Goal: Information Seeking & Learning: Check status

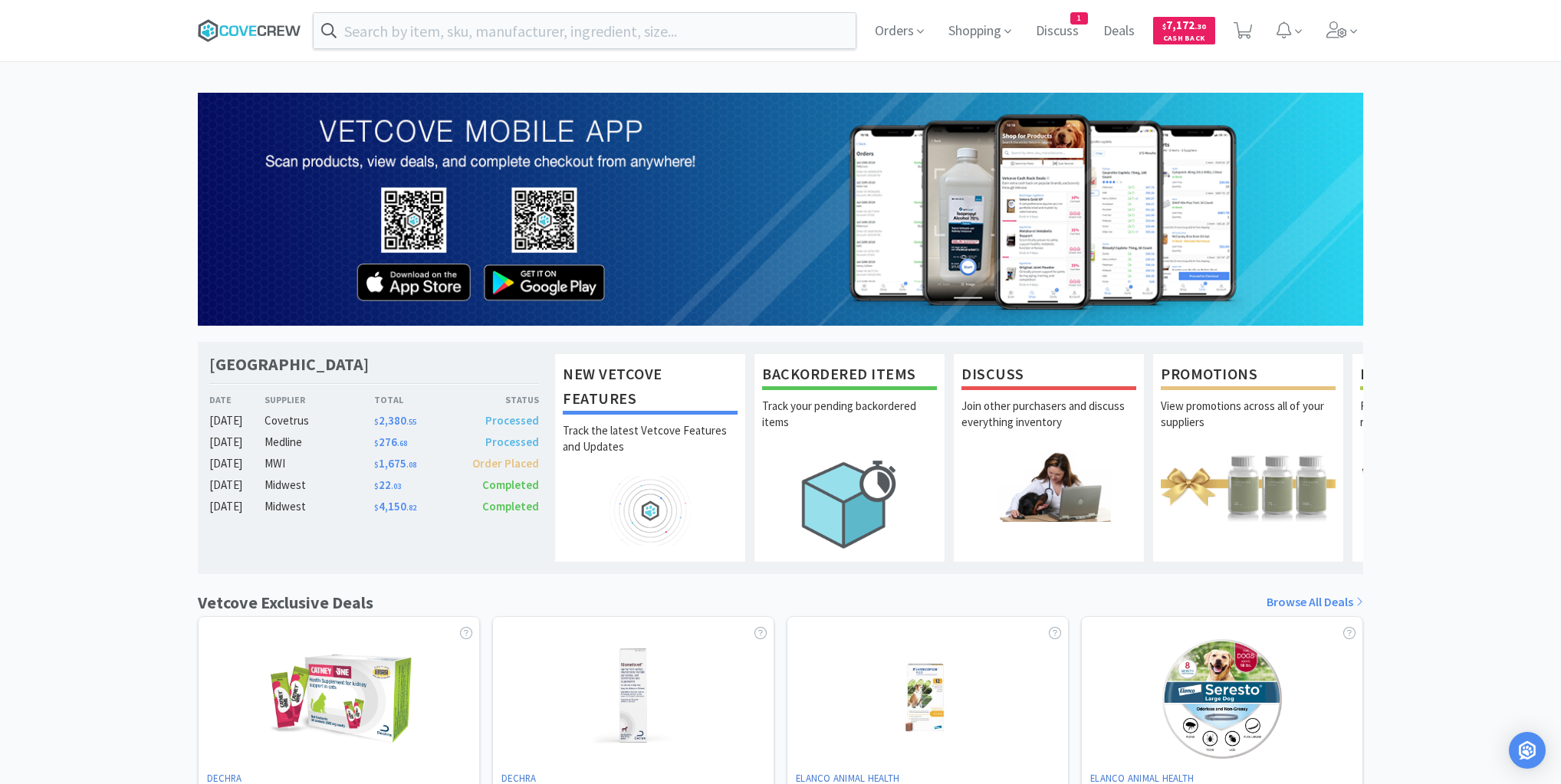
click at [257, 25] on icon at bounding box center [249, 30] width 104 height 23
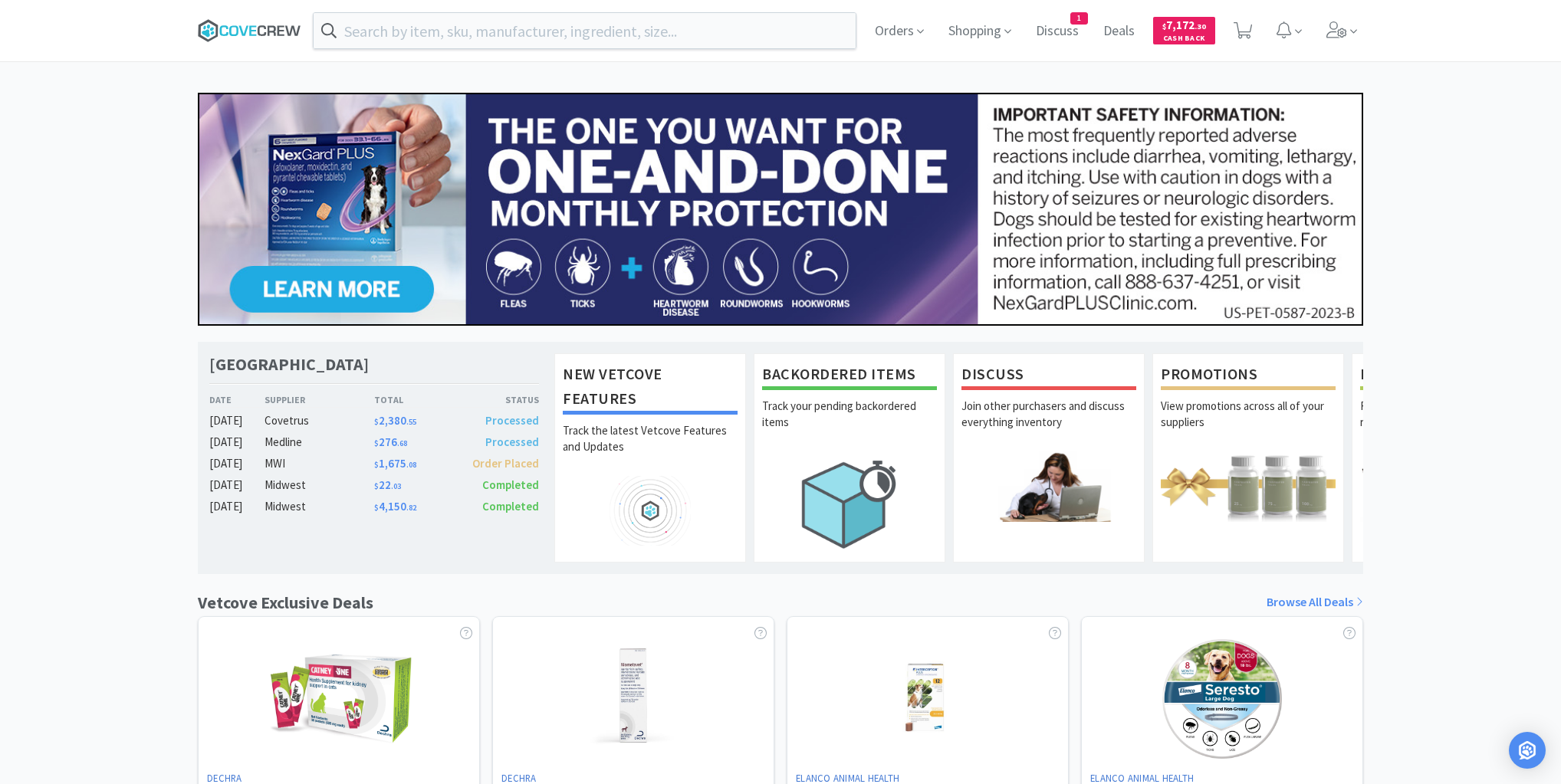
click at [273, 32] on icon at bounding box center [249, 30] width 104 height 23
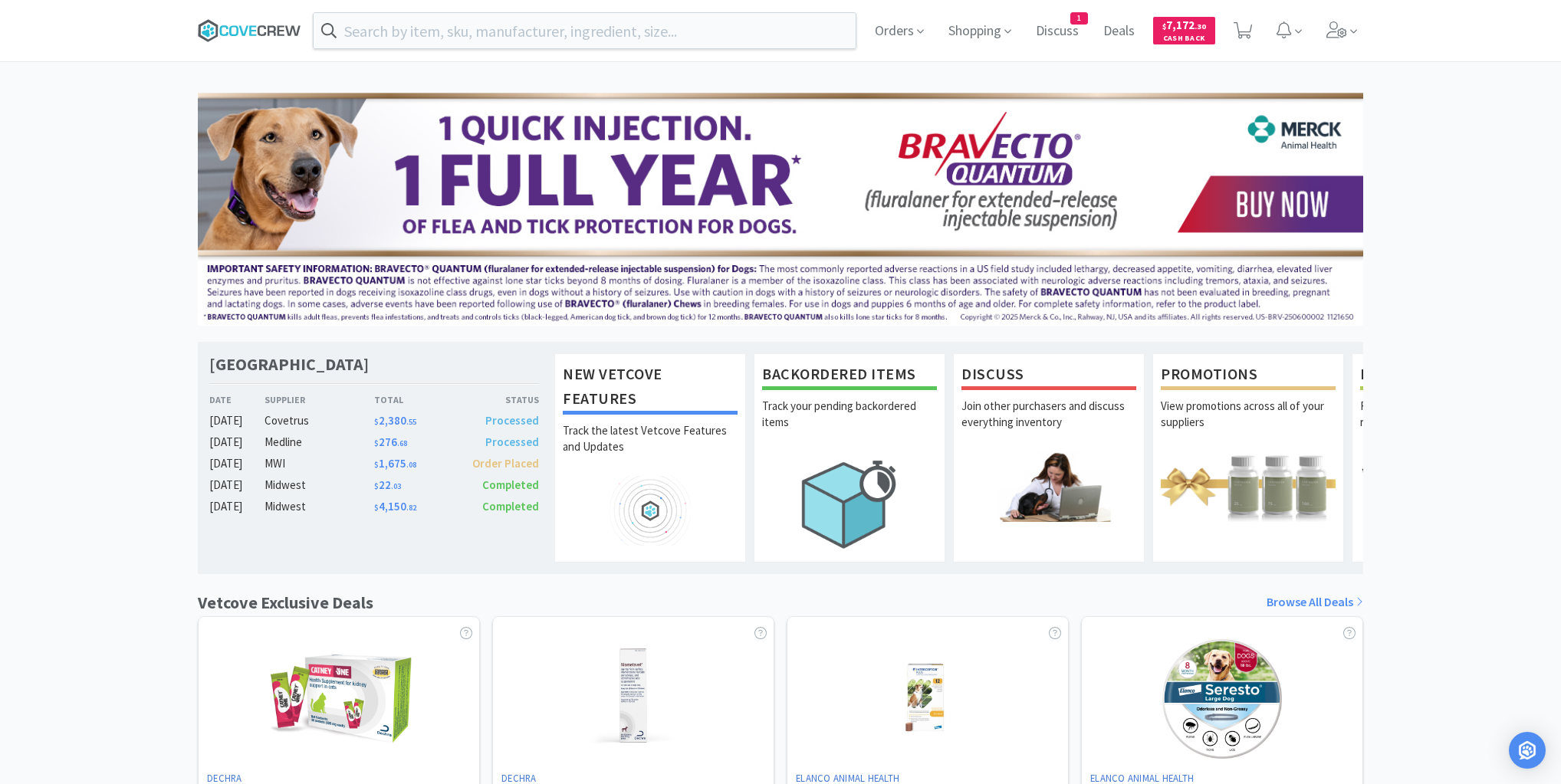
click at [268, 25] on icon at bounding box center [272, 30] width 8 height 10
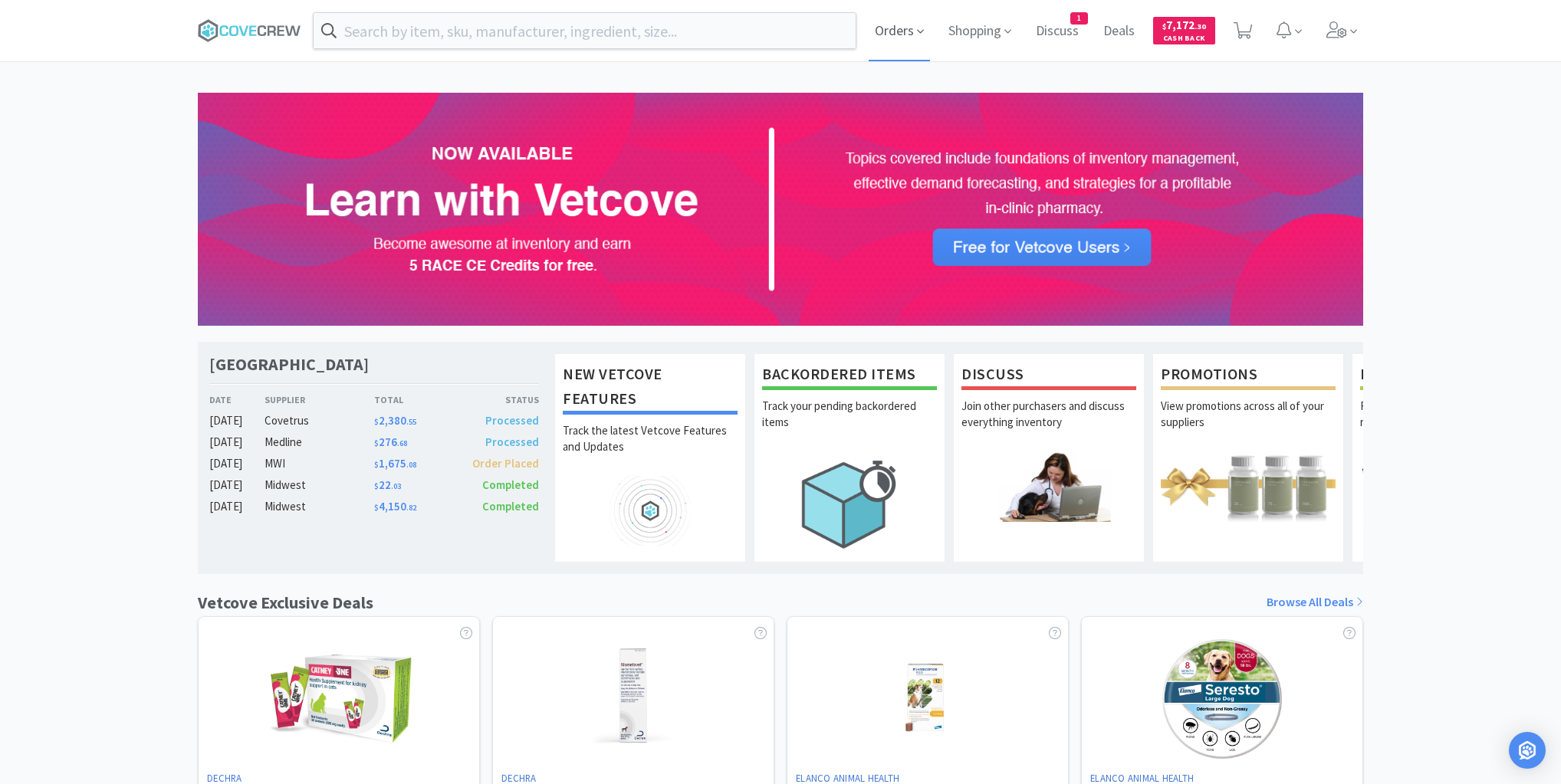
click at [889, 31] on span "Orders" at bounding box center [899, 30] width 61 height 61
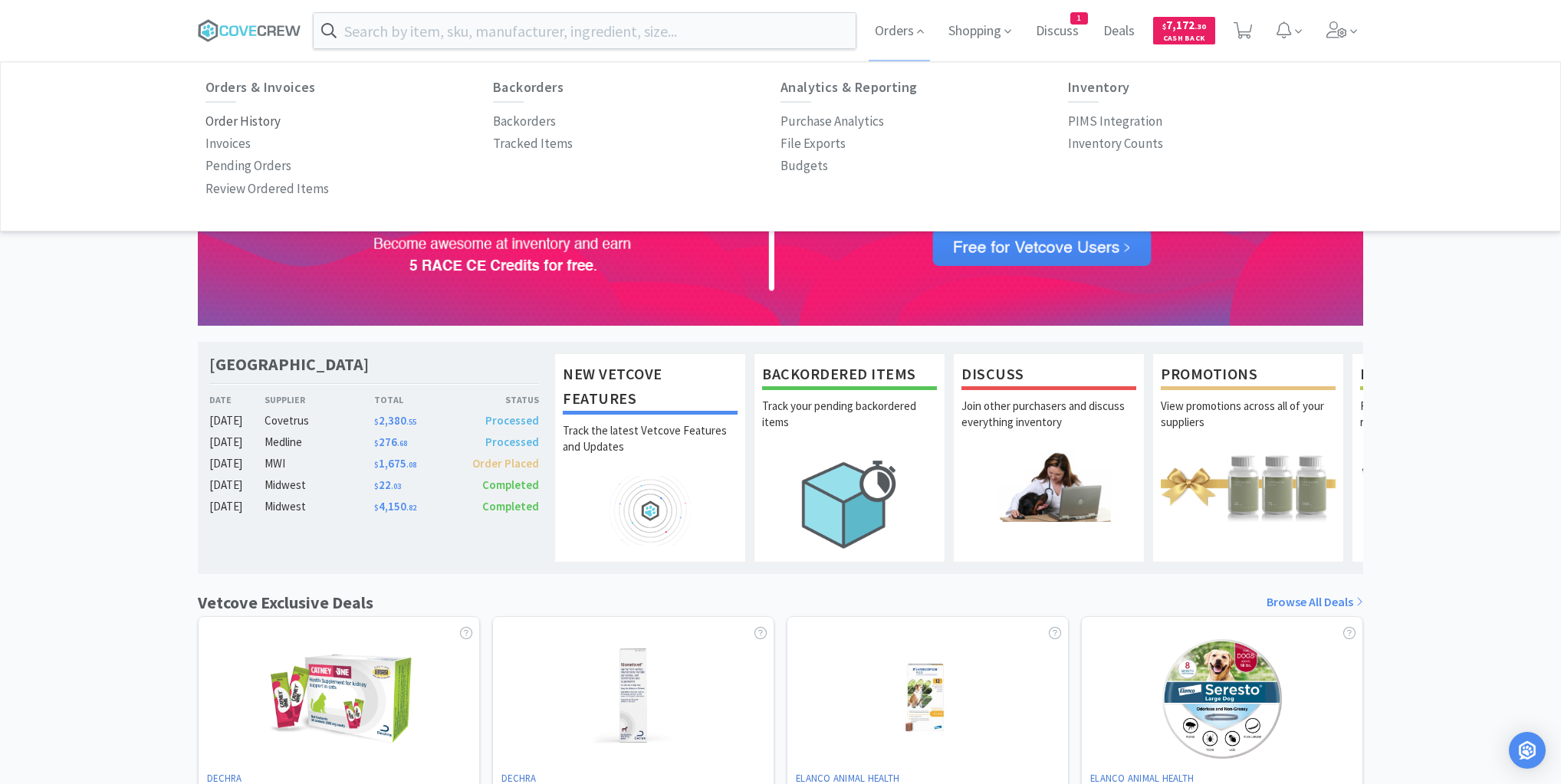
click at [246, 123] on p "Order History" at bounding box center [243, 121] width 75 height 20
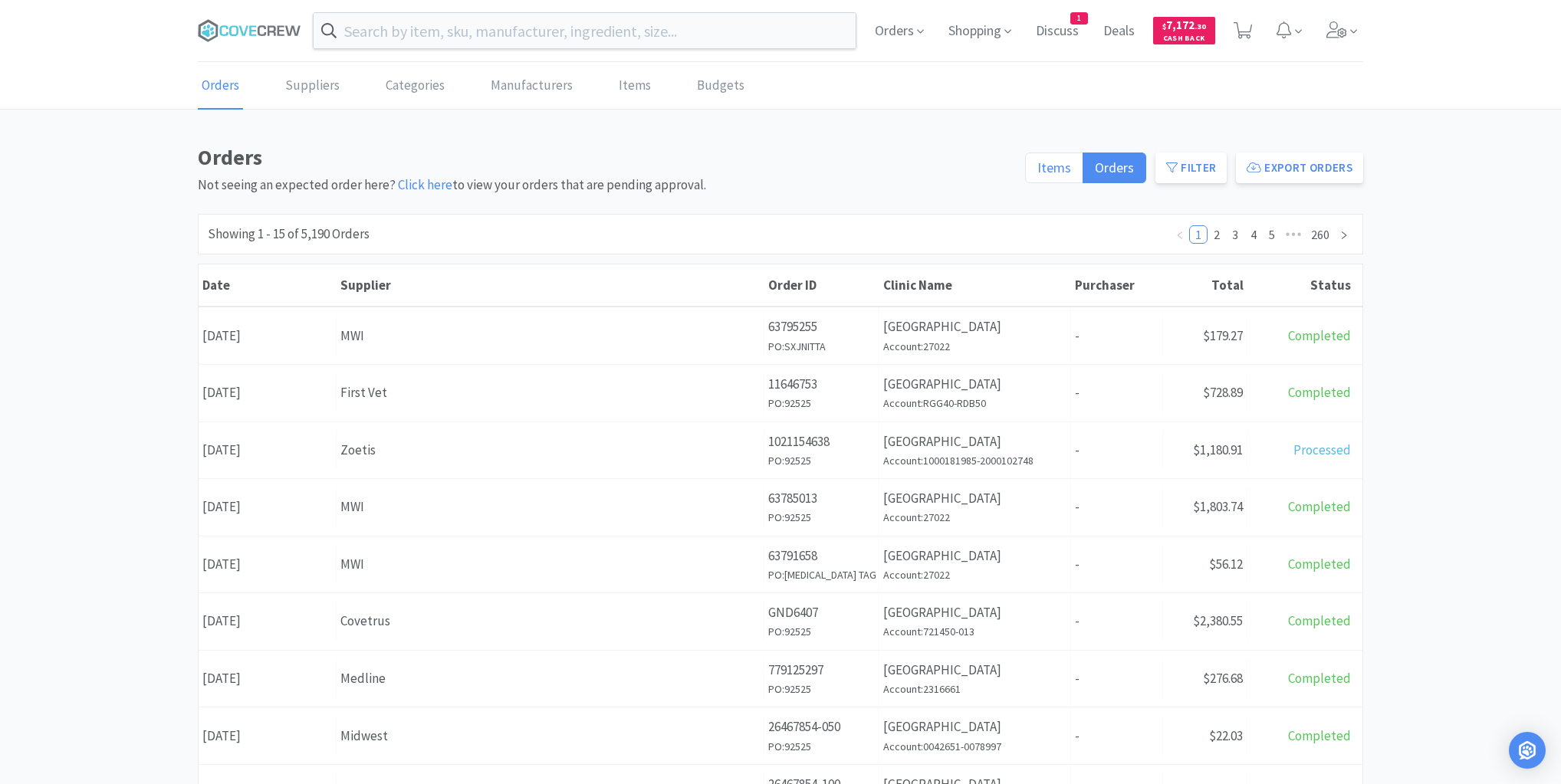
click at [1053, 169] on span "Items" at bounding box center [1053, 168] width 33 height 18
click at [1037, 172] on input "Items" at bounding box center [1037, 172] width 0 height 0
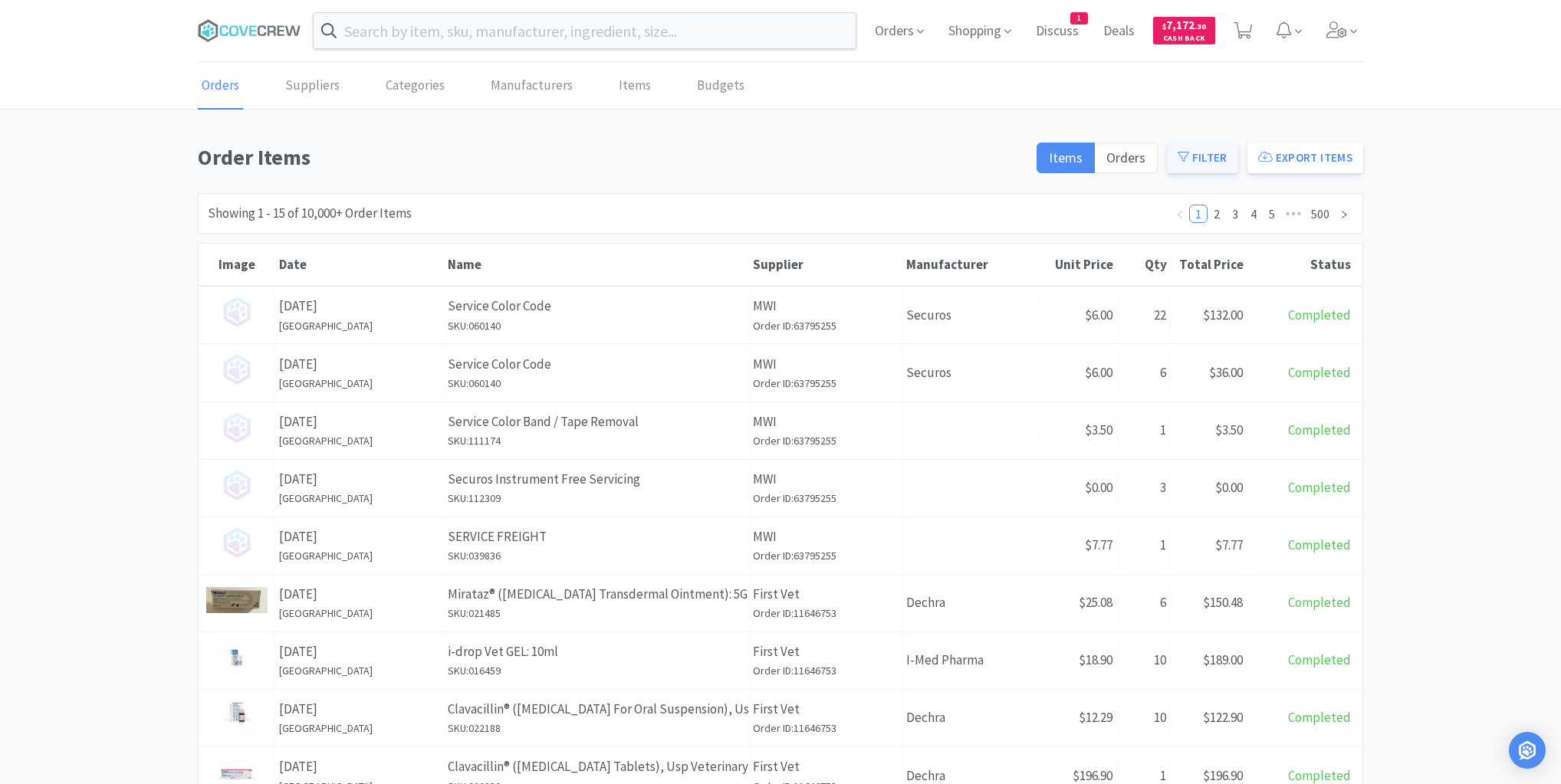
click at [1214, 160] on button "Filter" at bounding box center [1202, 158] width 71 height 31
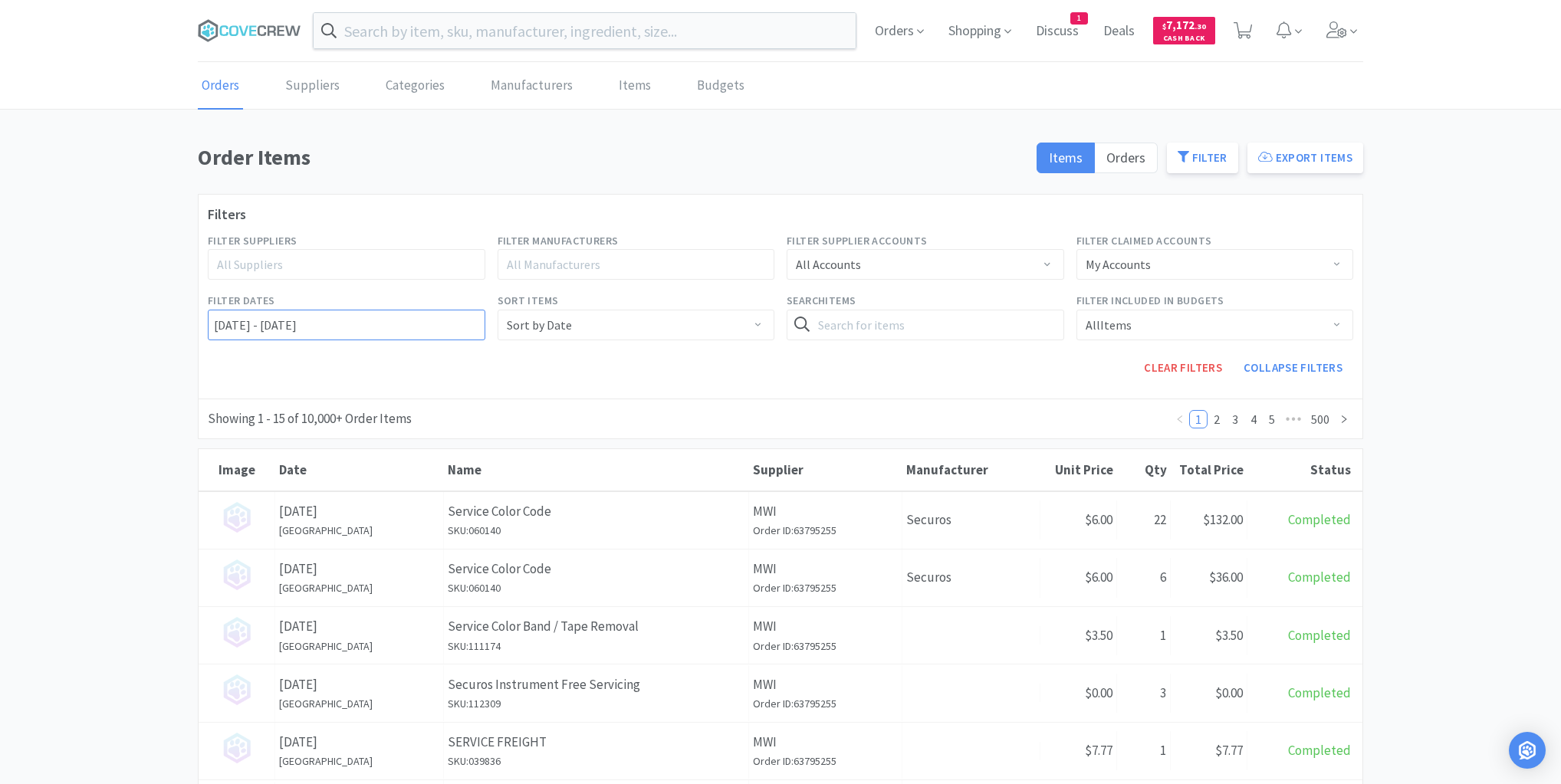
click at [211, 321] on input "[DATE] - [DATE]" at bounding box center [347, 326] width 277 height 31
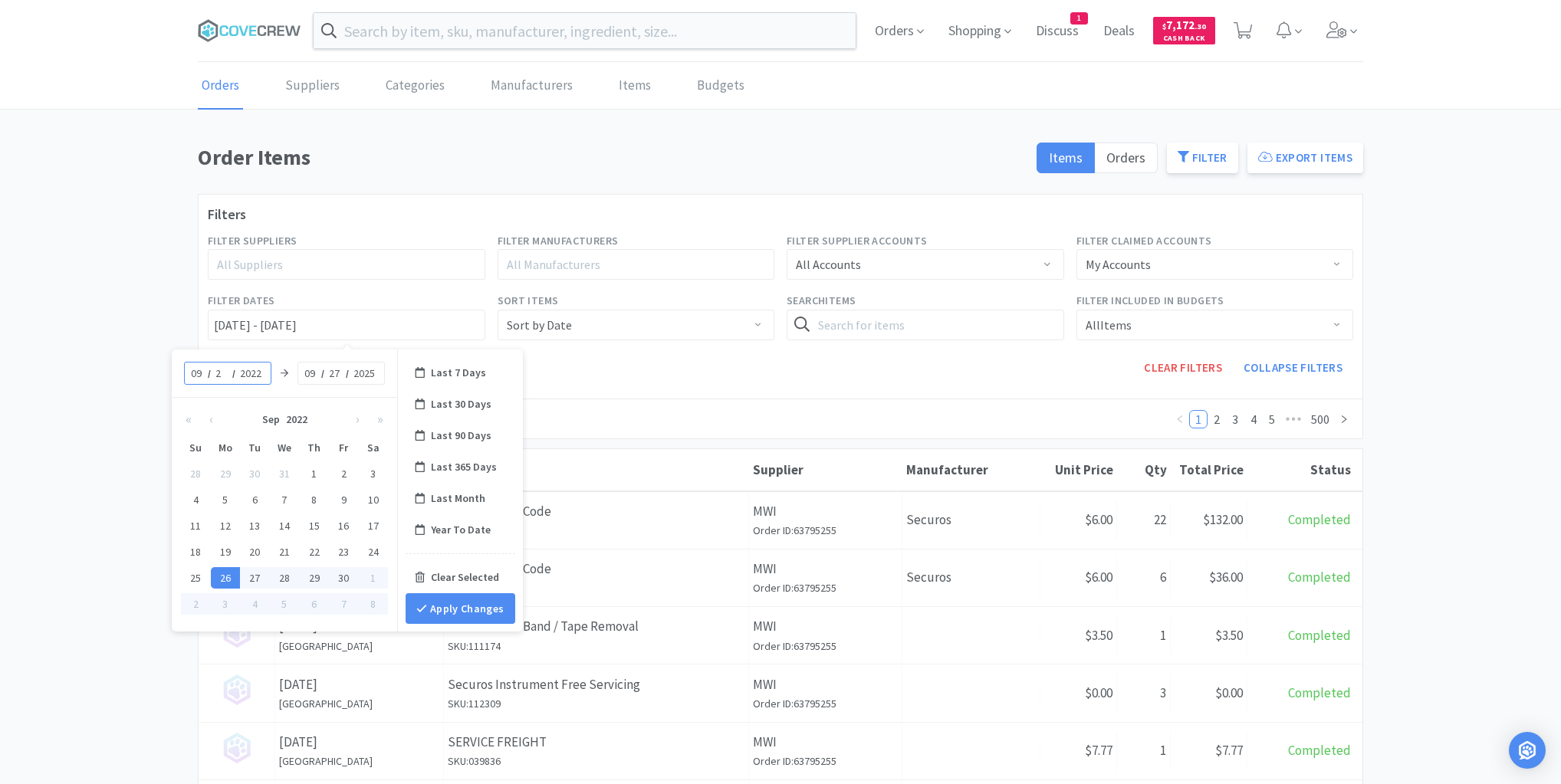
type input "25"
type input "09/25/2022 - 09/27/2025"
type input "2025"
type input "09/25/2025 - 09/27/2025"
type input "25"
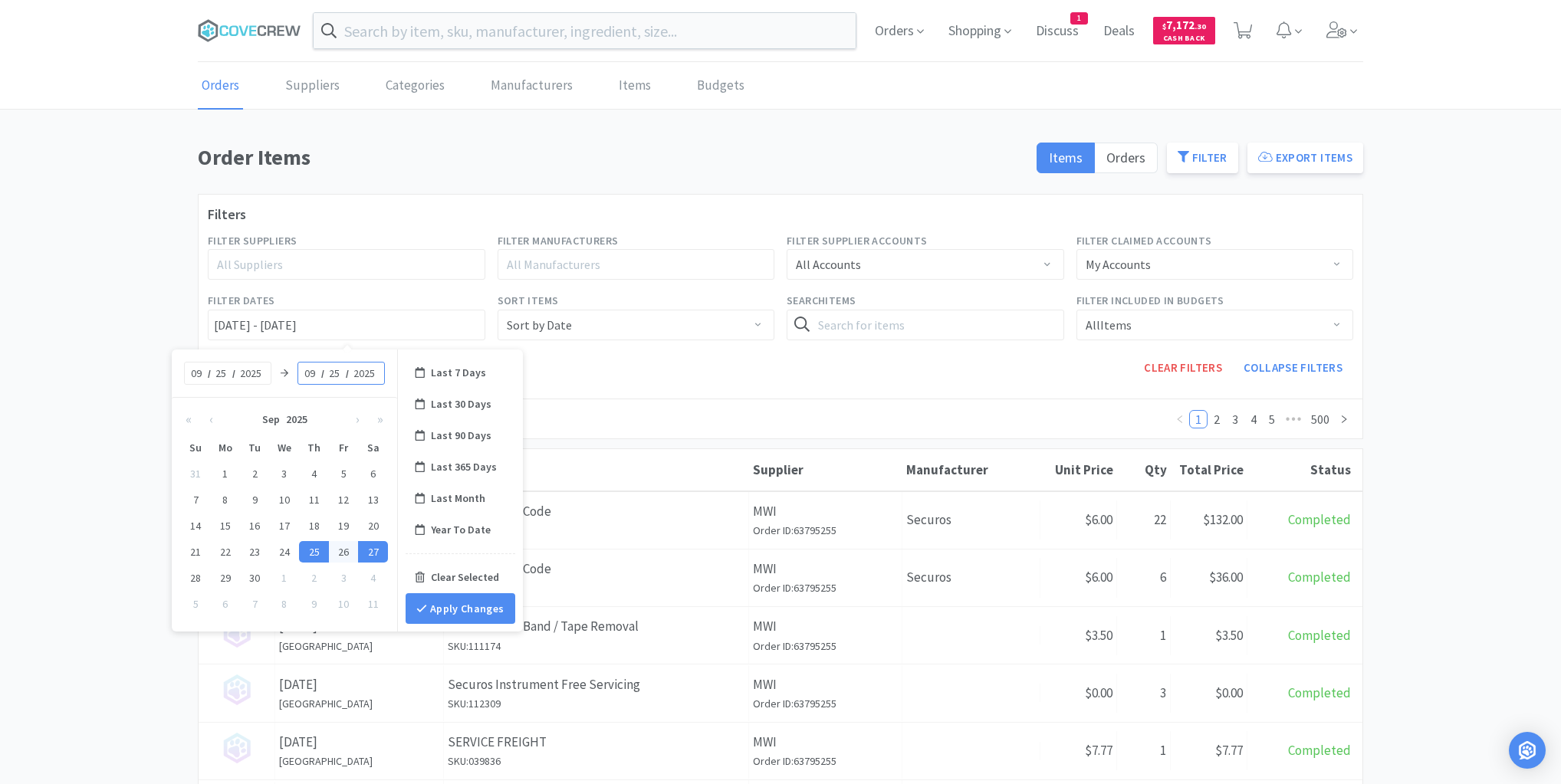
type input "09/25/2025 - 09/25/2025"
click at [462, 607] on button "Apply Changes" at bounding box center [460, 609] width 109 height 31
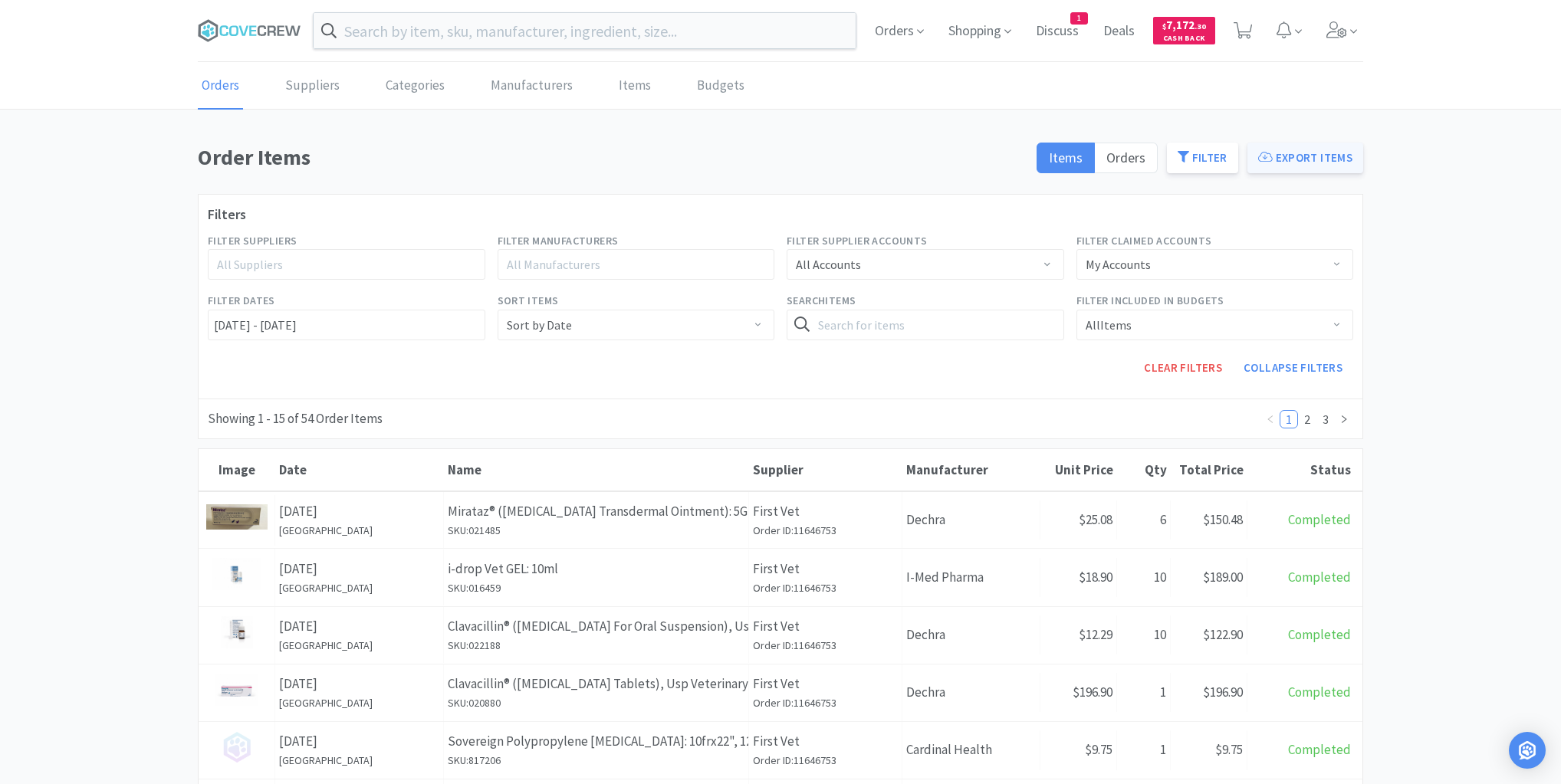
click at [1308, 157] on button "Export Items" at bounding box center [1306, 158] width 116 height 31
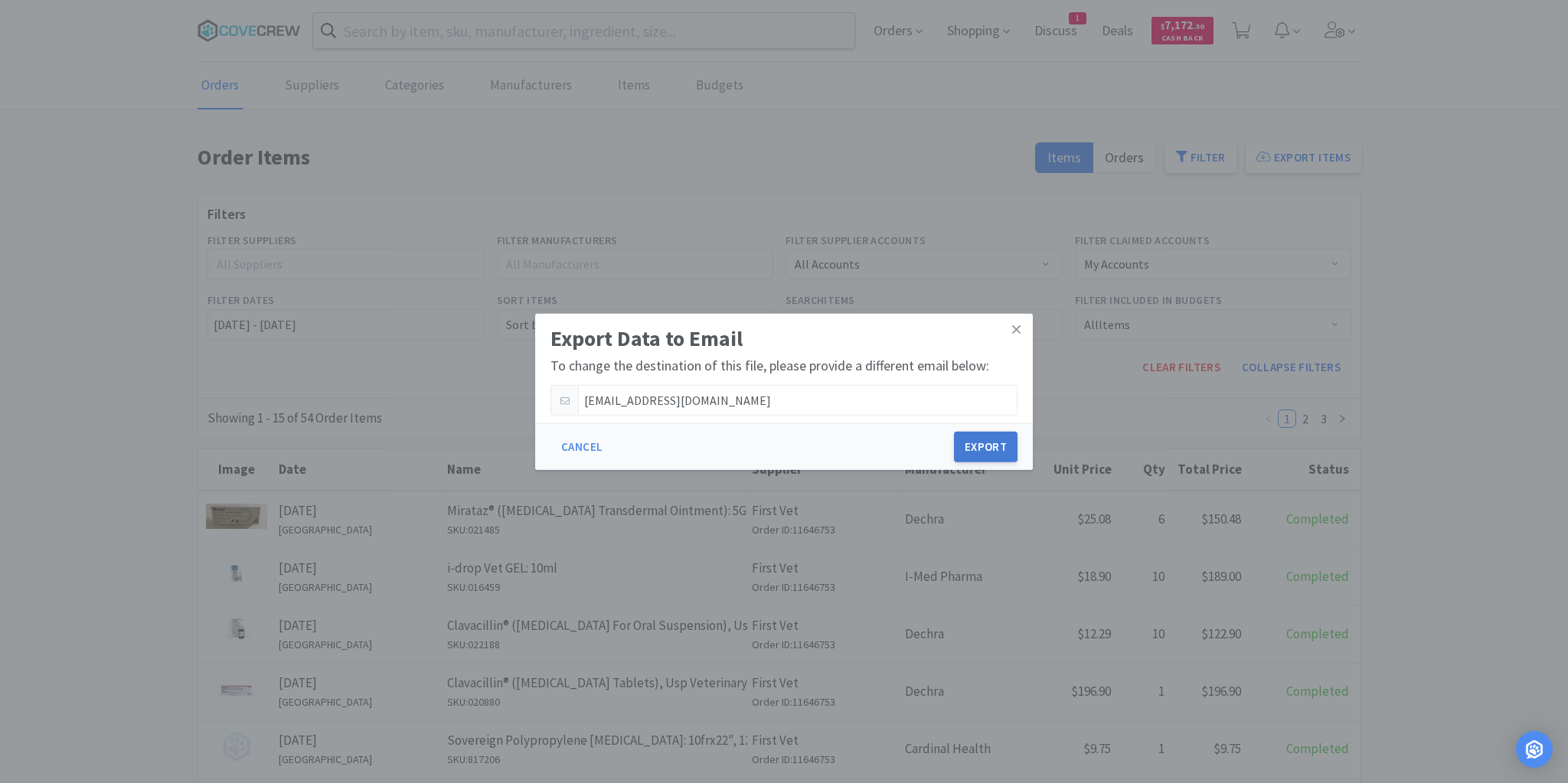
click at [997, 442] on button "Export" at bounding box center [986, 447] width 64 height 31
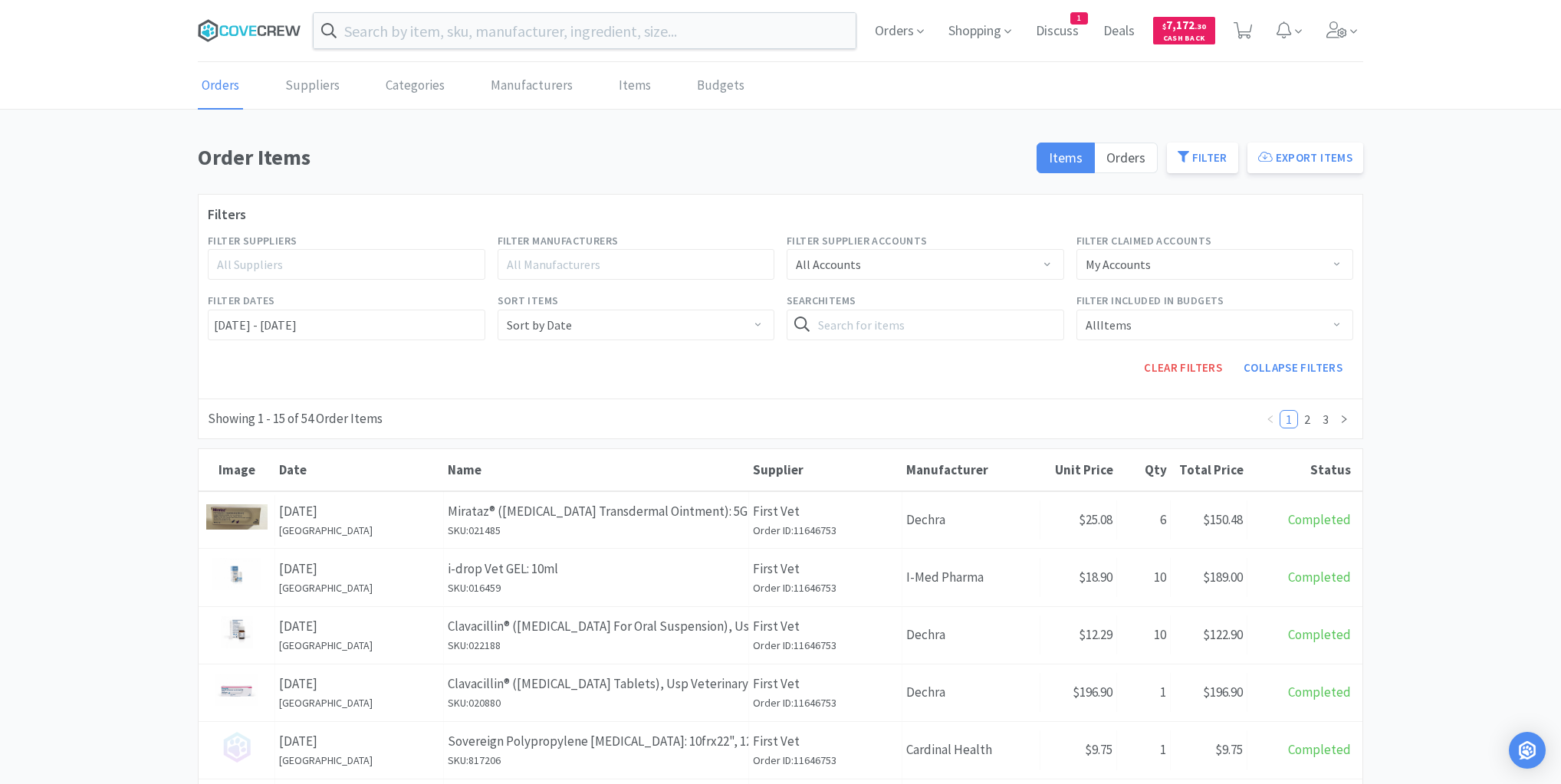
click at [258, 33] on icon at bounding box center [249, 30] width 104 height 23
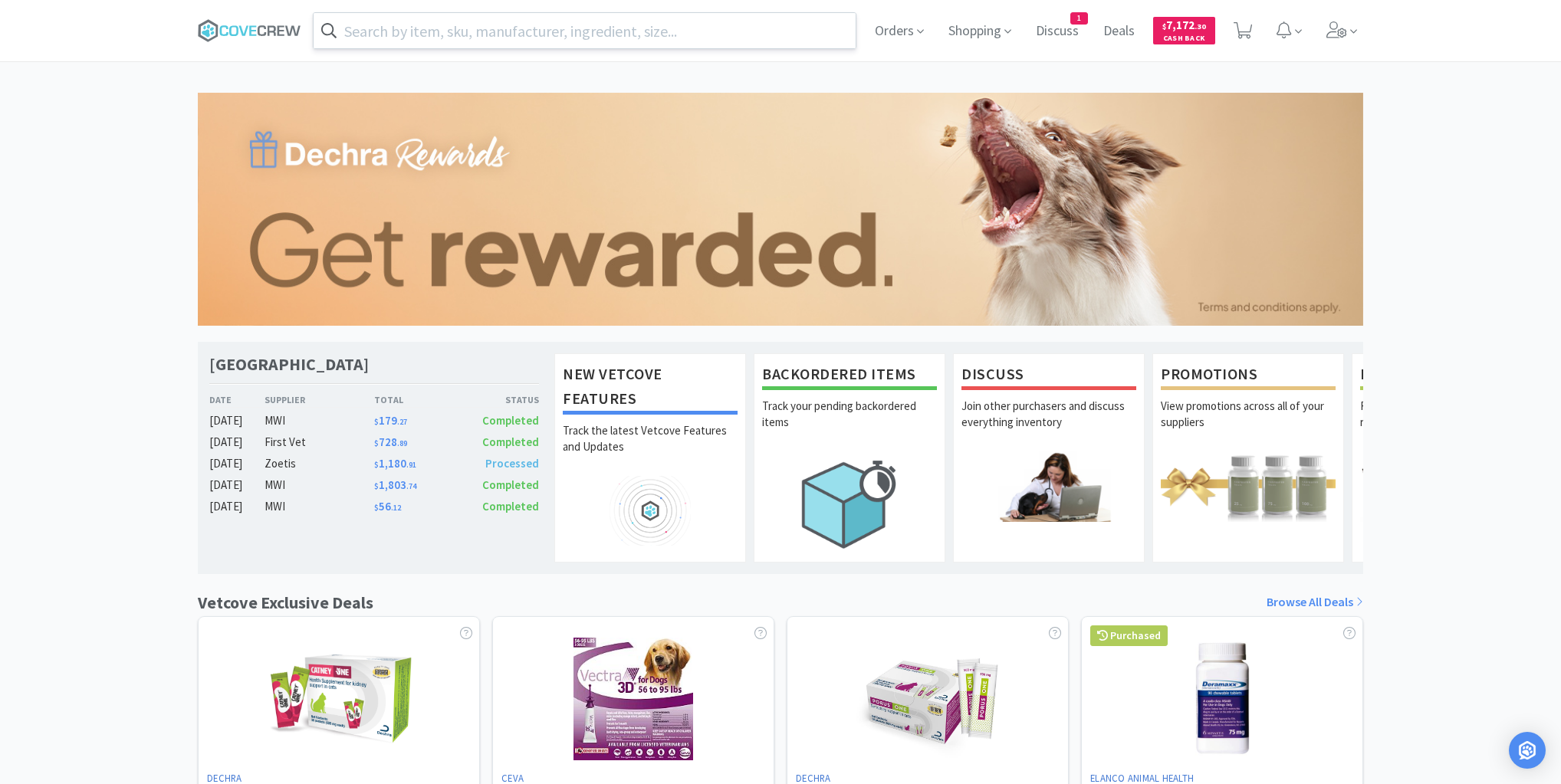
click at [703, 28] on input "text" at bounding box center [584, 30] width 542 height 35
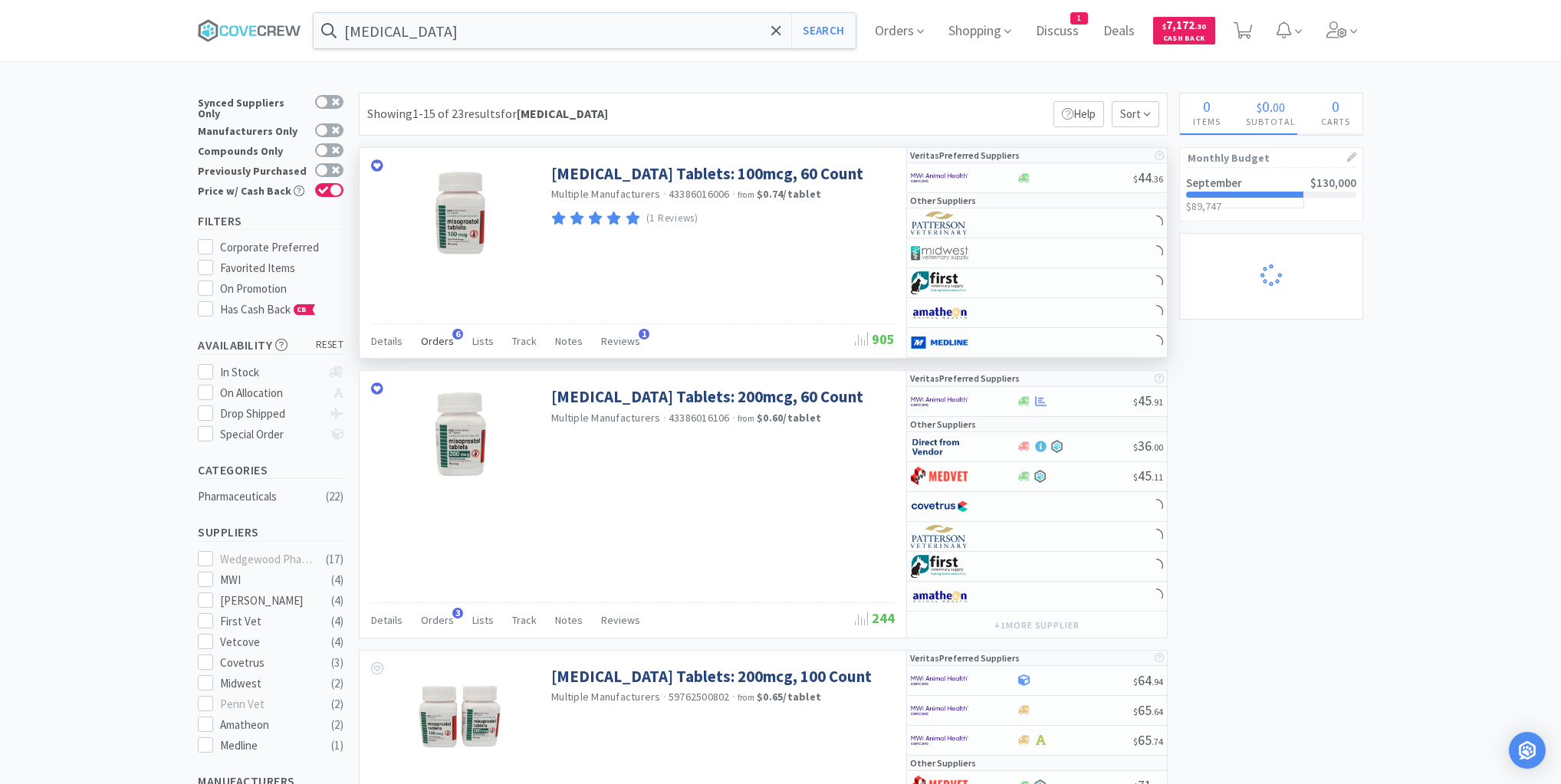
click at [438, 338] on span "Orders" at bounding box center [437, 341] width 33 height 14
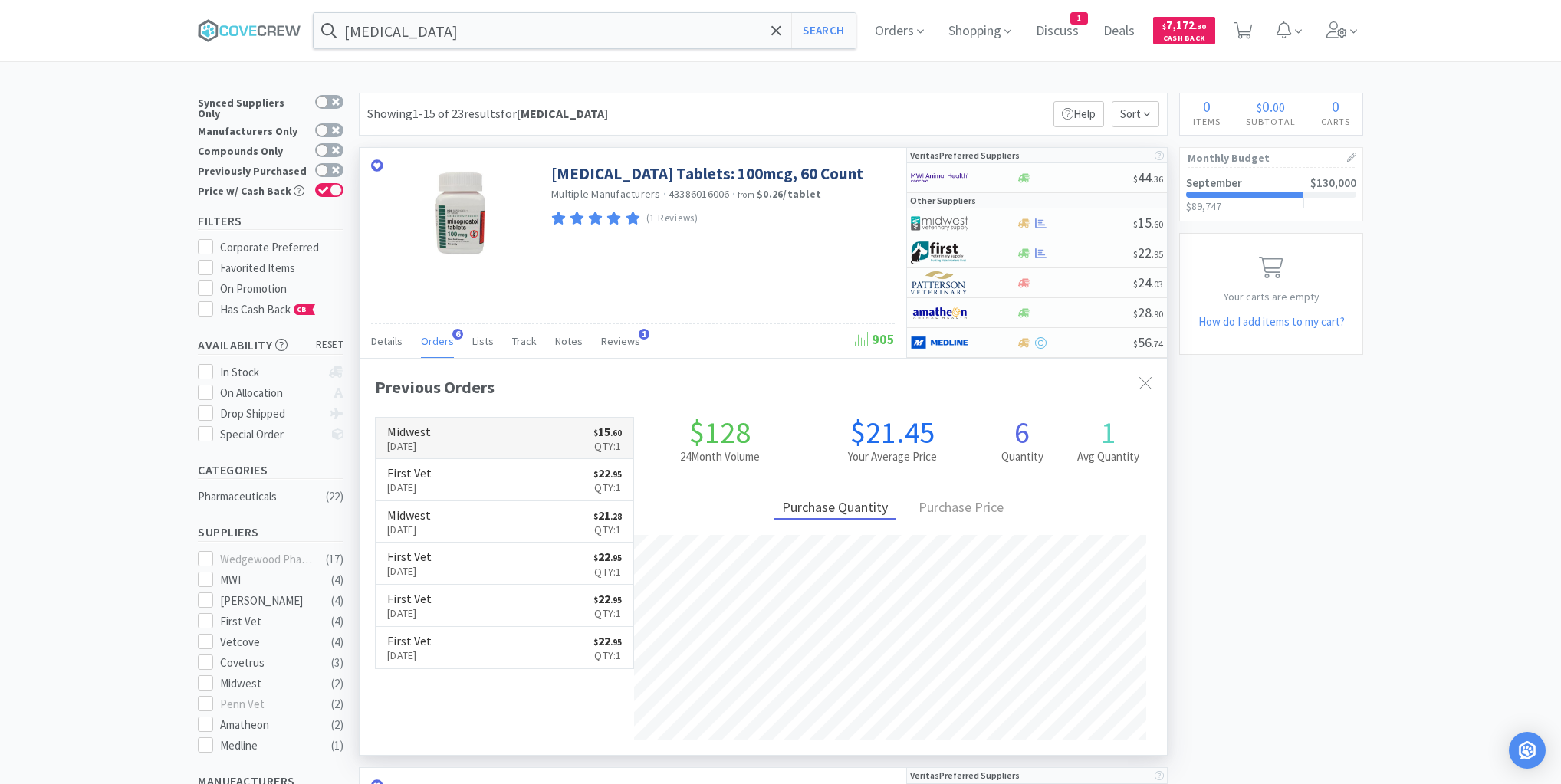
scroll to position [396, 807]
drag, startPoint x: 62, startPoint y: 126, endPoint x: 95, endPoint y: 118, distance: 34.0
click at [488, 27] on input "misoprostol" at bounding box center [584, 30] width 542 height 35
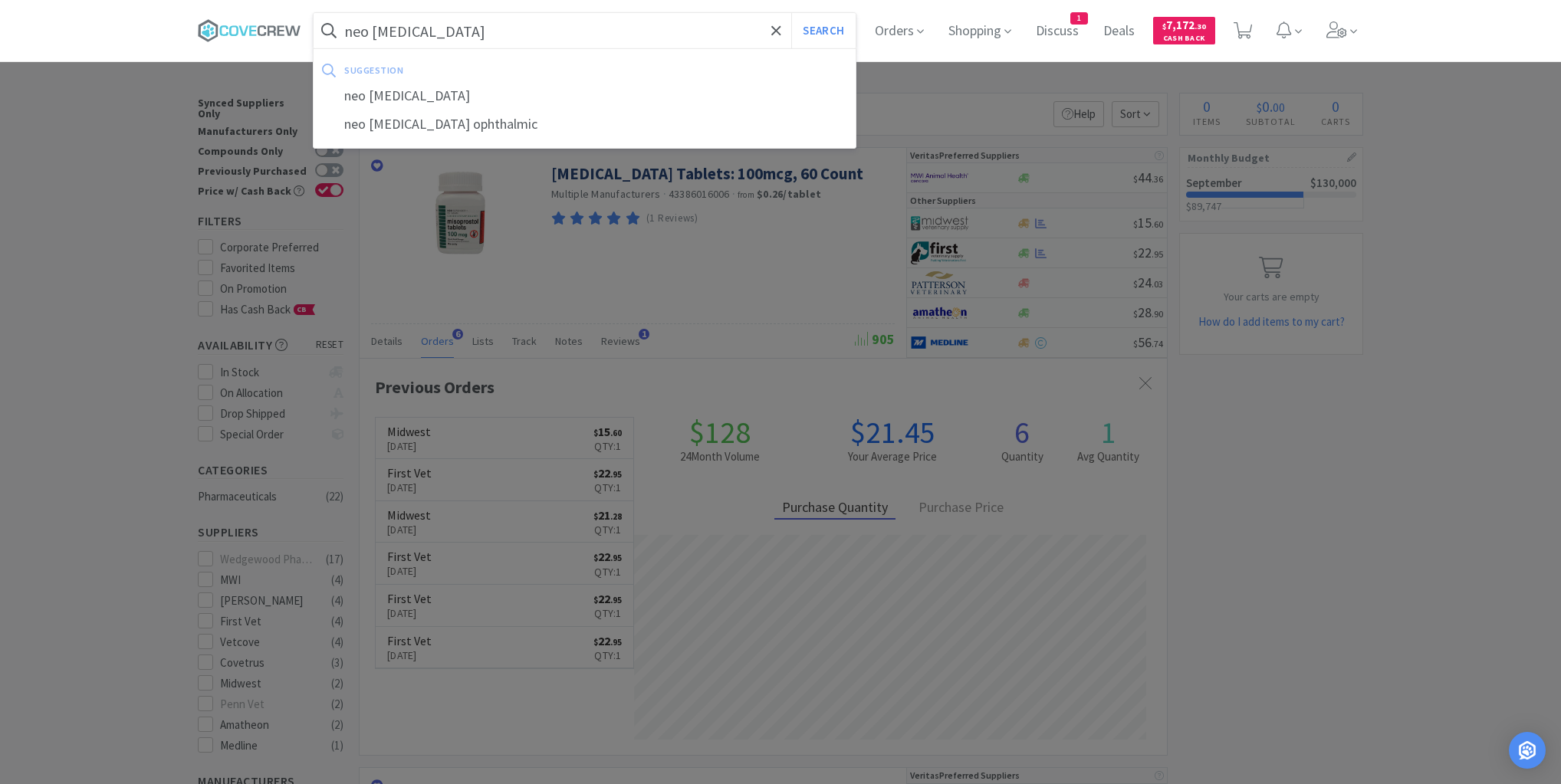
click at [792, 13] on button "Search" at bounding box center [823, 30] width 64 height 35
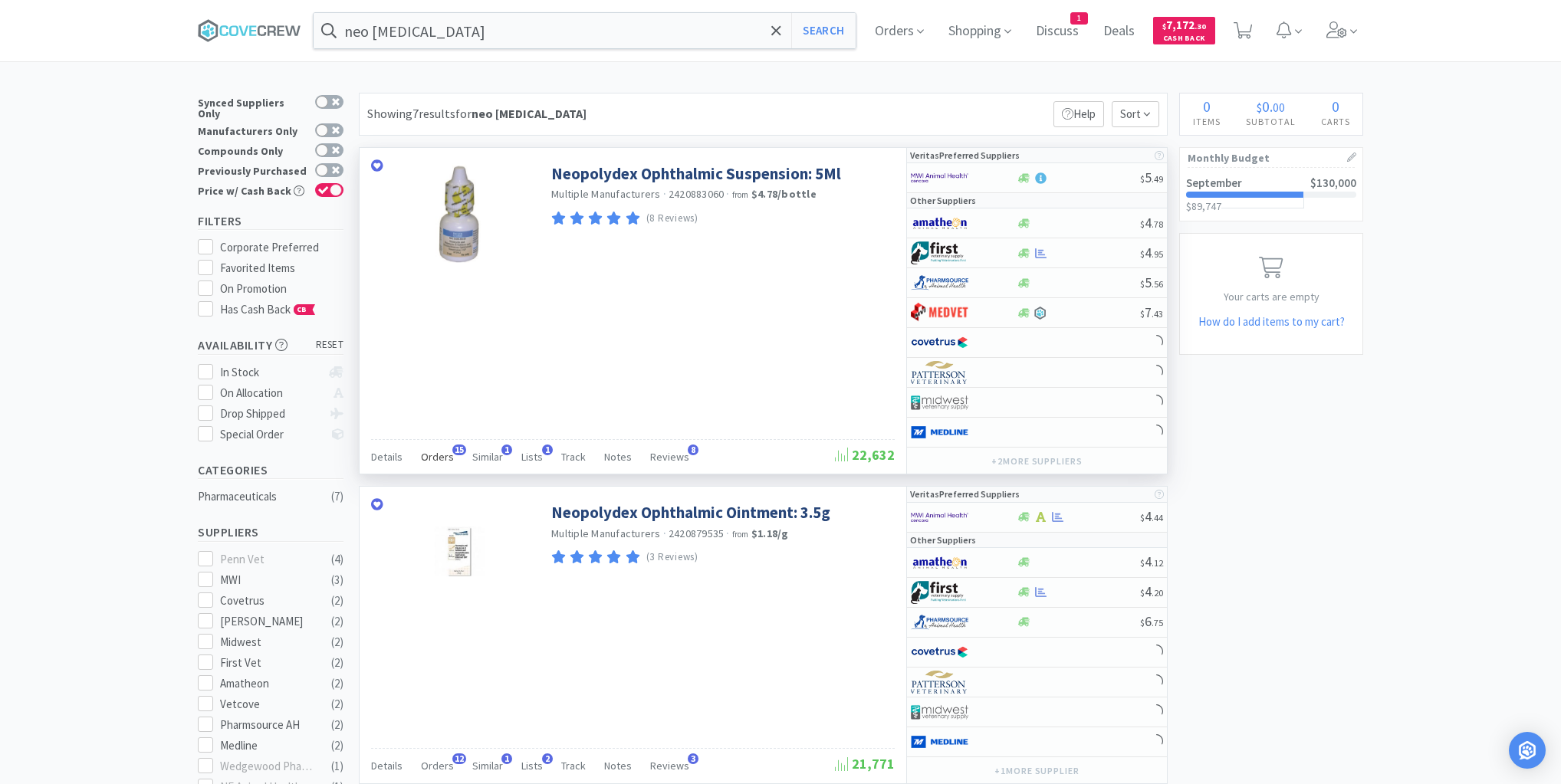
click at [441, 454] on span "Orders" at bounding box center [437, 457] width 33 height 14
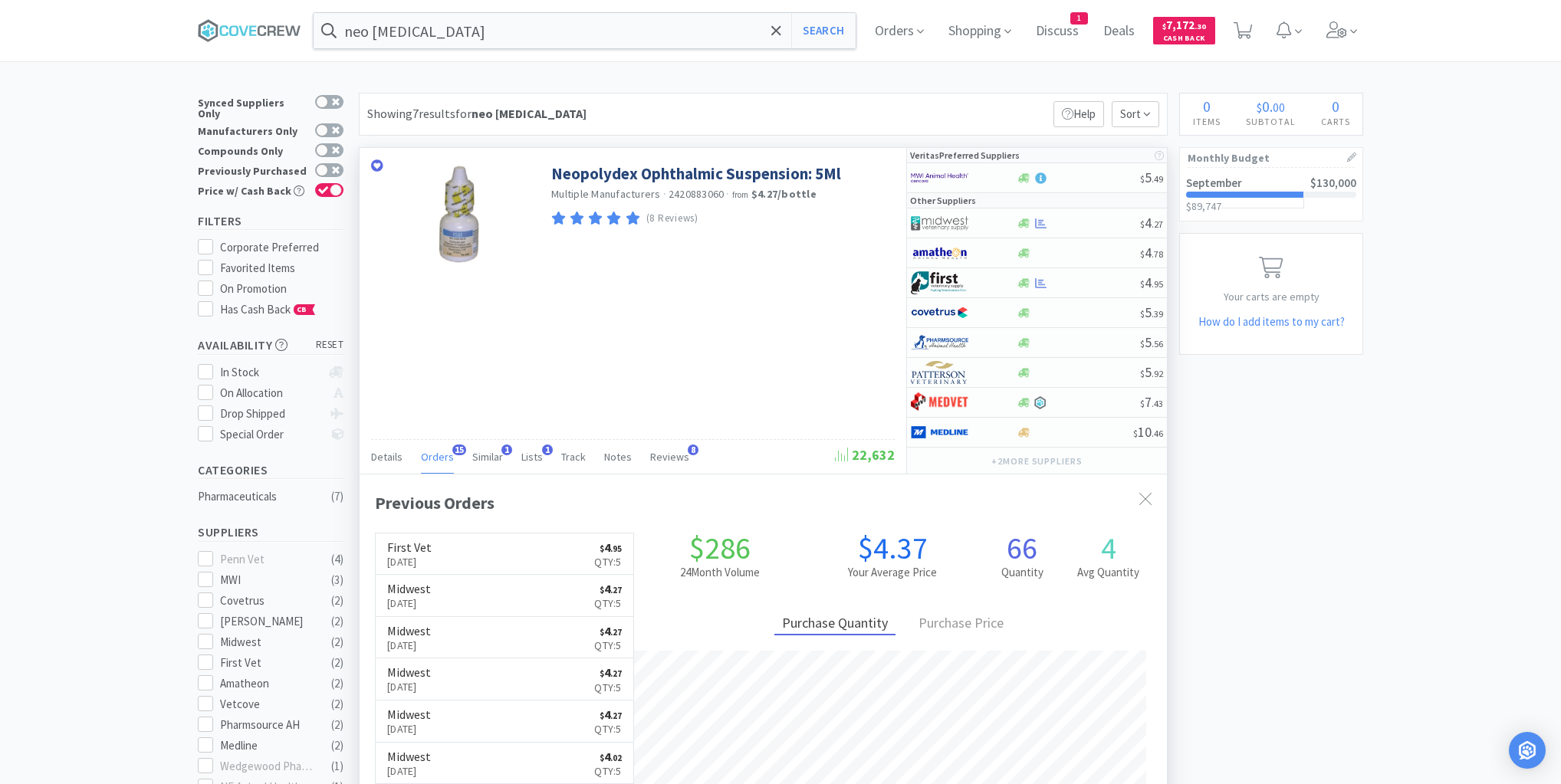
scroll to position [411, 807]
drag, startPoint x: 642, startPoint y: 34, endPoint x: 646, endPoint y: 44, distance: 10.8
click at [643, 37] on input "neo poly dex" at bounding box center [584, 30] width 542 height 35
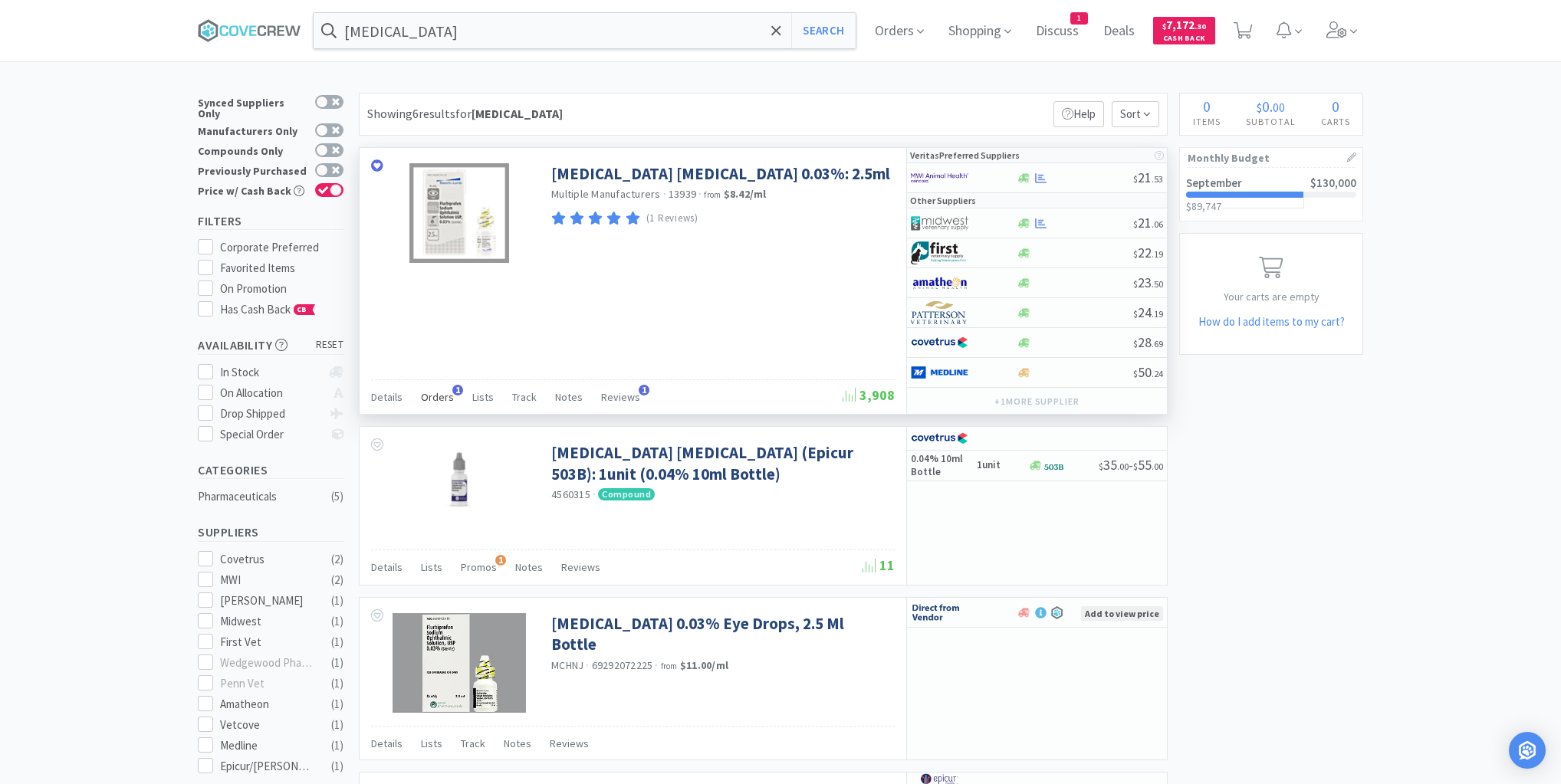
click at [442, 395] on span "Orders" at bounding box center [437, 396] width 33 height 14
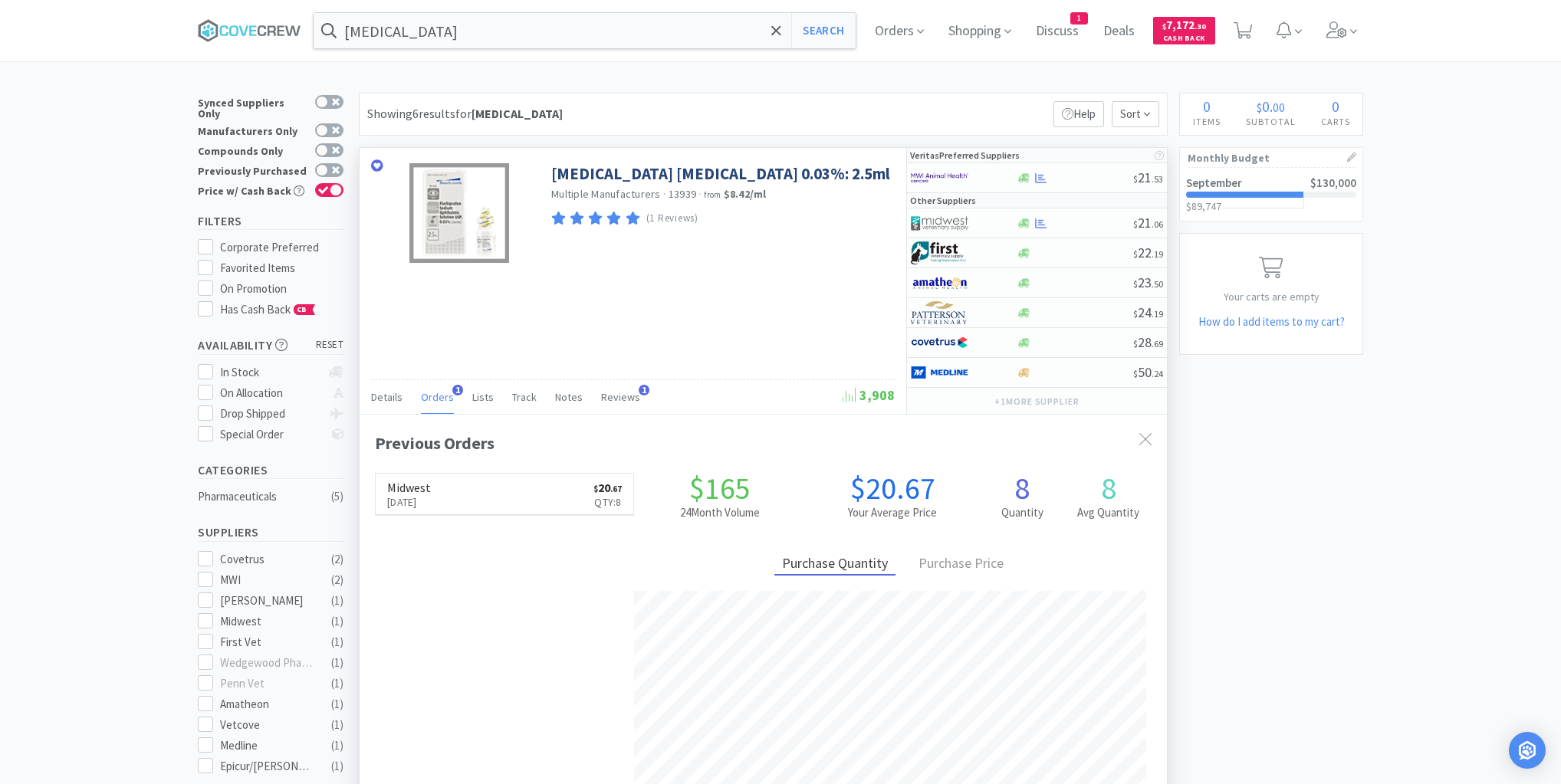
scroll to position [396, 807]
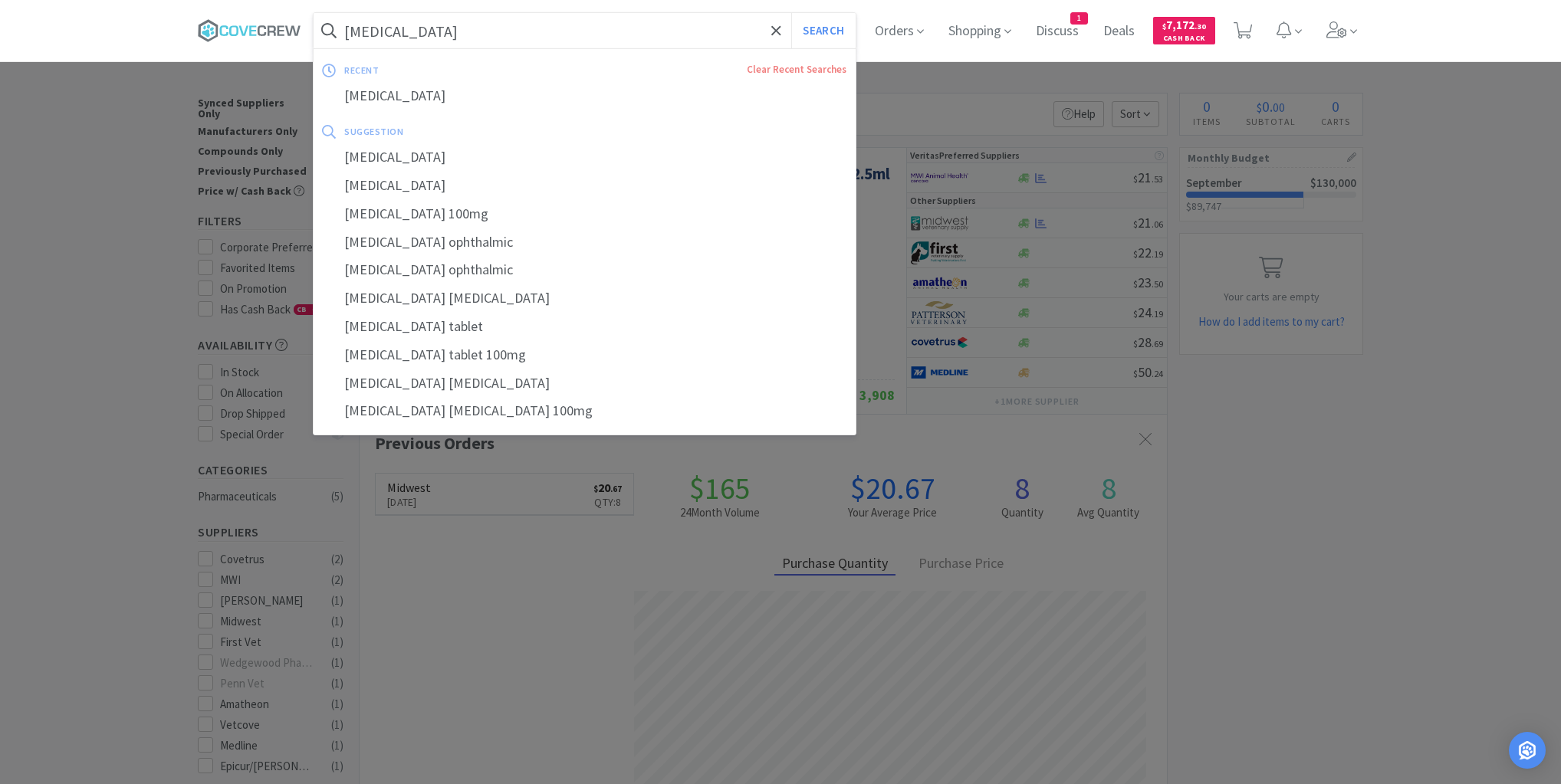
click at [498, 19] on input "flurbiprofen" at bounding box center [584, 30] width 542 height 35
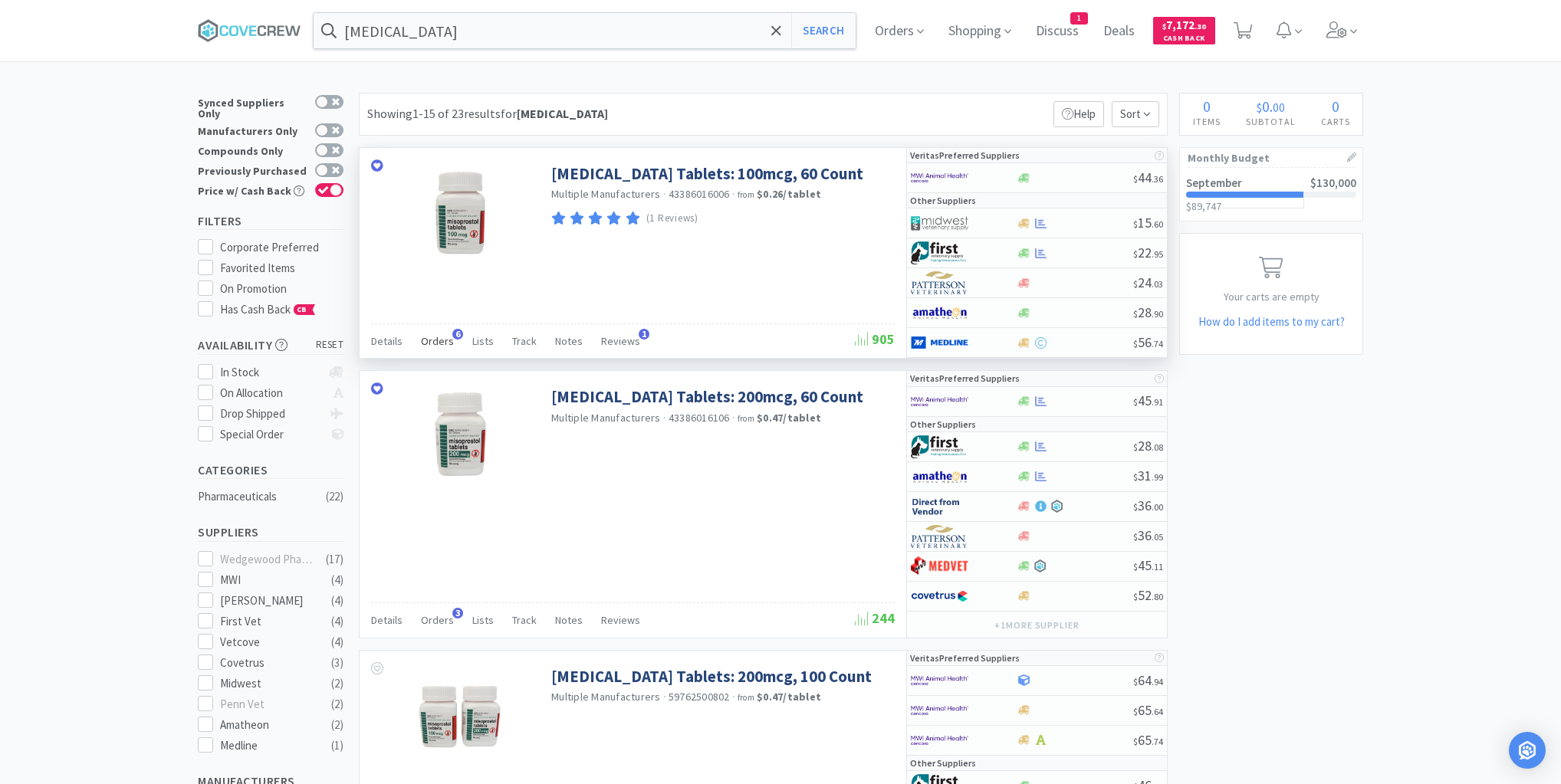
click at [434, 339] on span "Orders" at bounding box center [437, 341] width 33 height 14
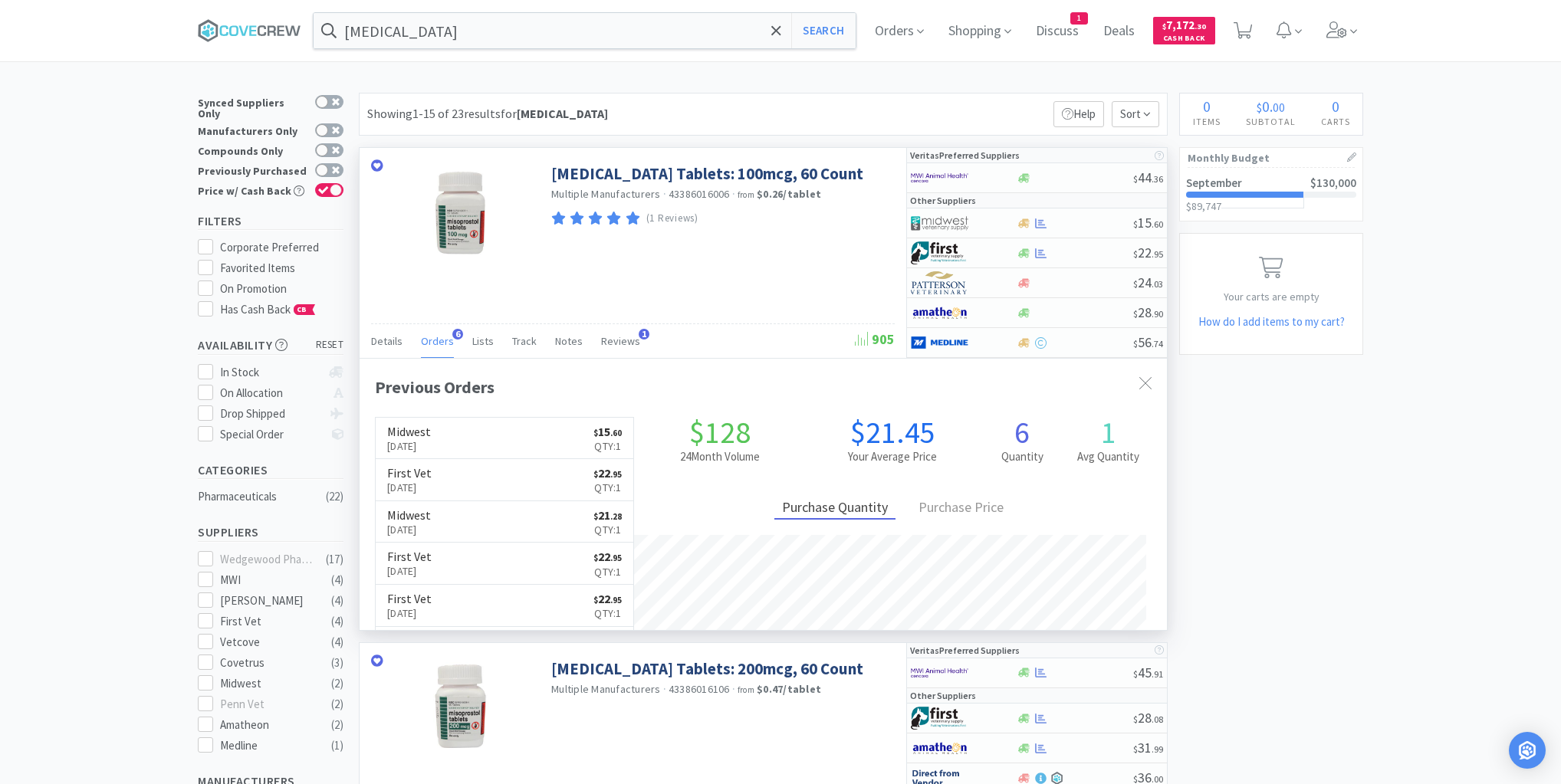
scroll to position [396, 807]
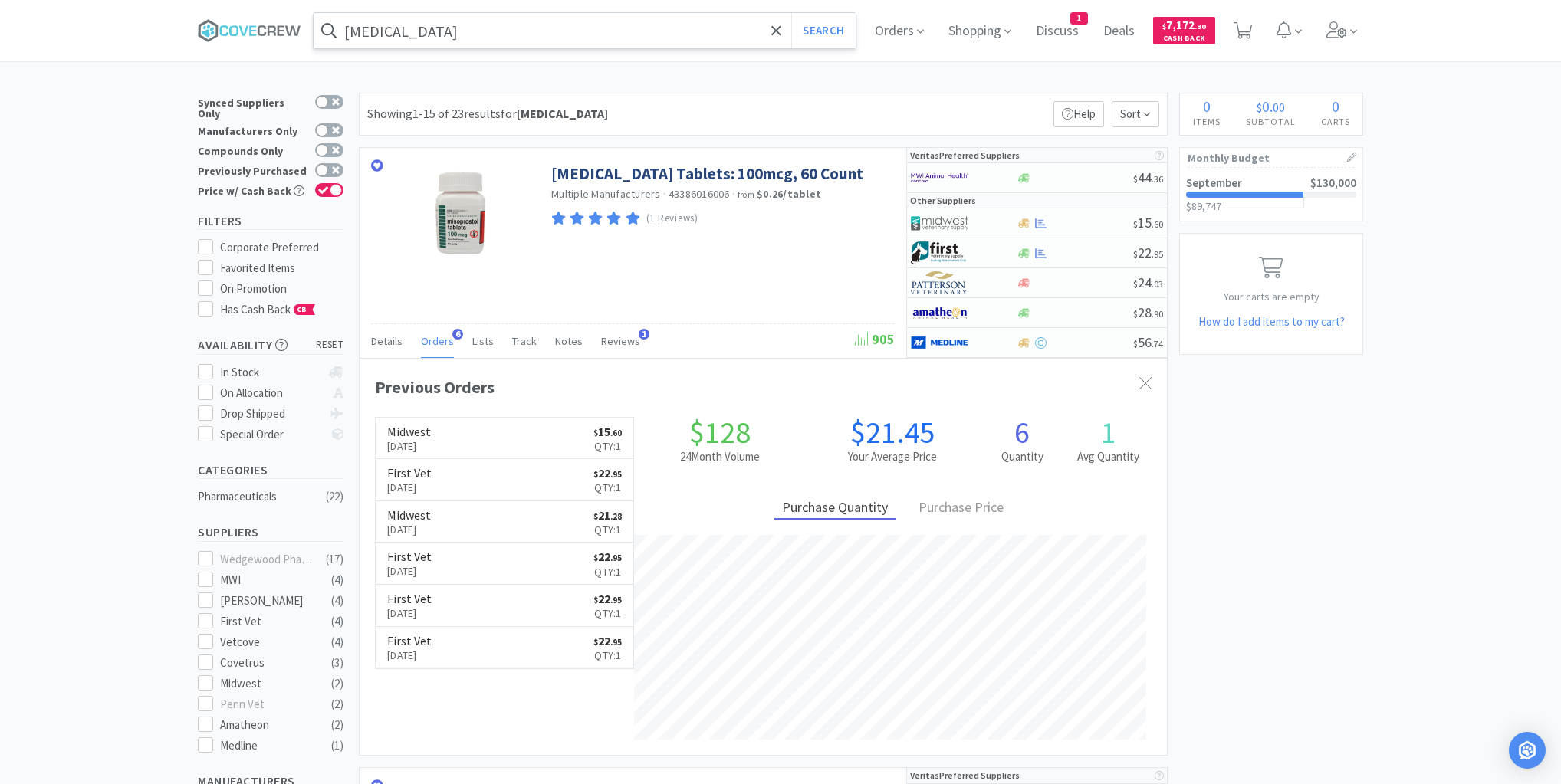
click at [574, 33] on input "misoprostol" at bounding box center [584, 30] width 542 height 35
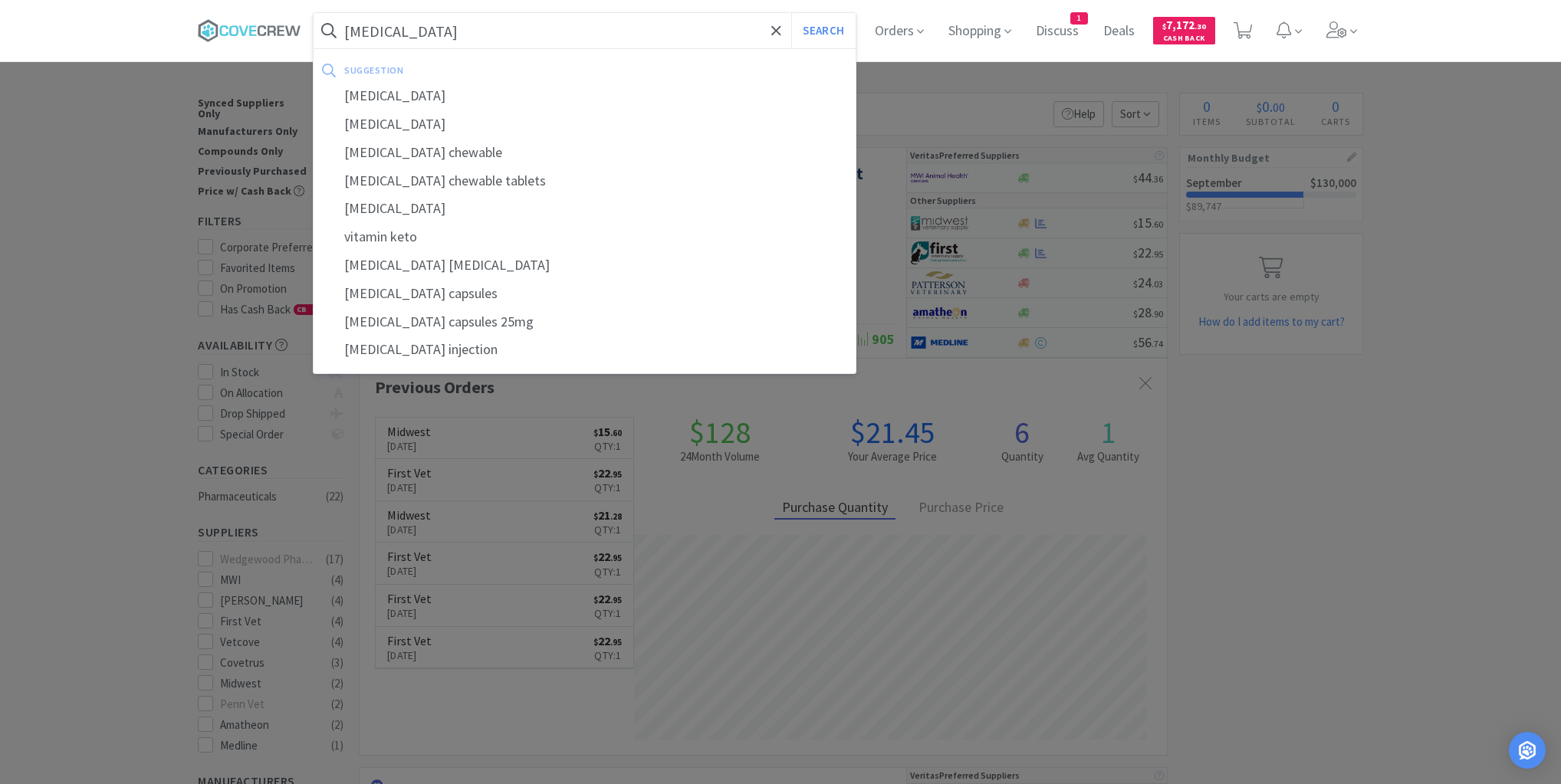
click at [792, 13] on button "Search" at bounding box center [823, 30] width 64 height 35
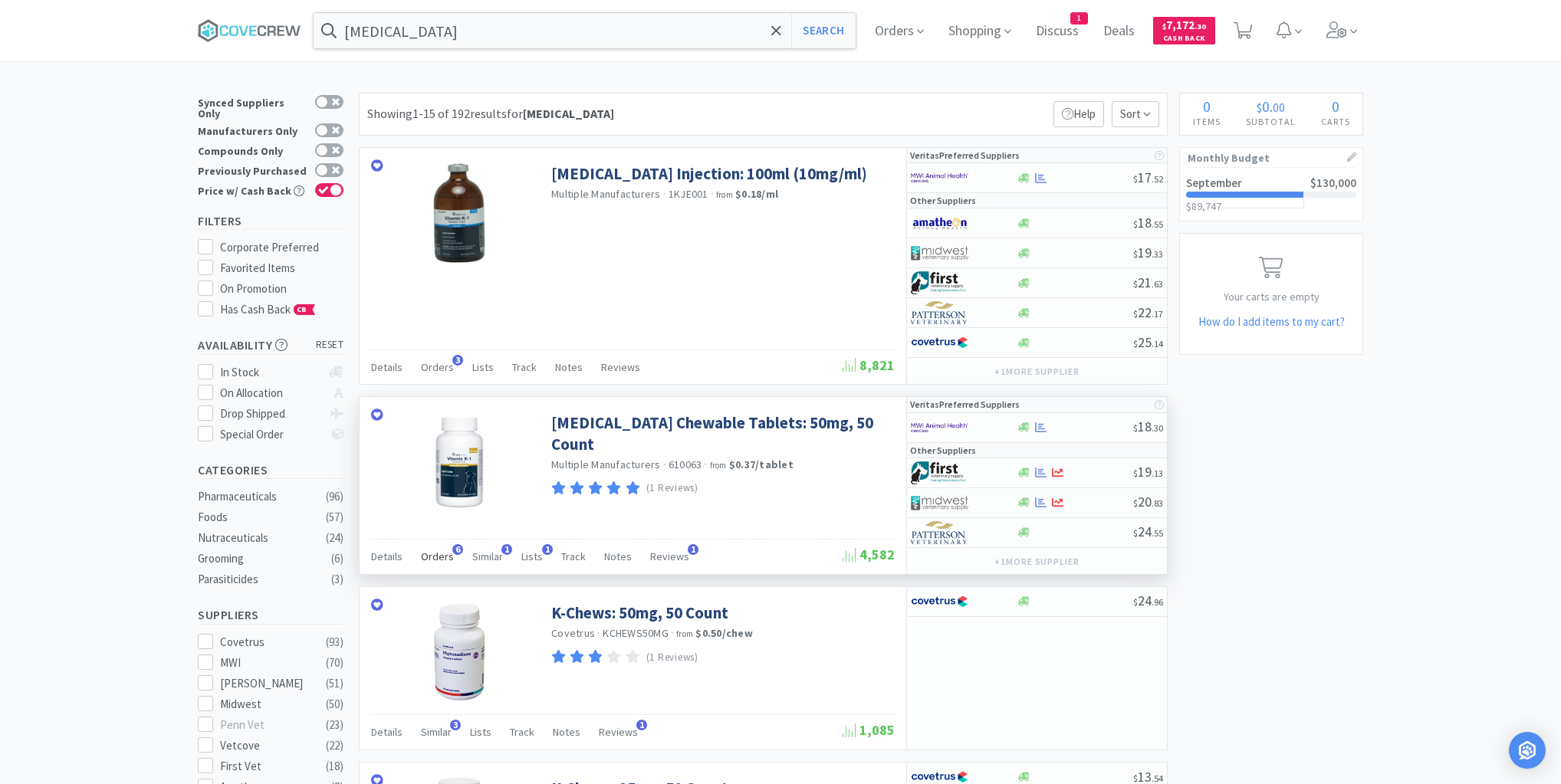
click at [434, 555] on span "Orders" at bounding box center [437, 556] width 33 height 14
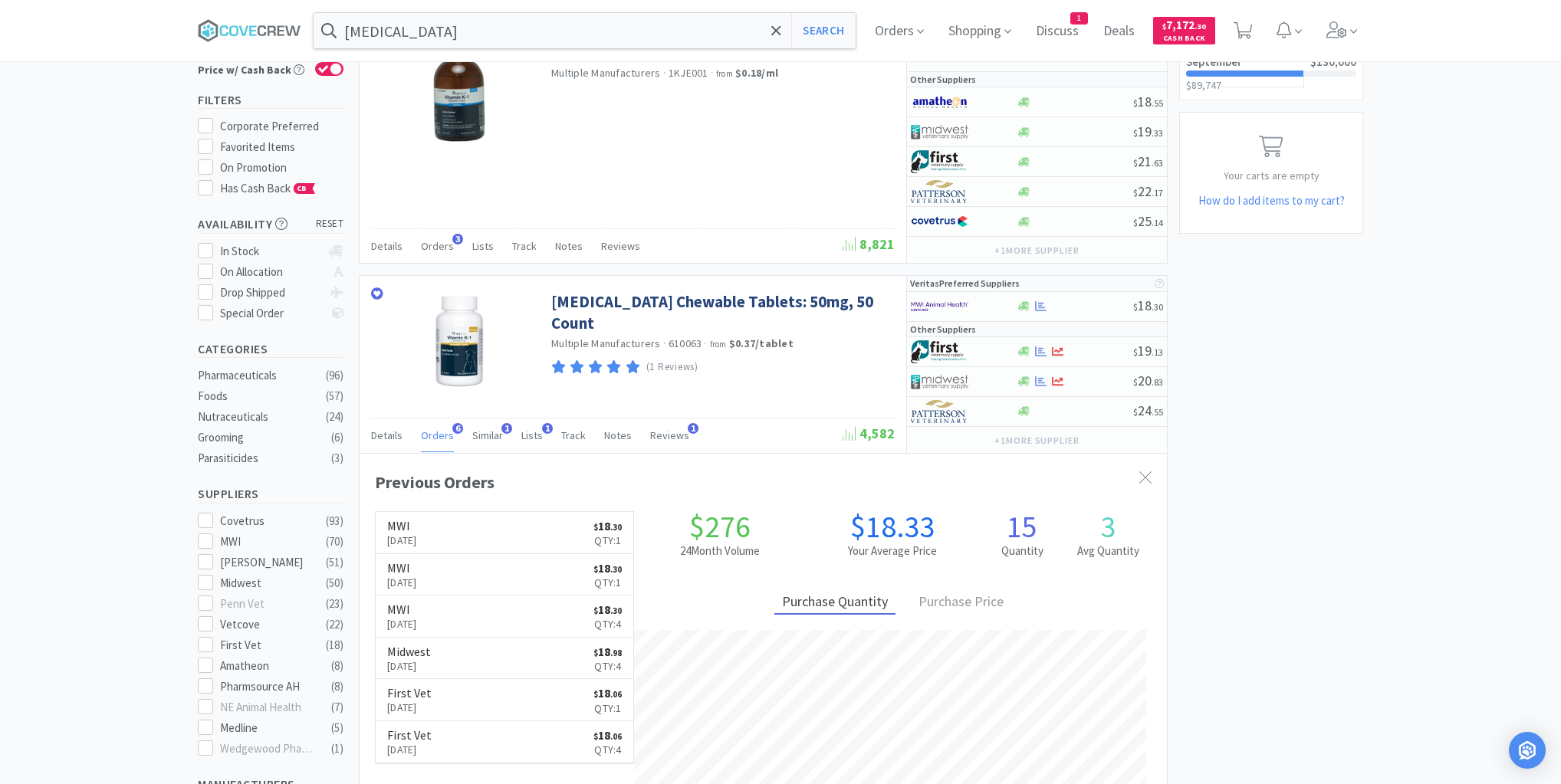
scroll to position [368, 0]
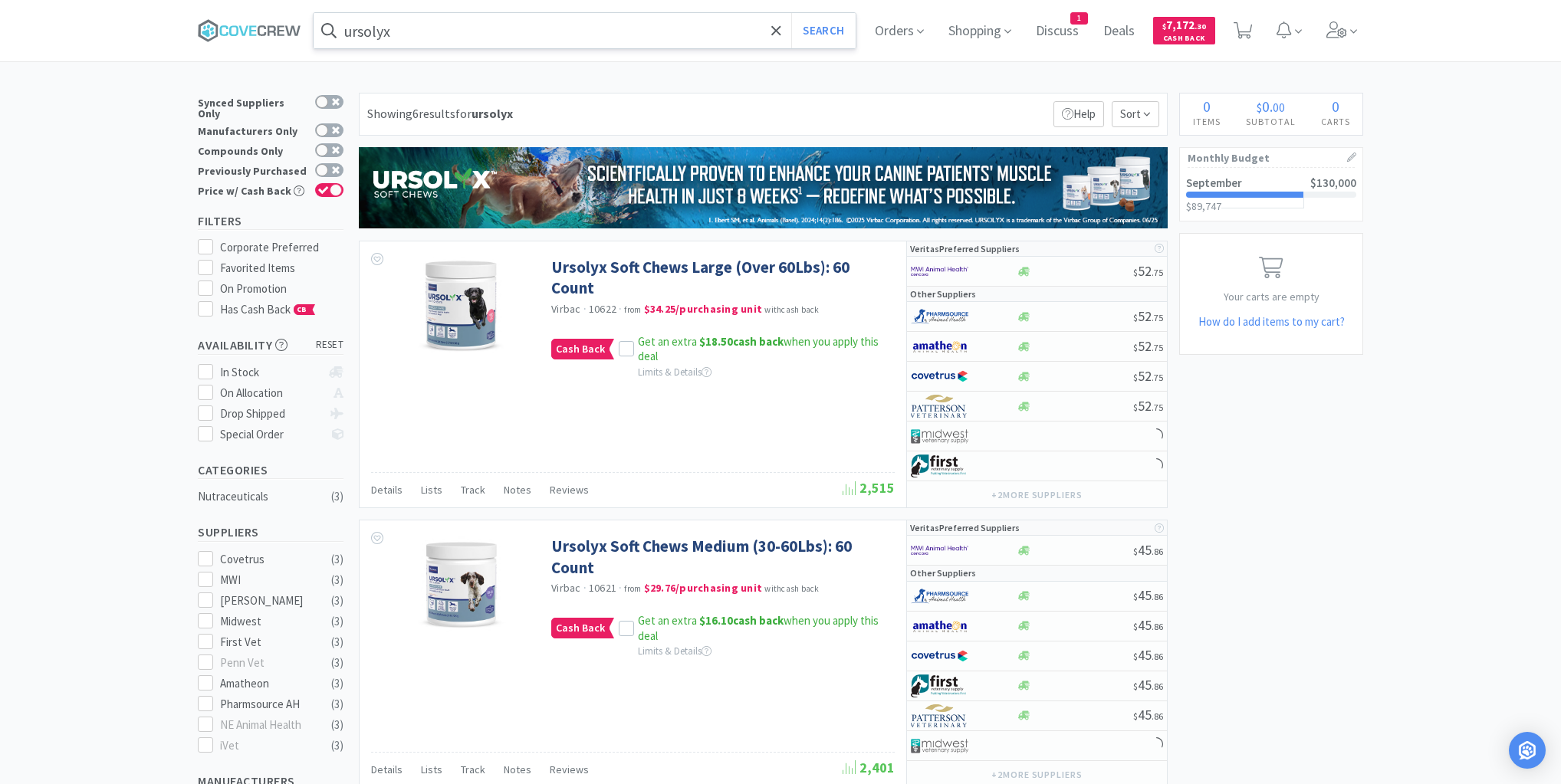
click at [503, 32] on input "ursolyx" at bounding box center [584, 30] width 542 height 35
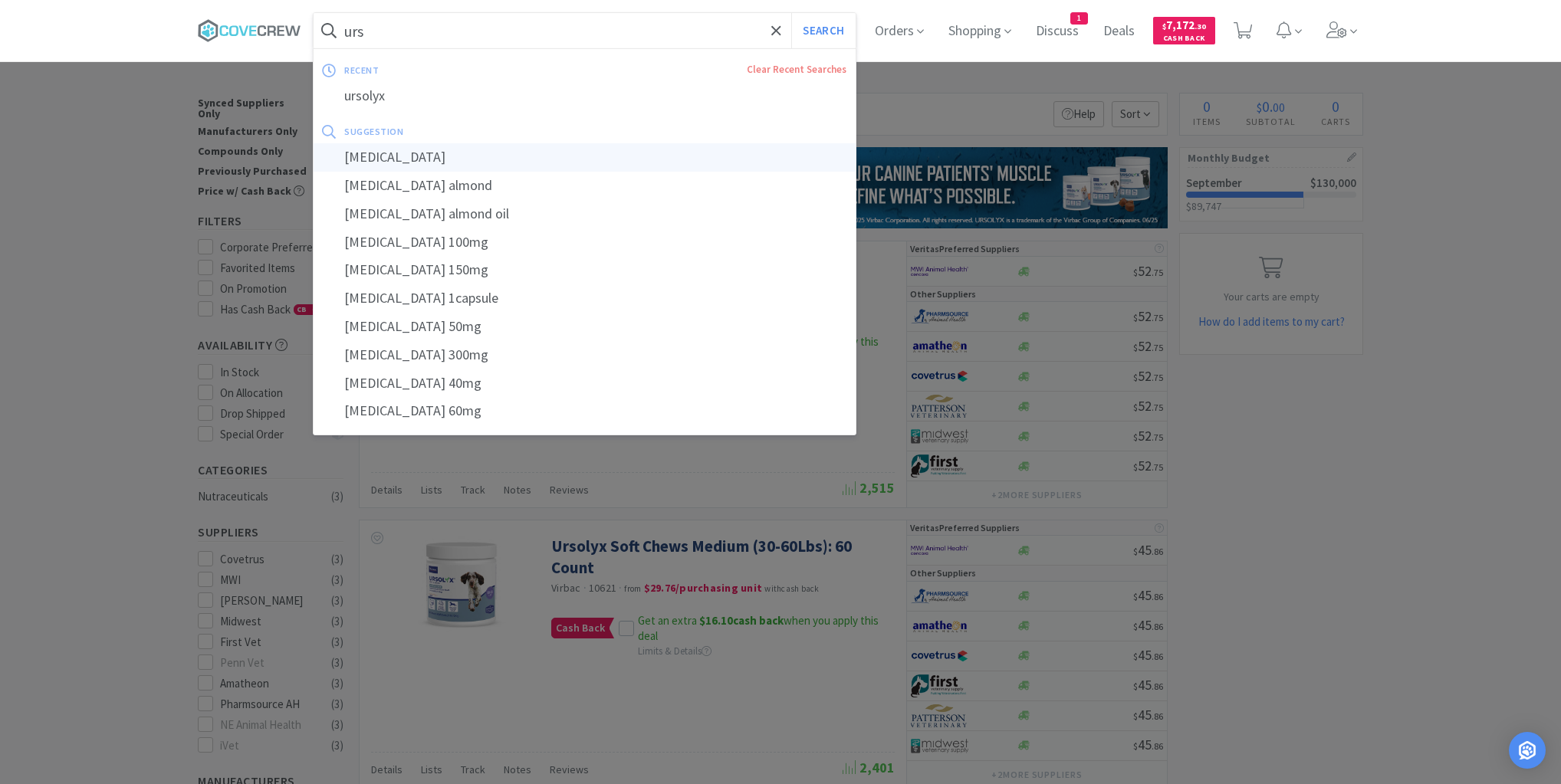
click at [377, 158] on div "ursodiol" at bounding box center [584, 157] width 542 height 29
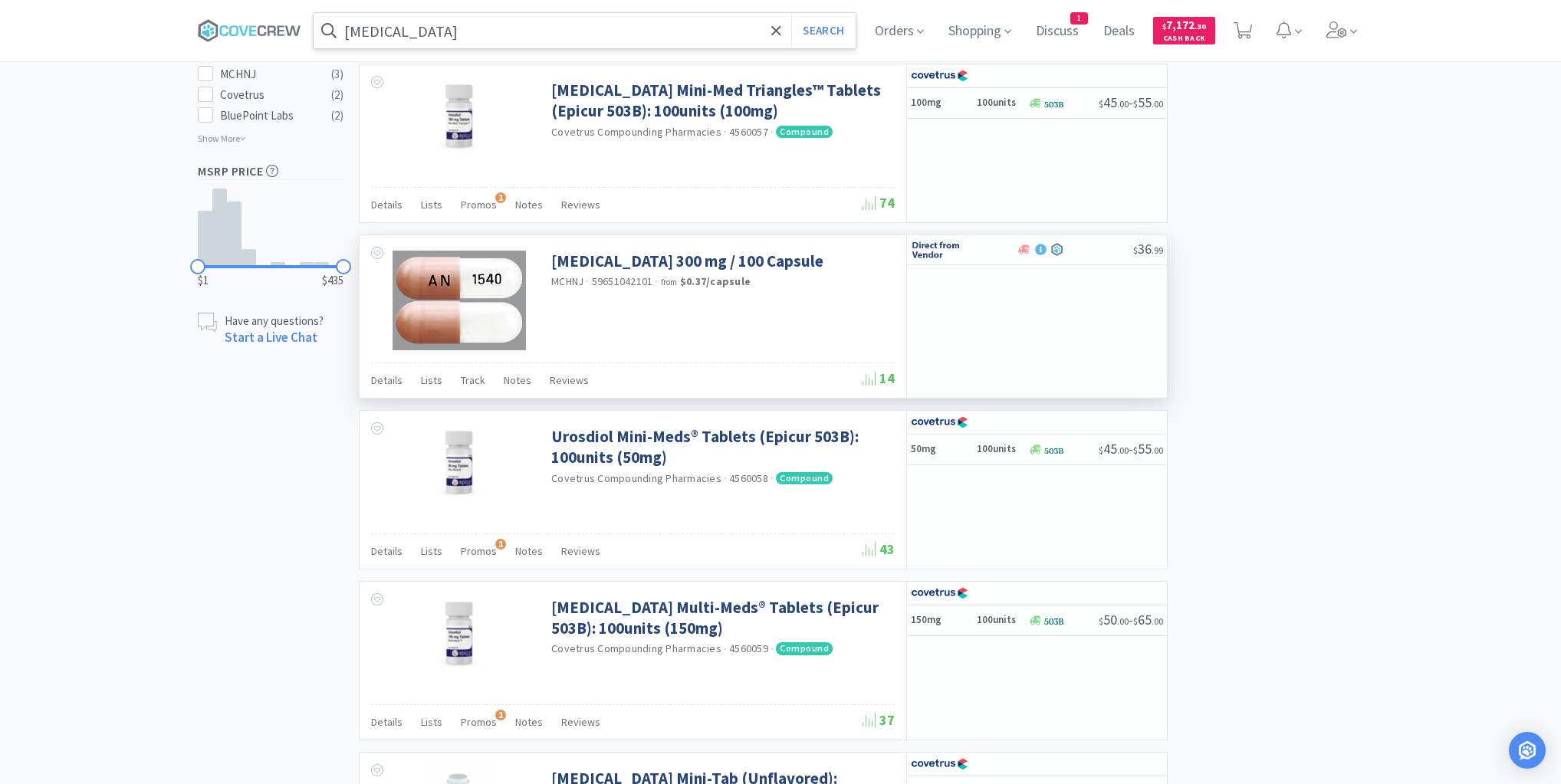
scroll to position [1227, 0]
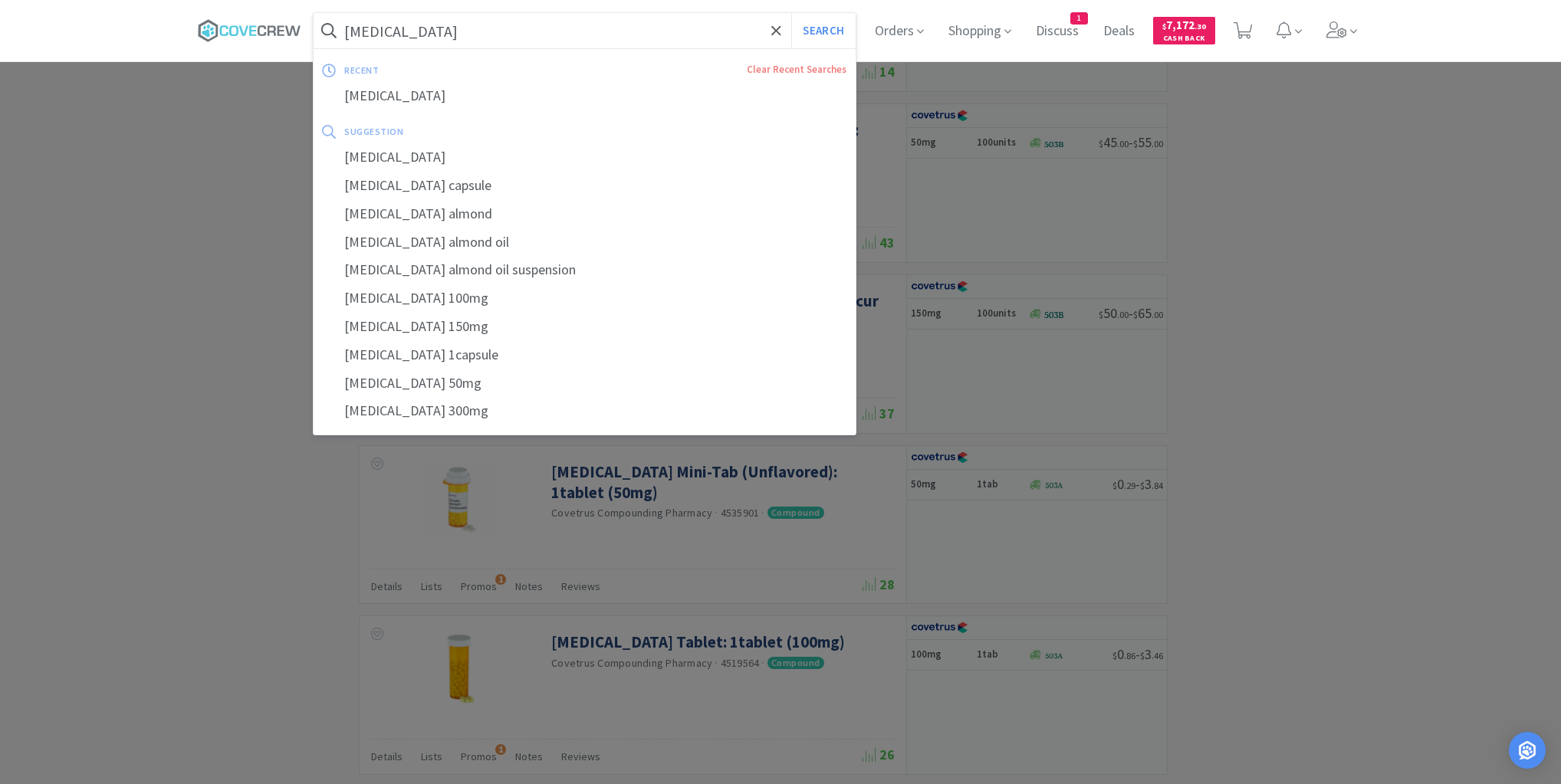
click at [641, 39] on input "ursodiol" at bounding box center [584, 30] width 542 height 35
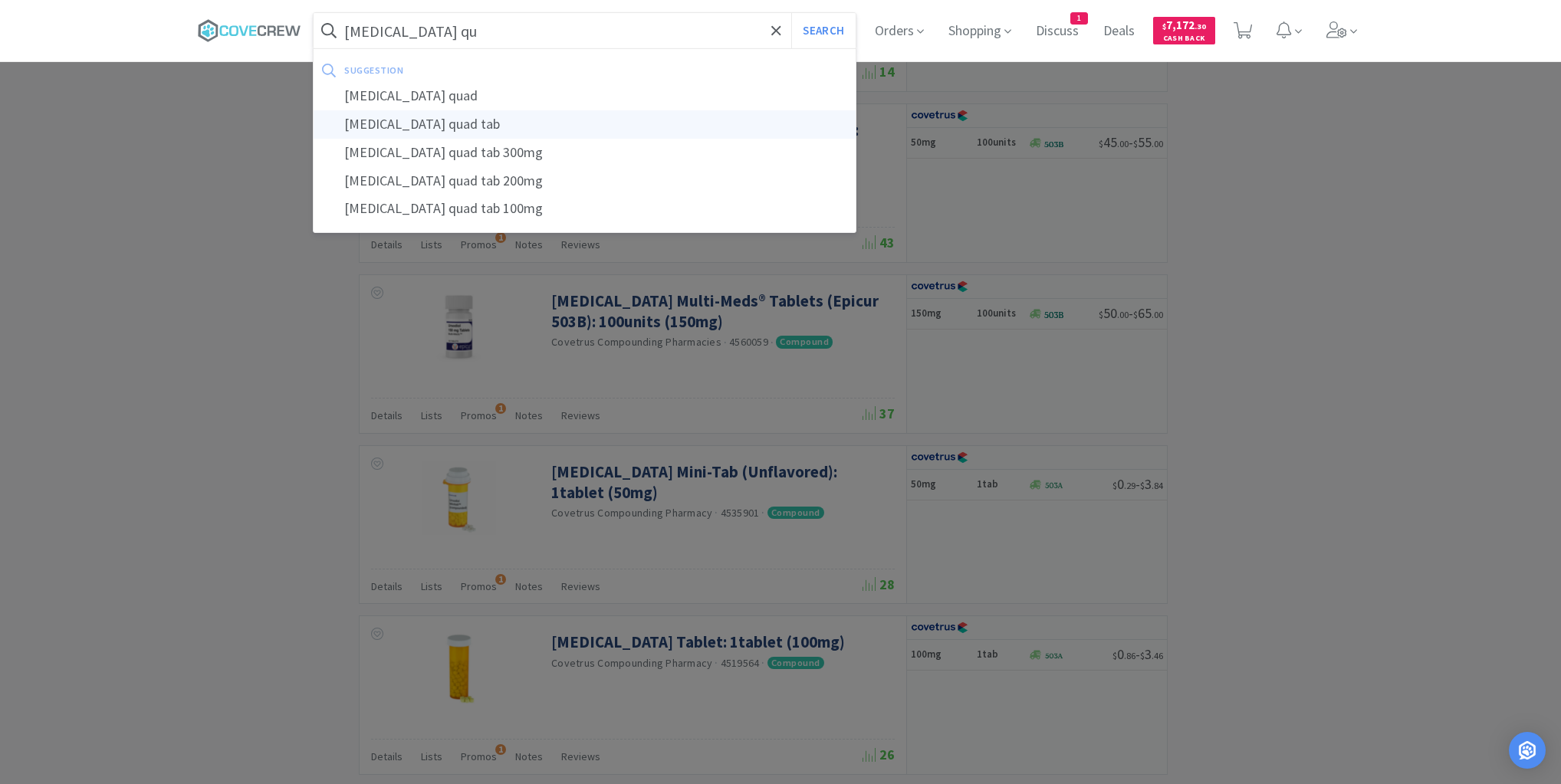
type input "ursodiol quad tab"
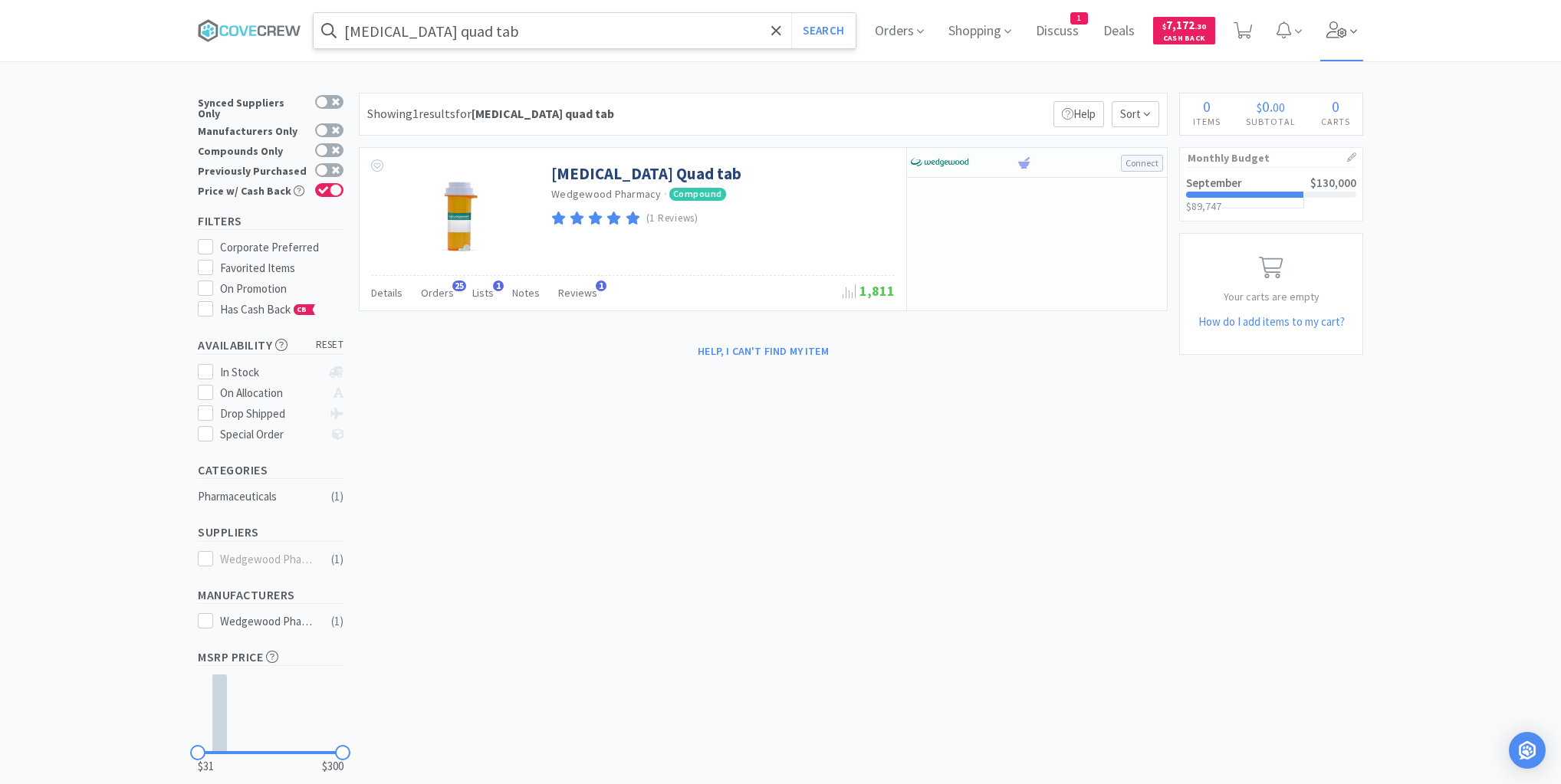
click at [1347, 33] on icon at bounding box center [1337, 29] width 20 height 17
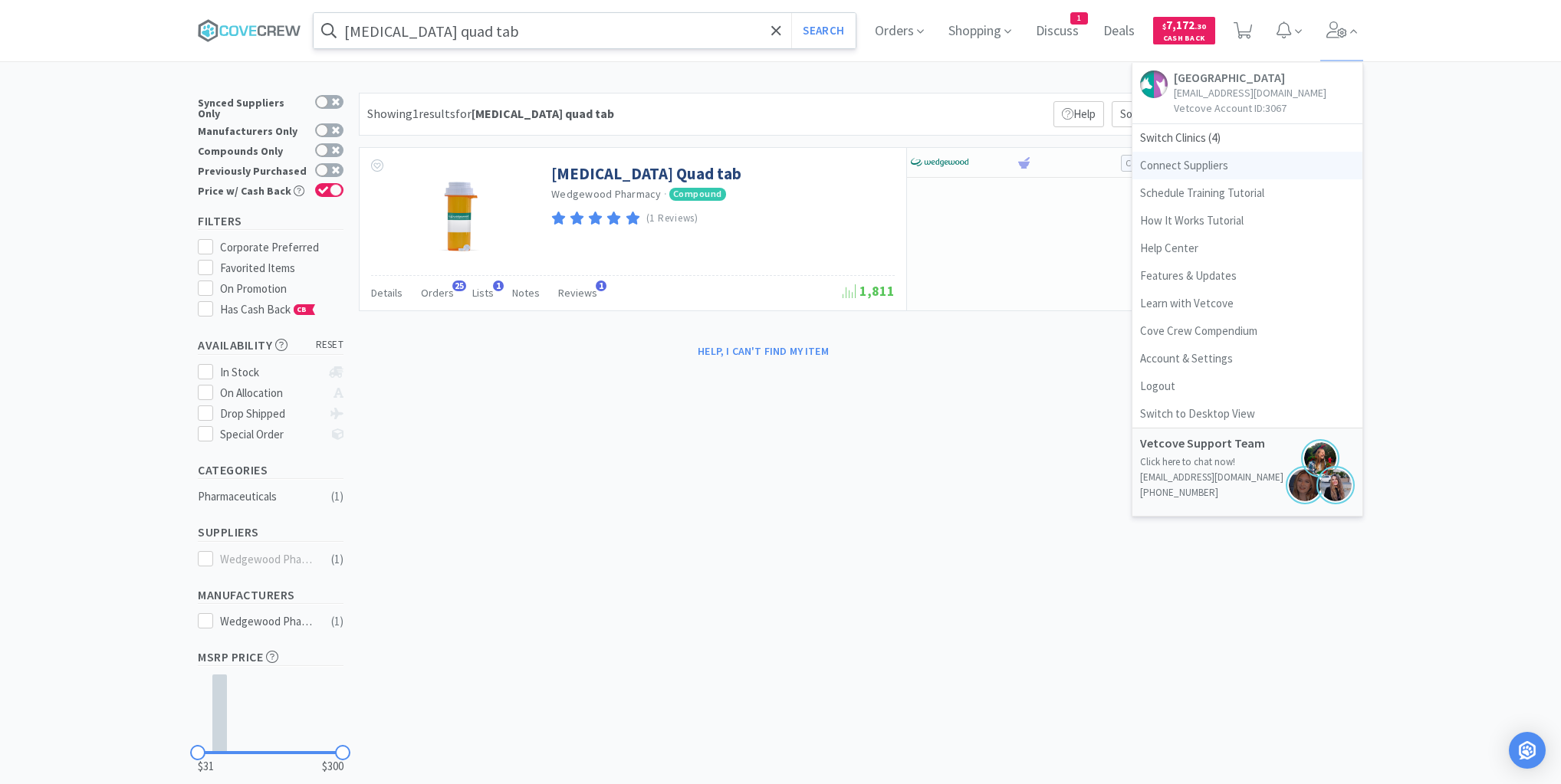
click at [1175, 173] on link "Connect Suppliers" at bounding box center [1248, 166] width 230 height 28
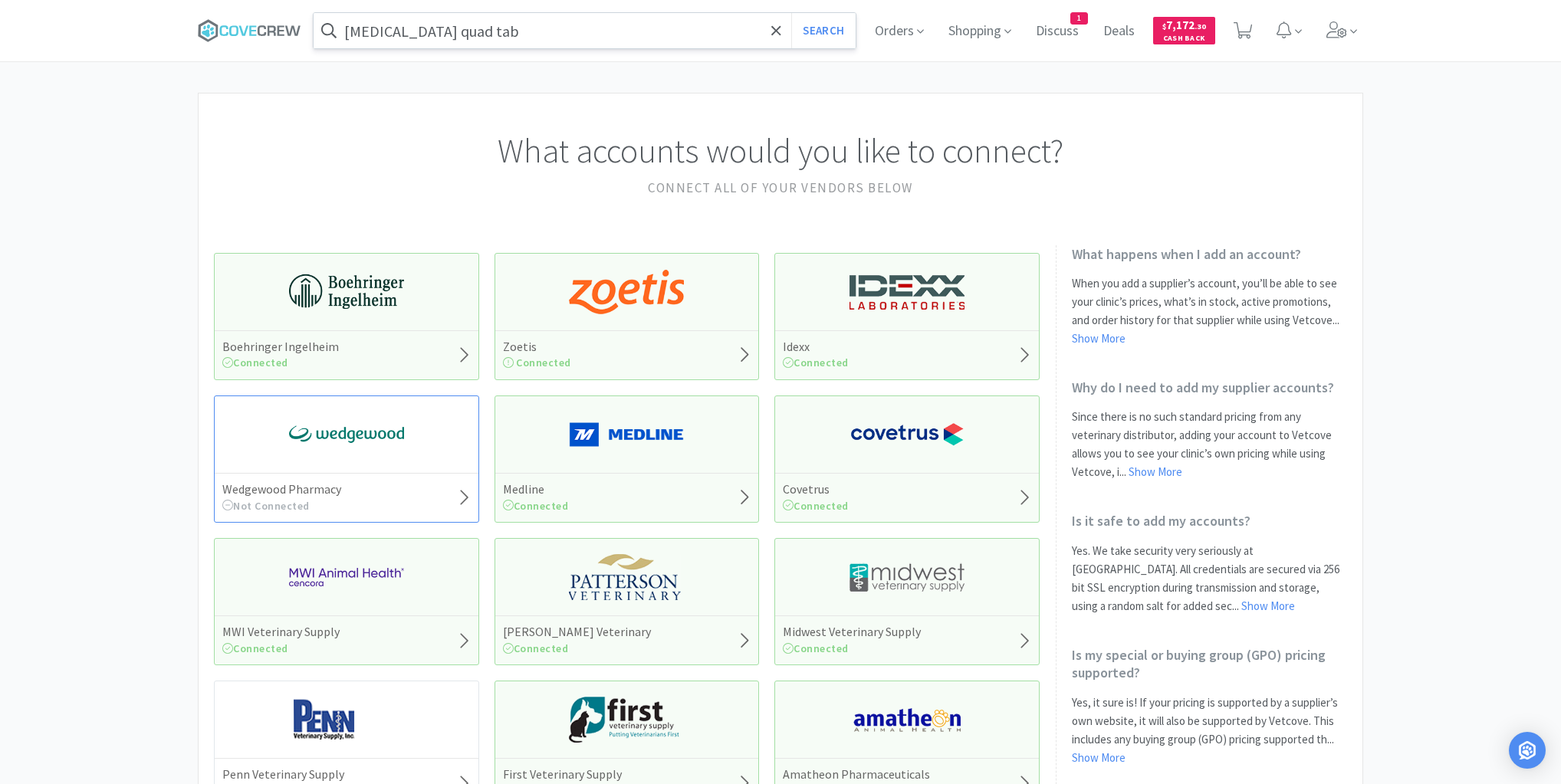
click at [329, 436] on img at bounding box center [346, 435] width 115 height 46
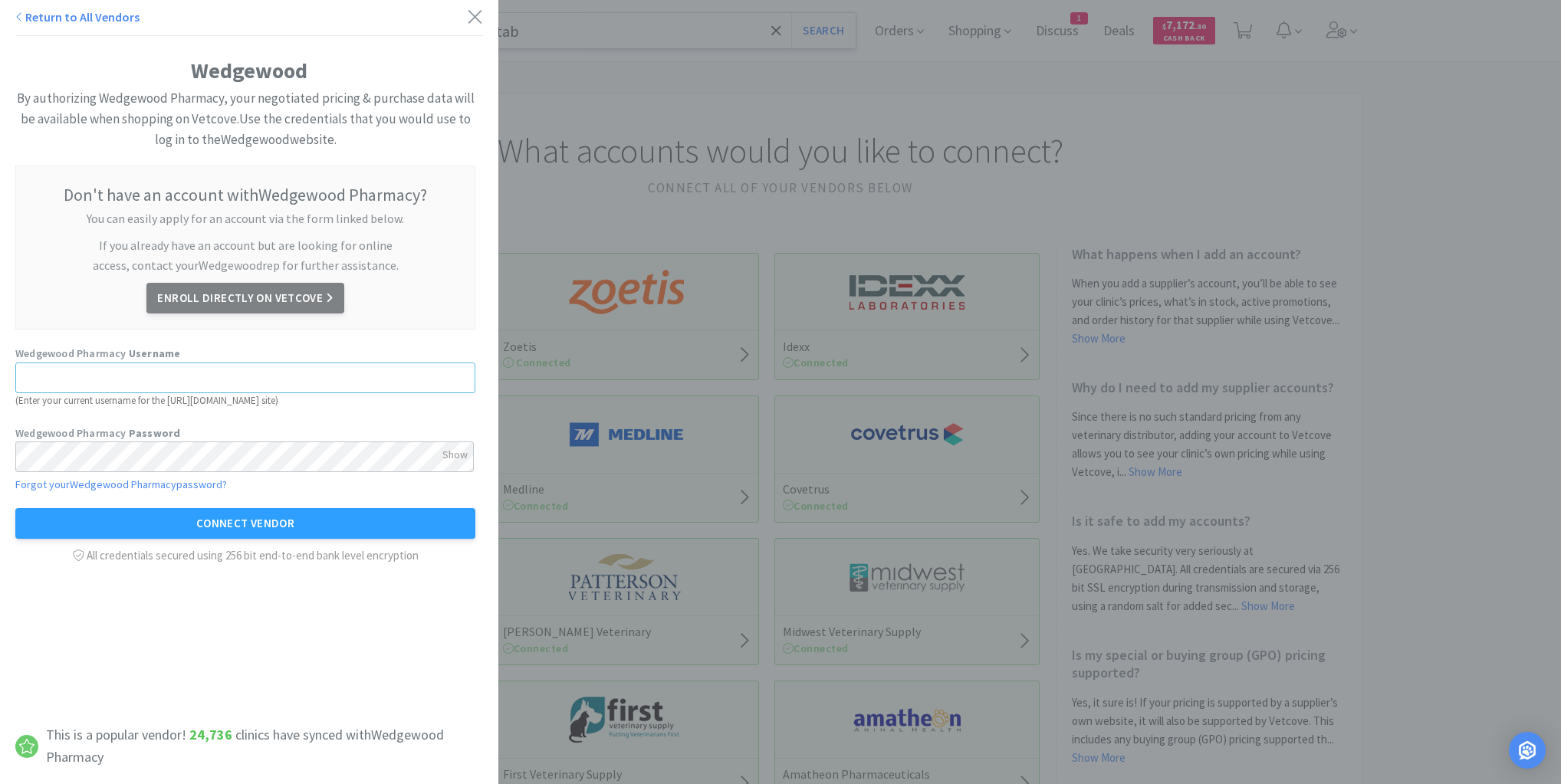
type input "[EMAIL_ADDRESS][DOMAIN_NAME]"
drag, startPoint x: 273, startPoint y: 378, endPoint x: 0, endPoint y: 368, distance: 273.2
click at [0, 368] on div "Wedgewood By authorizing Wedgewood Pharmacy, your negotiated pricing & purchase…" at bounding box center [249, 299] width 499 height 600
type input "REXI001"
click at [460, 461] on div "Show" at bounding box center [455, 454] width 25 height 26
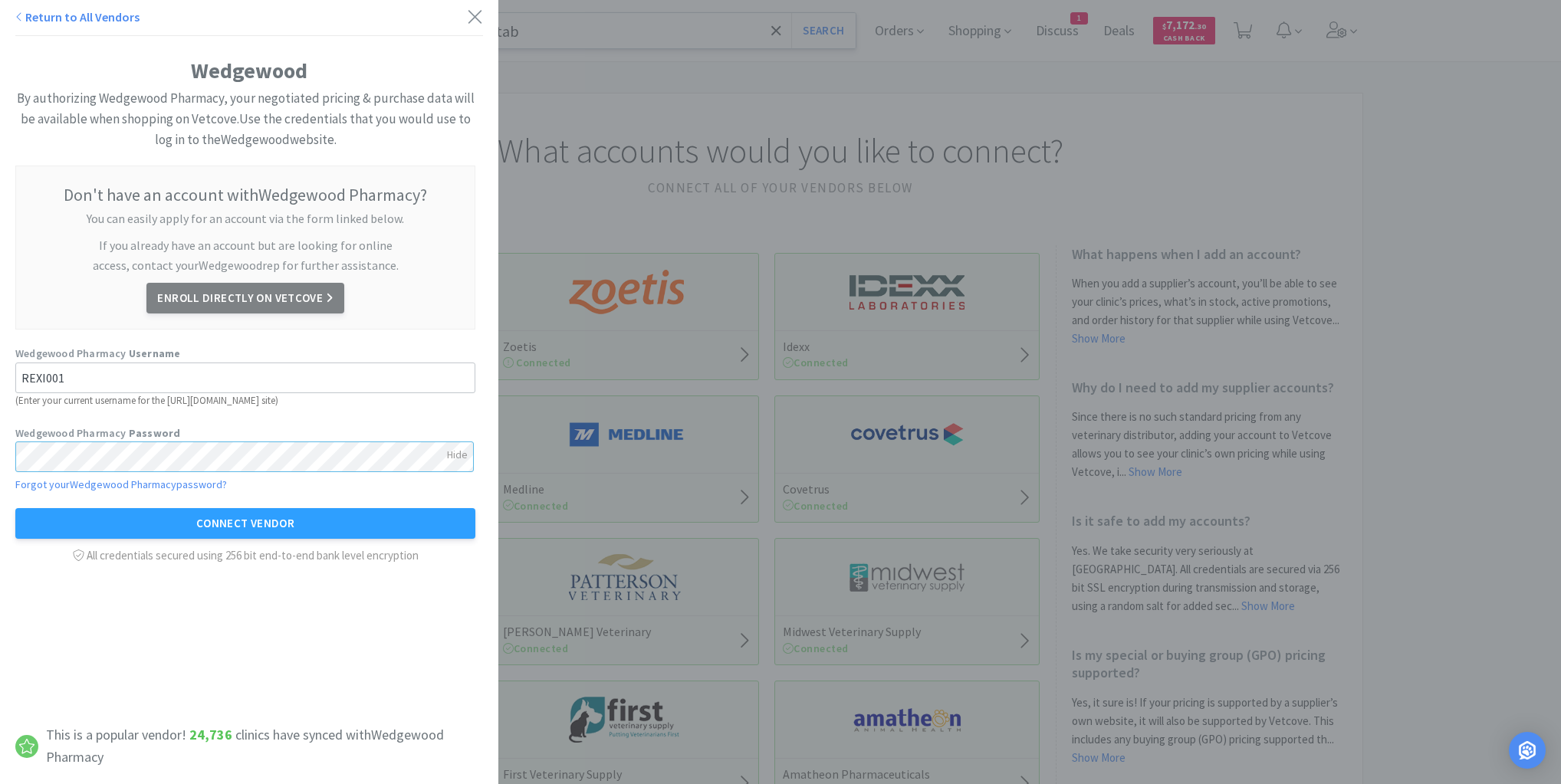
click at [1, 454] on div "Wedgewood By authorizing Wedgewood Pharmacy, your negotiated pricing & purchase…" at bounding box center [249, 299] width 499 height 600
click at [260, 520] on button "Connect Vendor" at bounding box center [246, 524] width 460 height 31
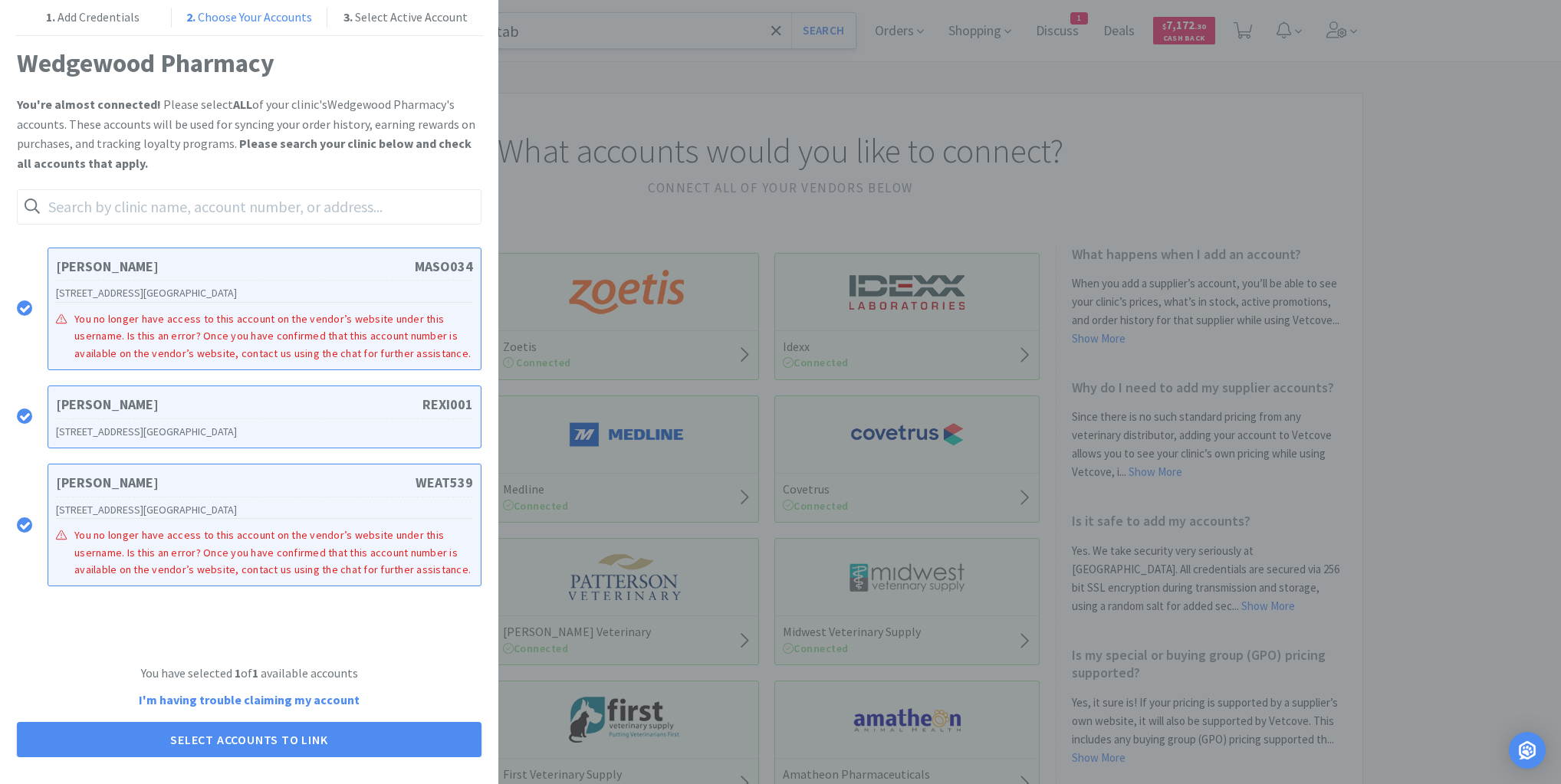
click at [259, 412] on h1 "Joshua Rexing" at bounding box center [239, 405] width 366 height 22
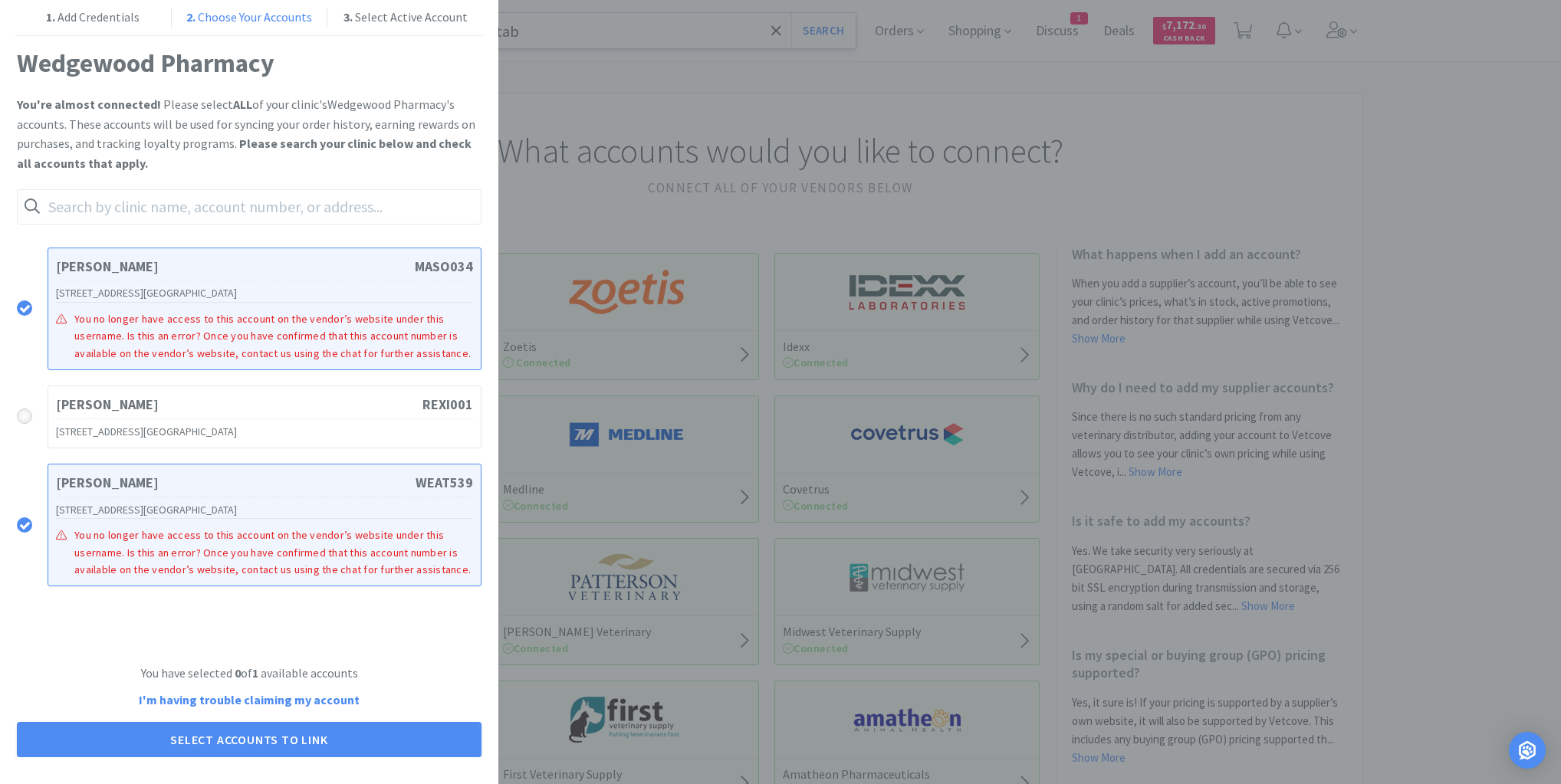
click at [28, 414] on icon at bounding box center [24, 417] width 11 height 11
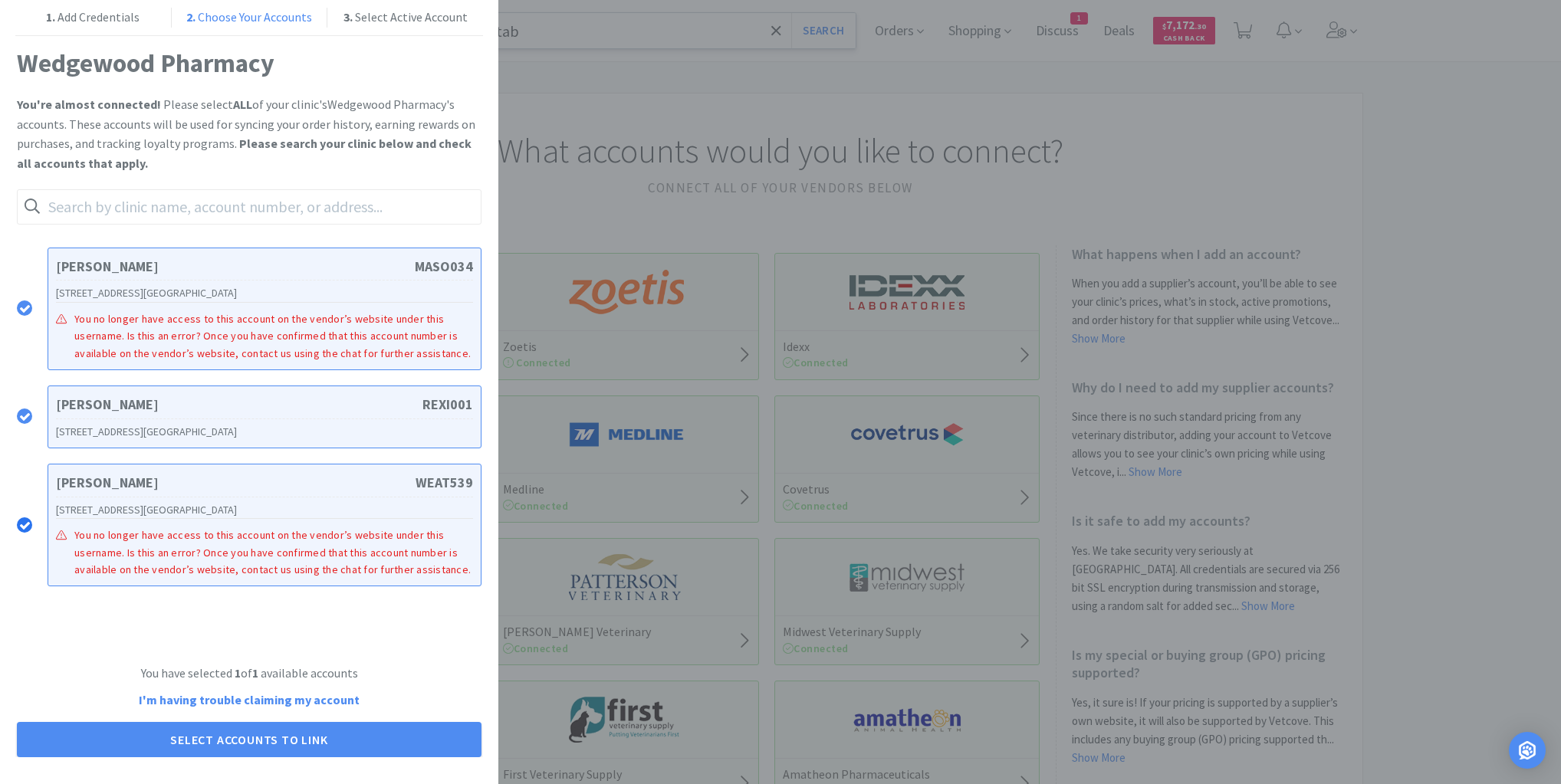
click at [24, 521] on icon at bounding box center [24, 525] width 11 height 11
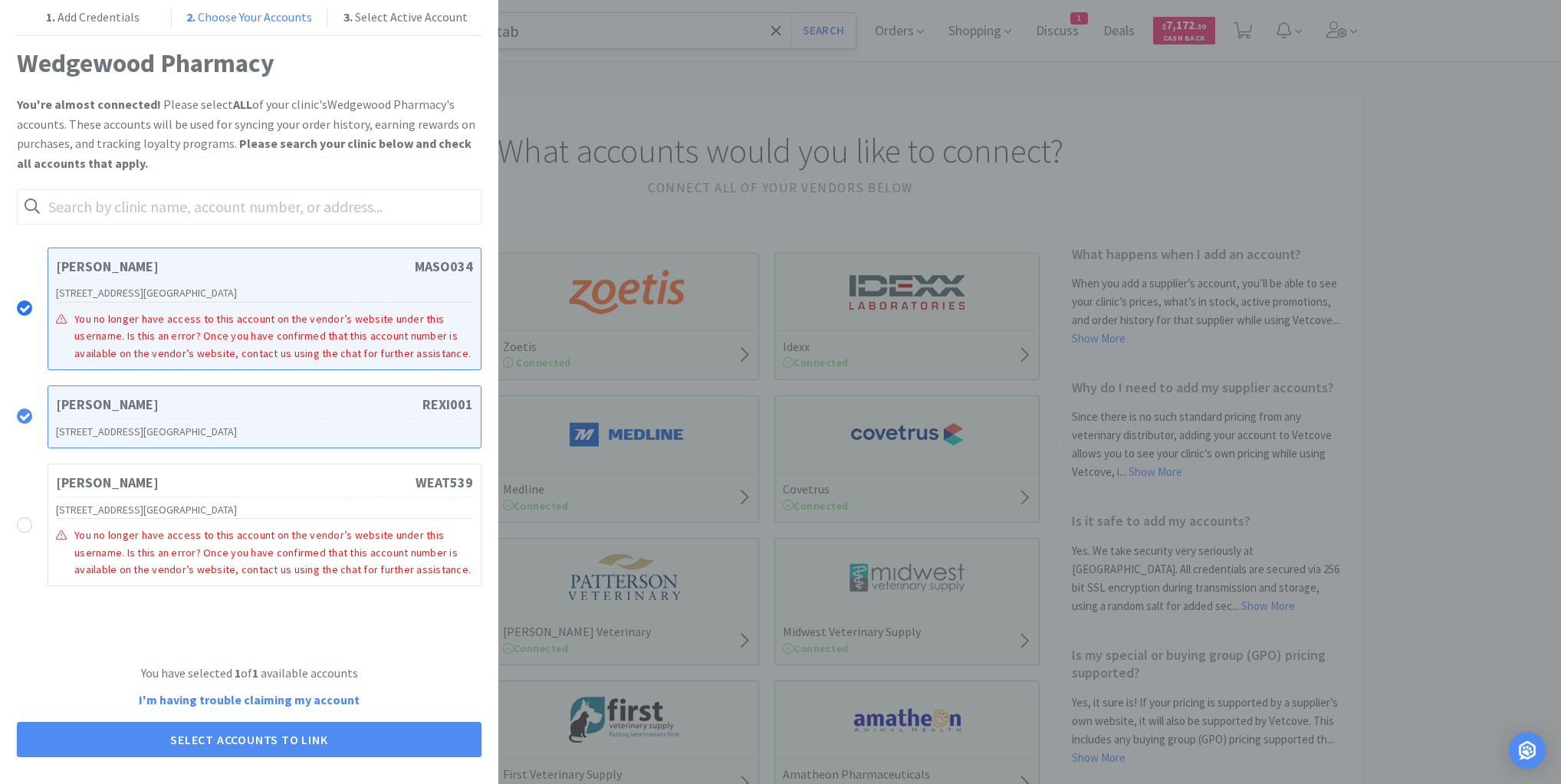
click at [29, 308] on icon at bounding box center [24, 308] width 11 height 11
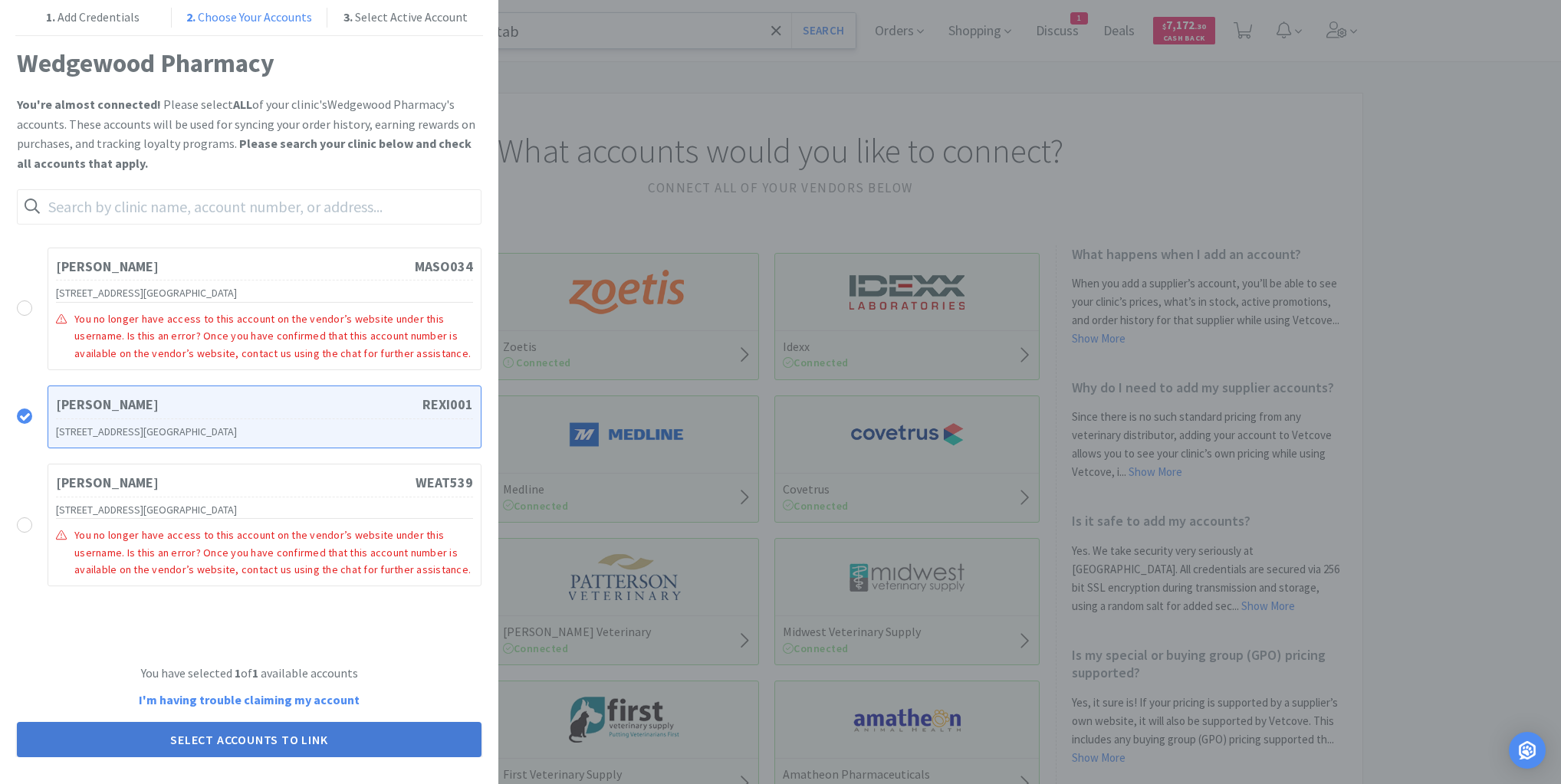
click at [264, 746] on button "Select Accounts to Link" at bounding box center [249, 739] width 464 height 35
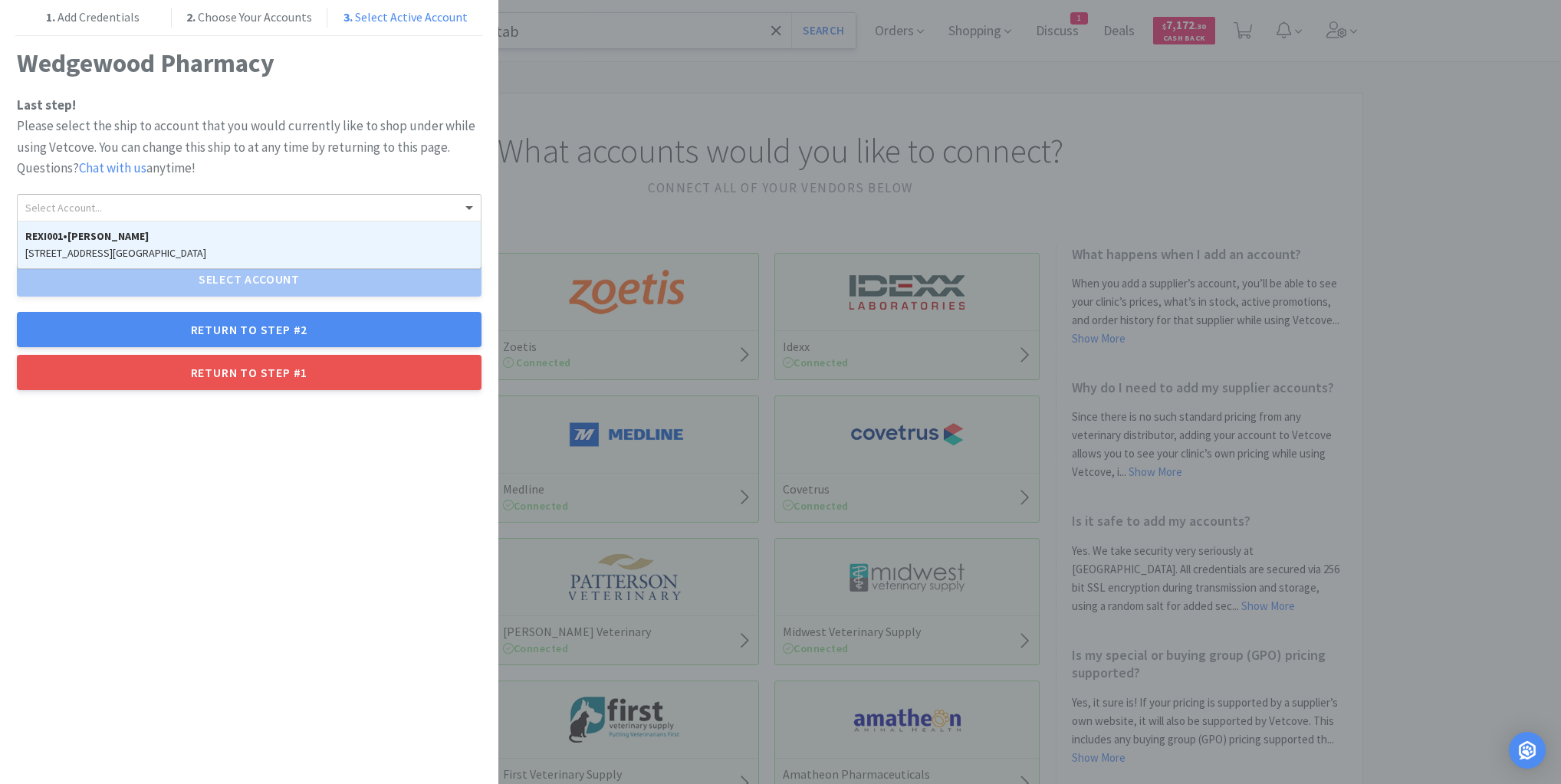
click at [439, 214] on div "Select Account..." at bounding box center [250, 208] width 463 height 26
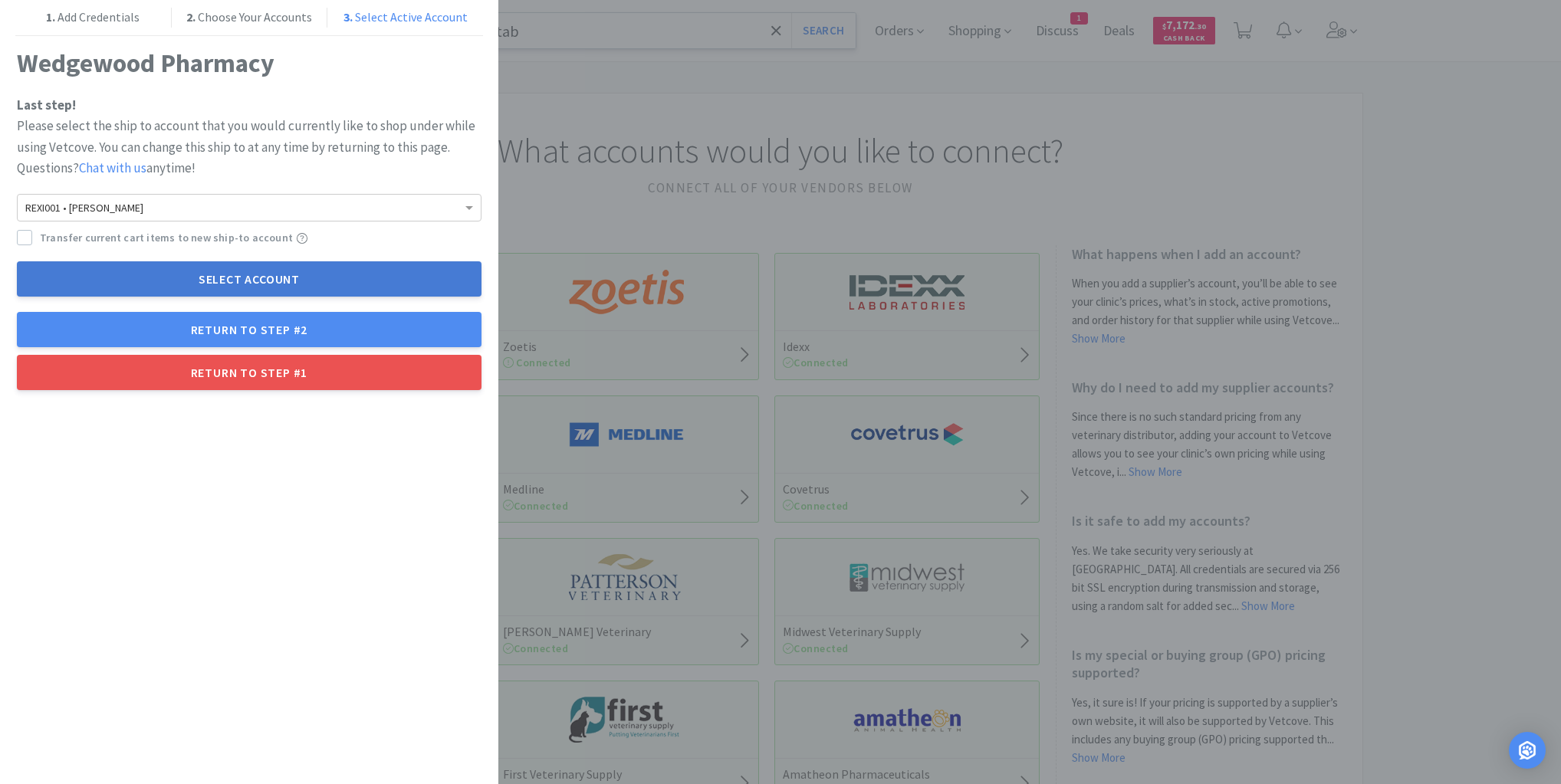
click at [273, 282] on button "Select Account" at bounding box center [249, 278] width 464 height 35
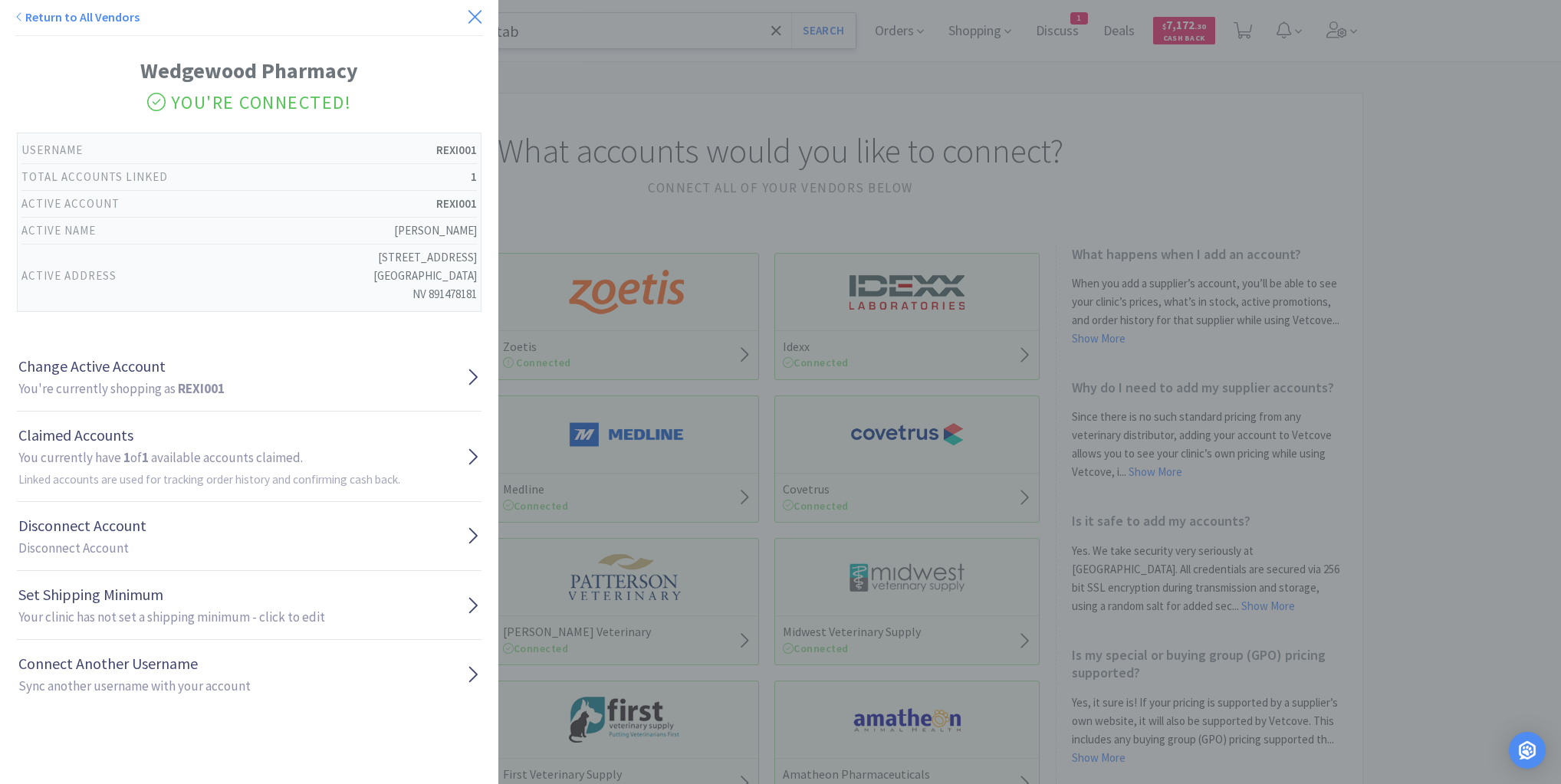
click at [467, 19] on icon at bounding box center [475, 17] width 16 height 21
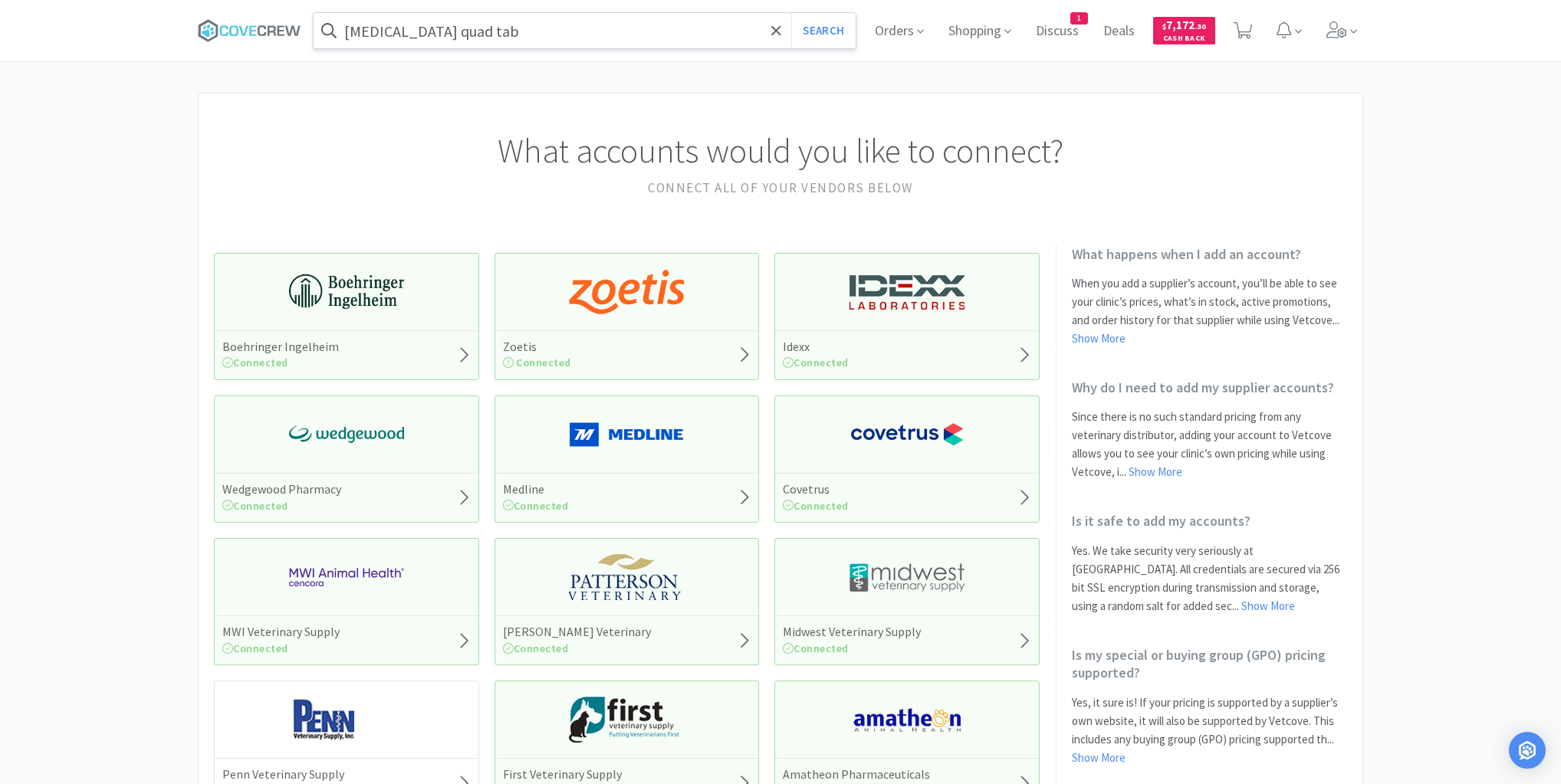
click at [518, 29] on input "ursodiol quad tab" at bounding box center [584, 30] width 542 height 35
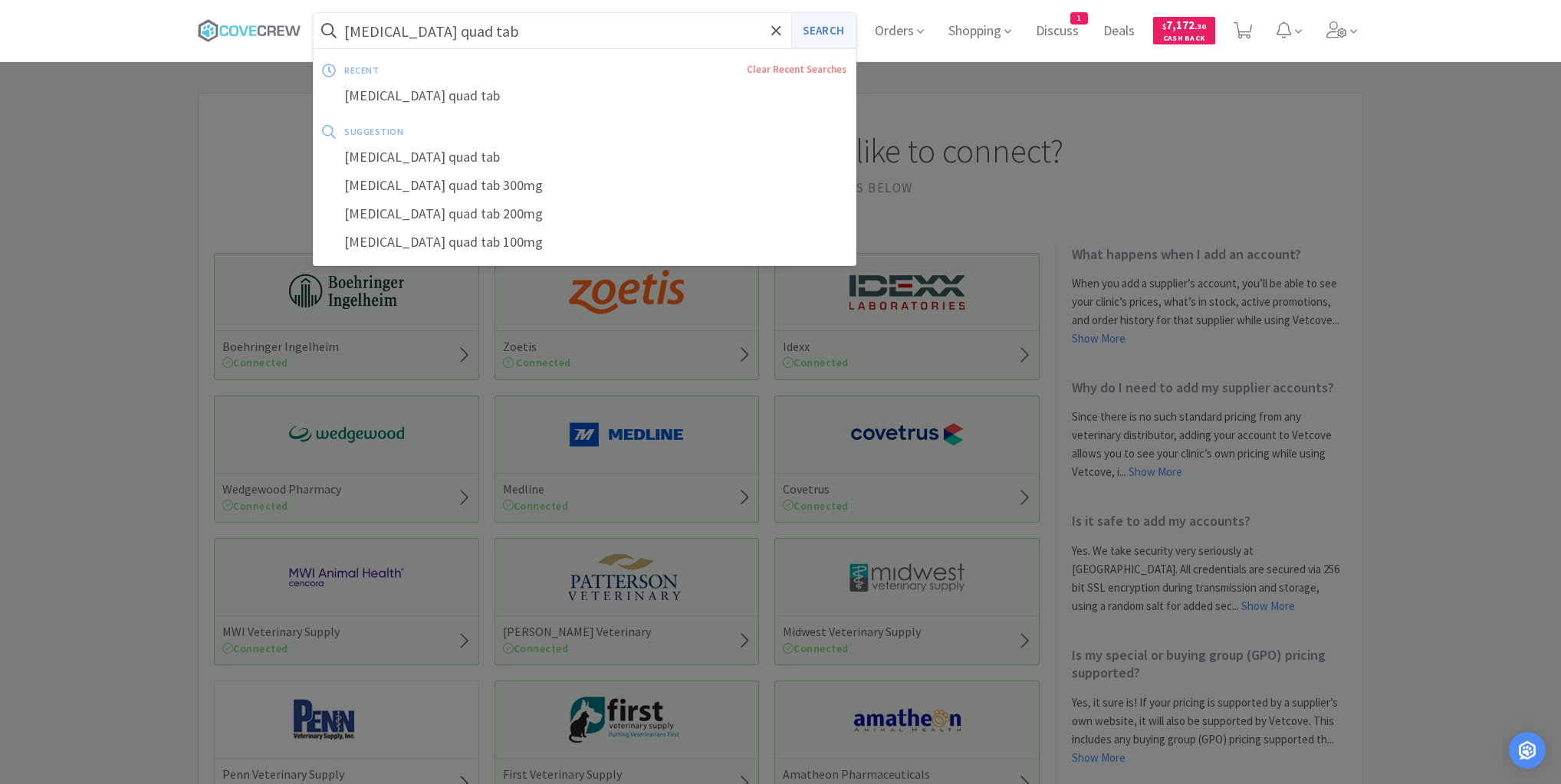
click at [823, 32] on button "Search" at bounding box center [823, 30] width 64 height 35
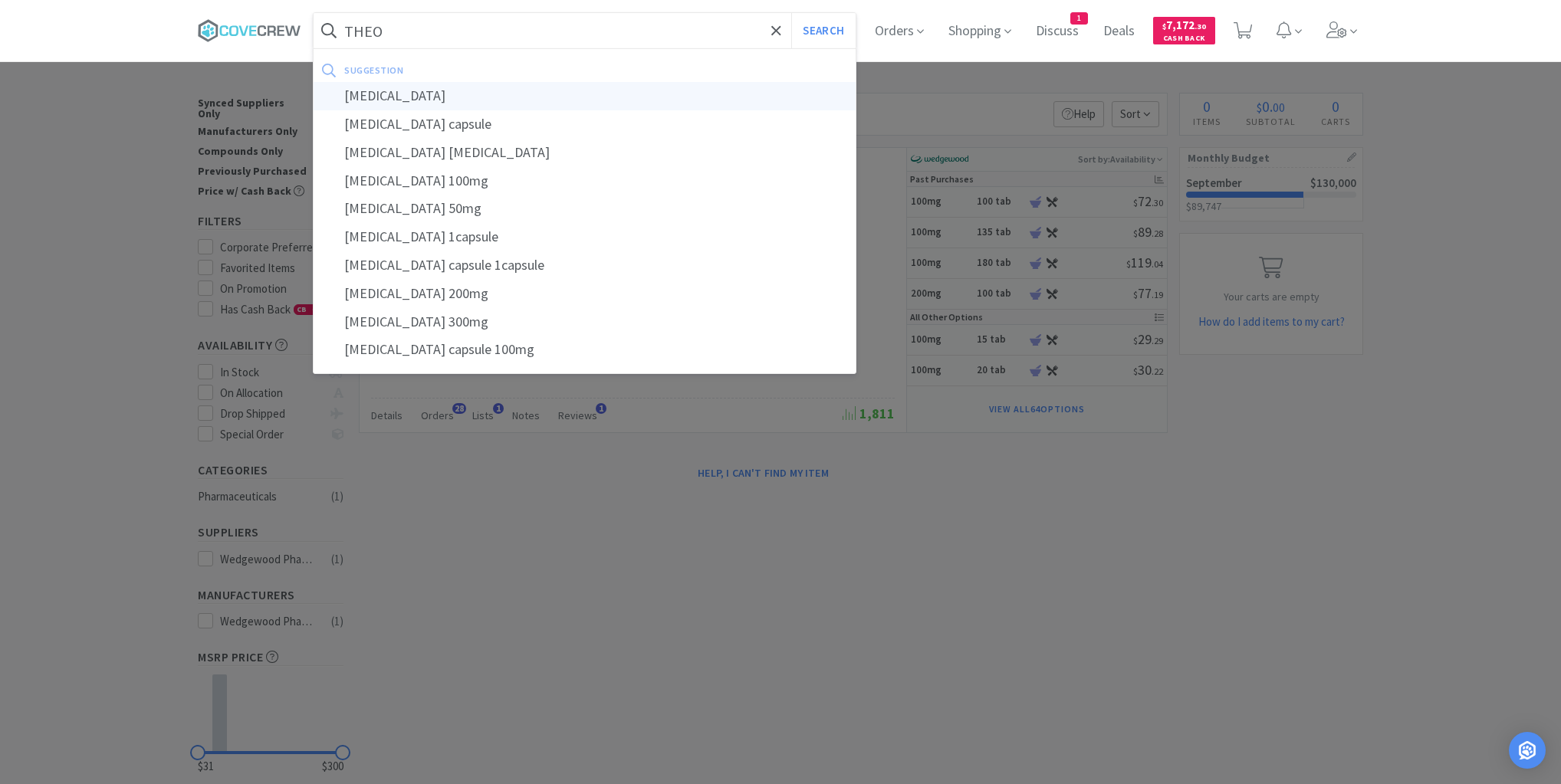
type input "theophylline"
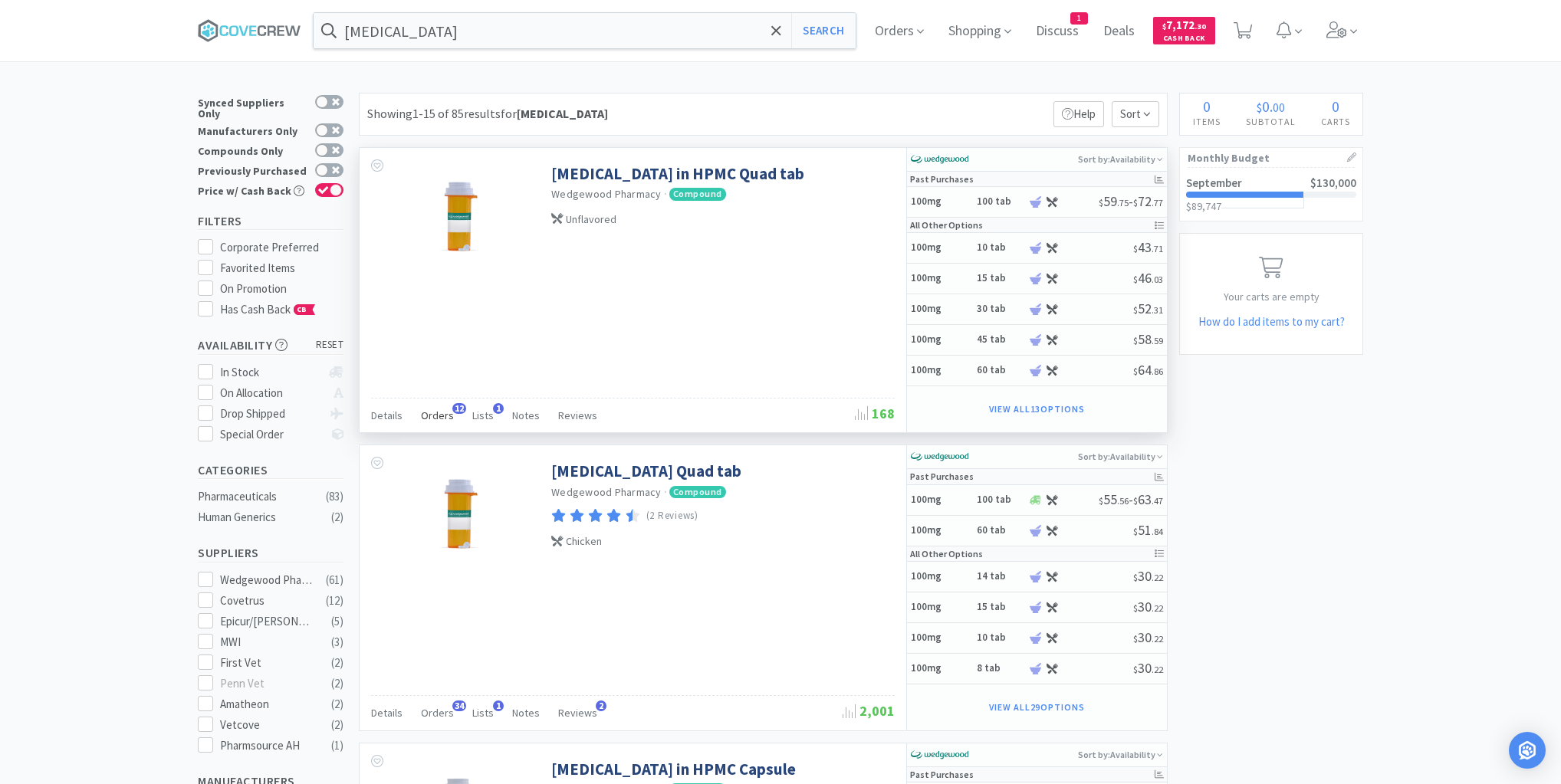
click at [432, 412] on span "Orders" at bounding box center [437, 415] width 33 height 14
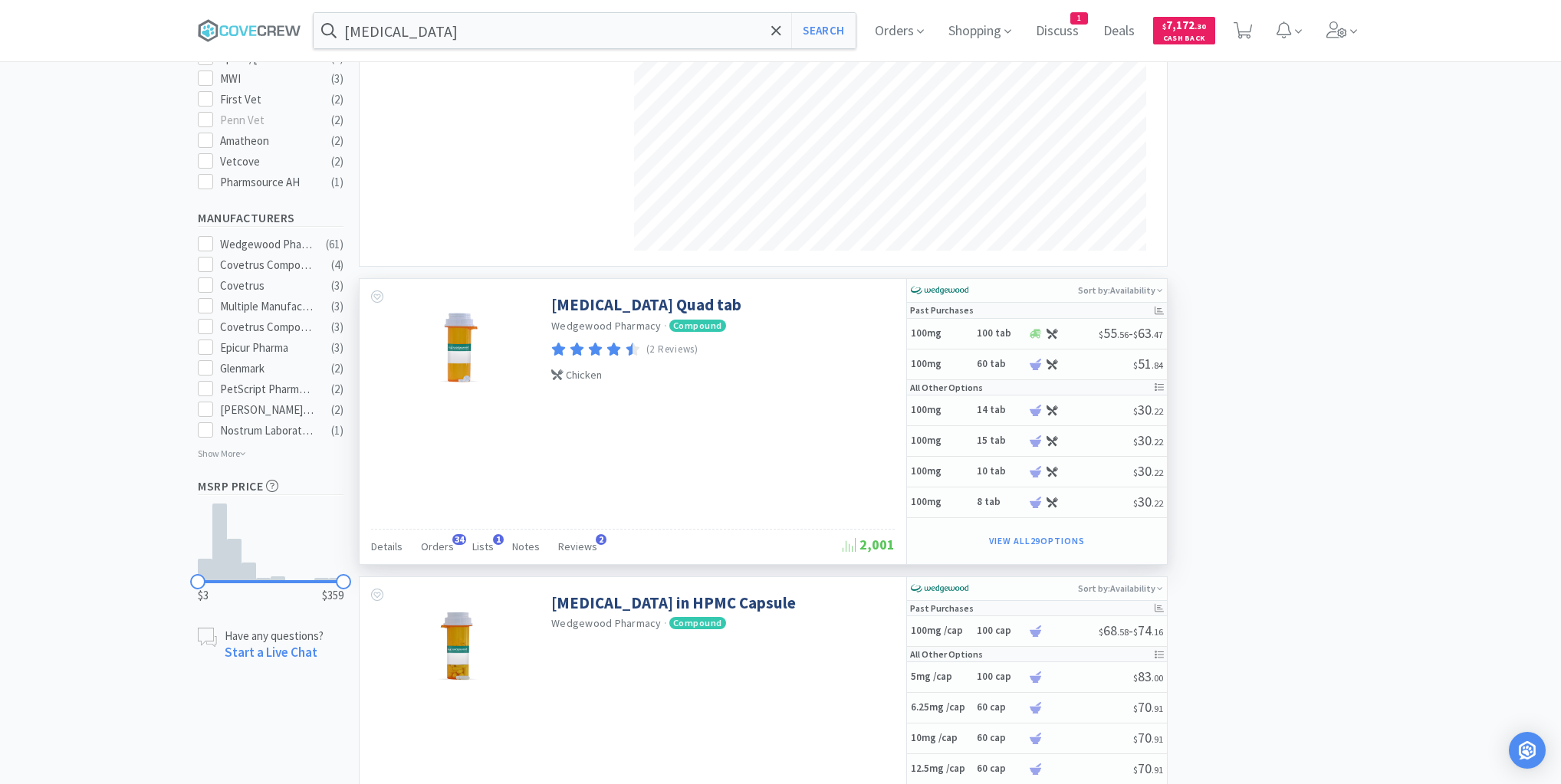
scroll to position [675, 0]
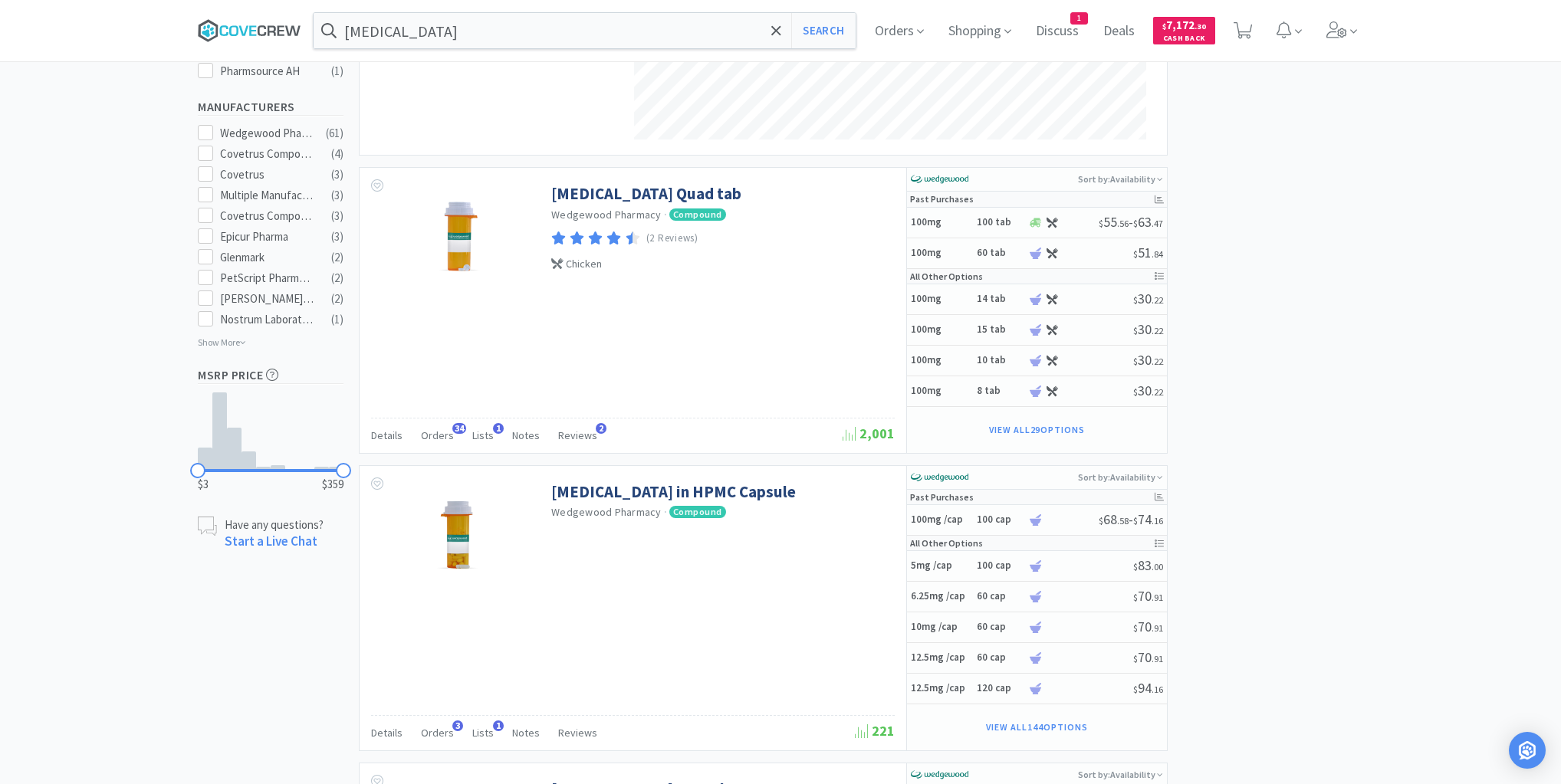
drag, startPoint x: 252, startPoint y: 26, endPoint x: 282, endPoint y: 38, distance: 32.3
click at [248, 26] on icon at bounding box center [242, 30] width 9 height 10
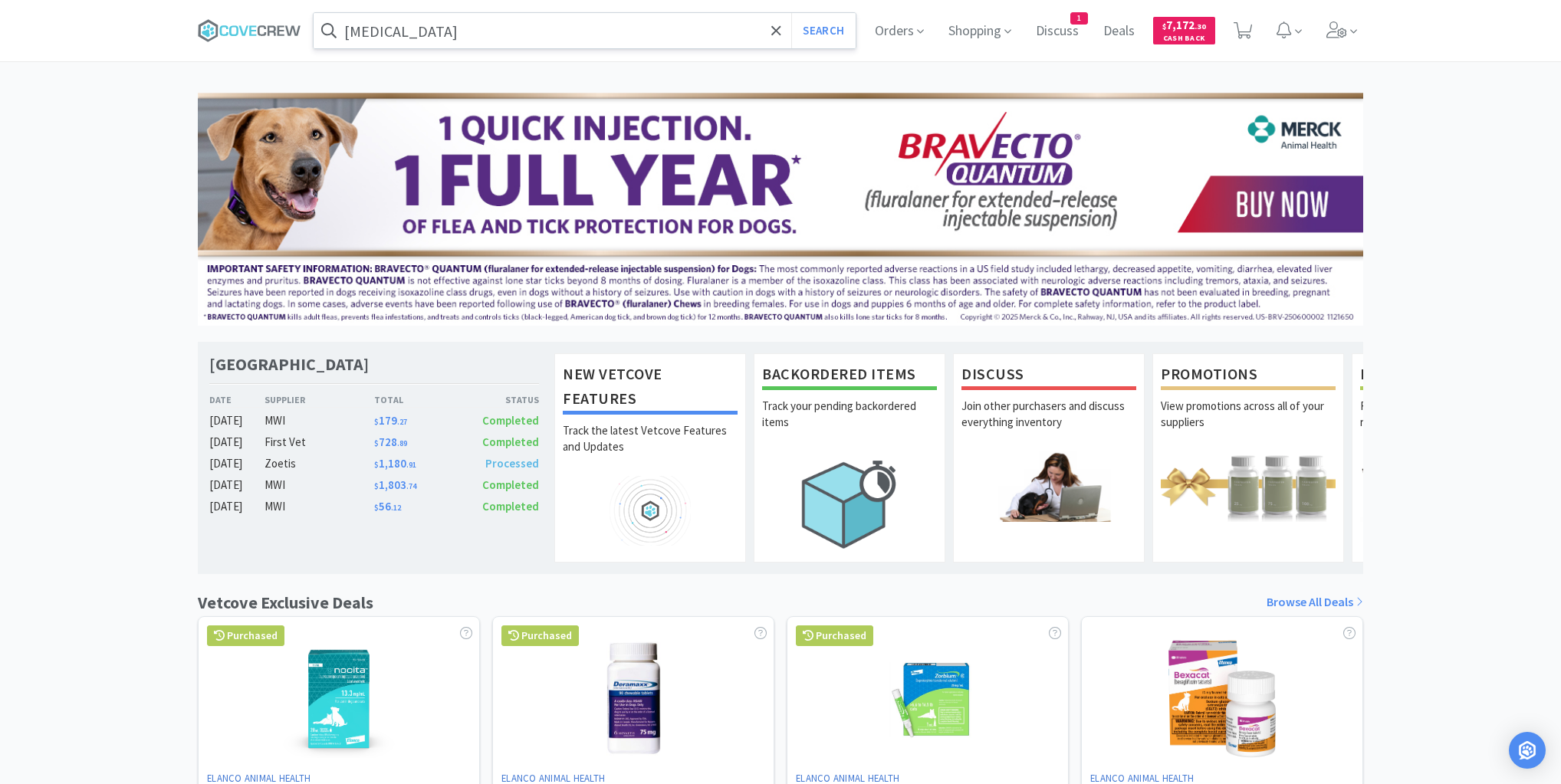
click at [456, 32] on input "theophylline" at bounding box center [584, 30] width 542 height 35
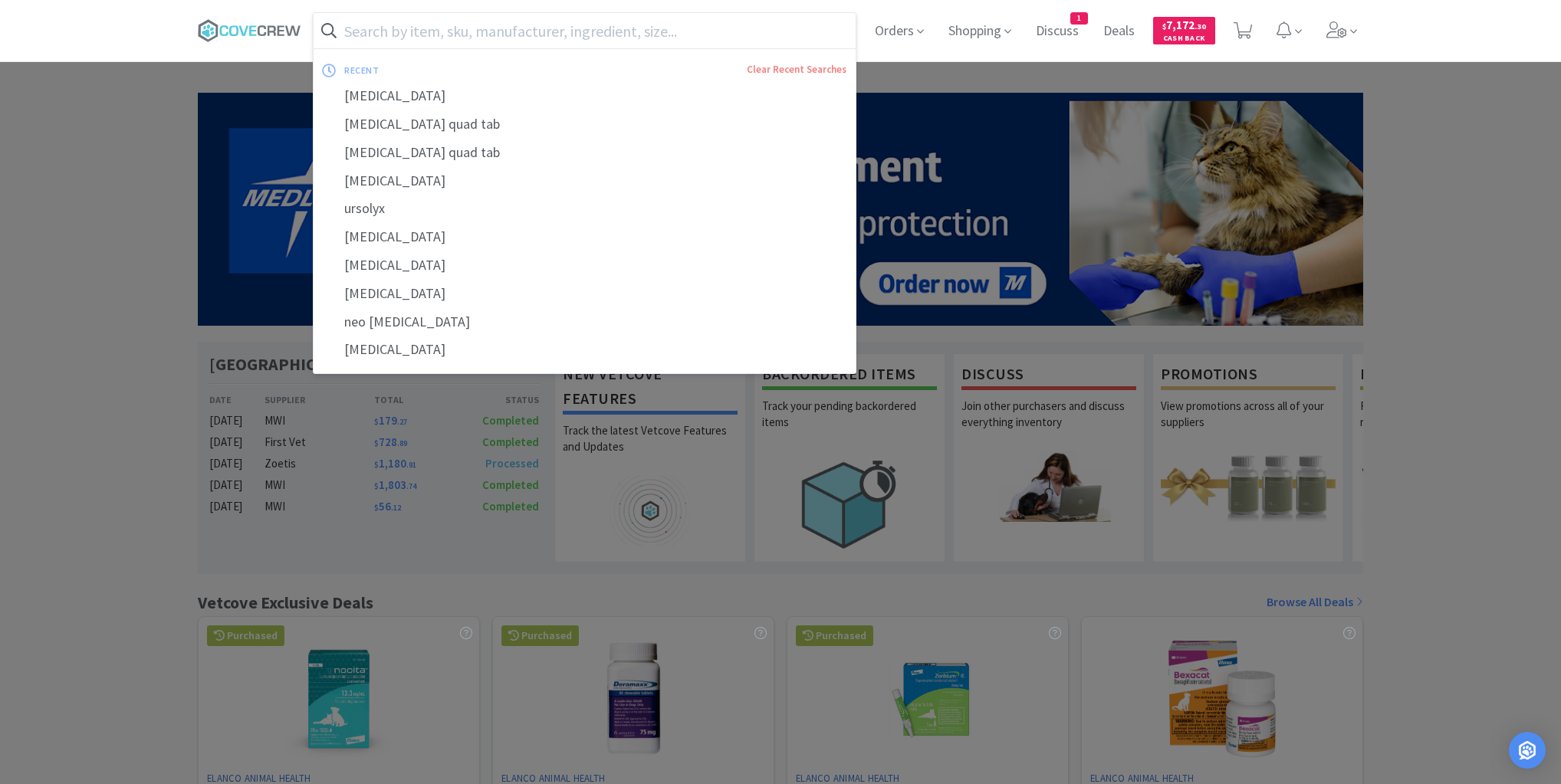
drag, startPoint x: 134, startPoint y: 140, endPoint x: 141, endPoint y: 159, distance: 20.2
click at [134, 140] on div at bounding box center [780, 392] width 1561 height 784
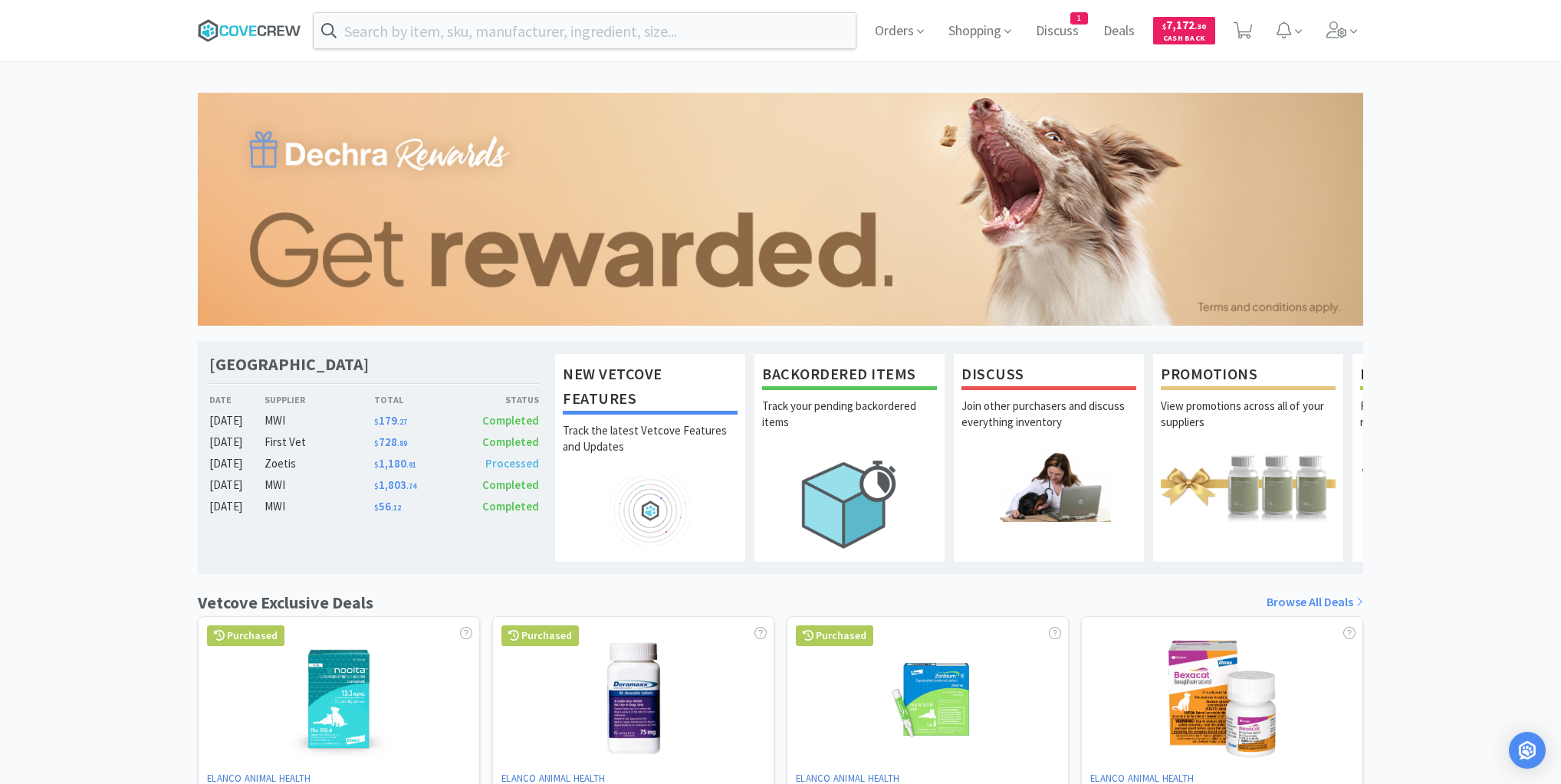
click at [273, 29] on icon at bounding box center [249, 30] width 104 height 23
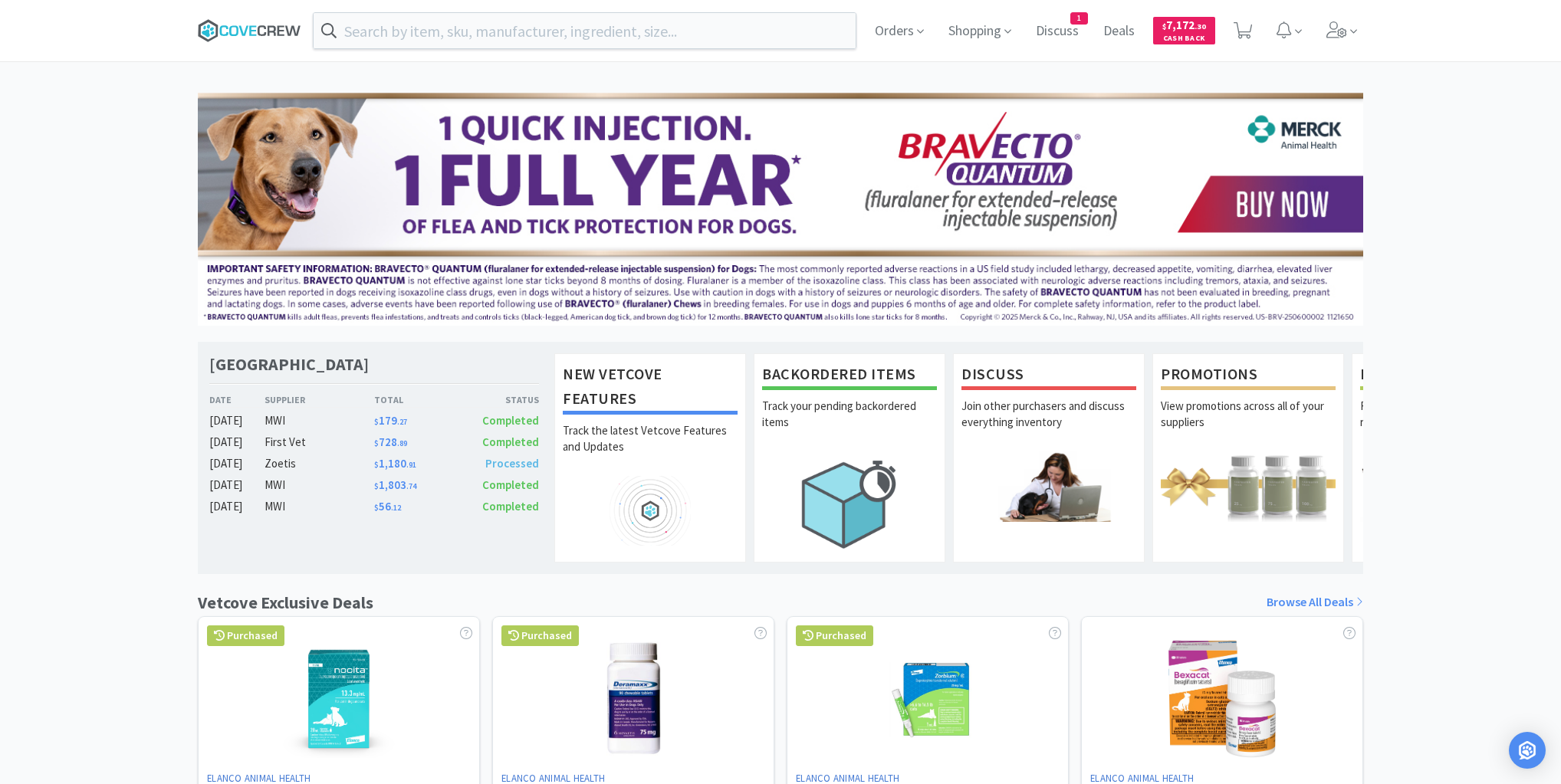
click at [228, 31] on icon at bounding box center [249, 30] width 104 height 23
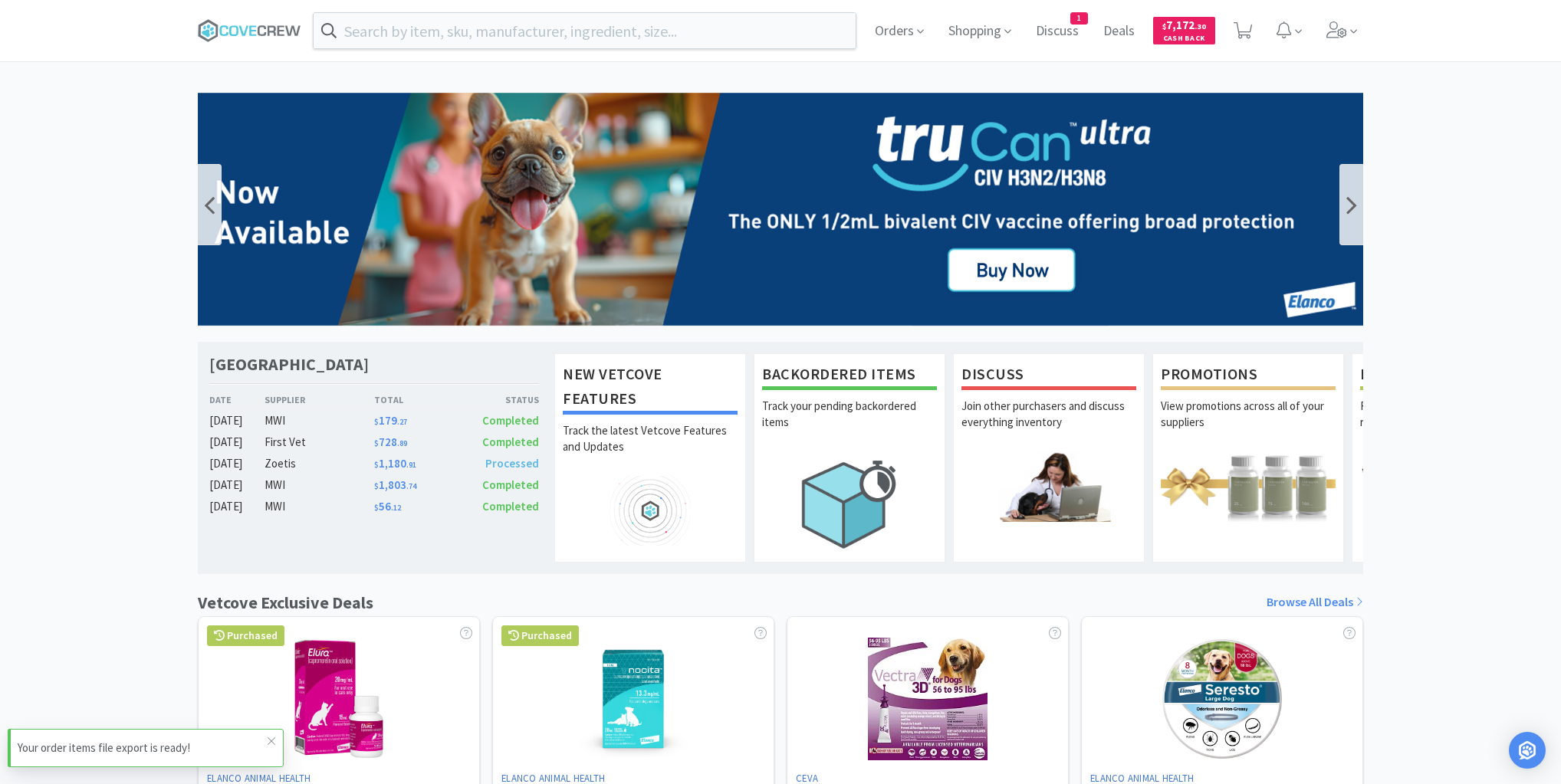
drag, startPoint x: 266, startPoint y: 24, endPoint x: 267, endPoint y: 317, distance: 293.0
click at [265, 25] on icon at bounding box center [249, 30] width 104 height 23
click at [273, 746] on icon at bounding box center [271, 741] width 9 height 12
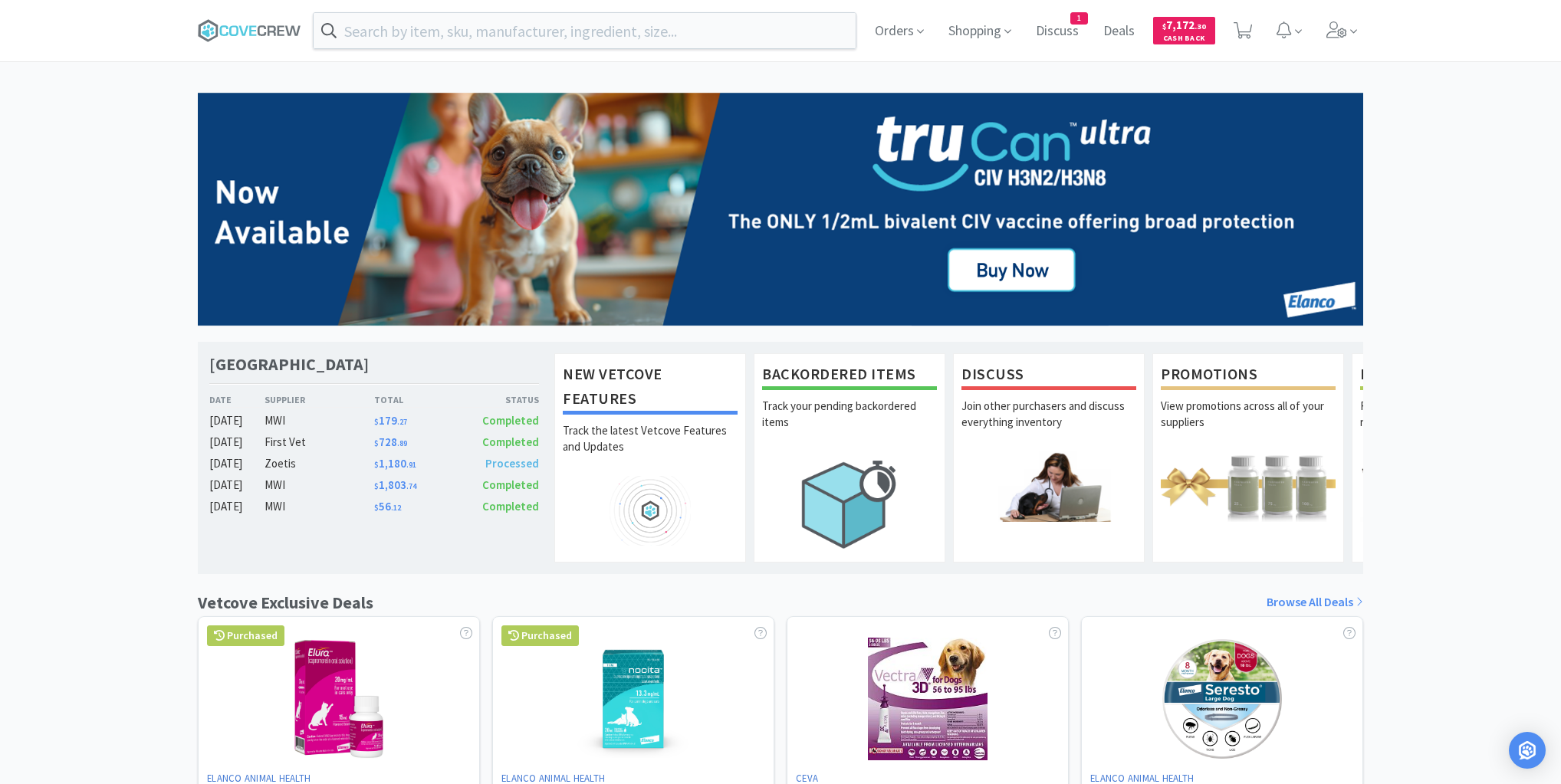
click at [94, 121] on div "[GEOGRAPHIC_DATA] Veterinary Specialty Center Date Supplier Total Status [DATE]…" at bounding box center [780, 676] width 1561 height 1167
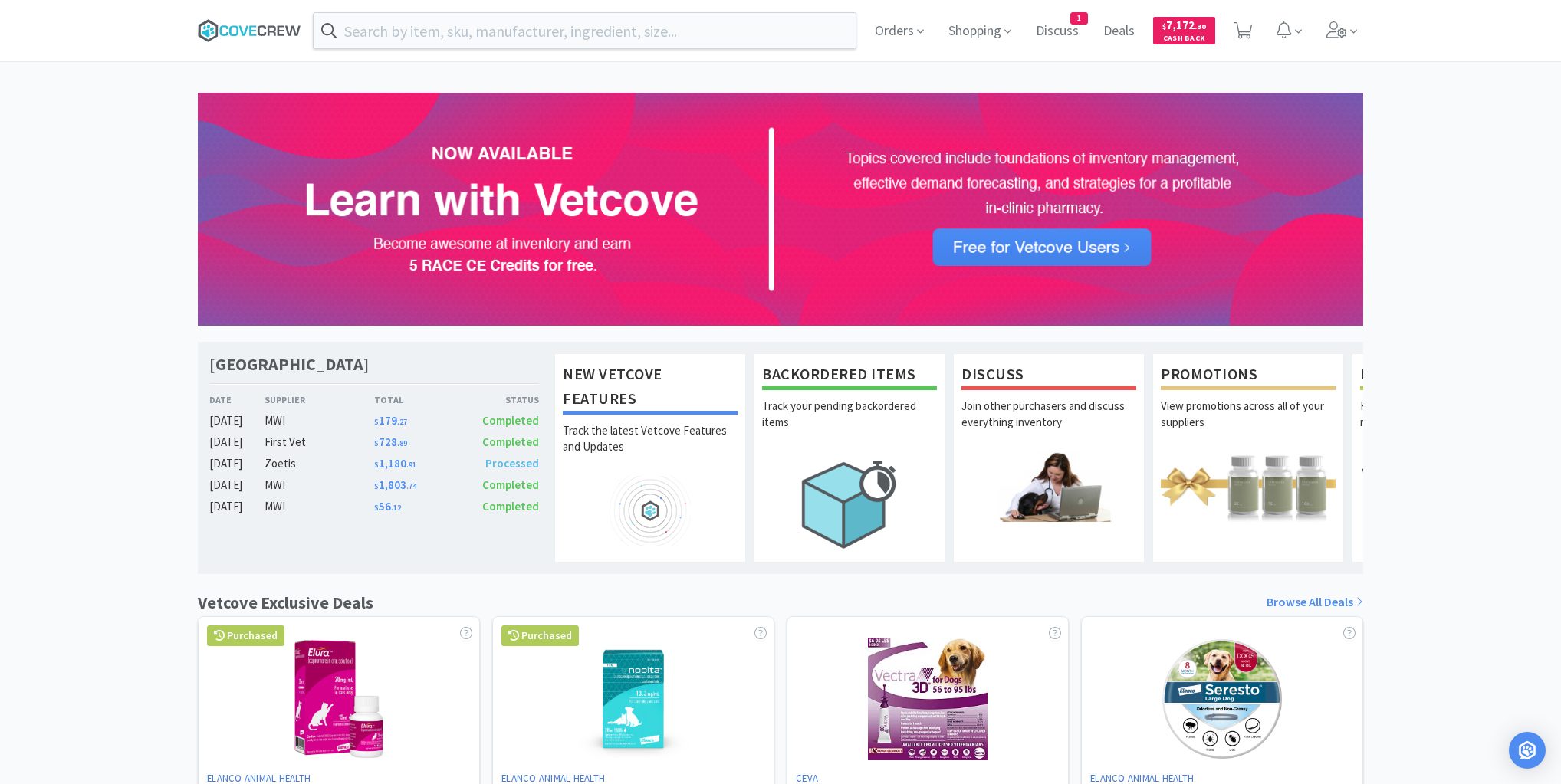
click at [231, 31] on icon at bounding box center [233, 30] width 9 height 11
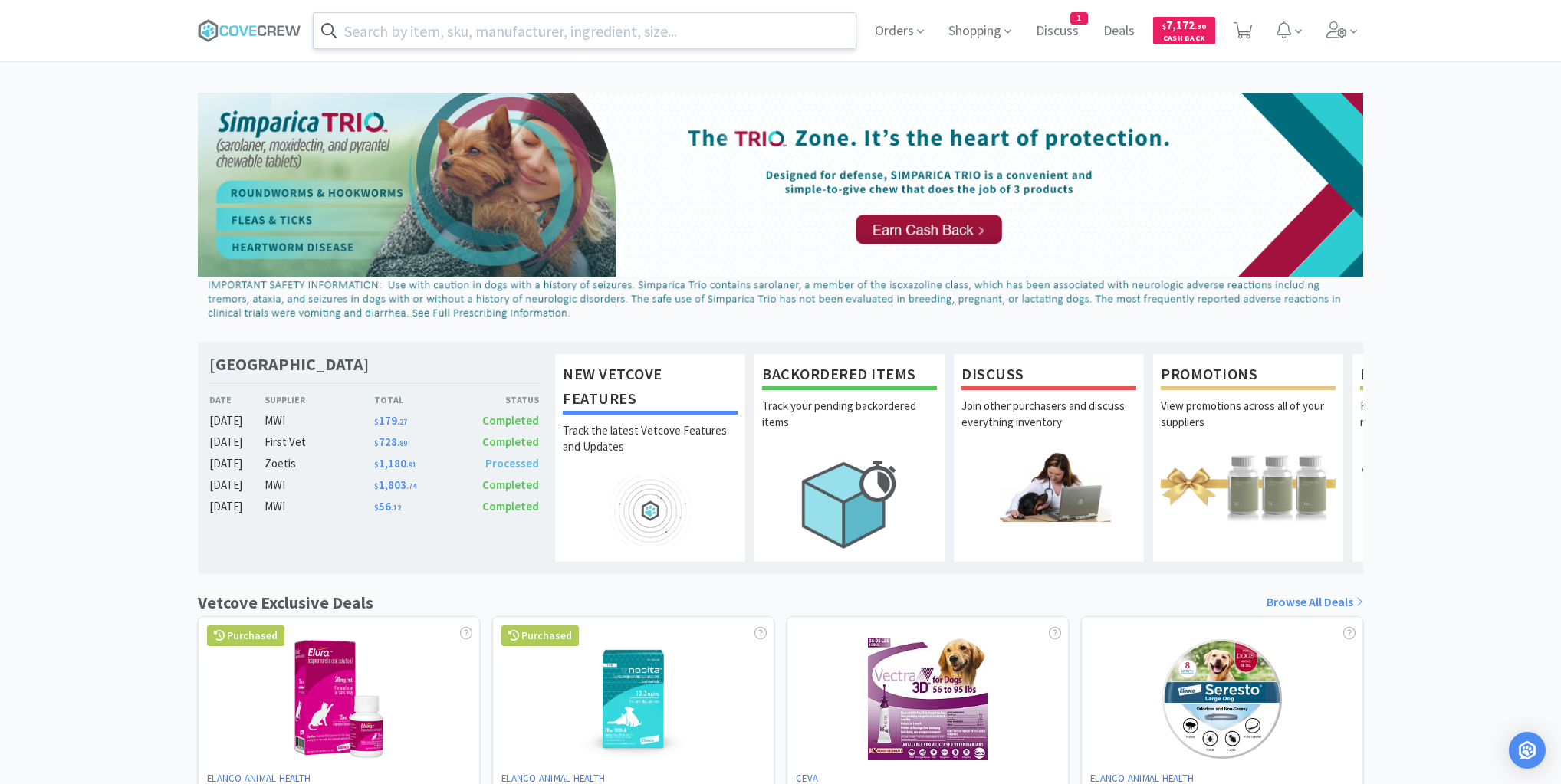
click at [493, 31] on input "text" at bounding box center [584, 30] width 542 height 35
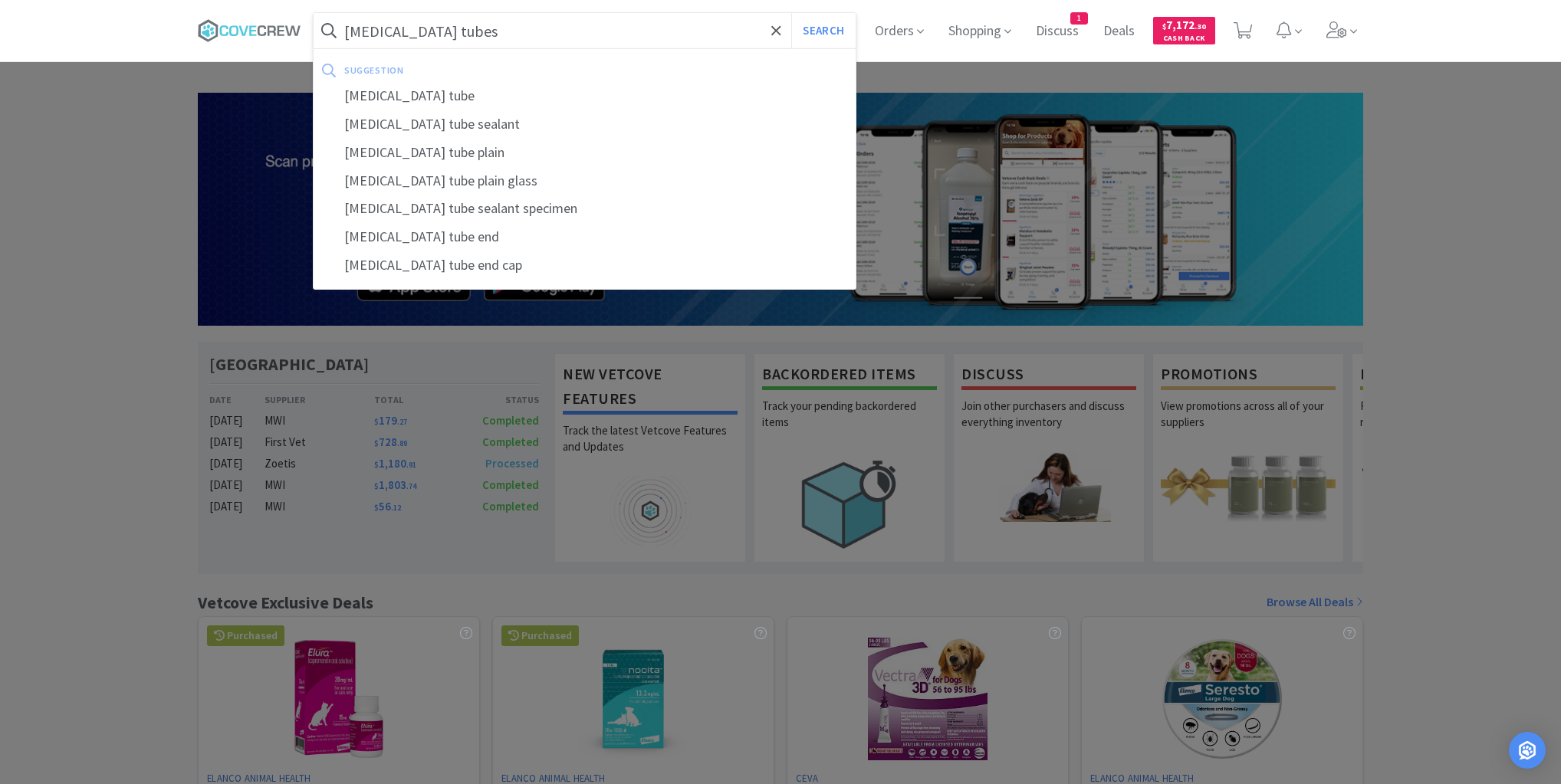
type input "[MEDICAL_DATA] tubes"
click at [792, 13] on button "Search" at bounding box center [823, 30] width 64 height 35
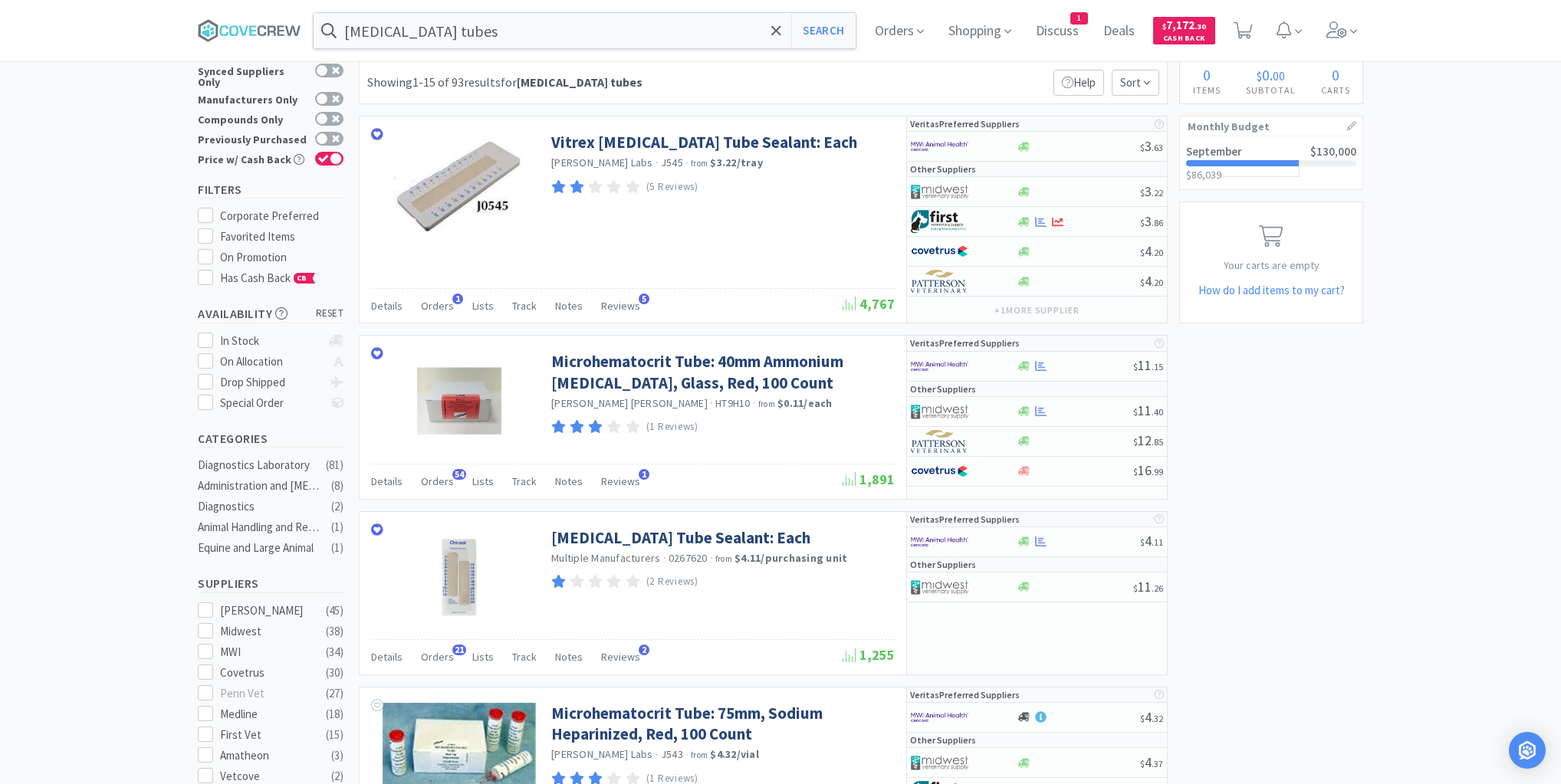
scroll to position [61, 0]
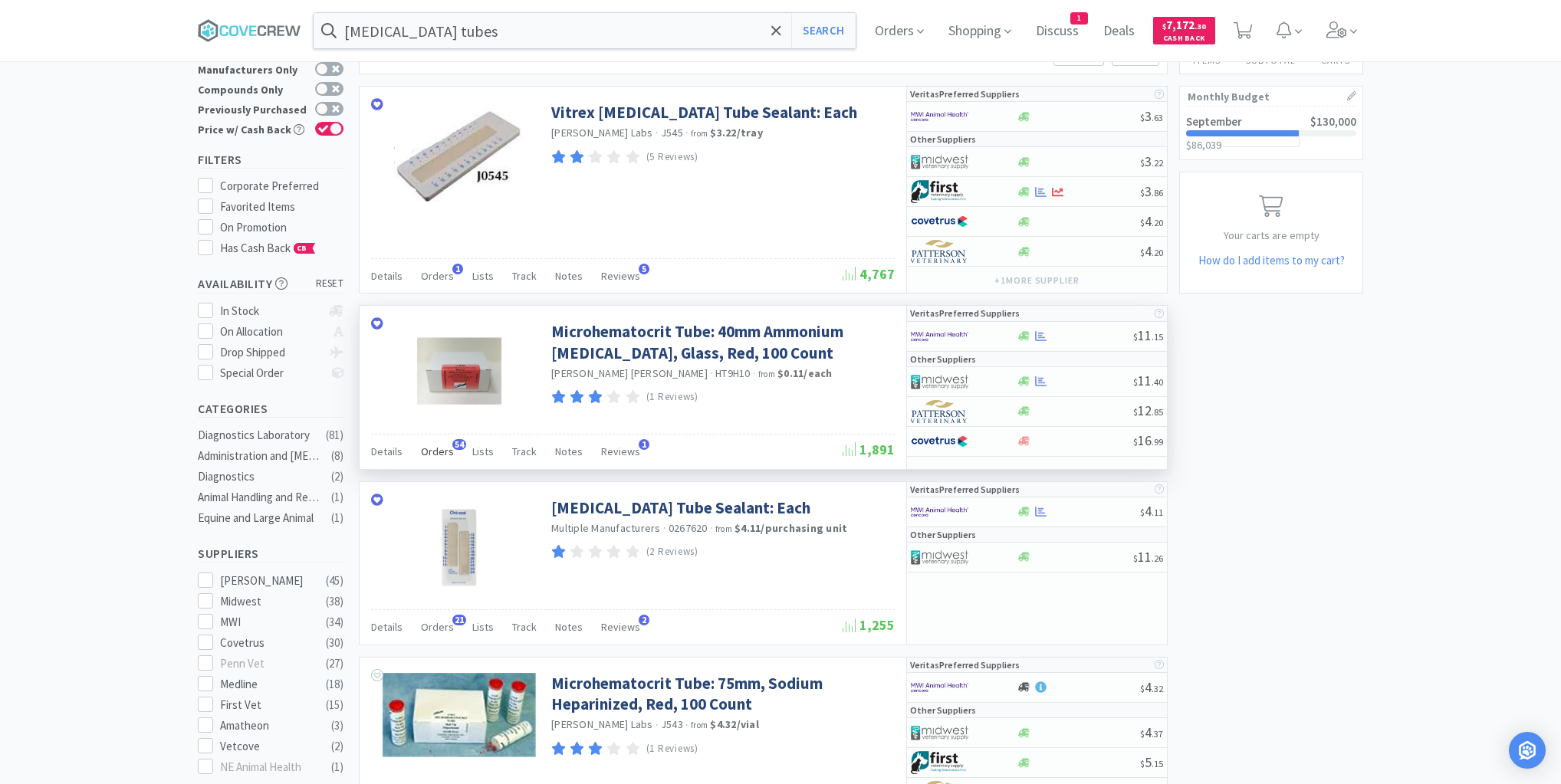
click at [434, 454] on span "Orders" at bounding box center [437, 451] width 33 height 14
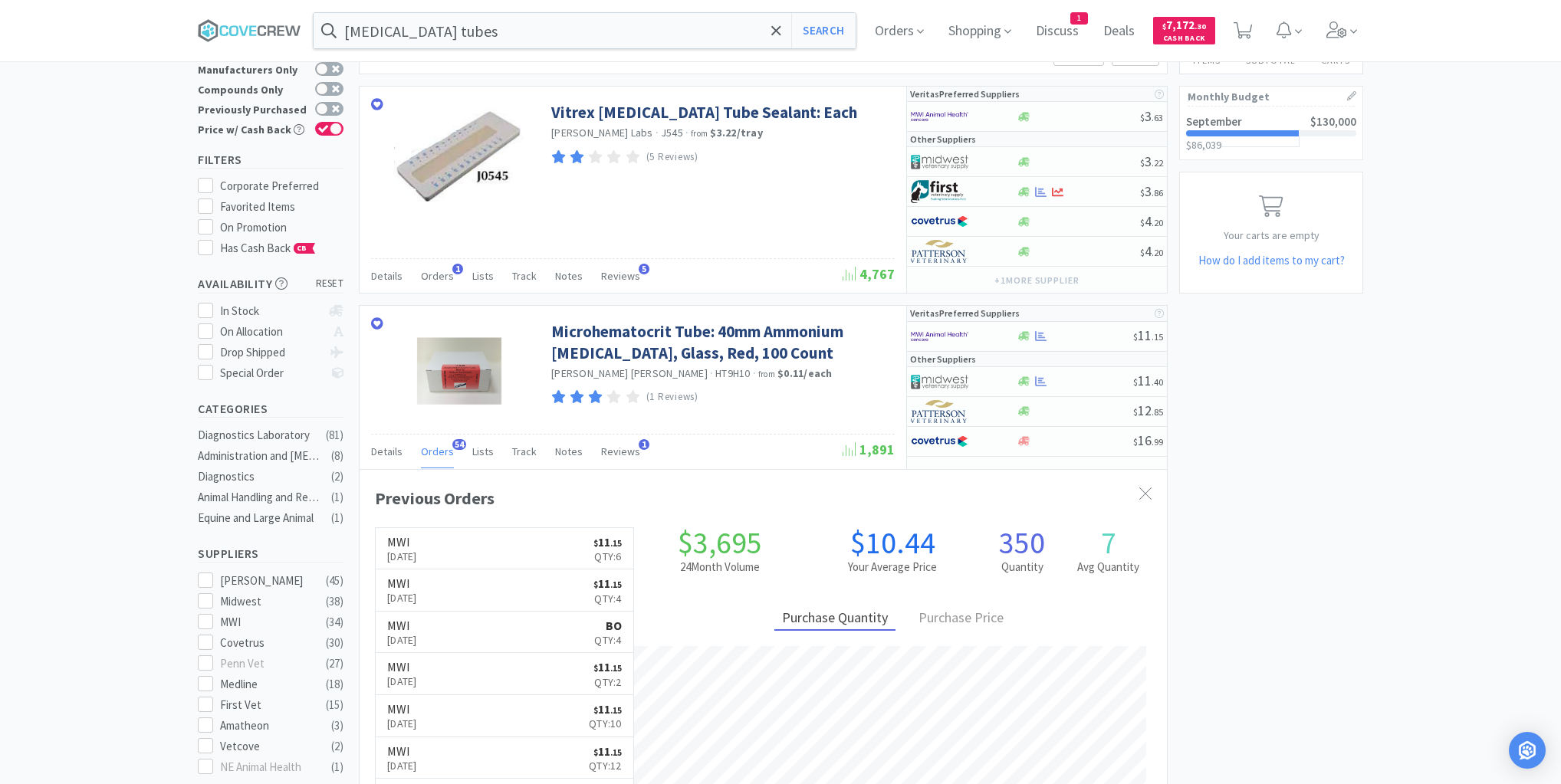
scroll to position [0, 0]
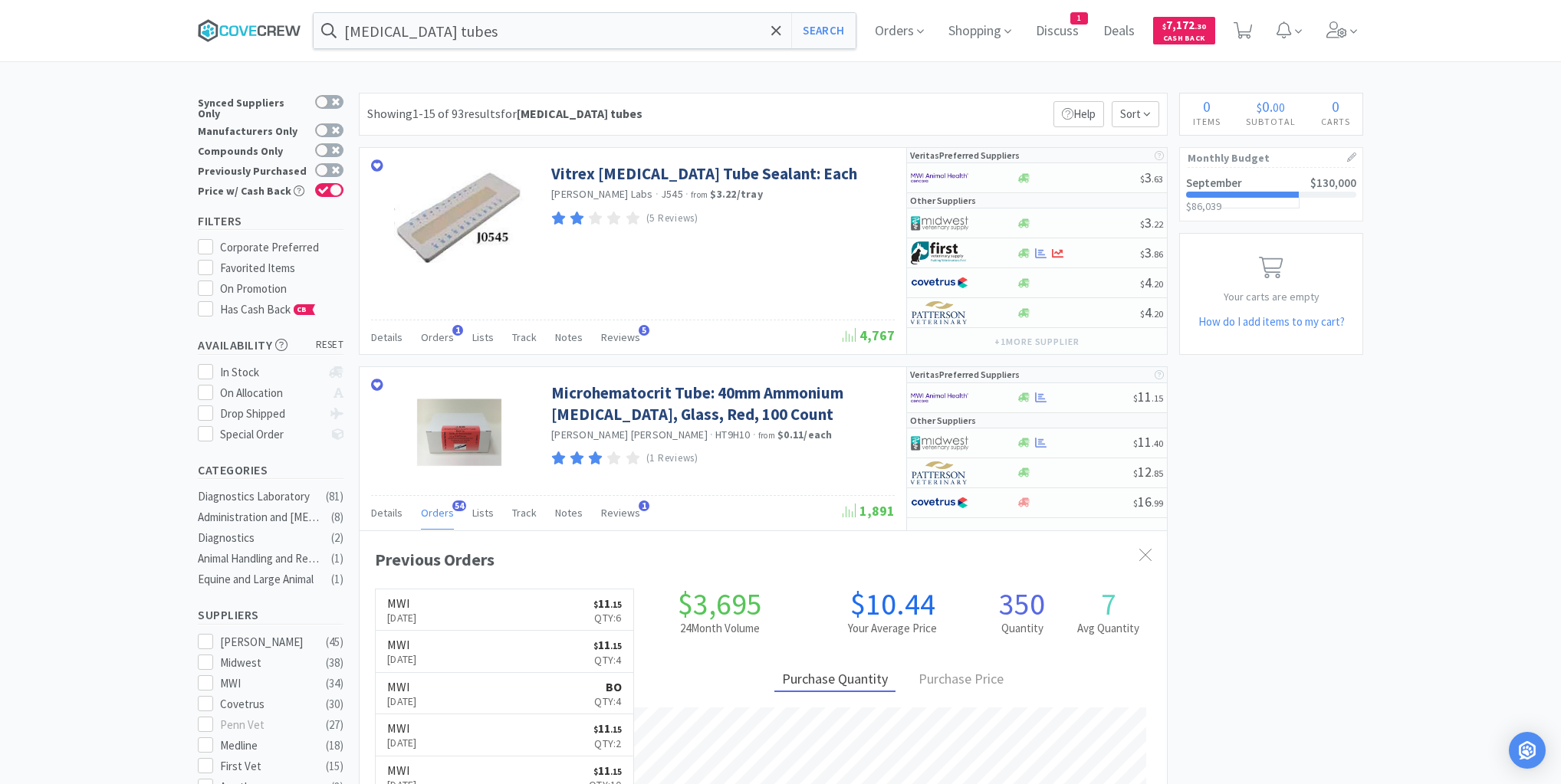
drag, startPoint x: 258, startPoint y: 32, endPoint x: 298, endPoint y: 42, distance: 41.2
click at [258, 32] on icon at bounding box center [249, 30] width 104 height 23
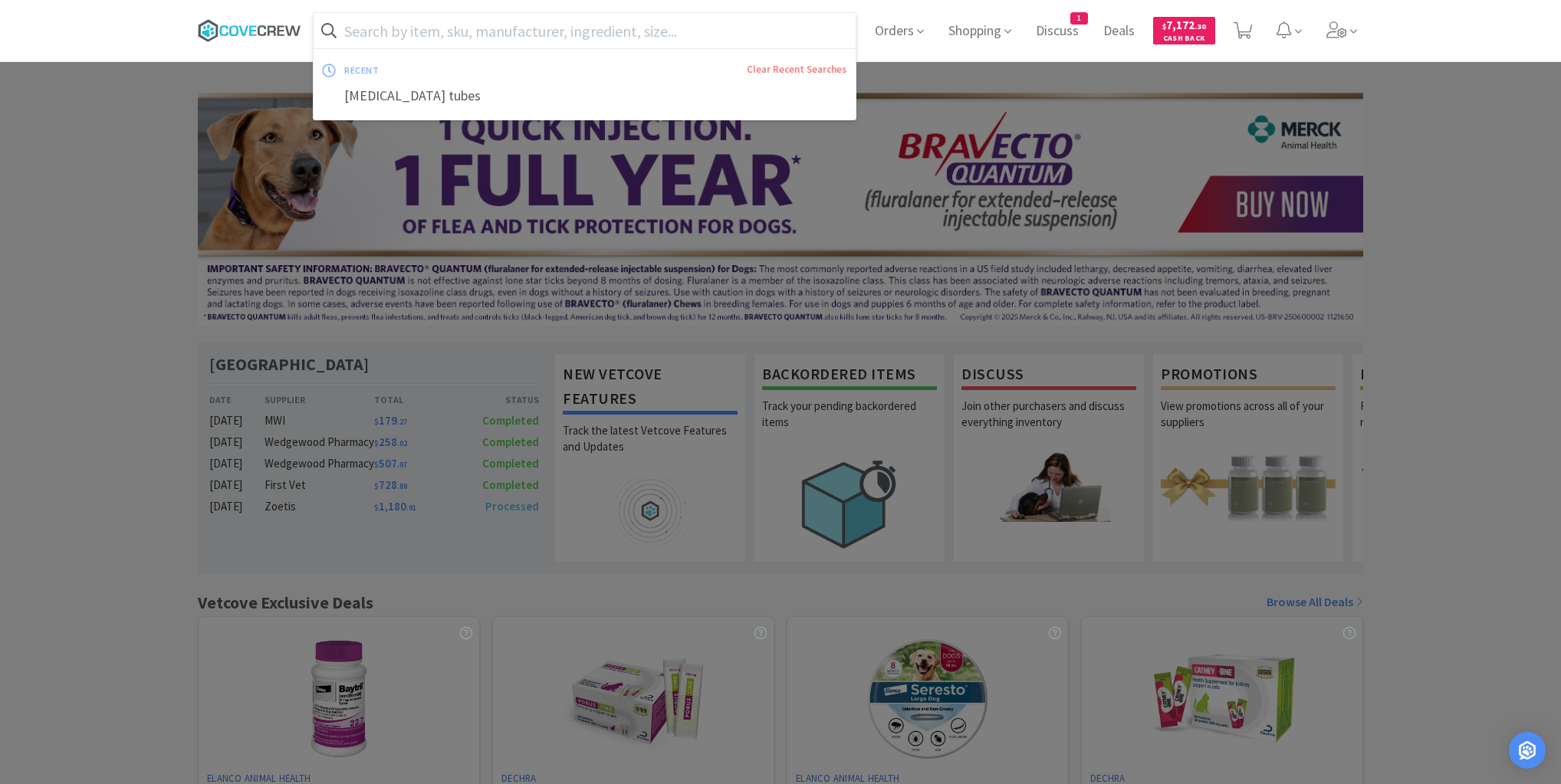
click at [274, 29] on icon at bounding box center [272, 30] width 8 height 10
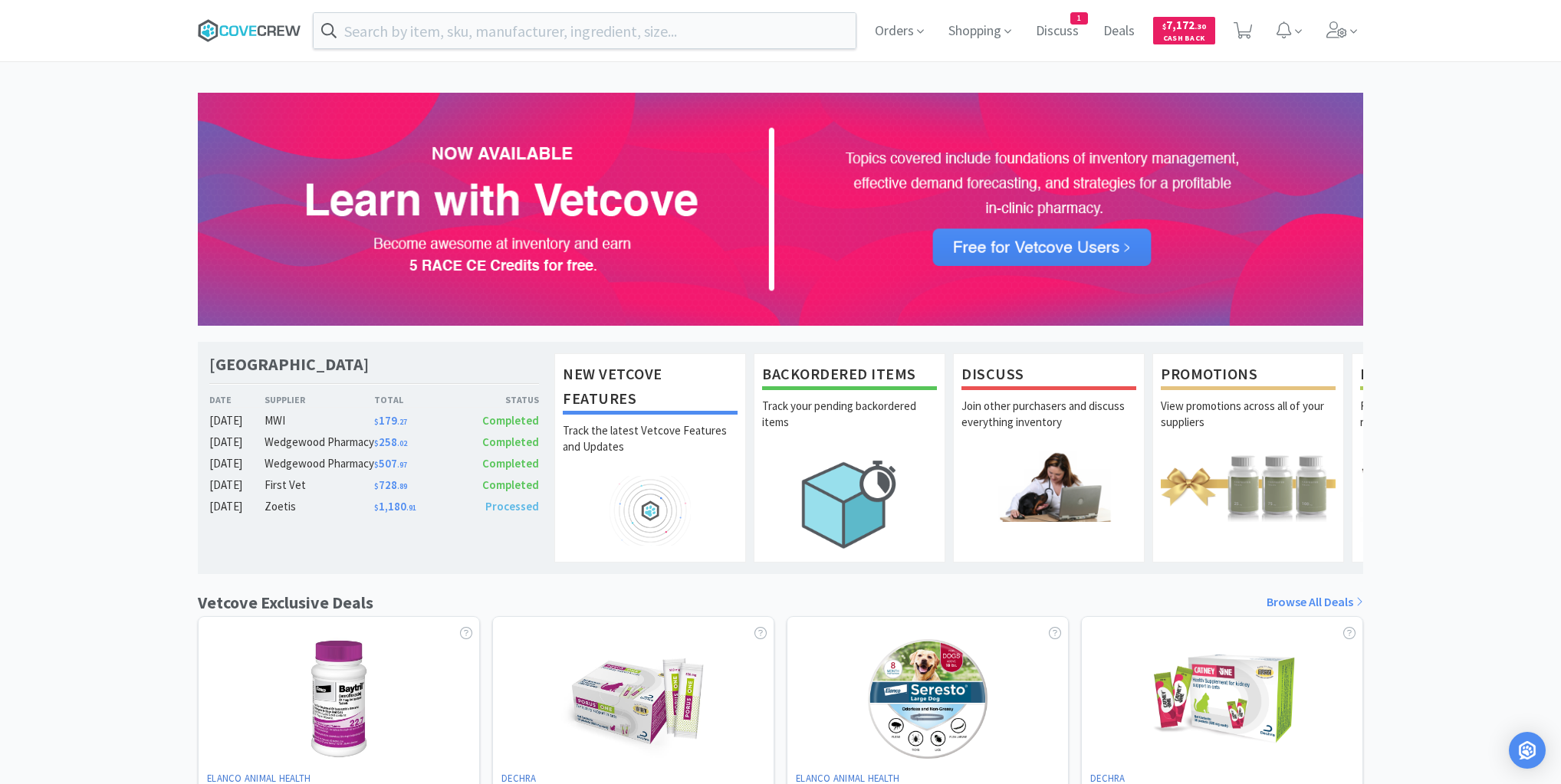
click at [267, 27] on icon at bounding box center [249, 30] width 104 height 23
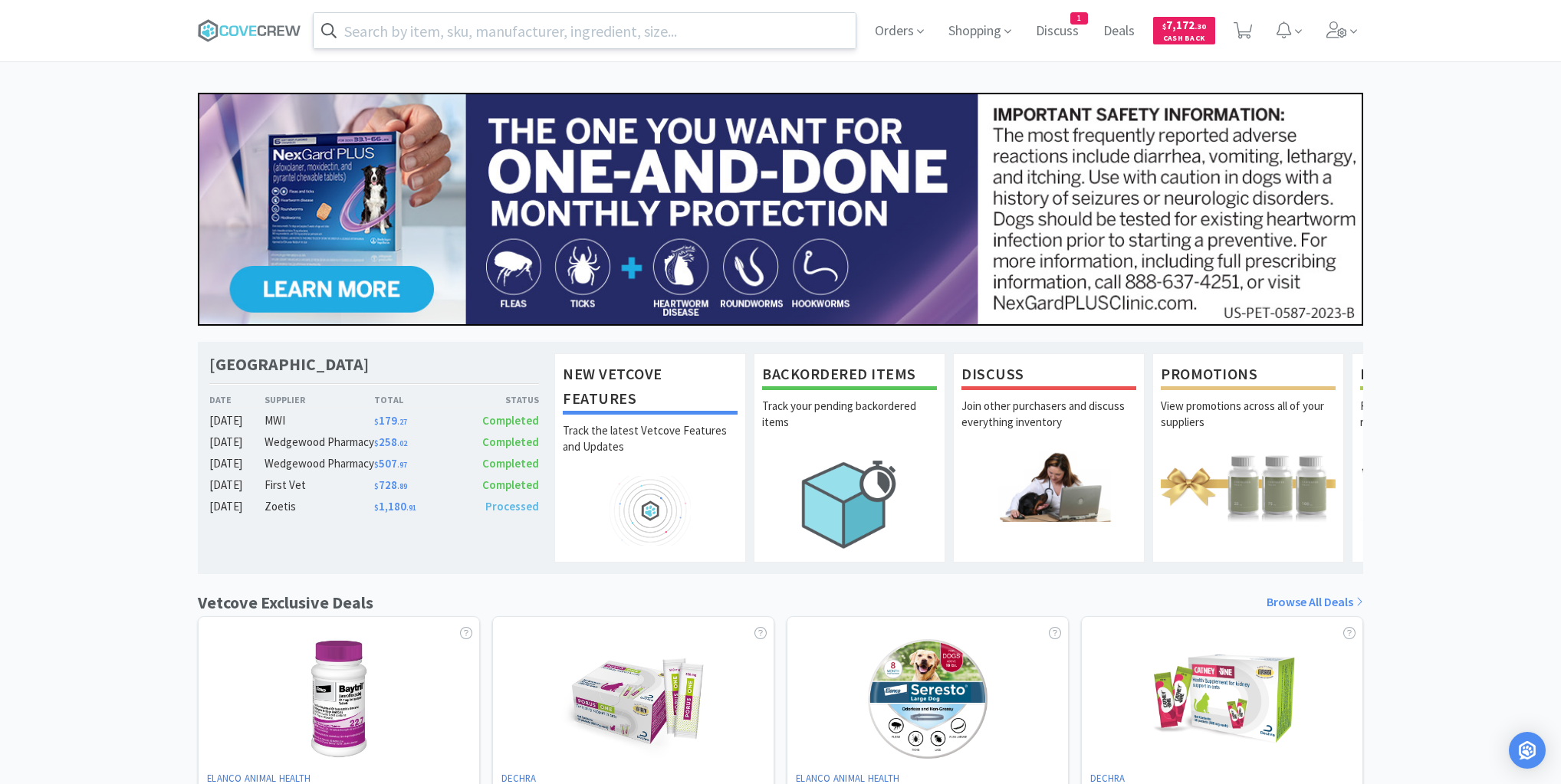
click at [443, 42] on input "text" at bounding box center [584, 30] width 542 height 35
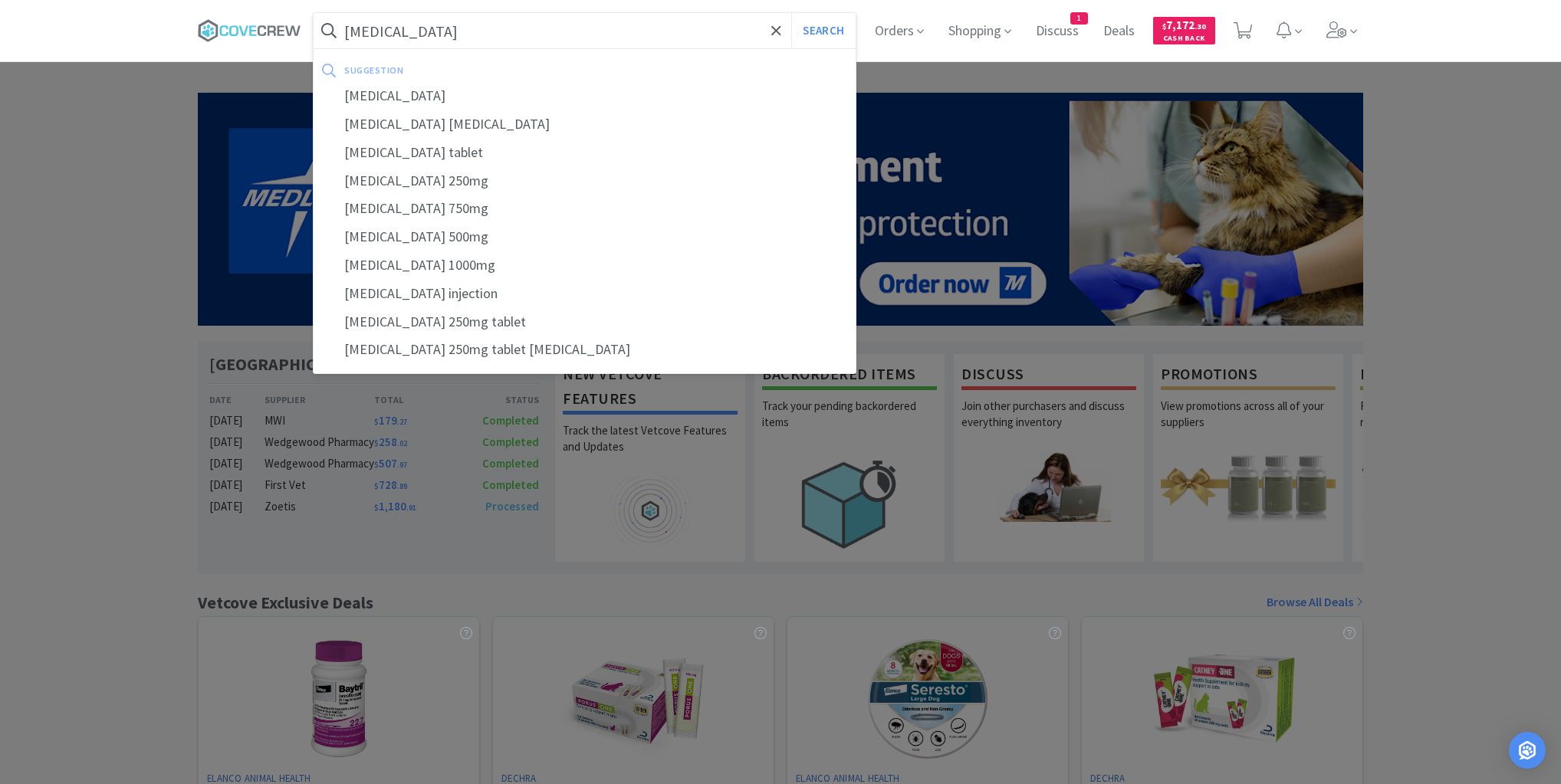
type input "[MEDICAL_DATA]"
click at [792, 13] on button "Search" at bounding box center [823, 30] width 64 height 35
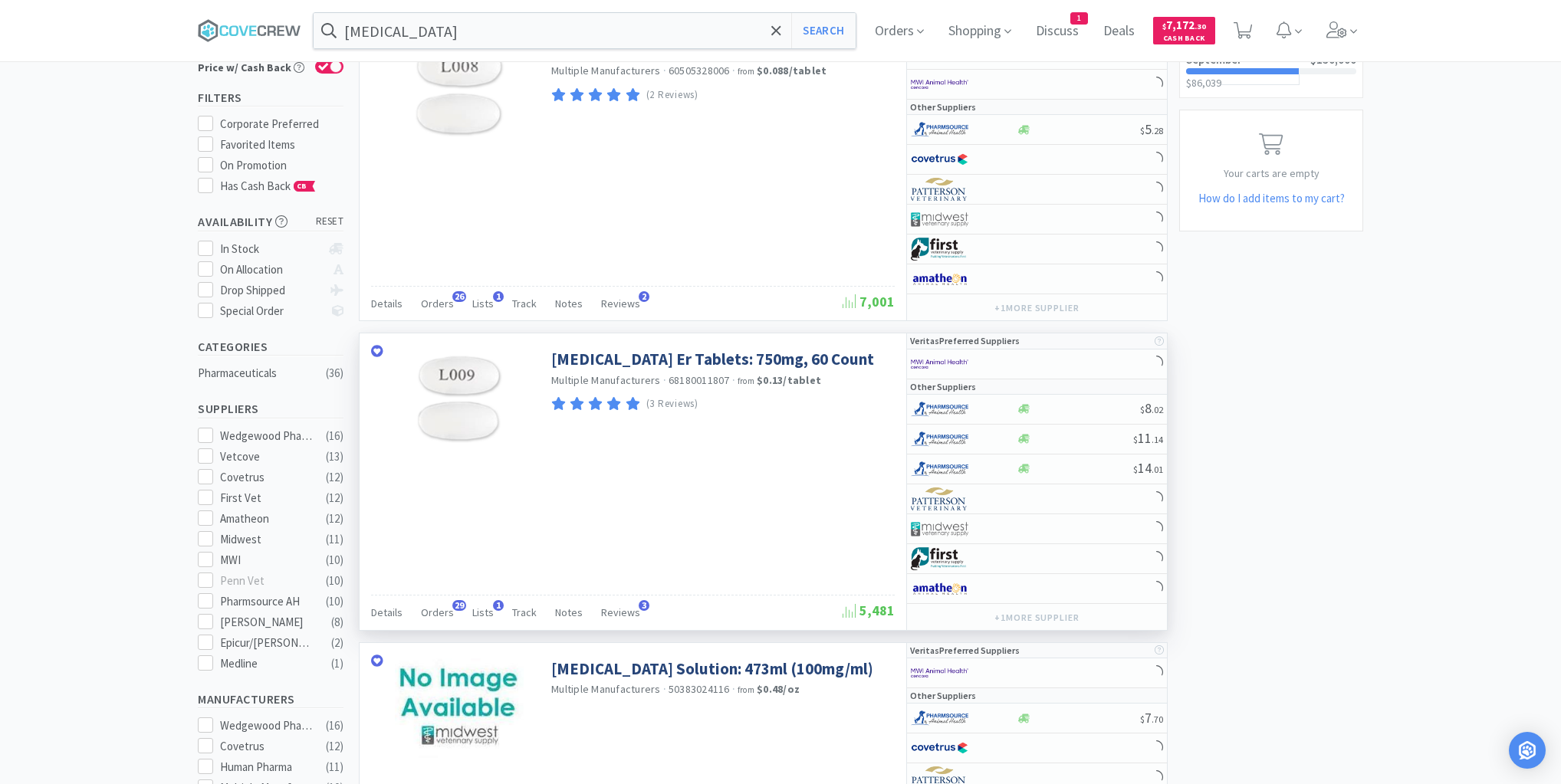
scroll to position [246, 0]
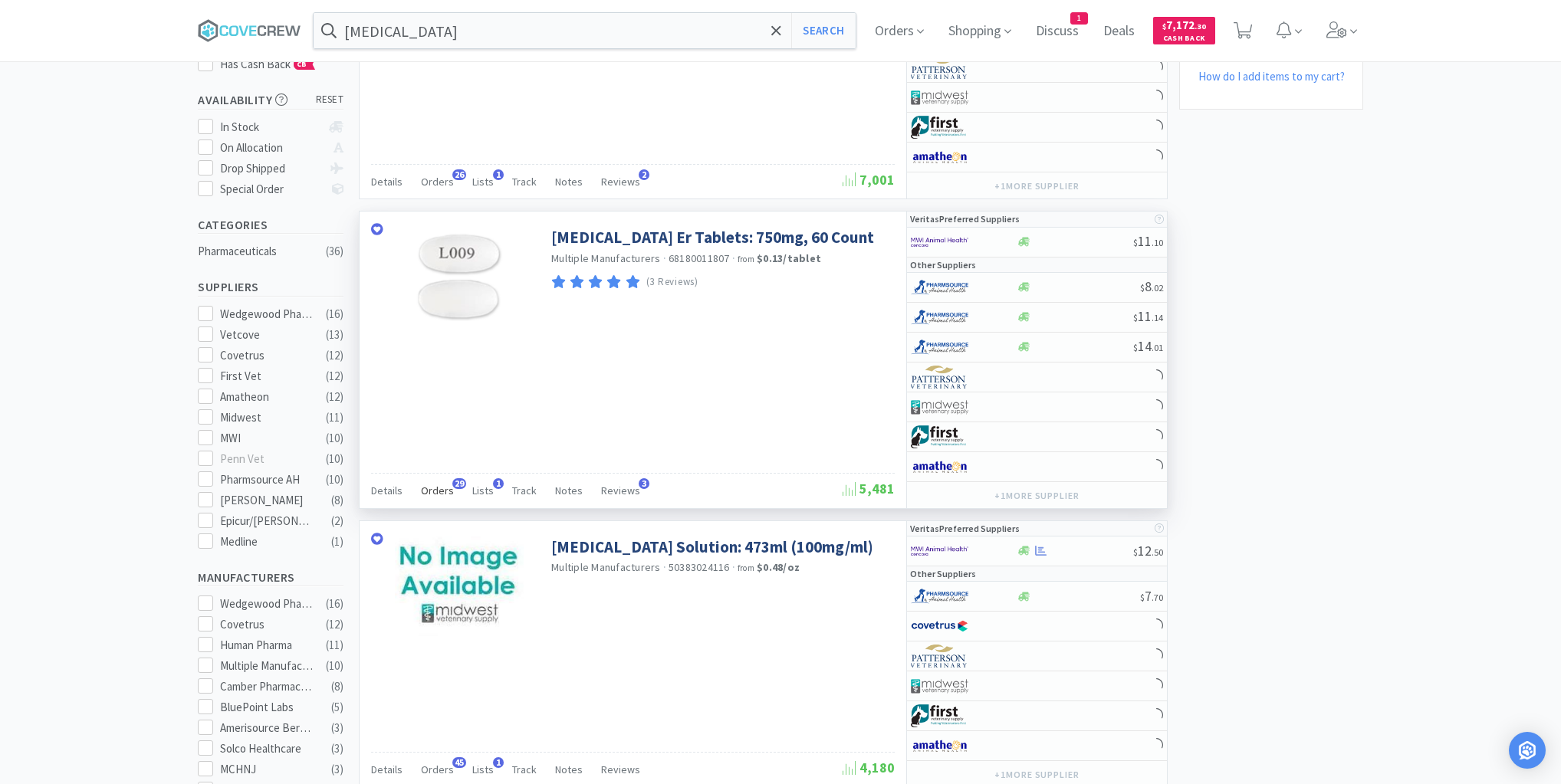
click at [446, 489] on span "Orders" at bounding box center [437, 490] width 33 height 14
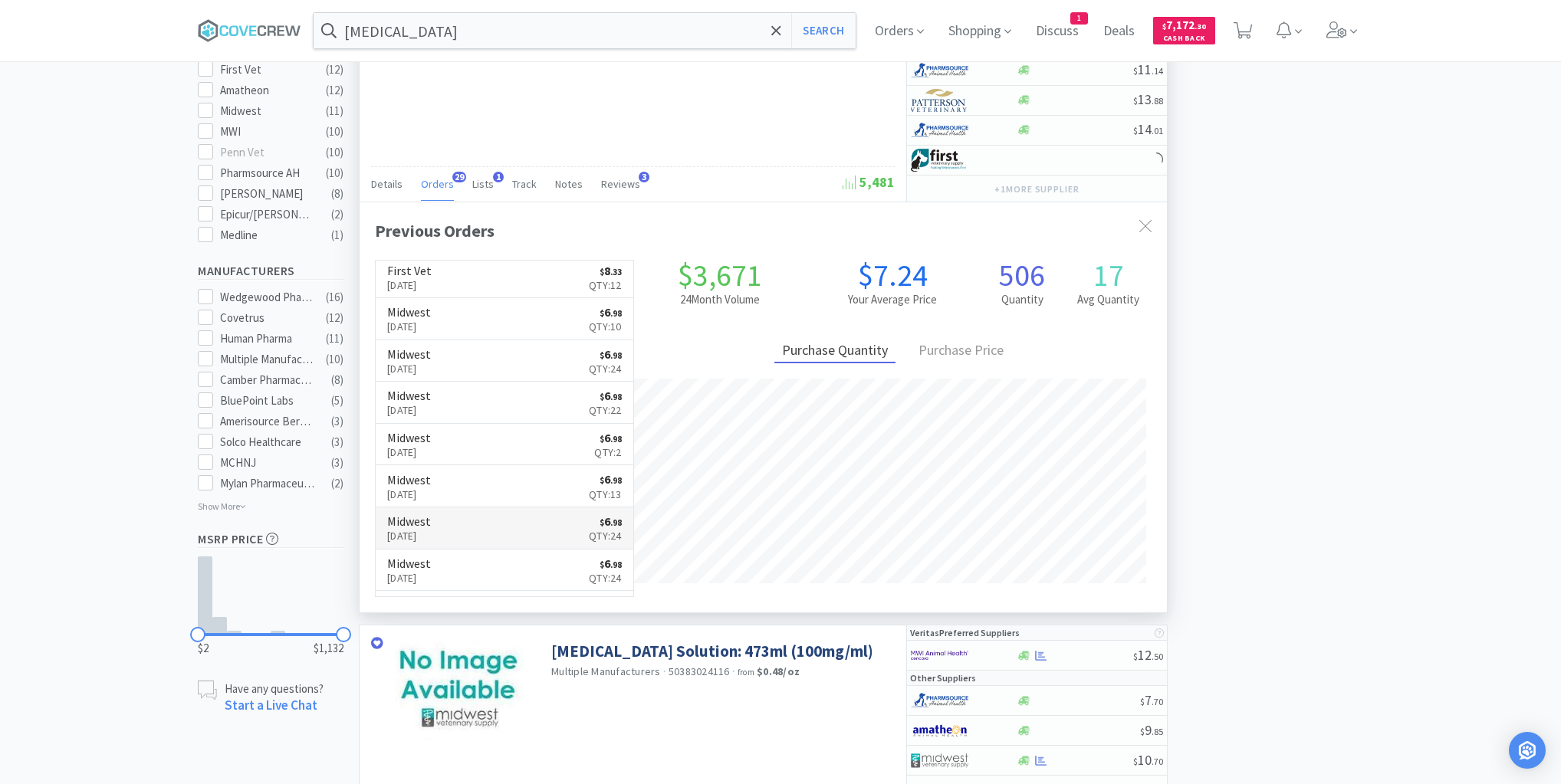
scroll to position [411, 807]
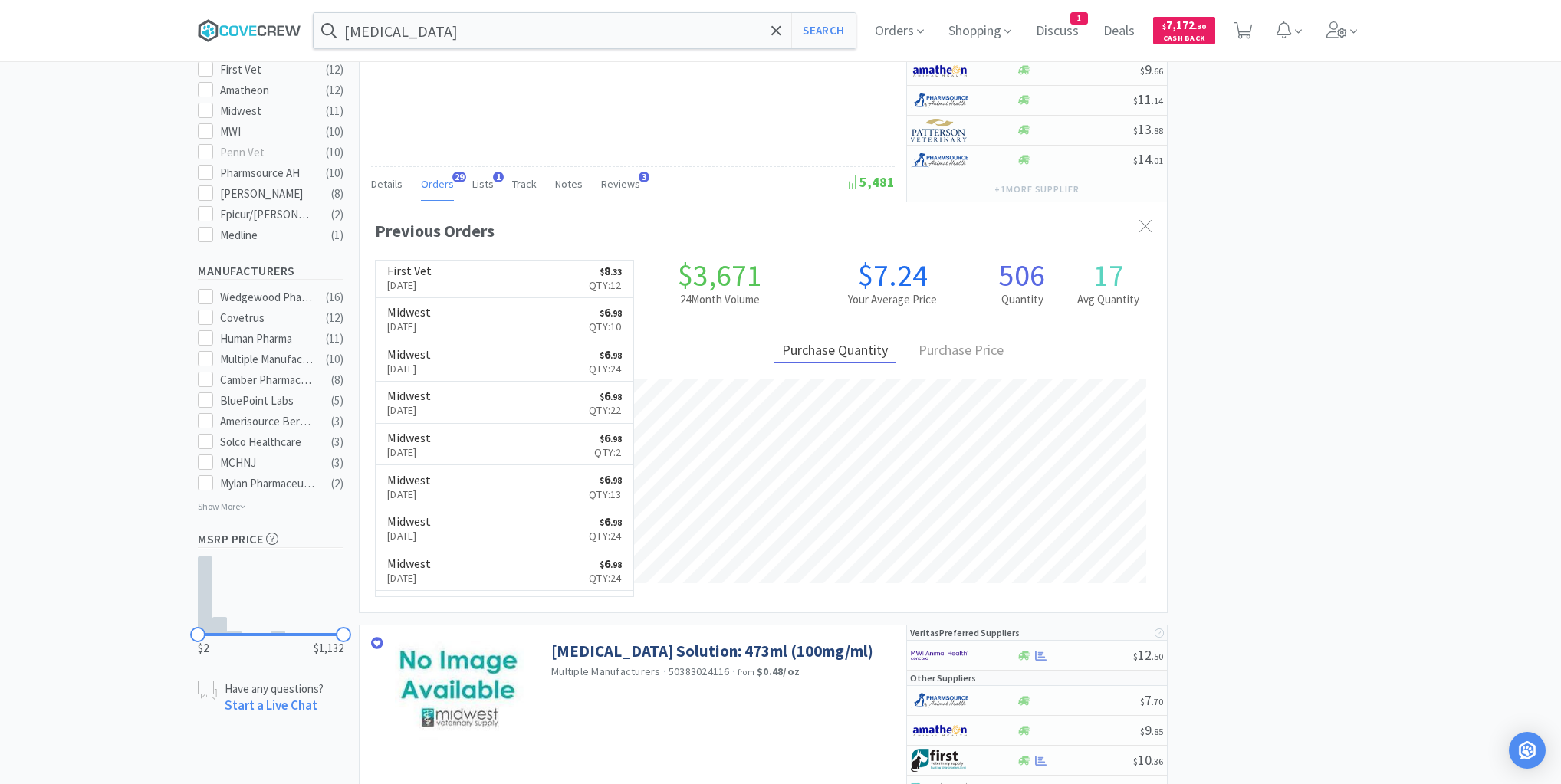
click at [246, 24] on icon at bounding box center [249, 30] width 104 height 23
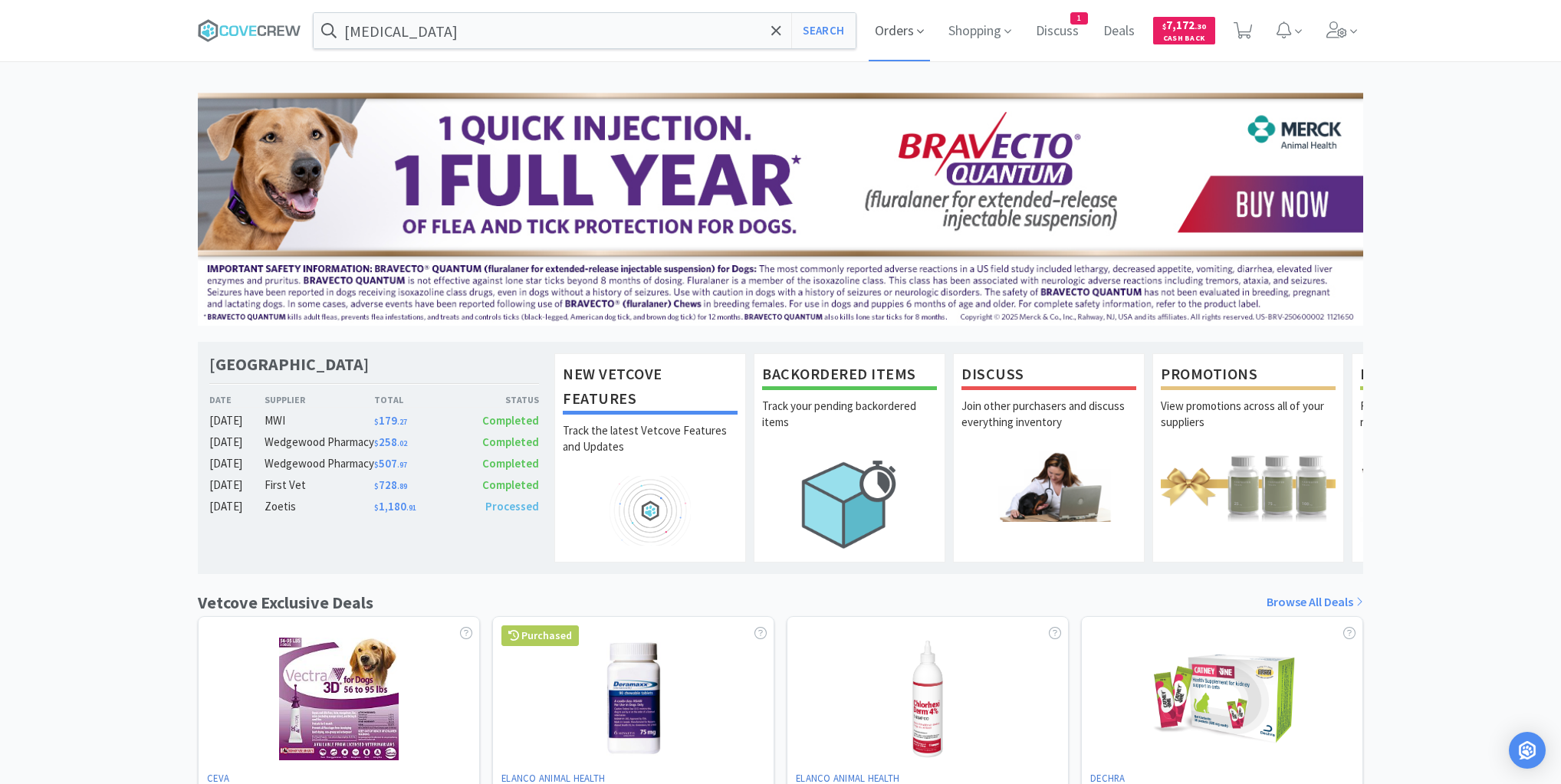
click at [909, 31] on span "Orders" at bounding box center [899, 30] width 61 height 61
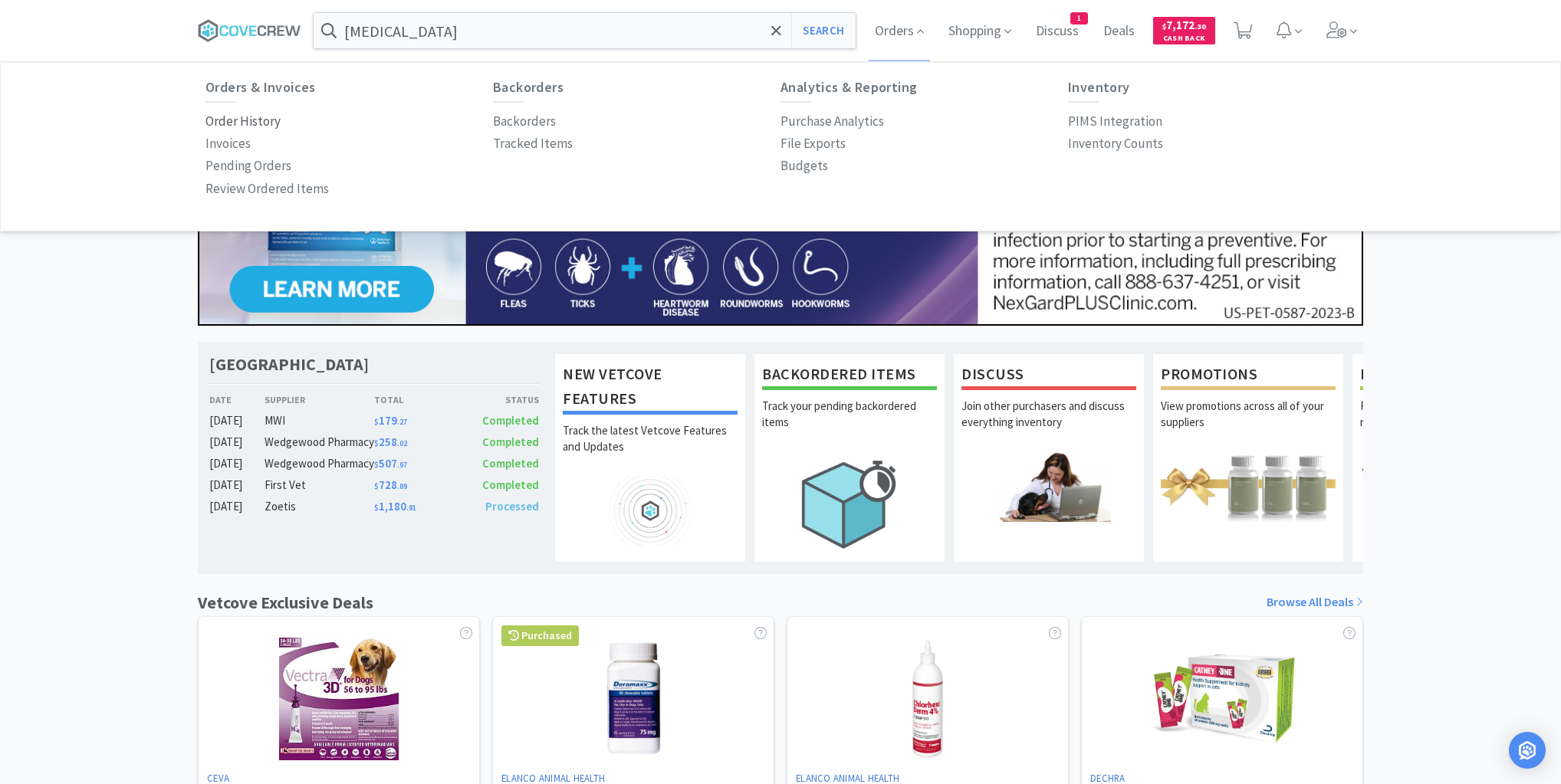
click at [239, 120] on p "Order History" at bounding box center [243, 121] width 75 height 20
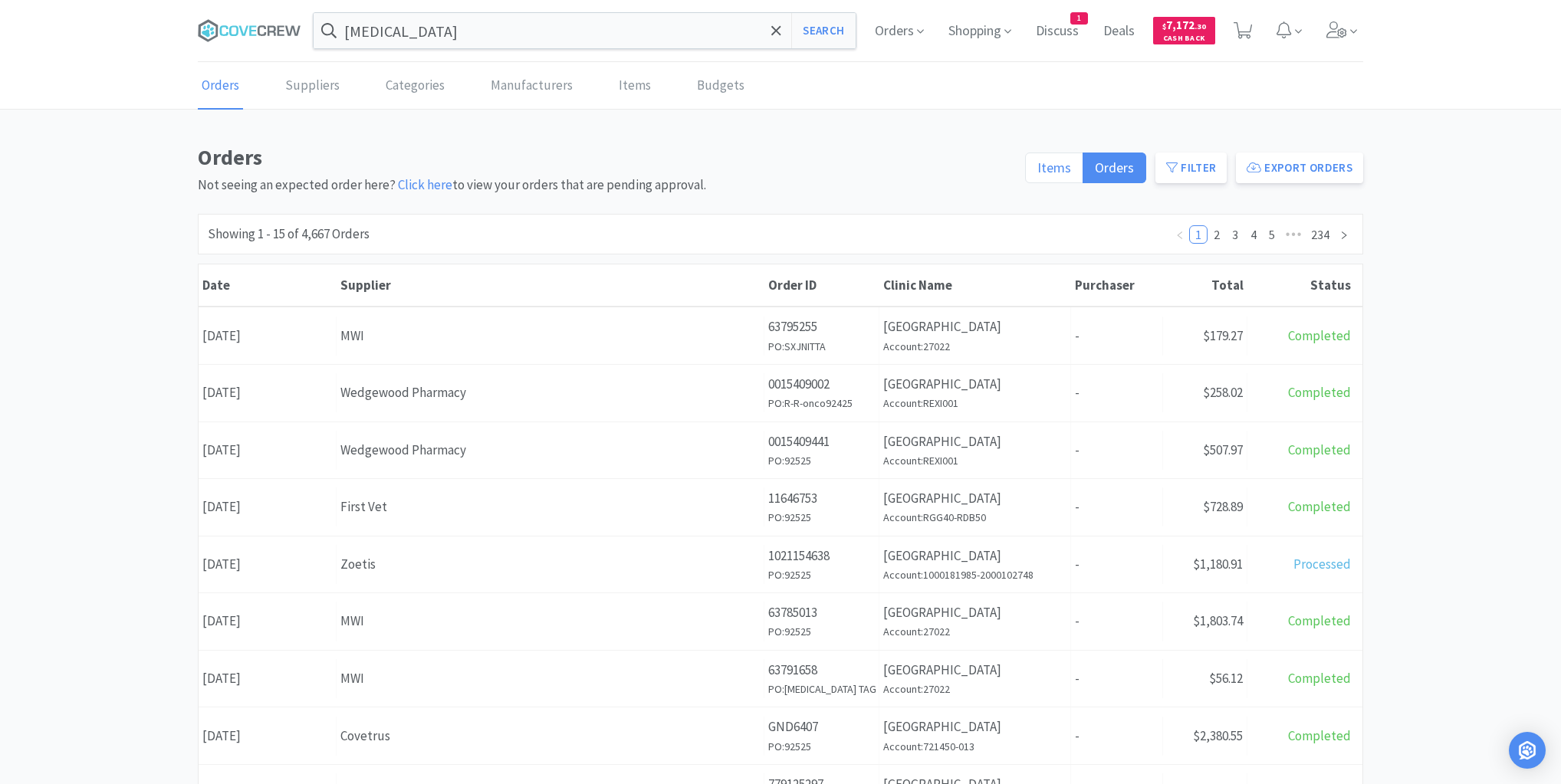
click at [1075, 170] on label "Items" at bounding box center [1053, 168] width 58 height 31
click at [1037, 172] on input "Items" at bounding box center [1037, 172] width 0 height 0
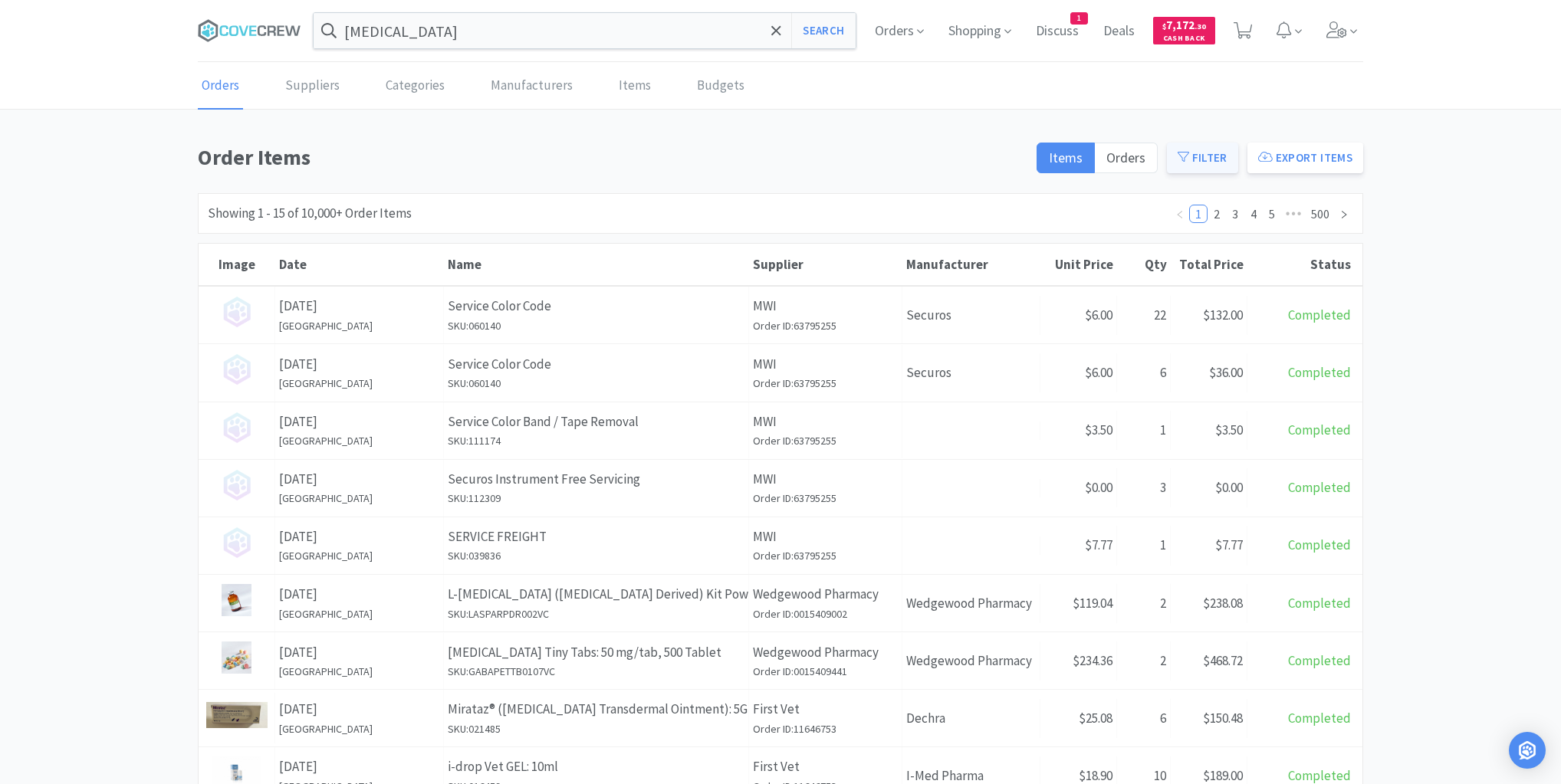
click at [1207, 157] on button "Filter" at bounding box center [1202, 158] width 71 height 31
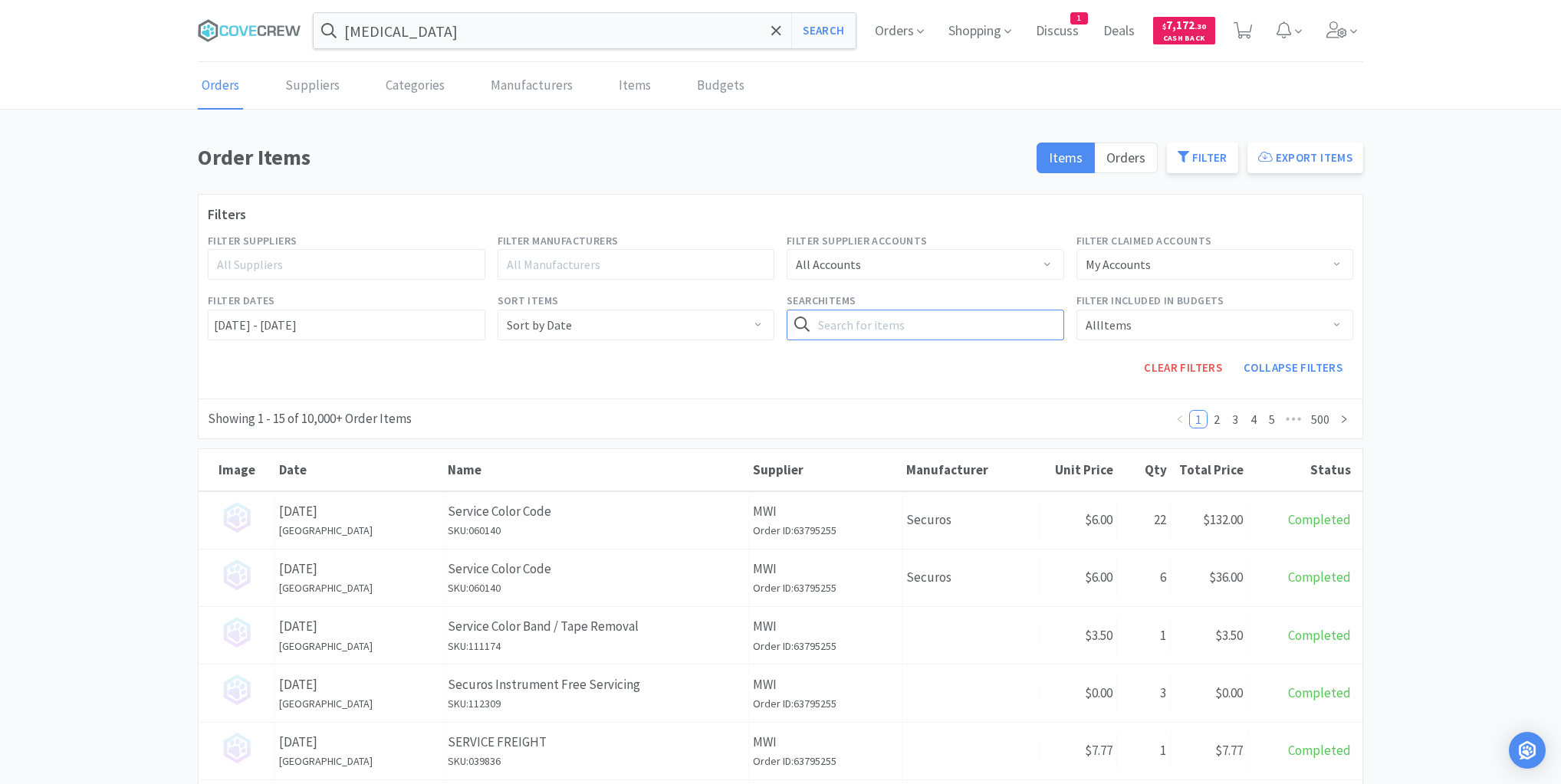
click at [907, 326] on input "text" at bounding box center [925, 326] width 277 height 31
type input "[MEDICAL_DATA] 750mg"
click at [1000, 310] on button "Search" at bounding box center [1031, 326] width 63 height 31
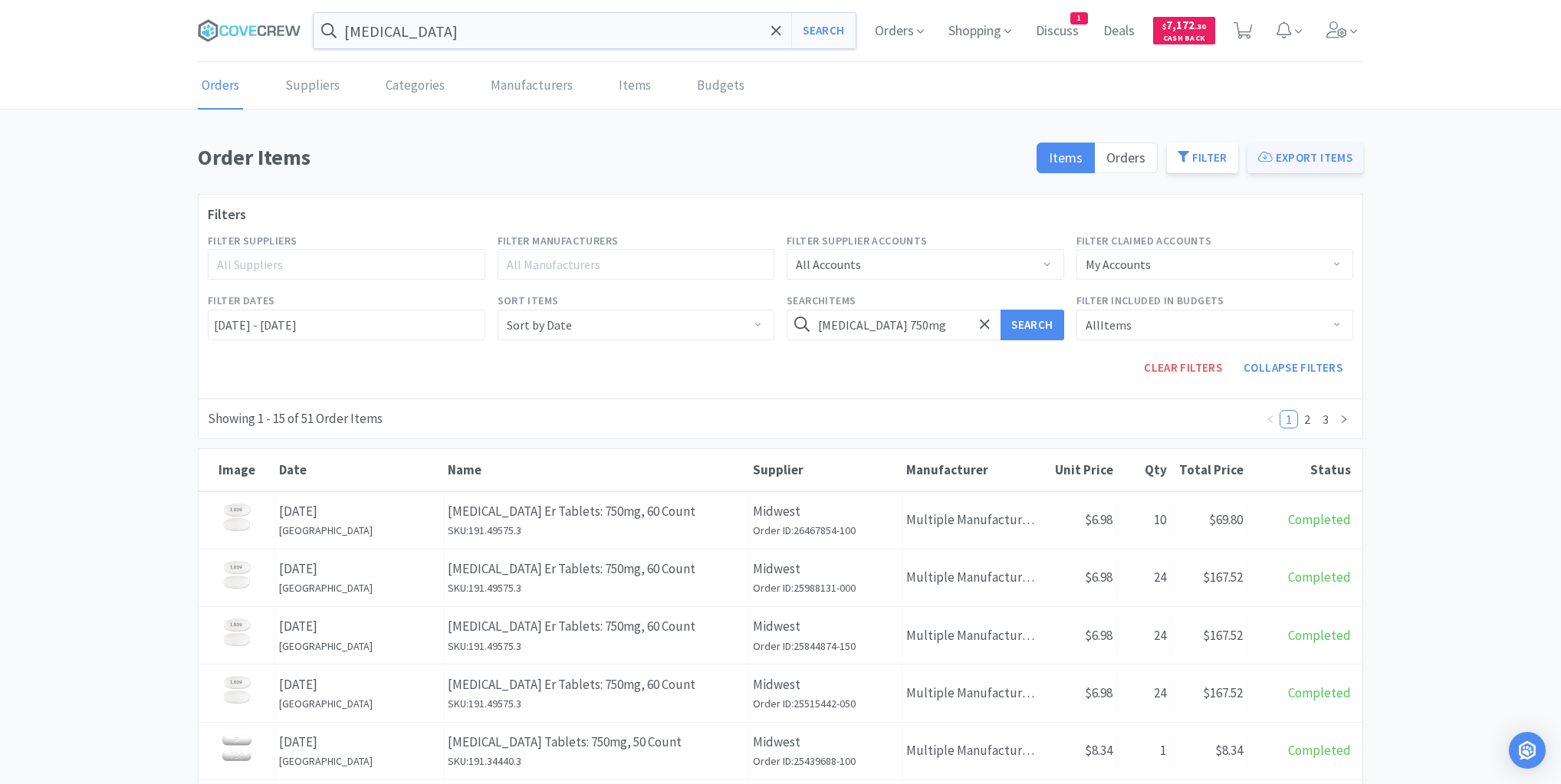
click at [1303, 153] on button "Export Items" at bounding box center [1306, 158] width 116 height 31
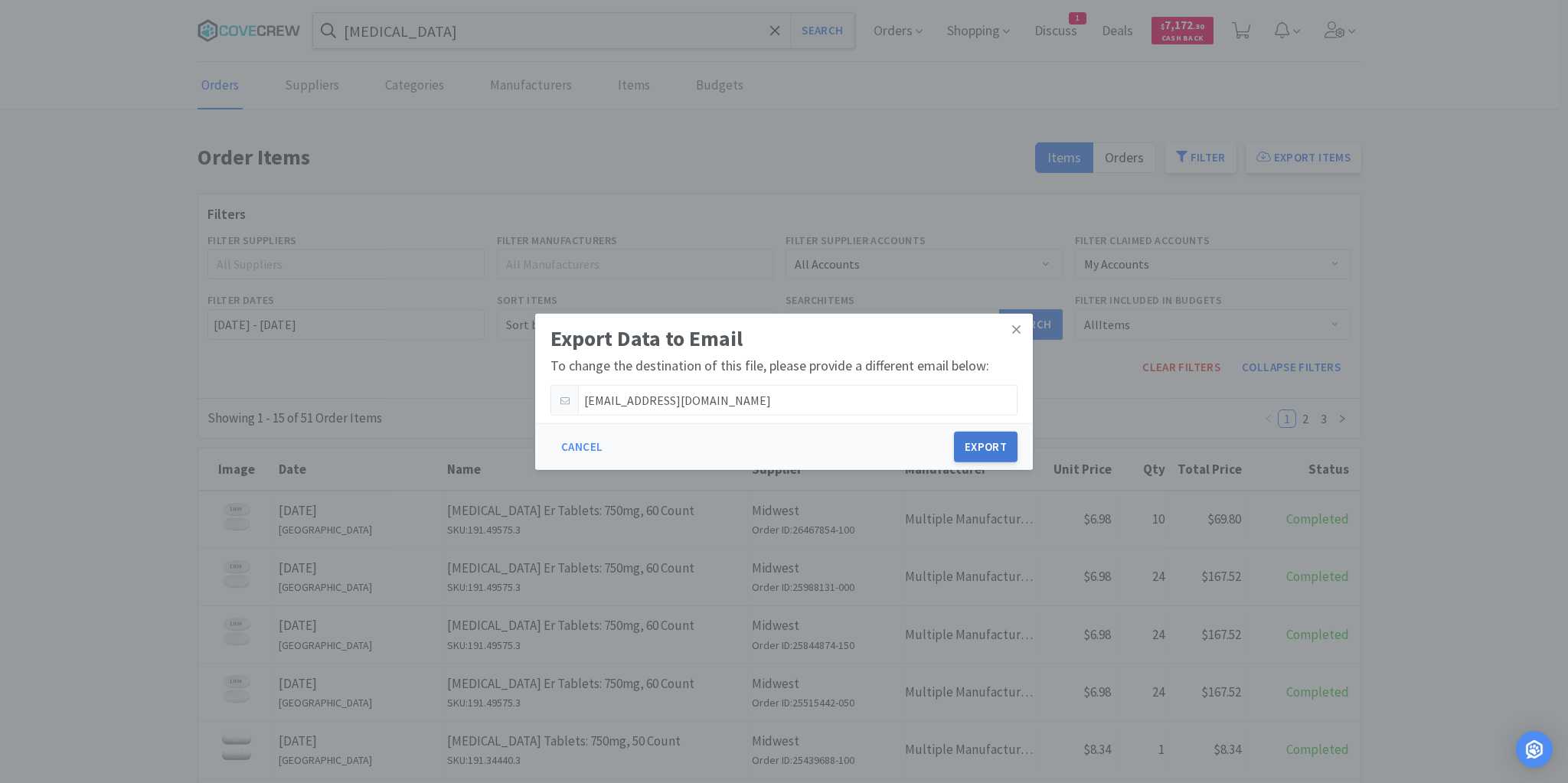
click at [996, 441] on button "Export" at bounding box center [986, 447] width 64 height 31
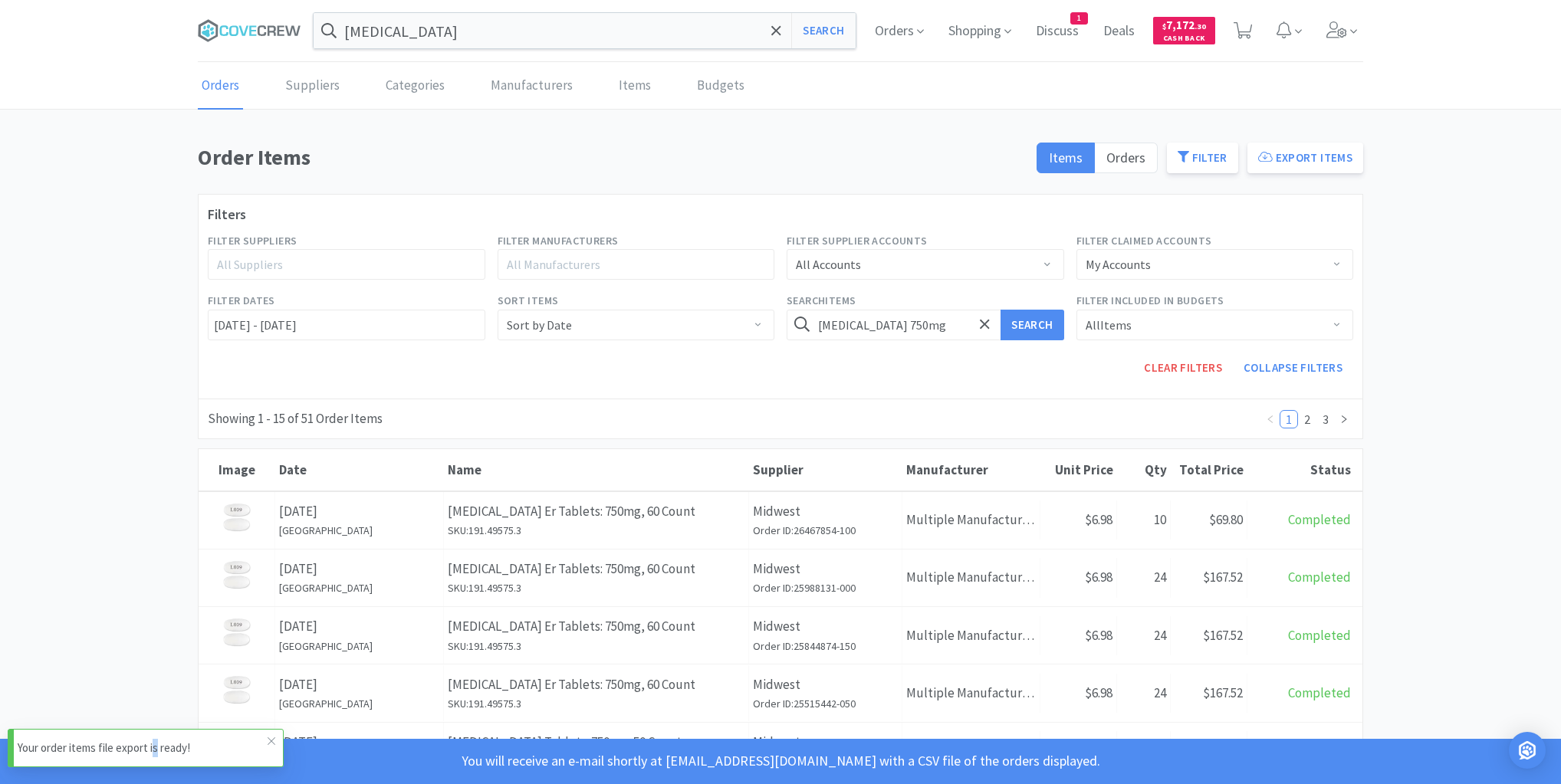
click at [154, 748] on p "Your order items file export is ready!" at bounding box center [143, 748] width 250 height 19
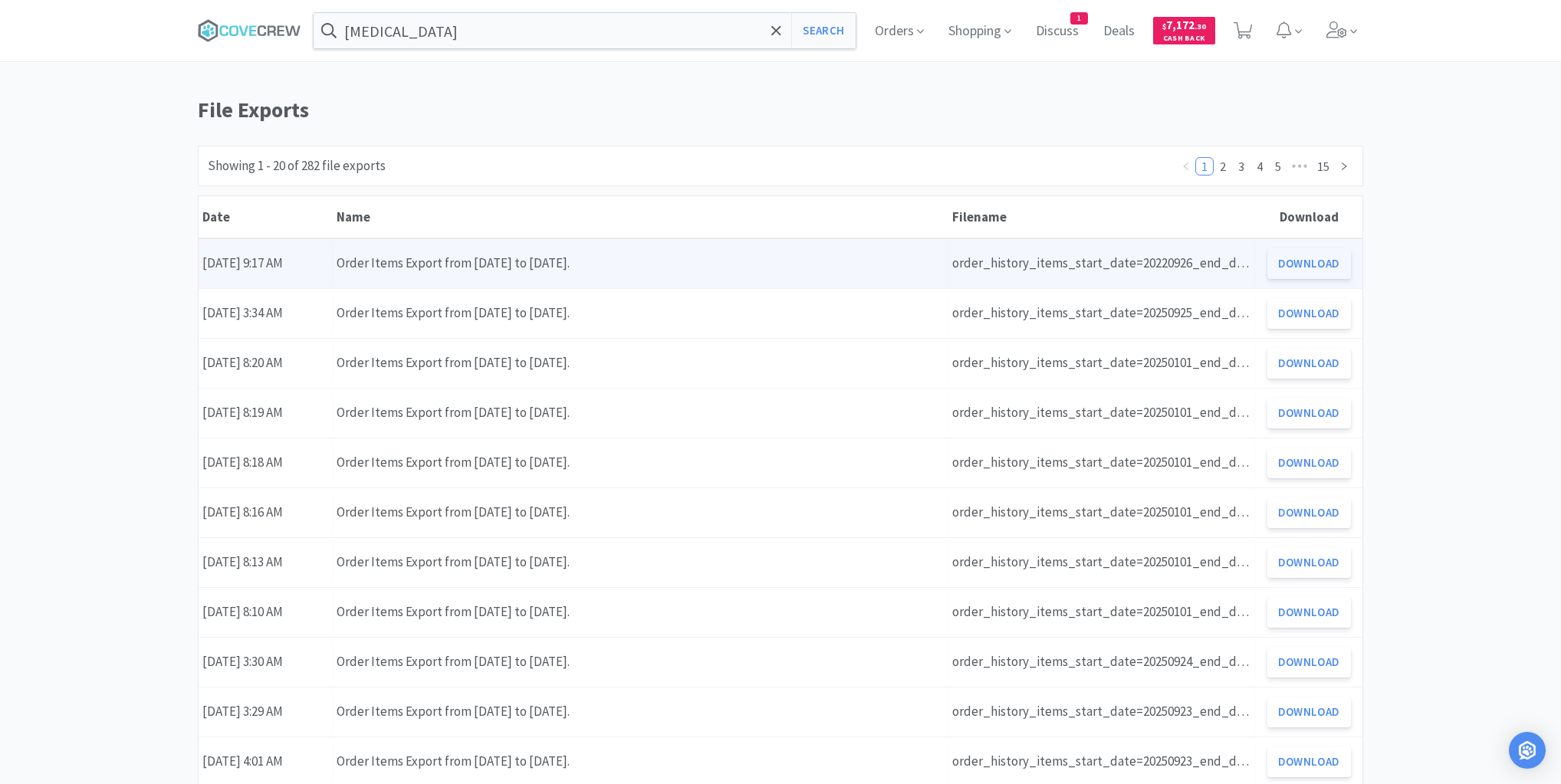
click at [1313, 267] on button "Download" at bounding box center [1309, 264] width 83 height 31
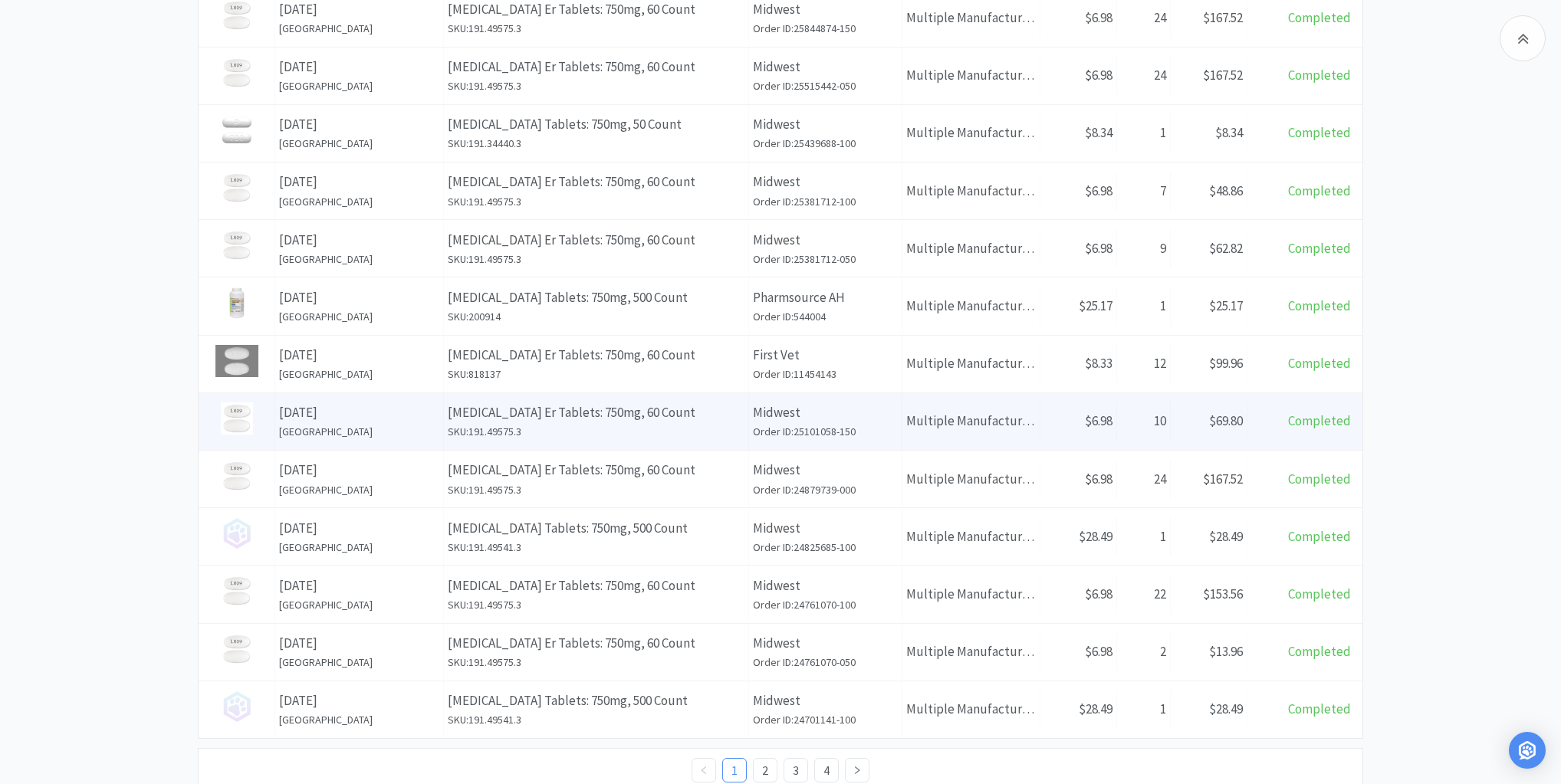
scroll to position [460, 0]
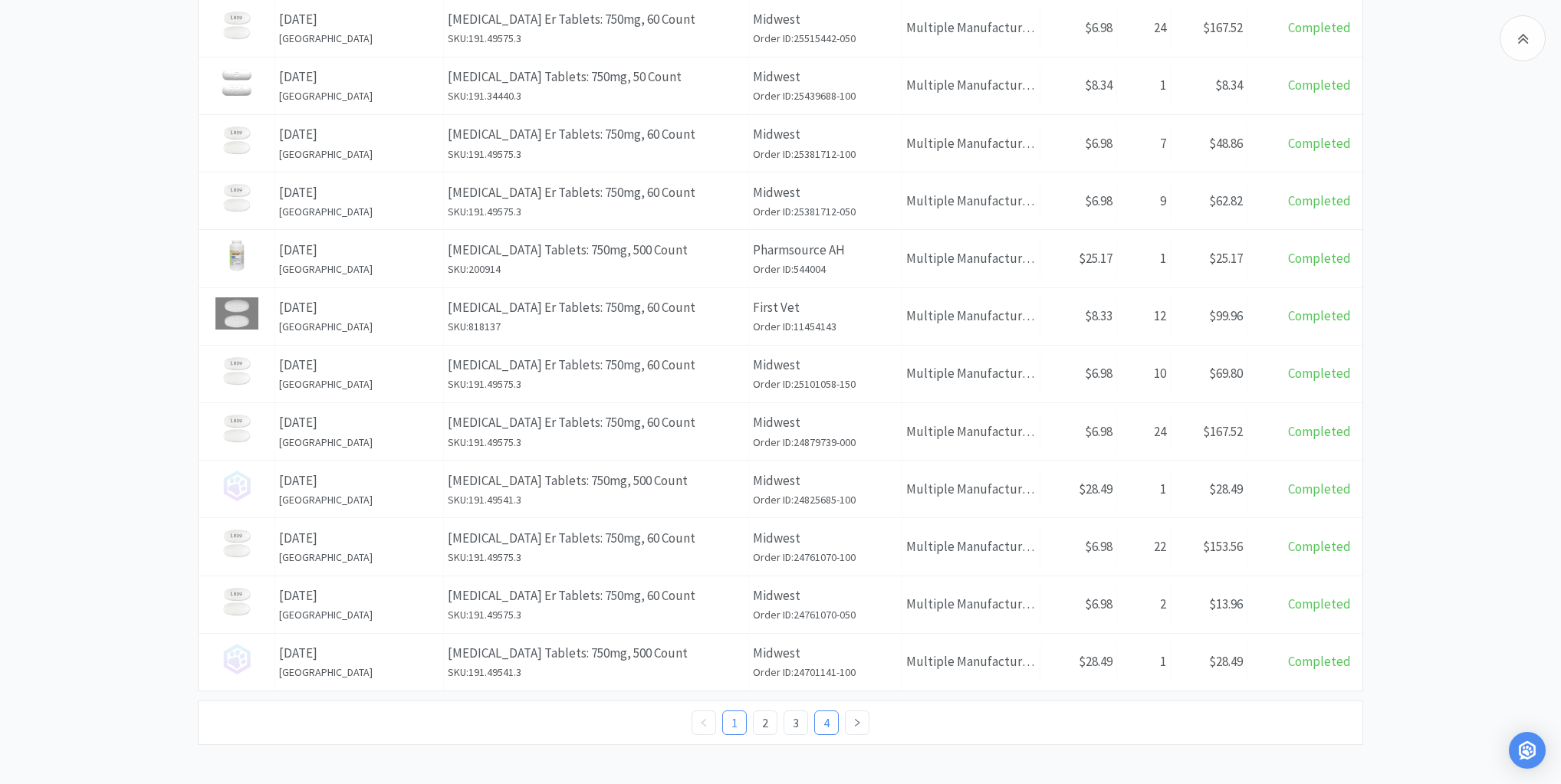
click at [831, 718] on link "4" at bounding box center [827, 723] width 23 height 23
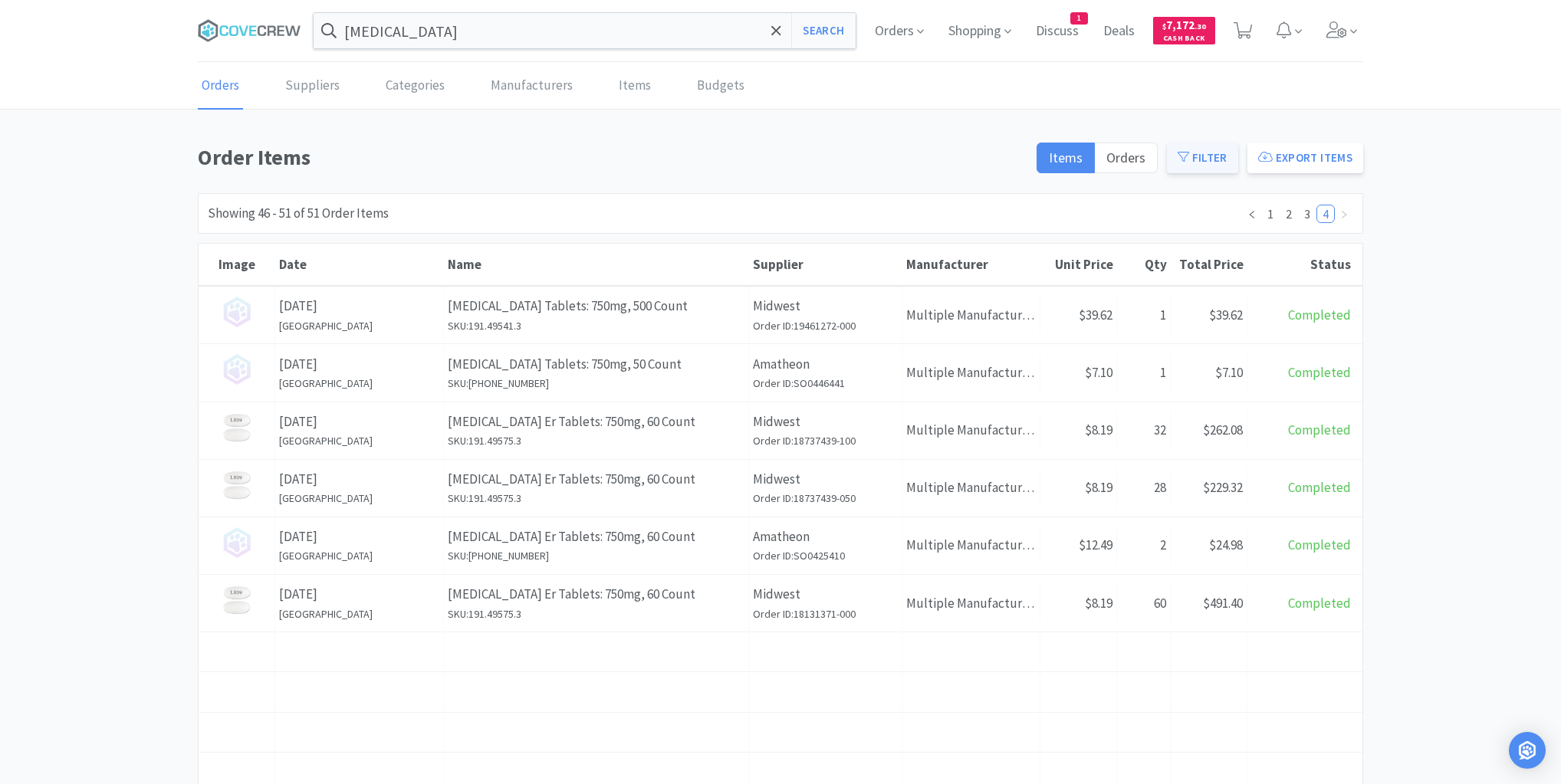
click at [1208, 159] on button "Filter" at bounding box center [1202, 158] width 71 height 31
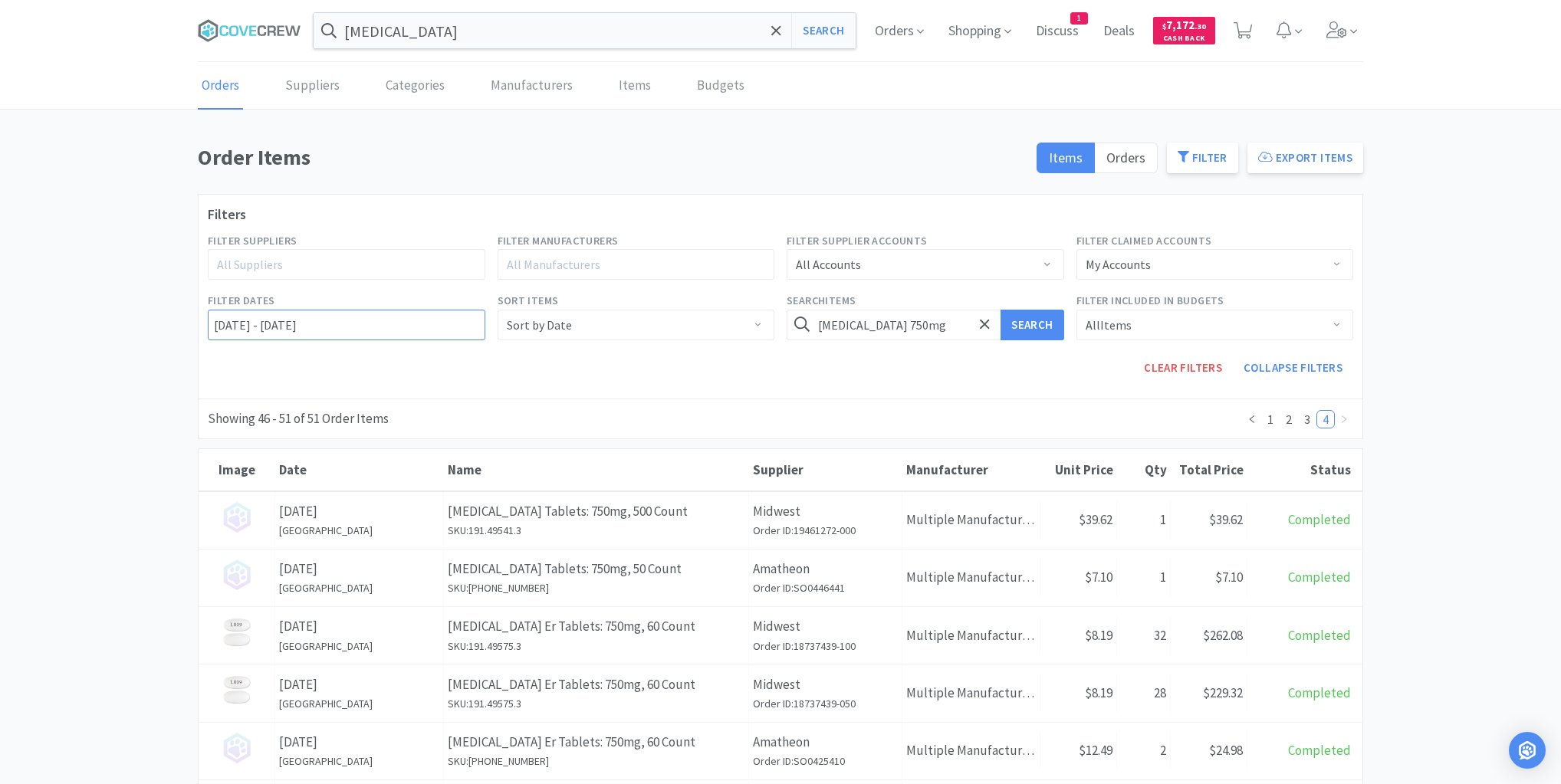
click at [212, 321] on input "[DATE] - [DATE]" at bounding box center [347, 326] width 277 height 31
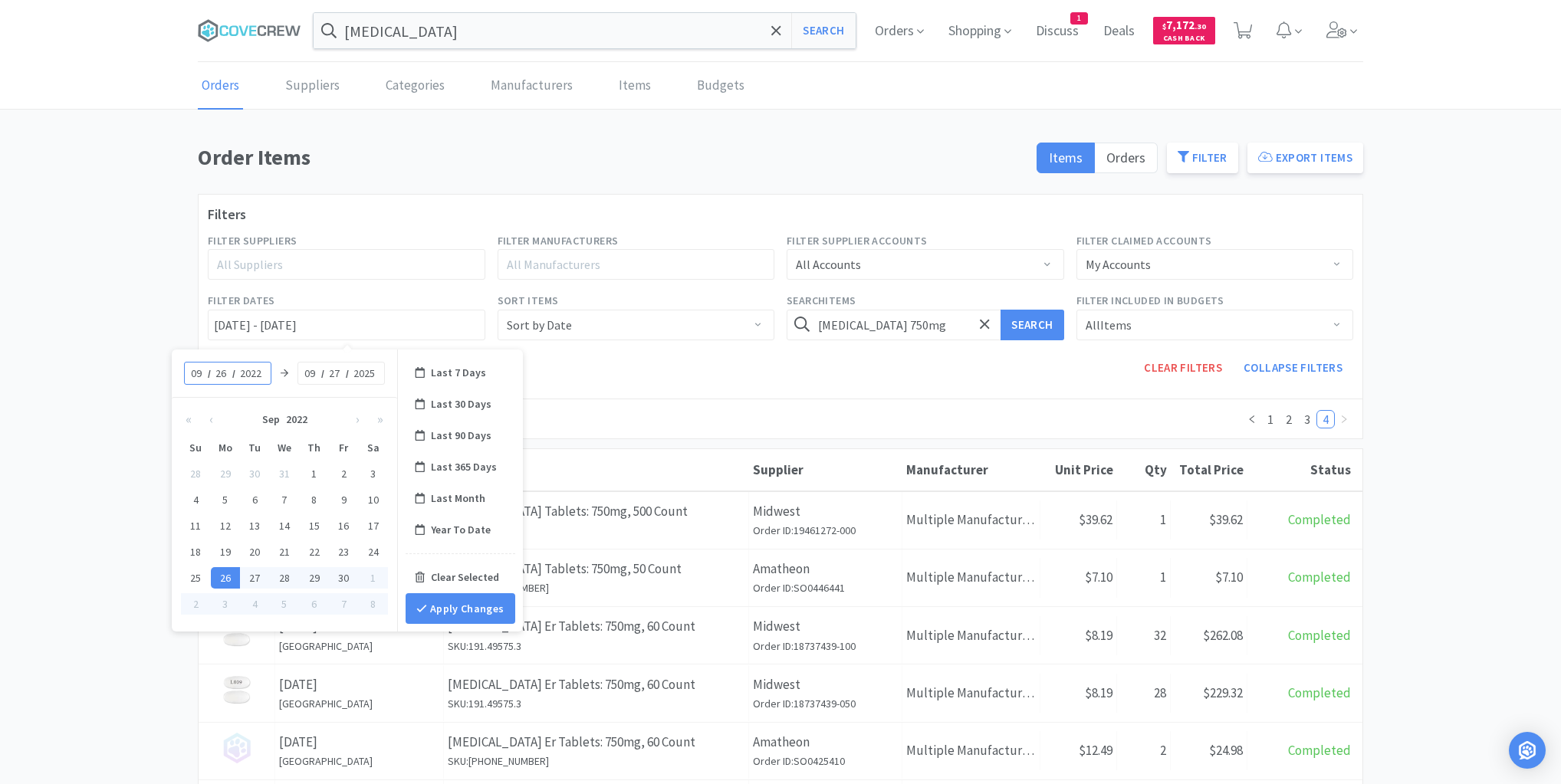
type input "0"
type input "01"
type input "[DATE] - [DATE]"
type input "02"
type input "[DATE] - [DATE]"
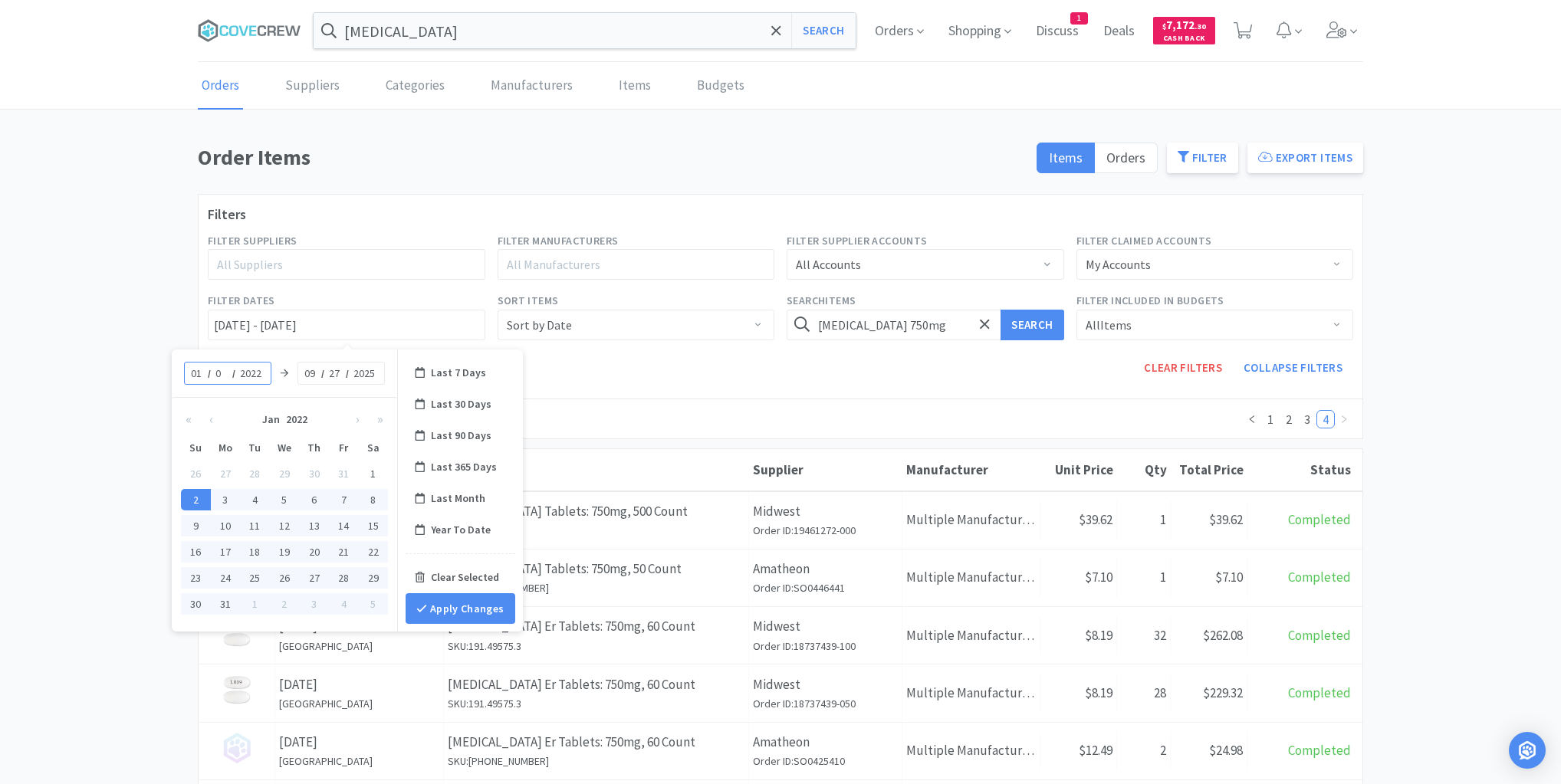
type input "01"
type input "[DATE] - [DATE]"
type input "2025"
type input "[DATE] - [DATE]"
click at [463, 607] on button "Apply Changes" at bounding box center [460, 609] width 109 height 31
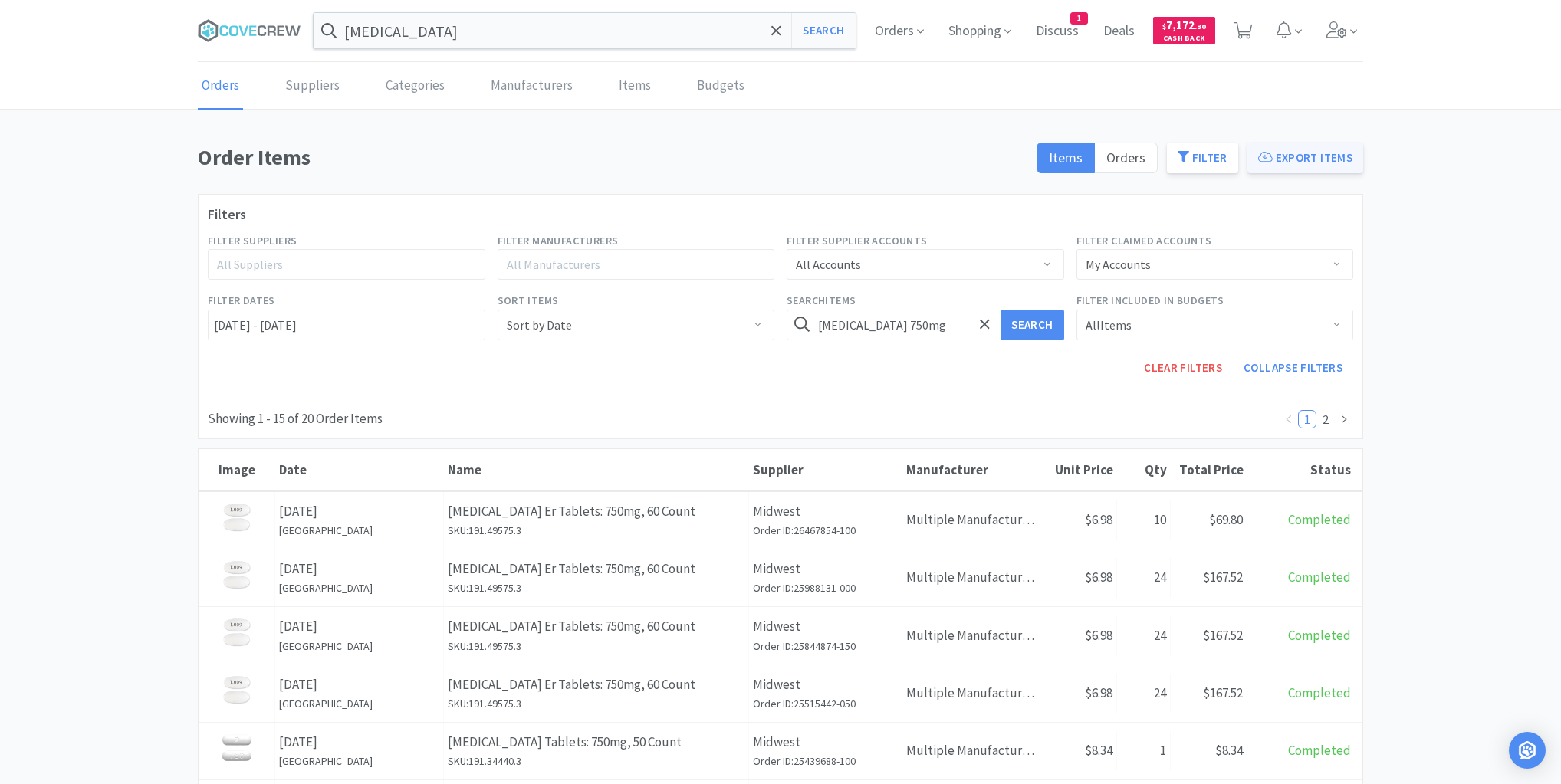
click at [1291, 158] on button "Export Items" at bounding box center [1306, 158] width 116 height 31
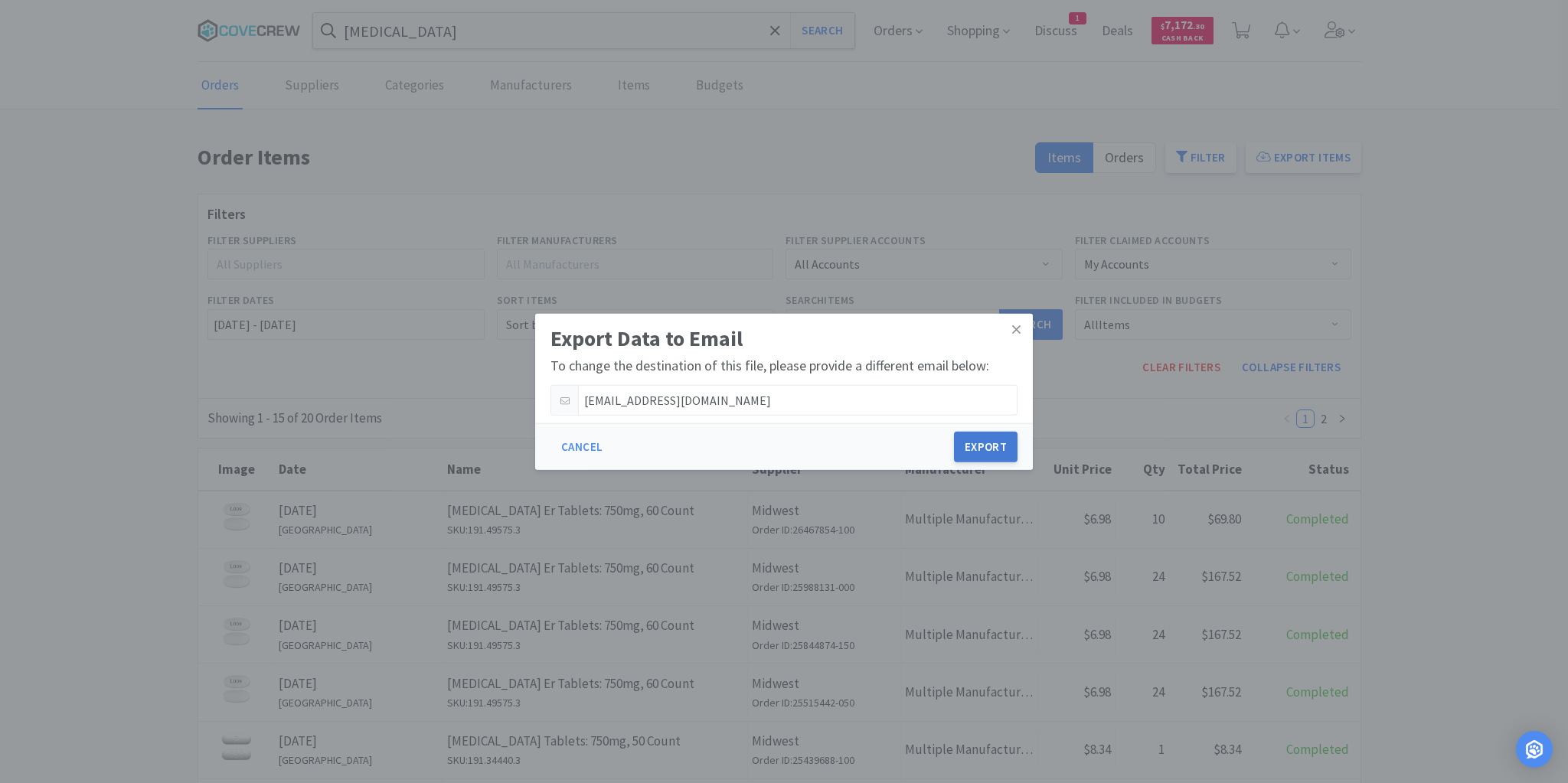
click at [986, 445] on button "Export" at bounding box center [986, 447] width 64 height 31
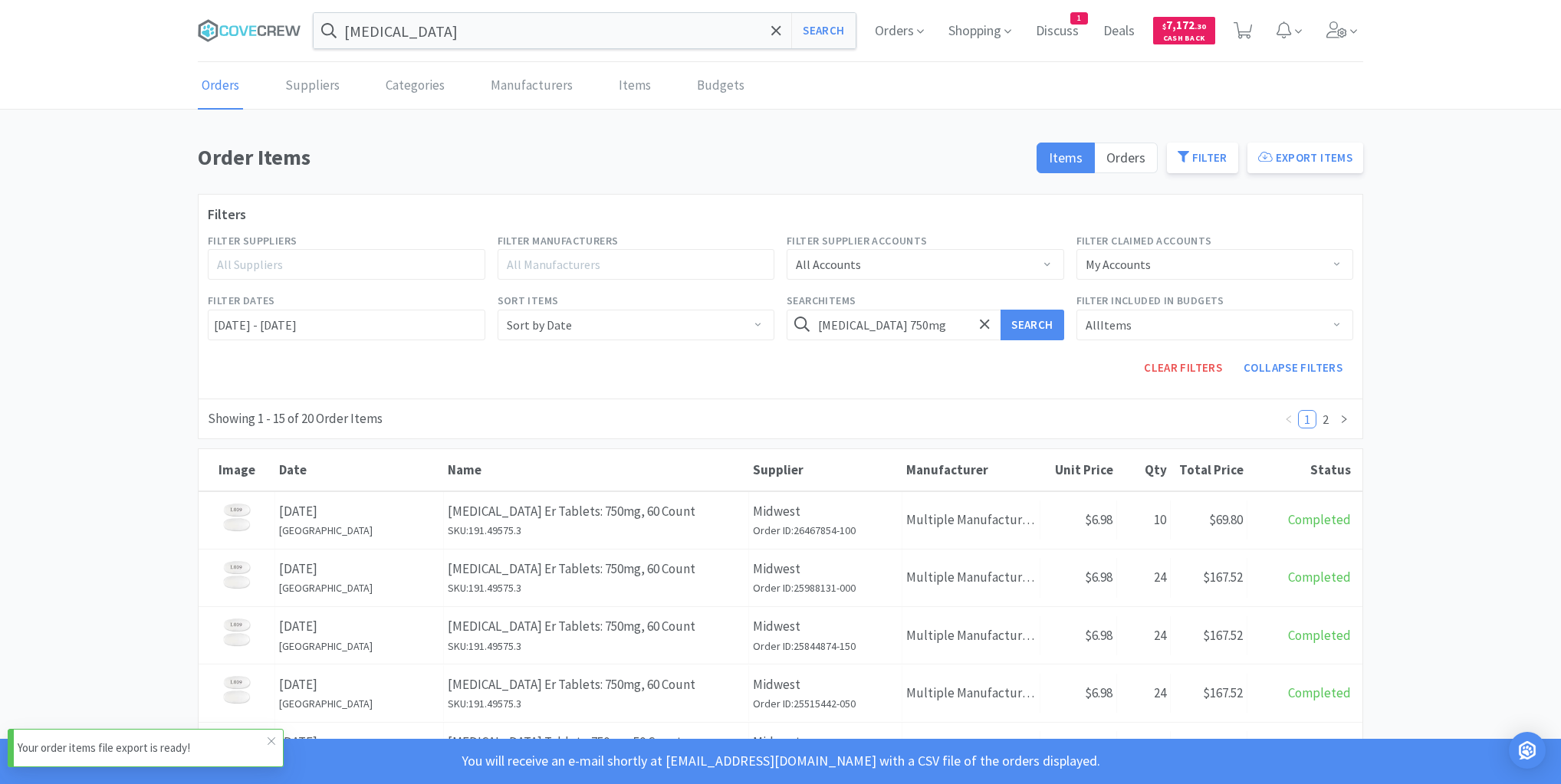
click at [114, 742] on p "Your order items file export is ready!" at bounding box center [143, 748] width 250 height 19
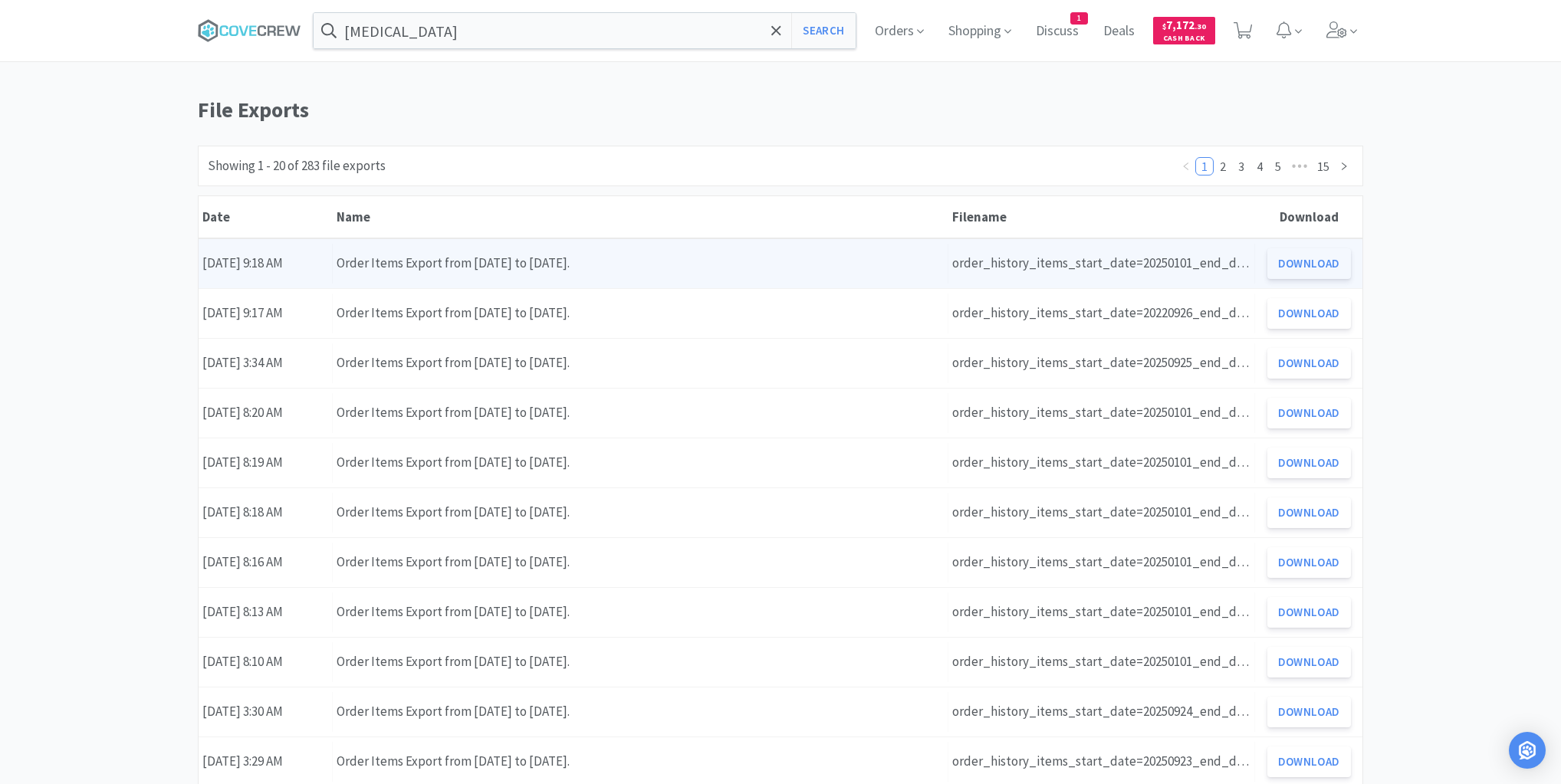
click at [1321, 265] on button "Download" at bounding box center [1309, 264] width 83 height 31
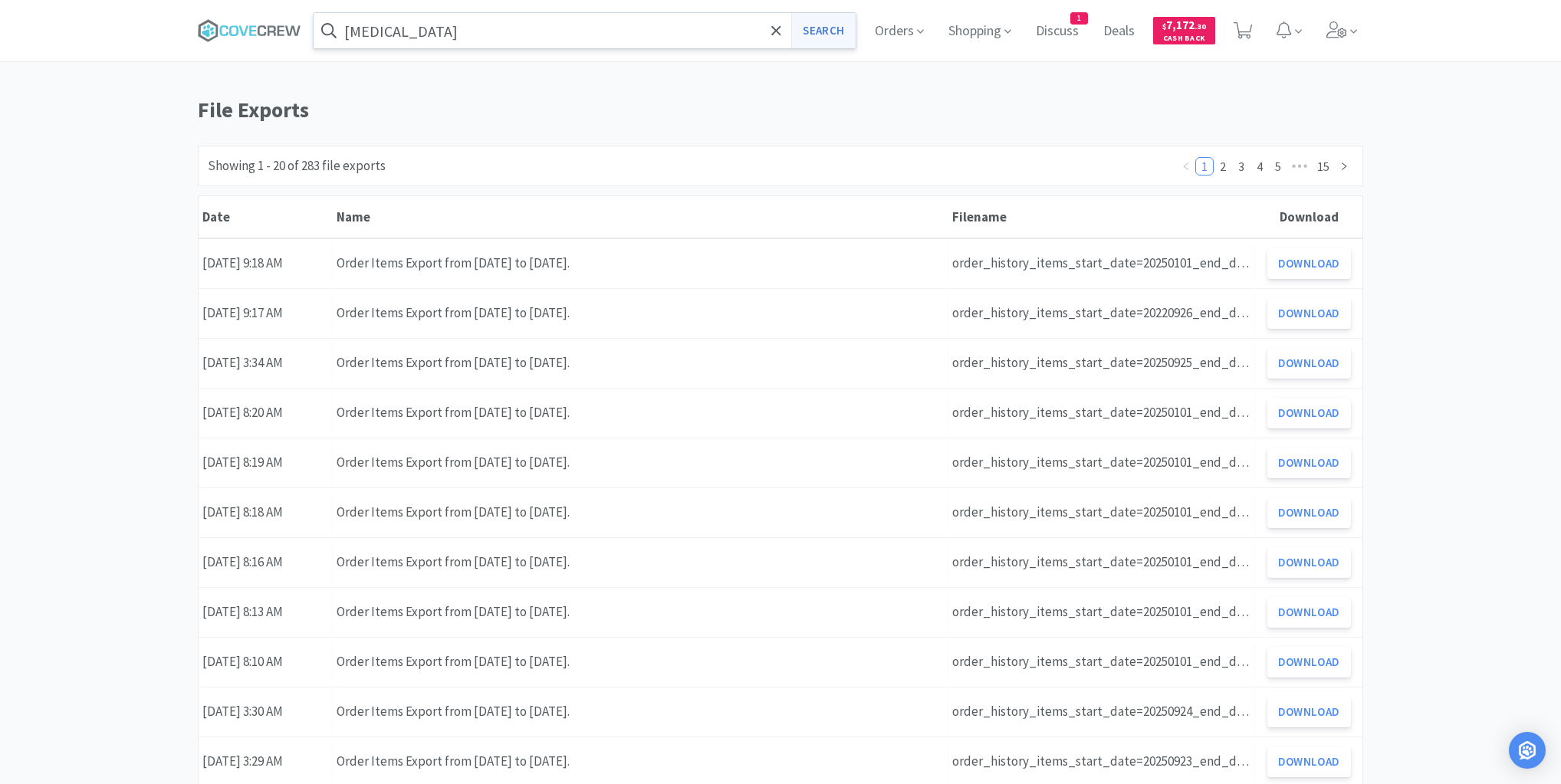
click at [829, 29] on button "Search" at bounding box center [823, 30] width 64 height 35
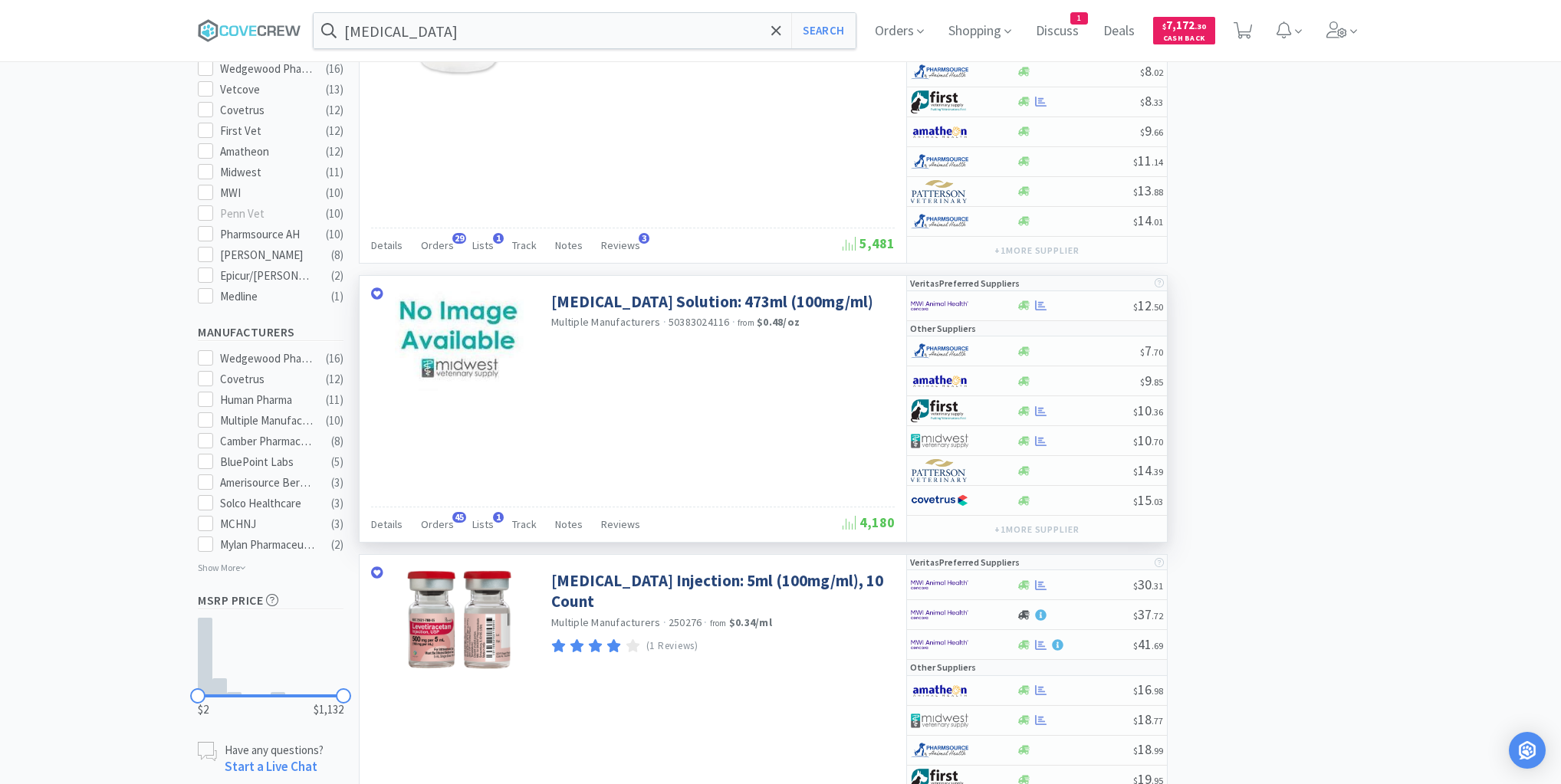
scroll to position [246, 0]
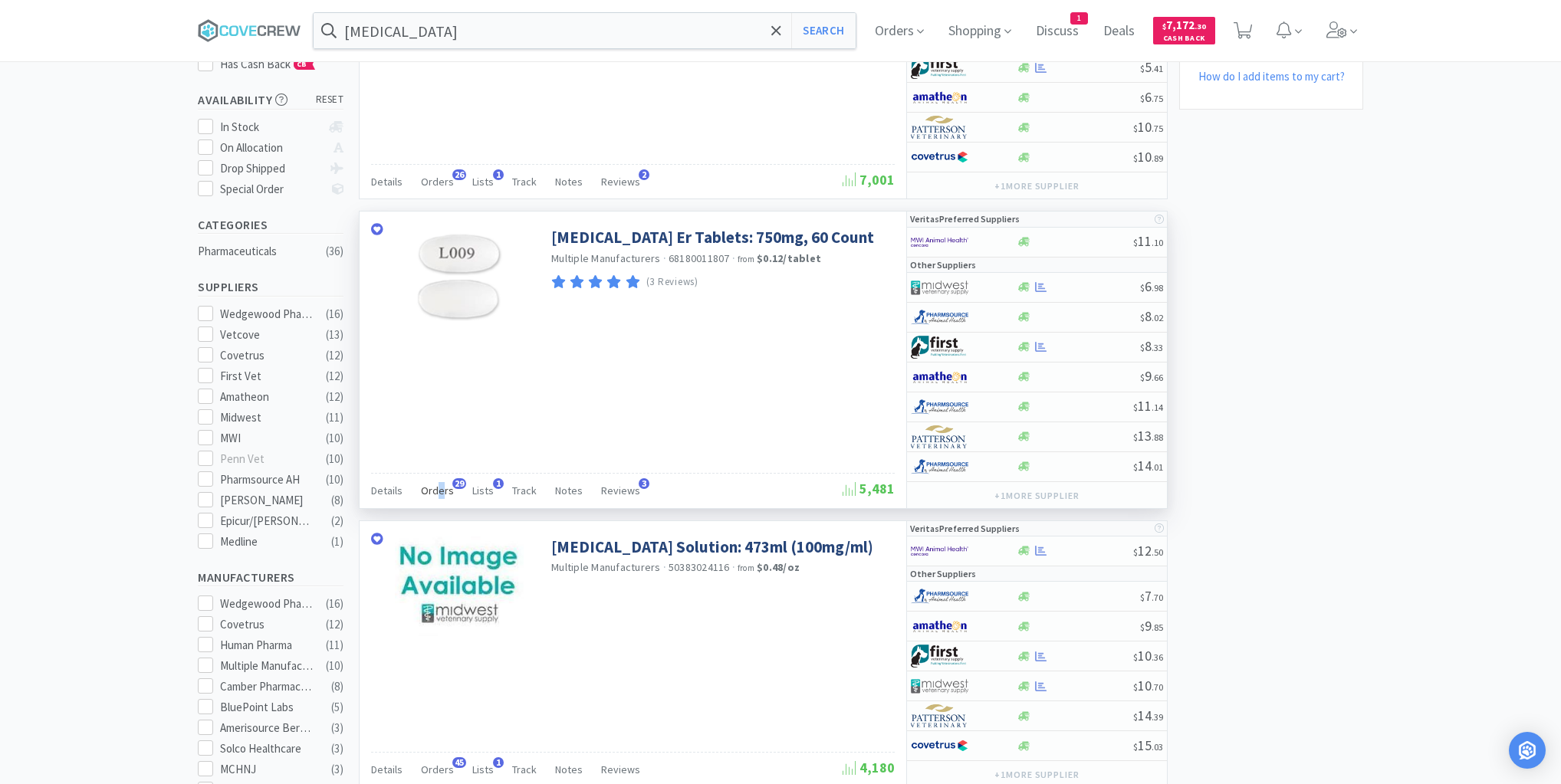
click at [440, 484] on span "Orders" at bounding box center [437, 490] width 33 height 14
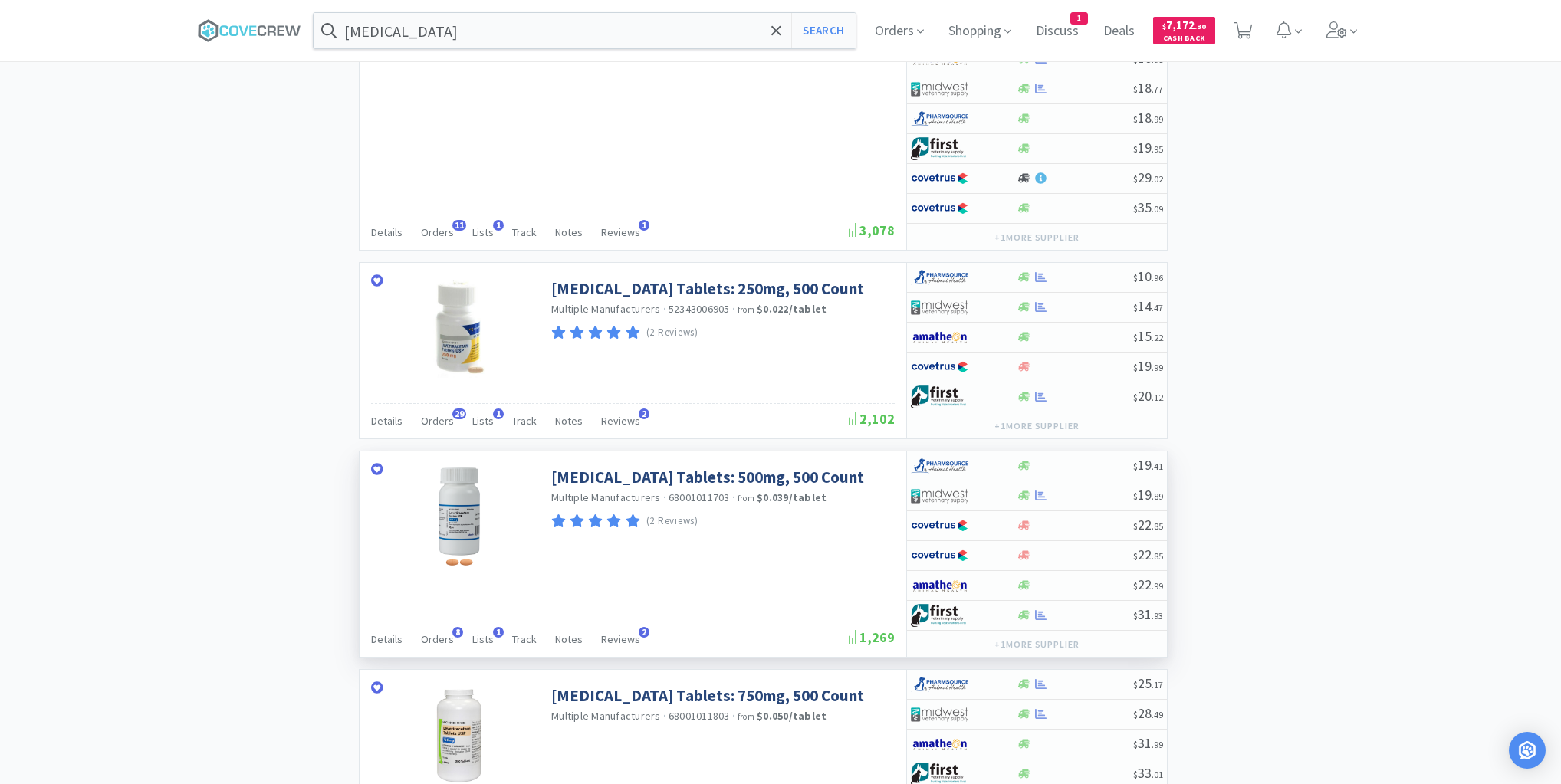
scroll to position [1840, 0]
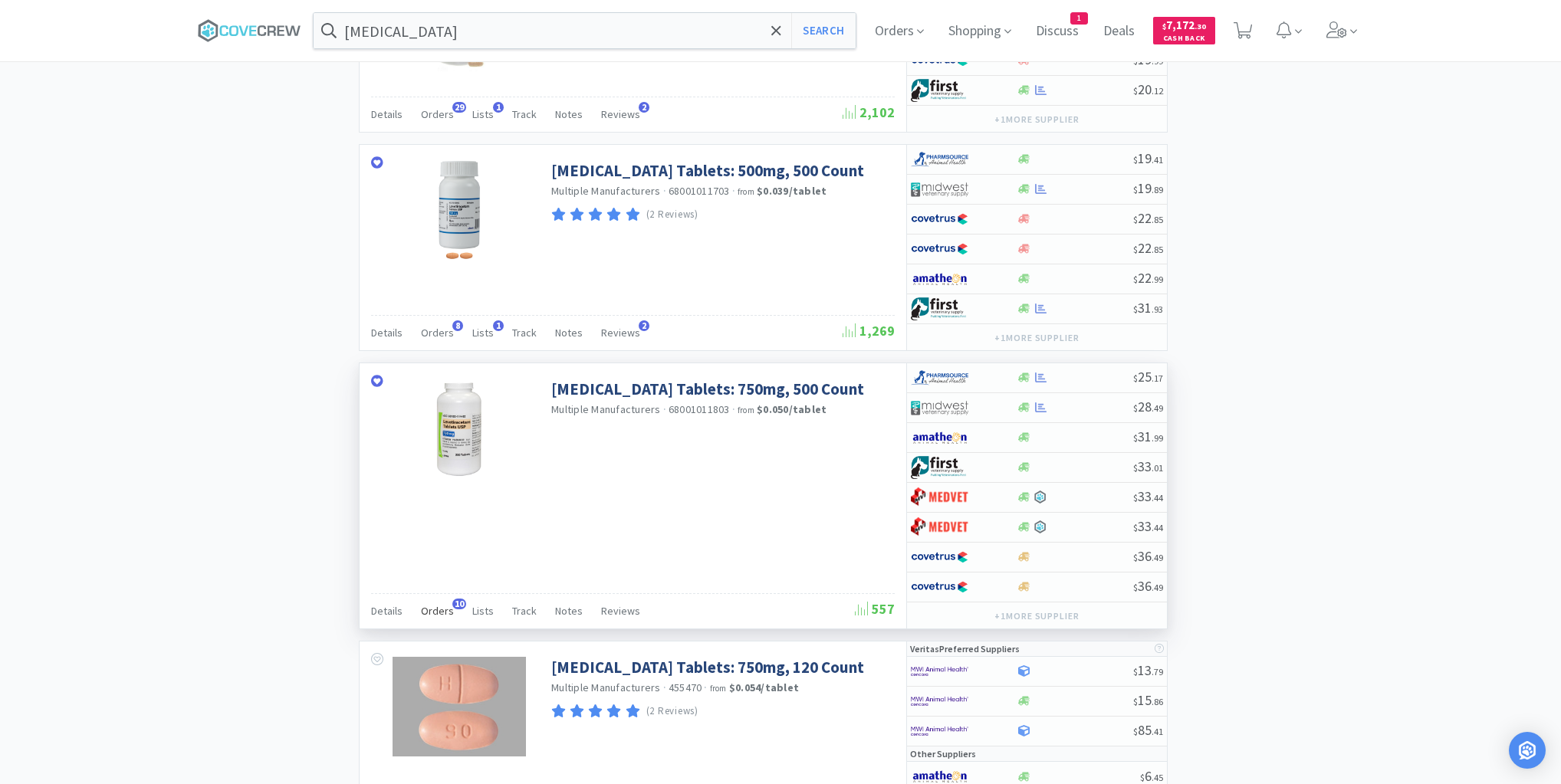
click at [436, 604] on span "Orders" at bounding box center [437, 610] width 33 height 14
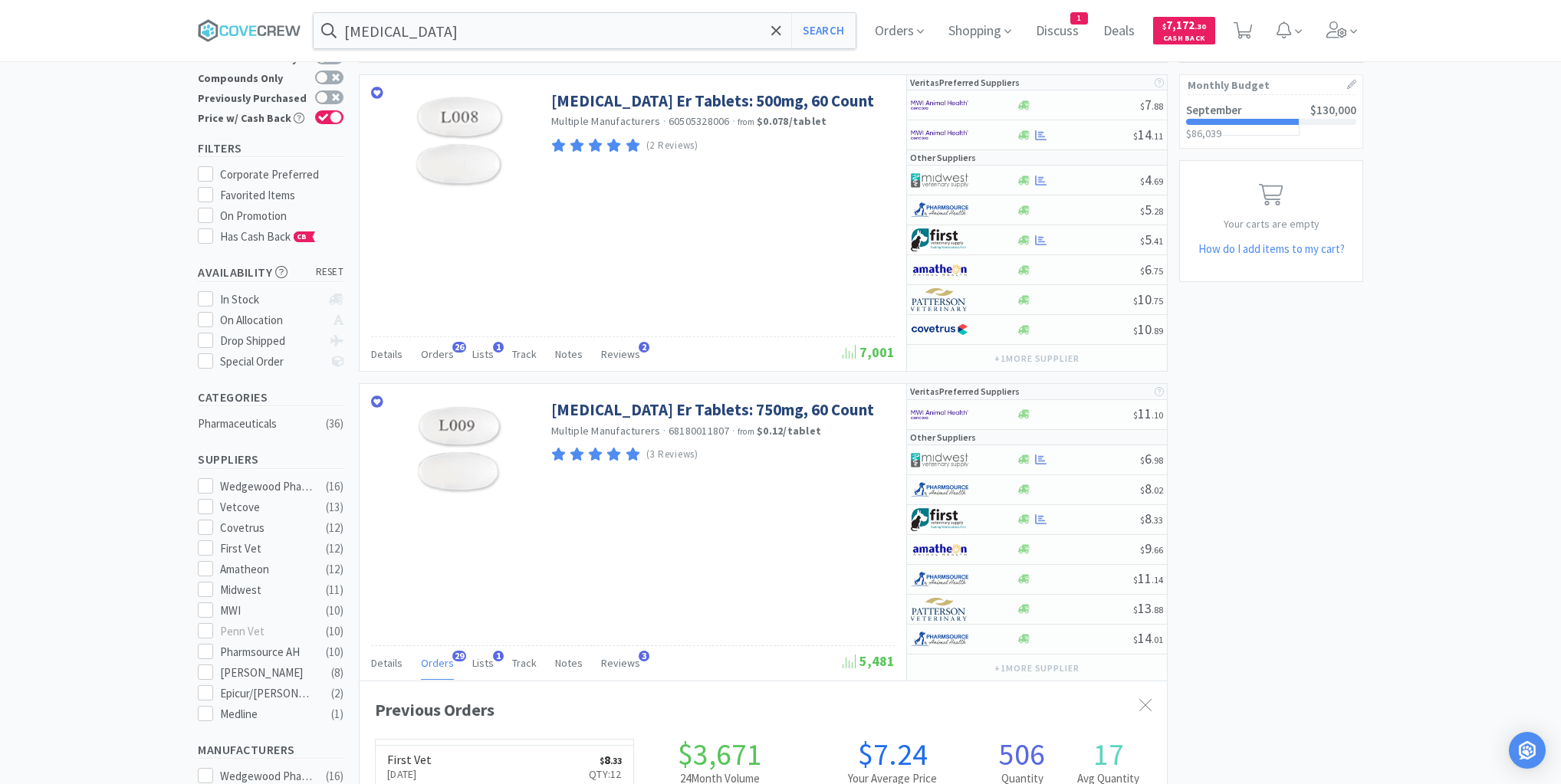
scroll to position [0, 0]
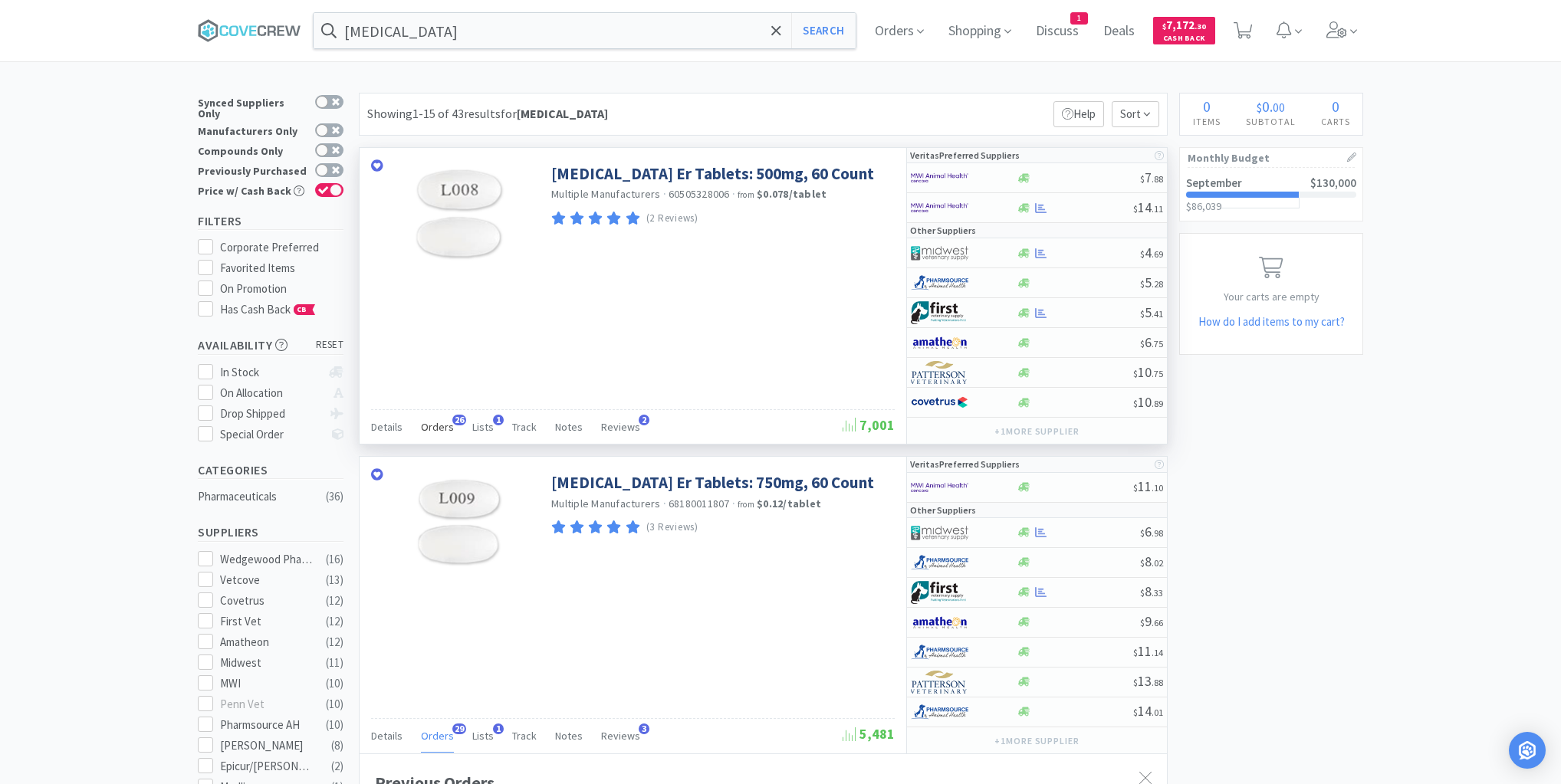
click at [443, 425] on span "Orders" at bounding box center [437, 427] width 33 height 14
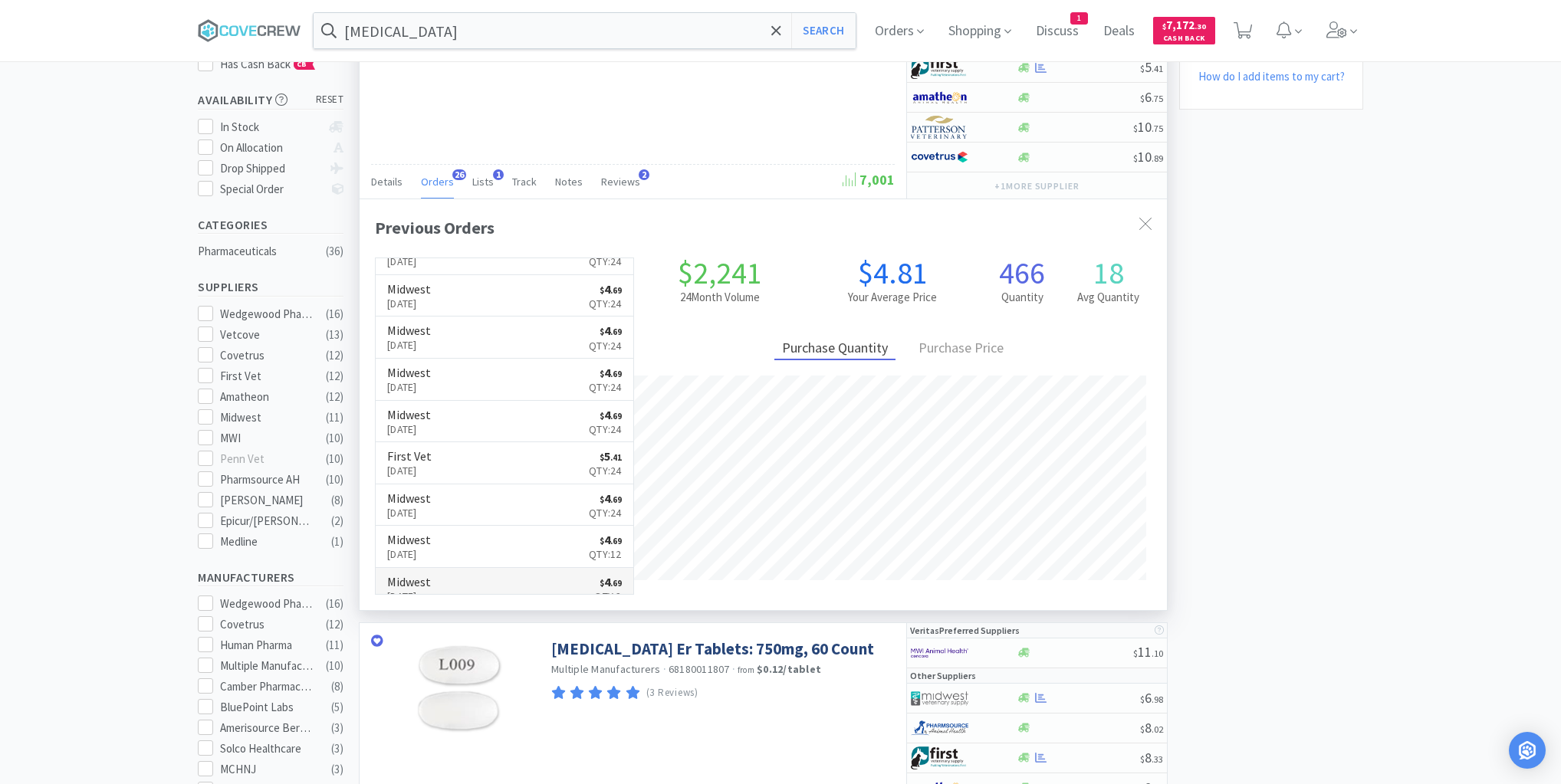
scroll to position [253, 0]
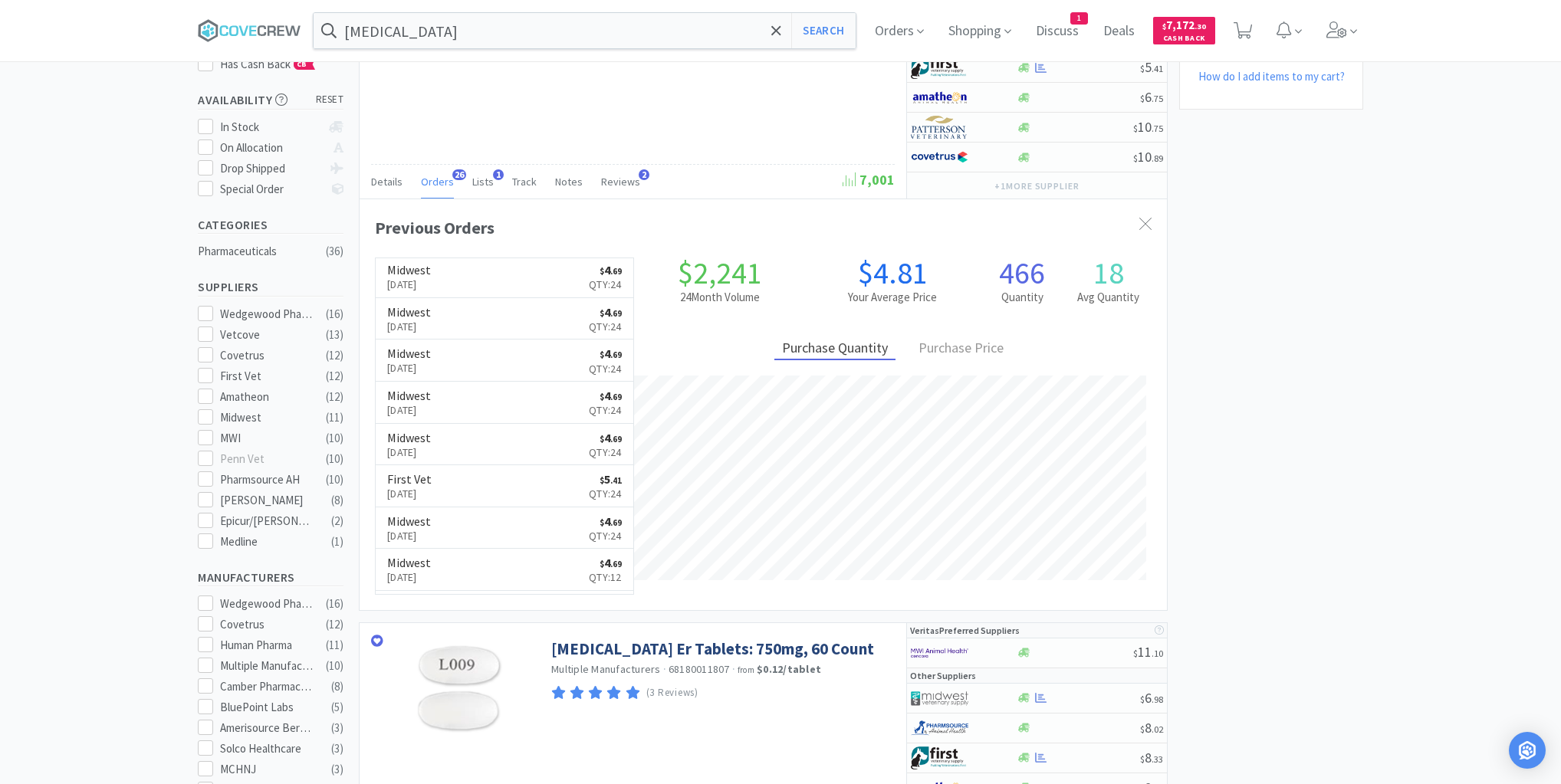
click at [431, 389] on h6 "Midwest" at bounding box center [410, 395] width 44 height 12
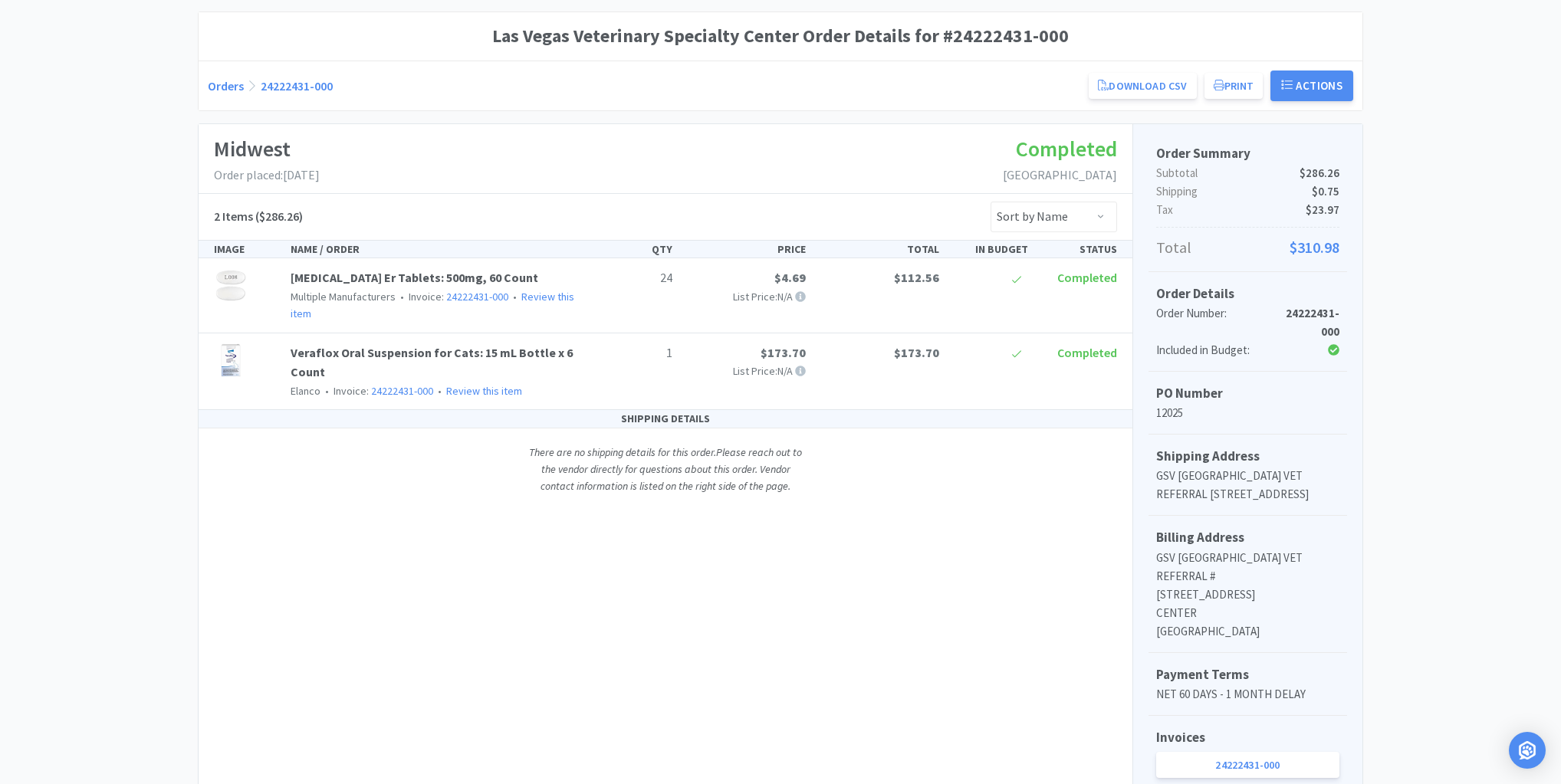
scroll to position [246, 0]
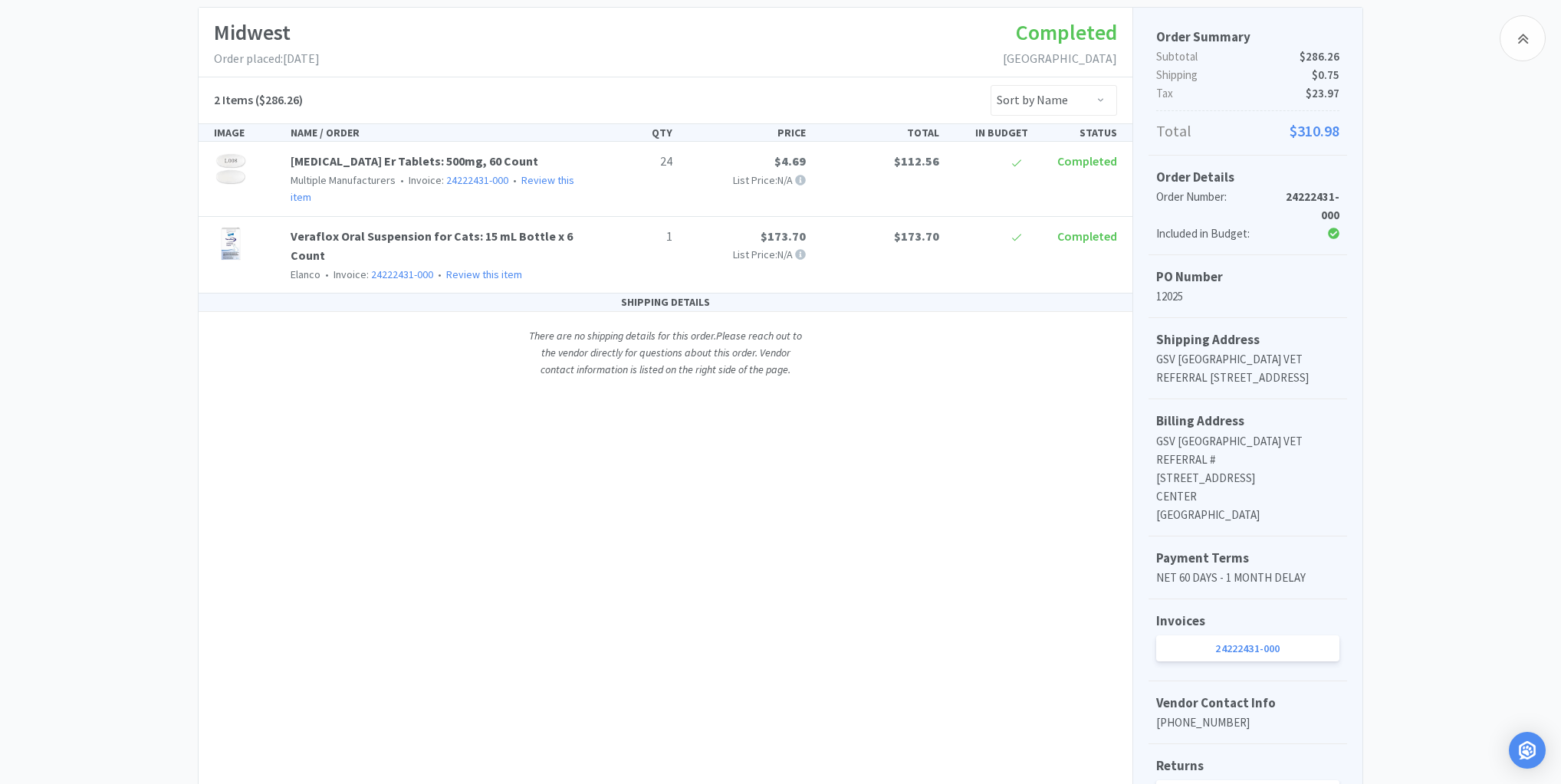
click at [272, 481] on div "Midwest Order placed: [DATE] Completed Las Vegas Veterinary Specialty Center 2 …" at bounding box center [665, 437] width 934 height 860
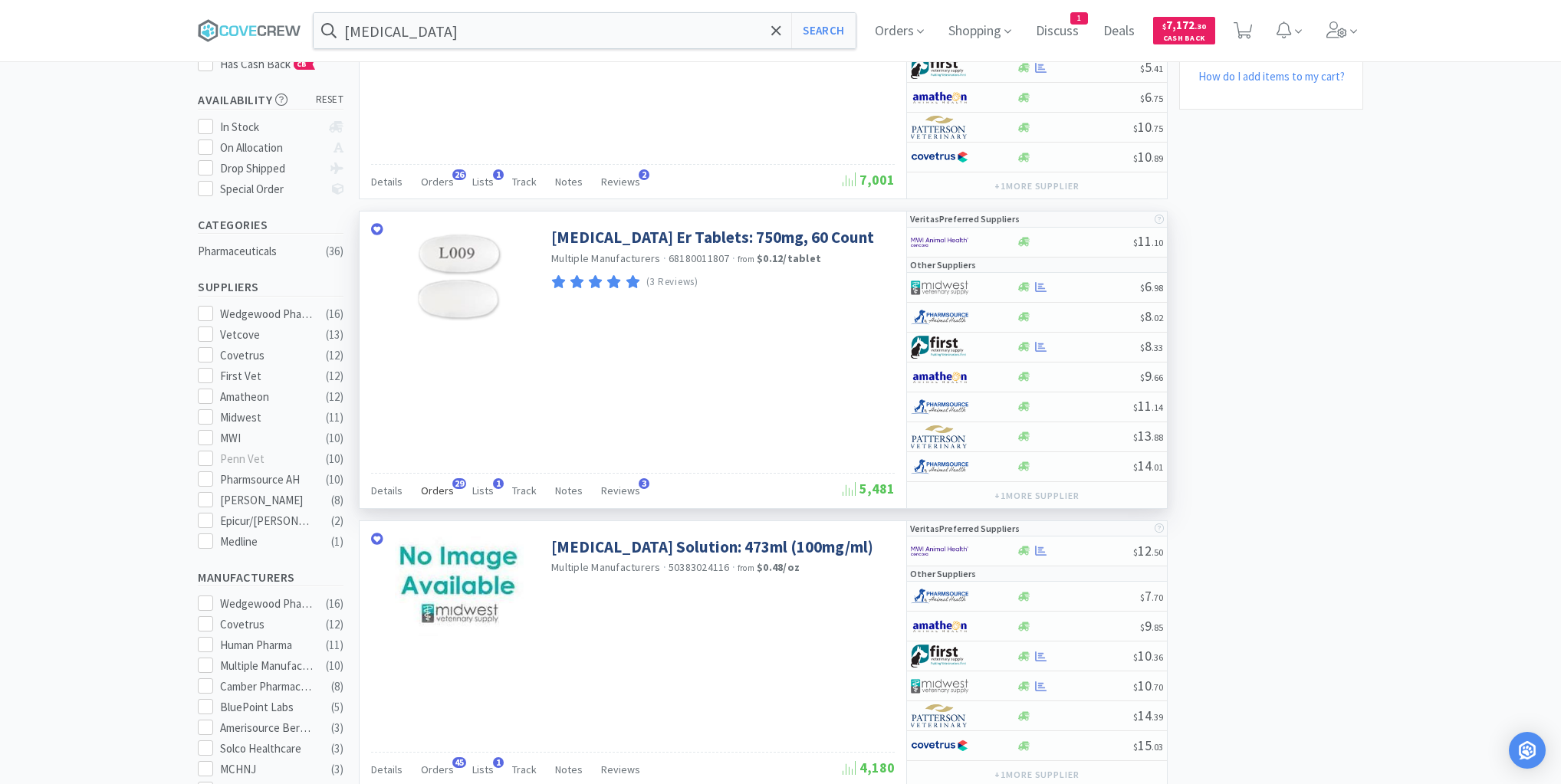
click at [434, 485] on span "Orders" at bounding box center [437, 490] width 33 height 14
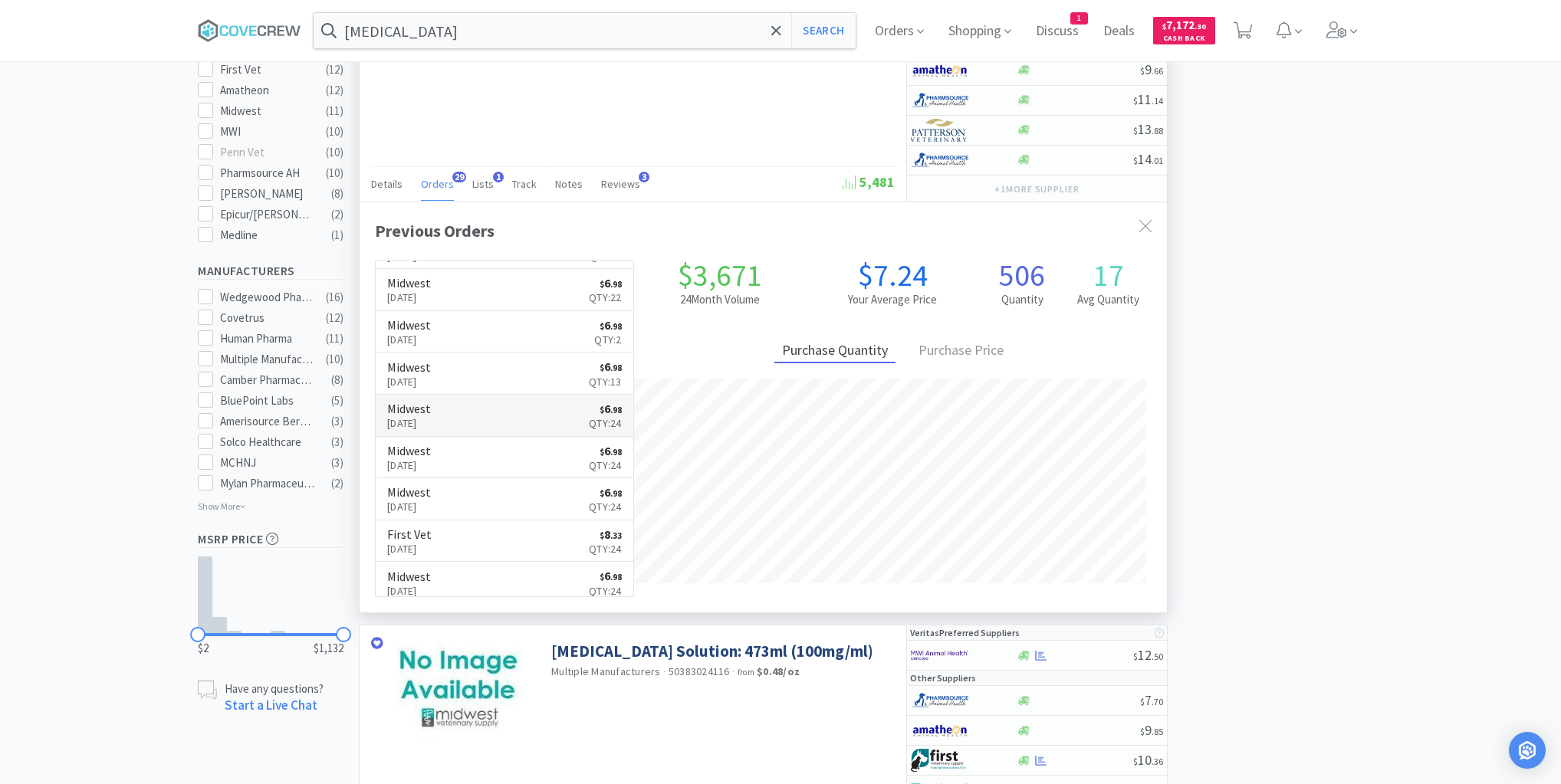
scroll to position [246, 0]
click at [517, 520] on link "Midwest [DATE] $ 6 . 98 Qty: 24" at bounding box center [504, 538] width 258 height 42
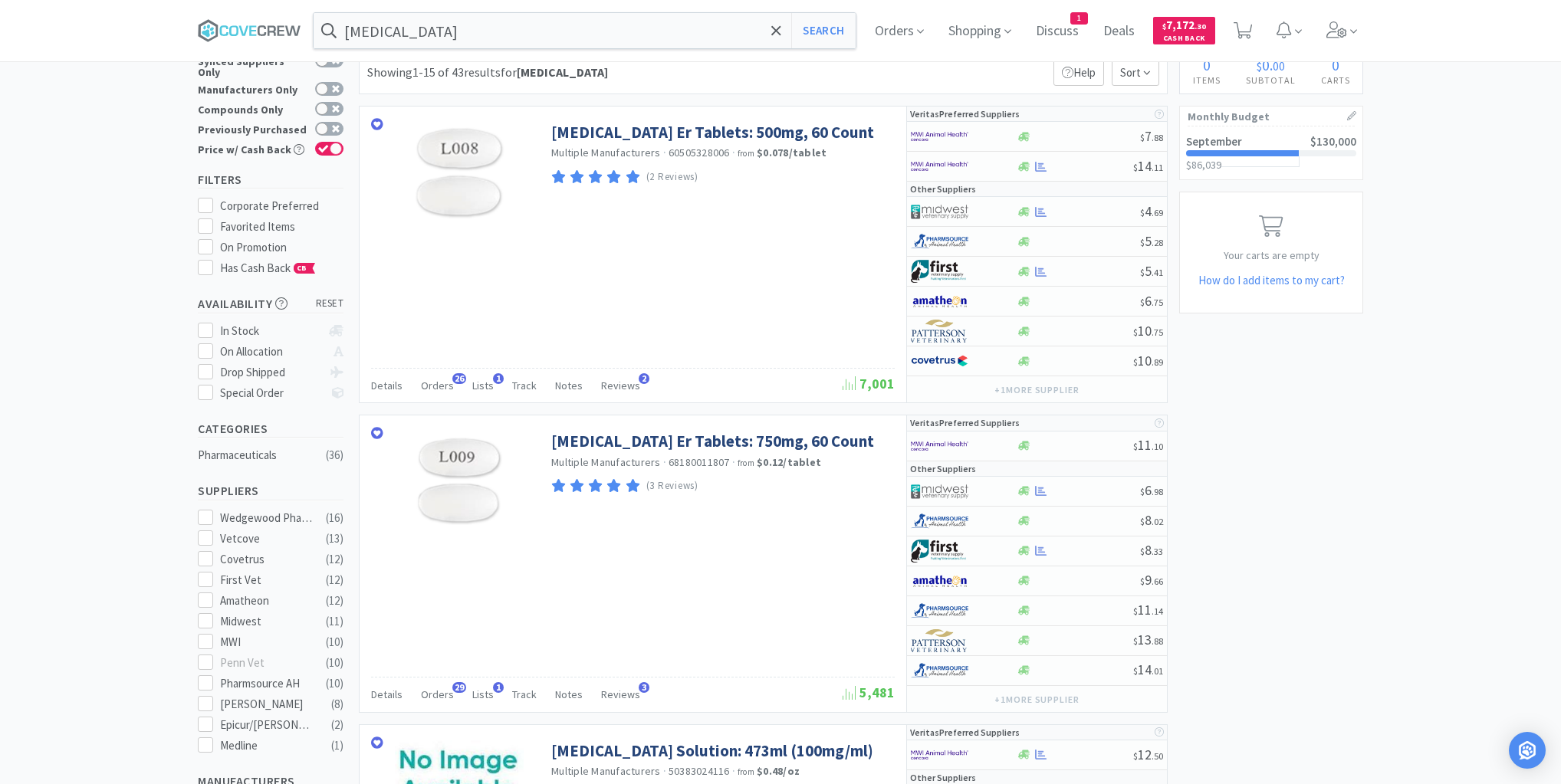
scroll to position [61, 0]
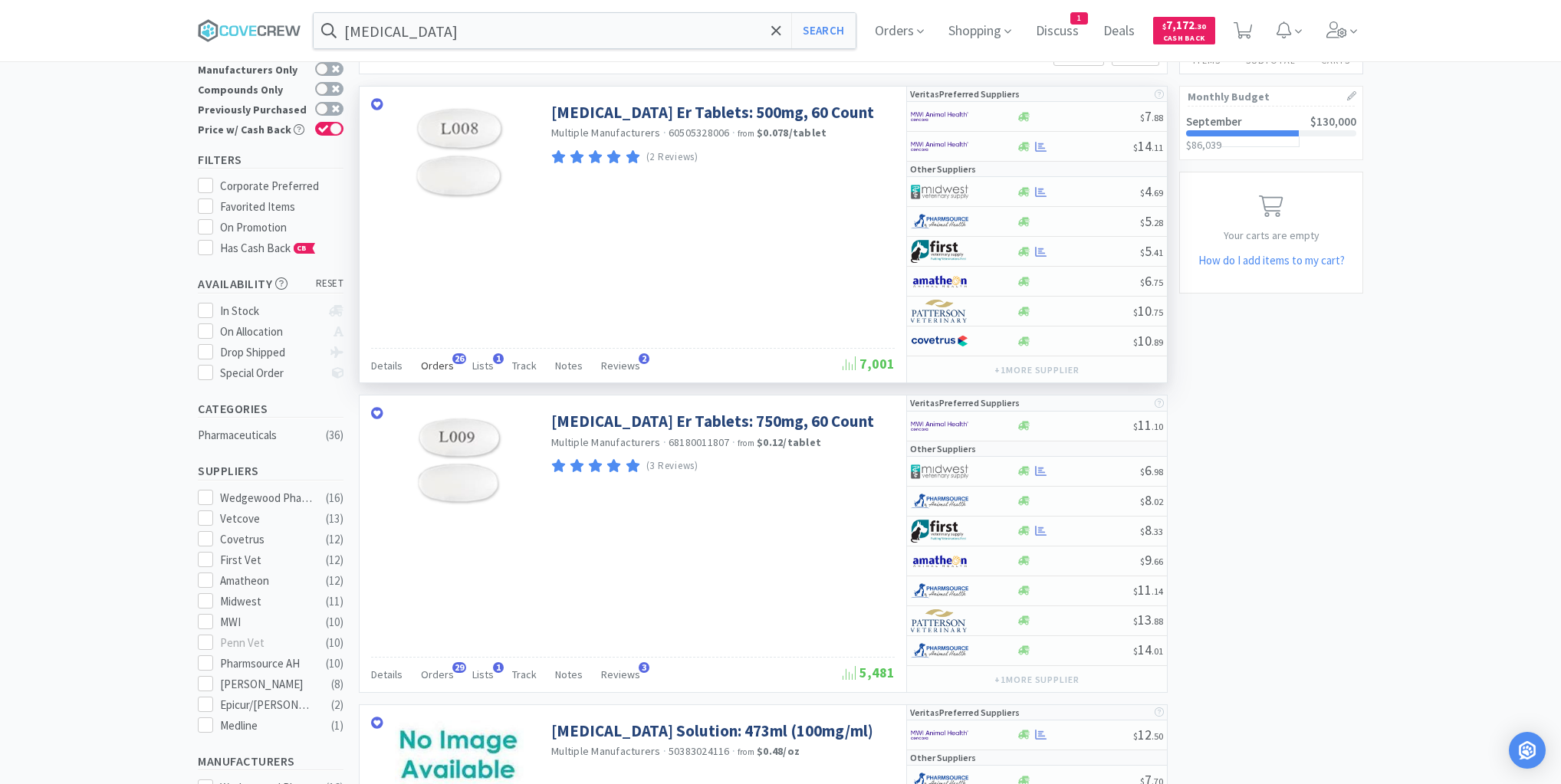
click at [437, 364] on span "Orders" at bounding box center [437, 365] width 33 height 14
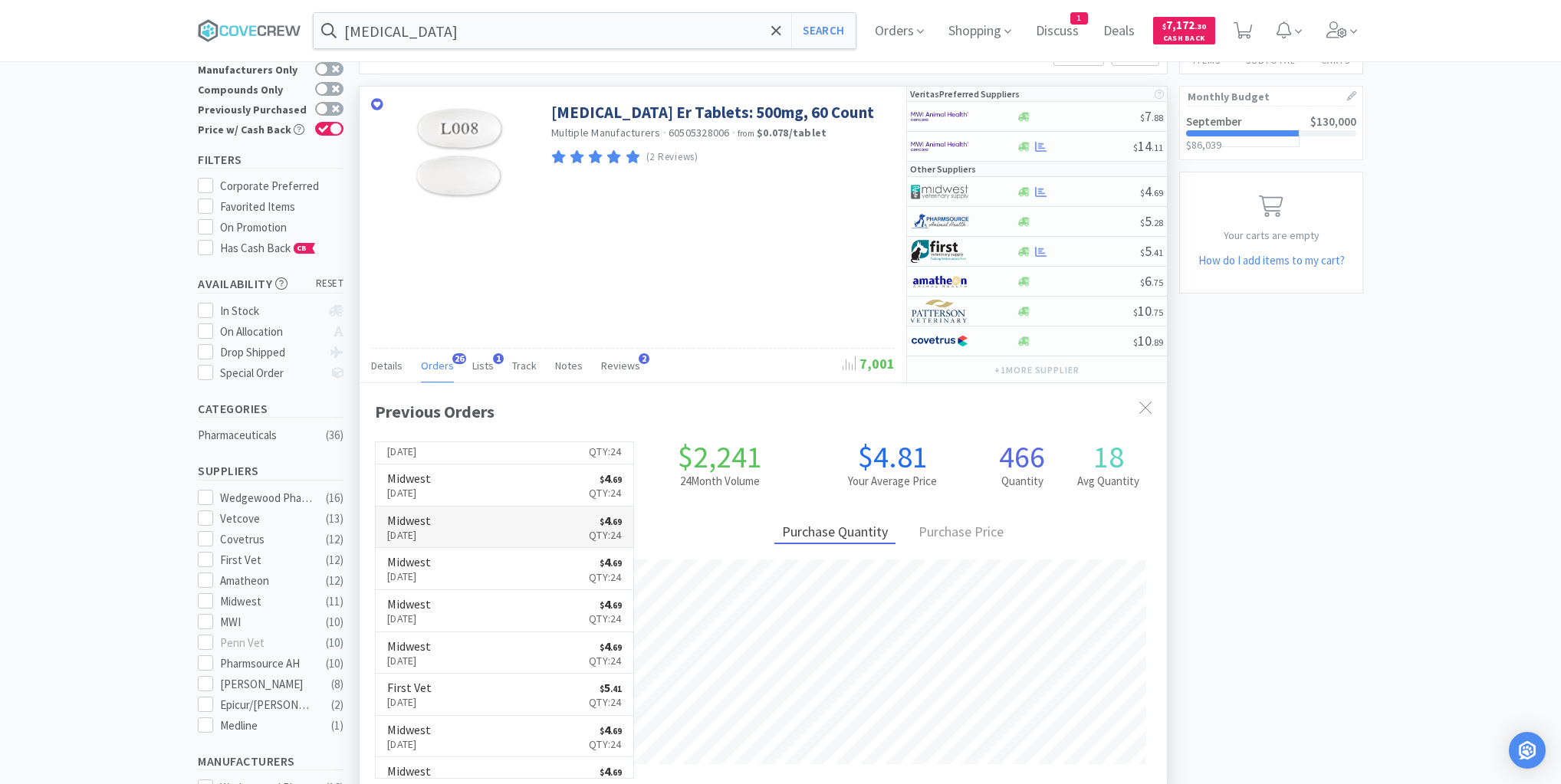
scroll to position [246, 0]
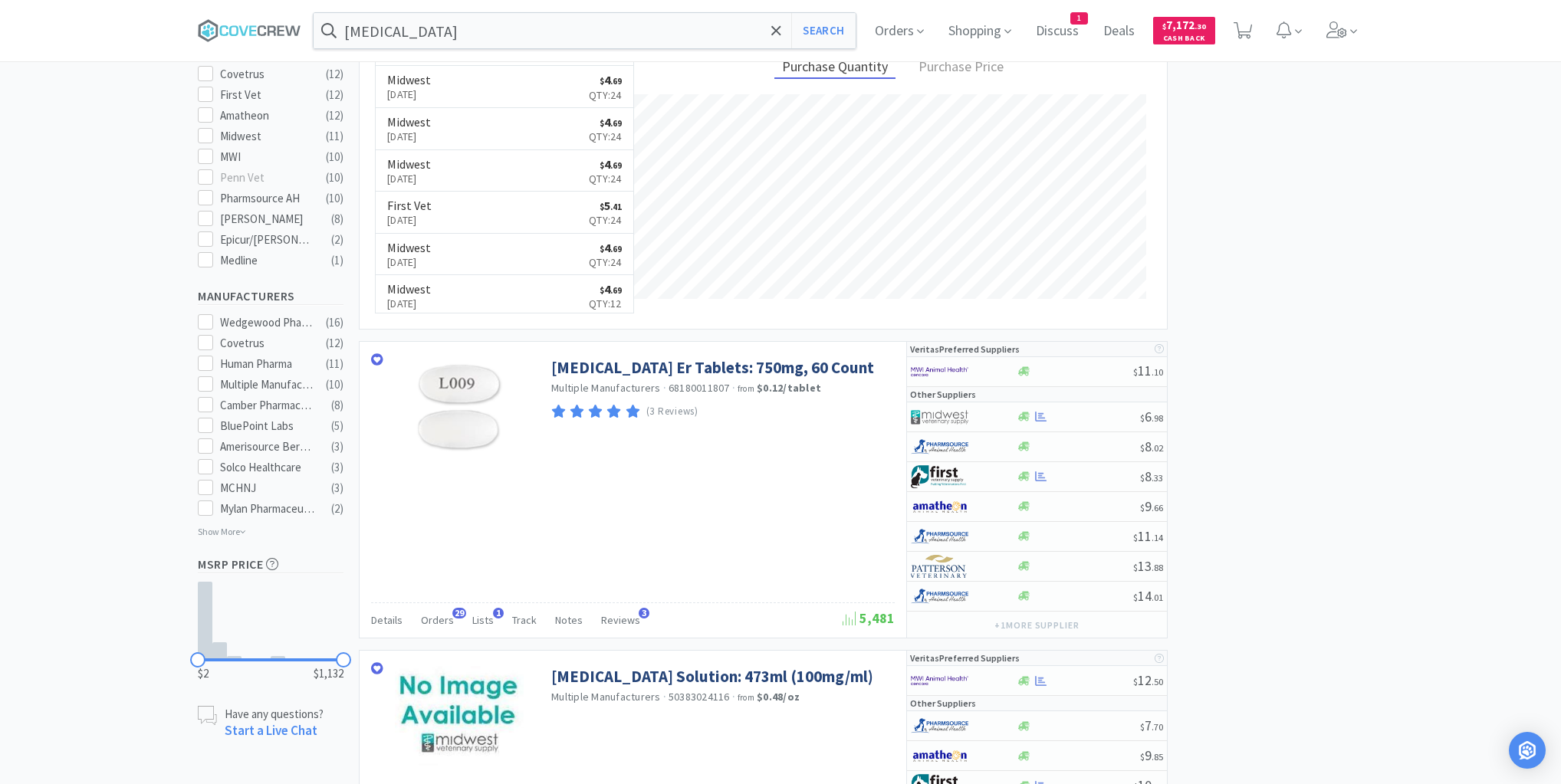
scroll to position [736, 0]
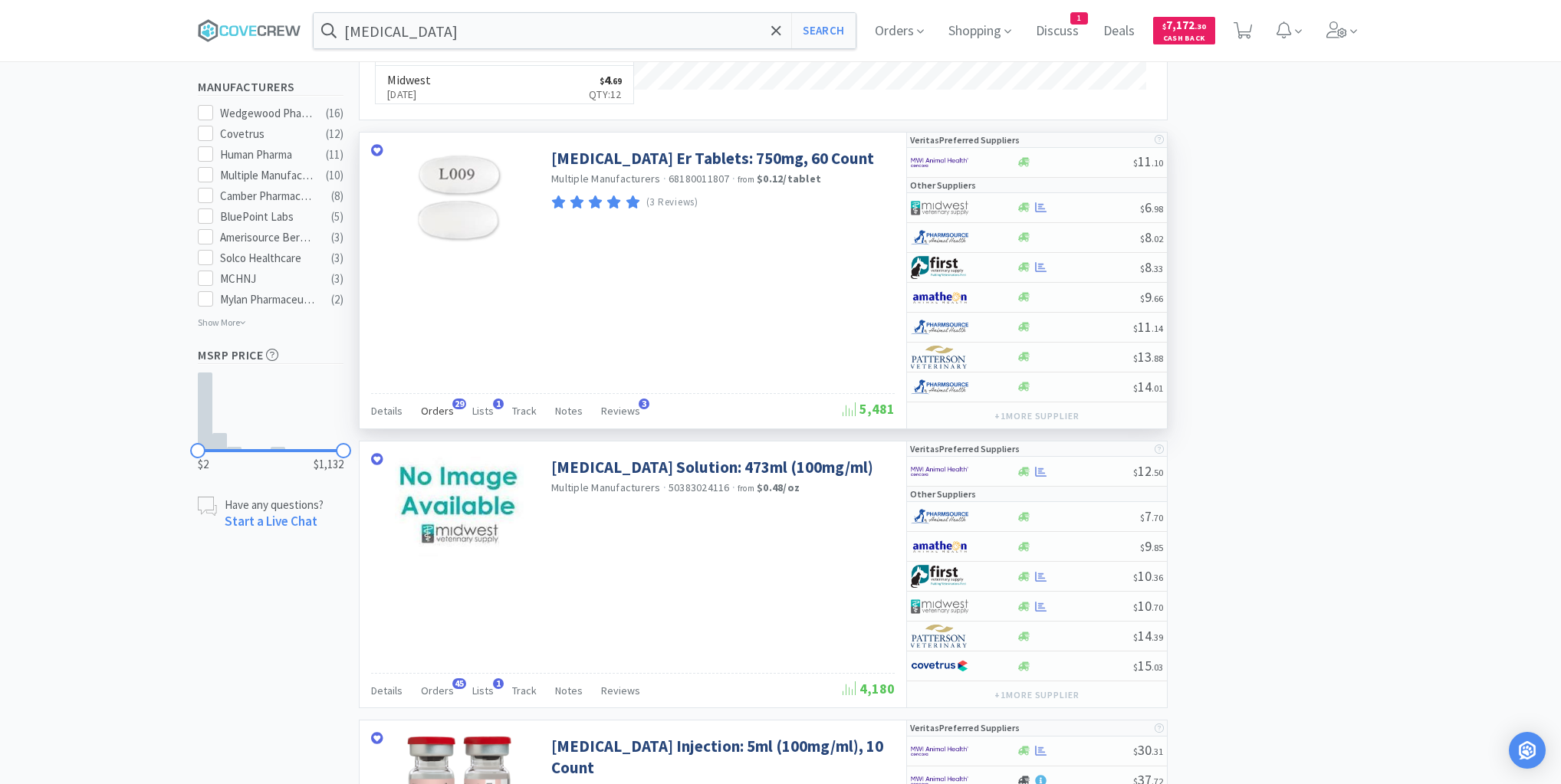
click at [433, 405] on span "Orders" at bounding box center [437, 410] width 33 height 14
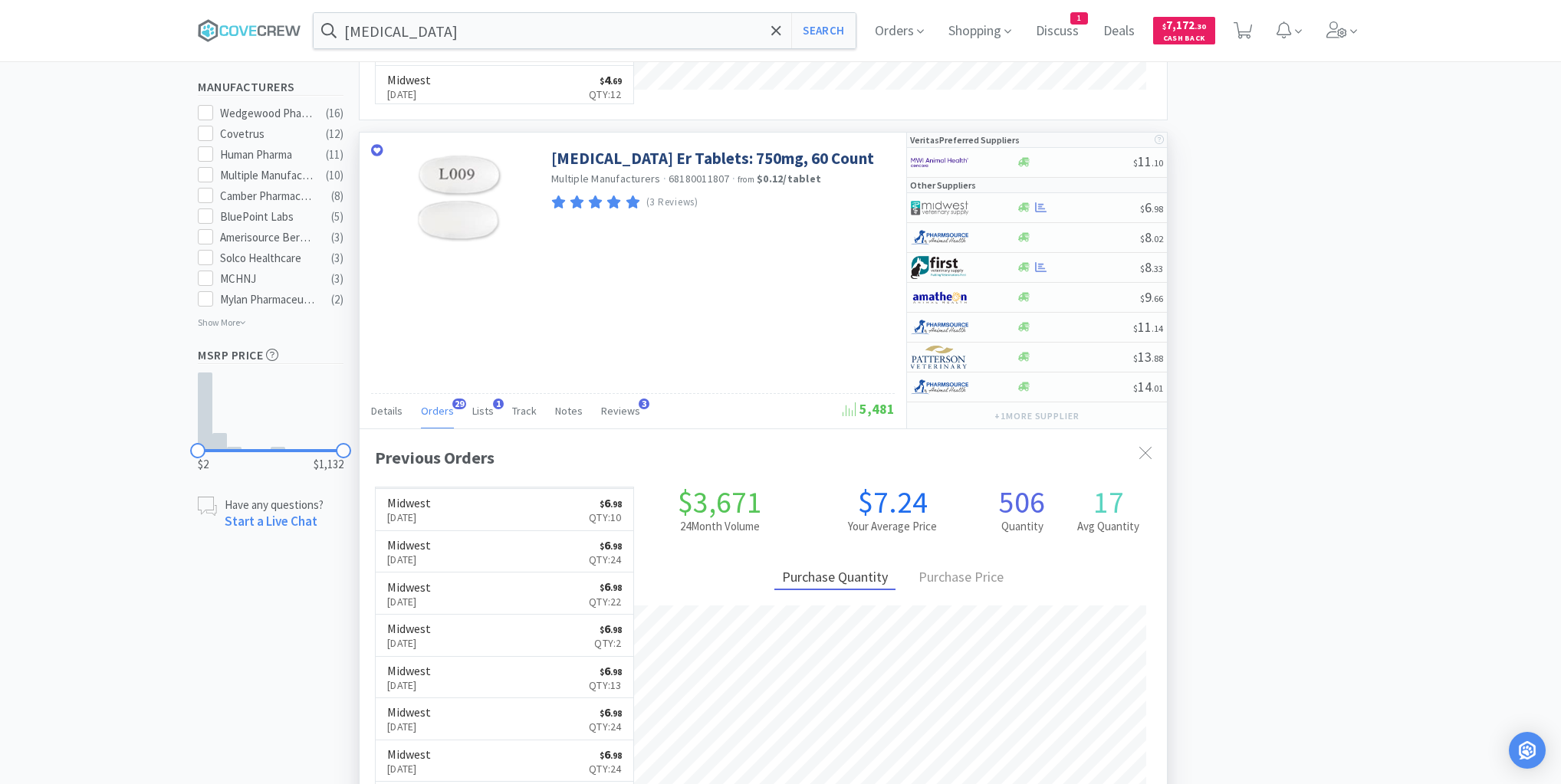
scroll to position [307, 0]
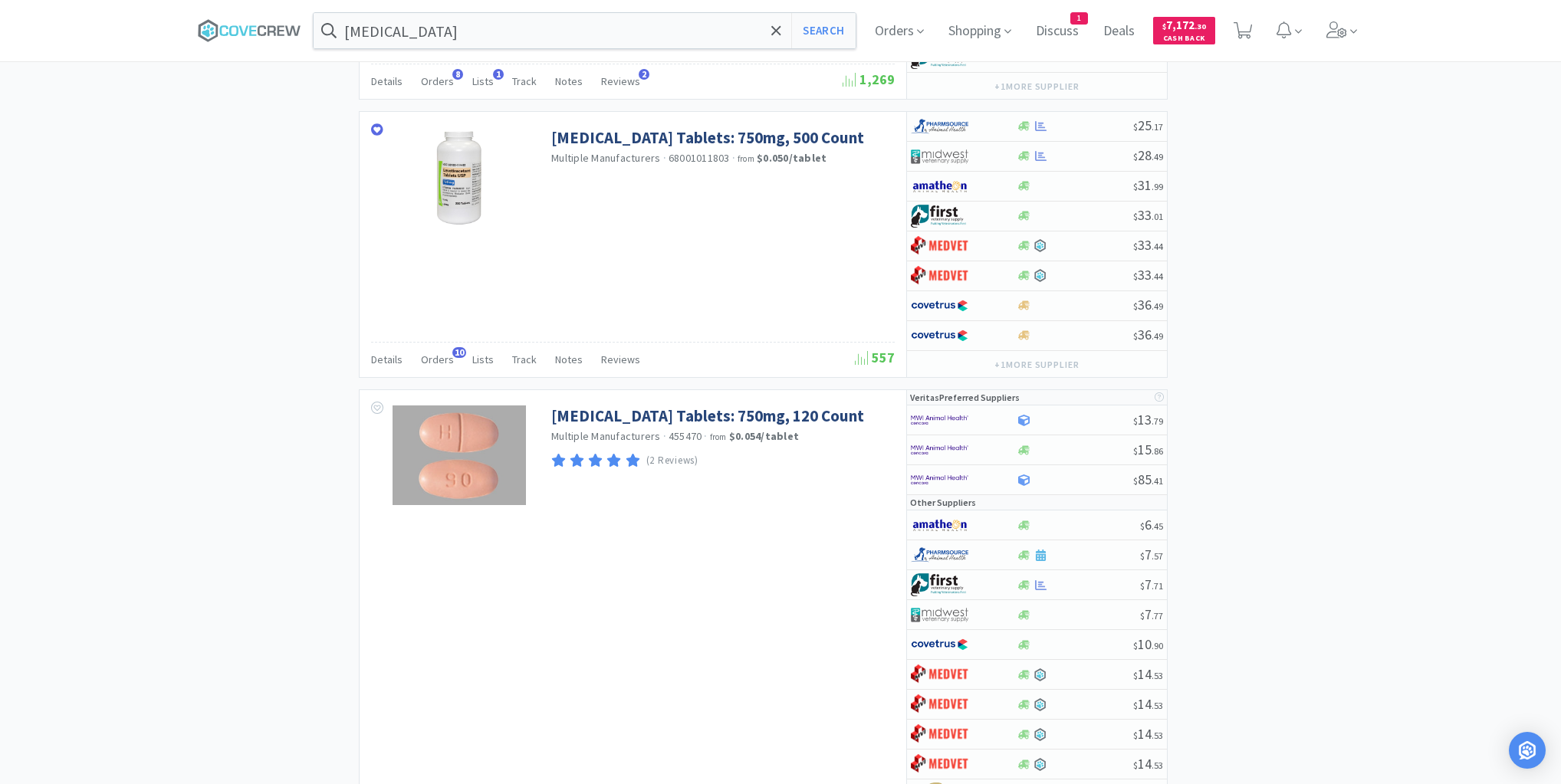
scroll to position [2514, 0]
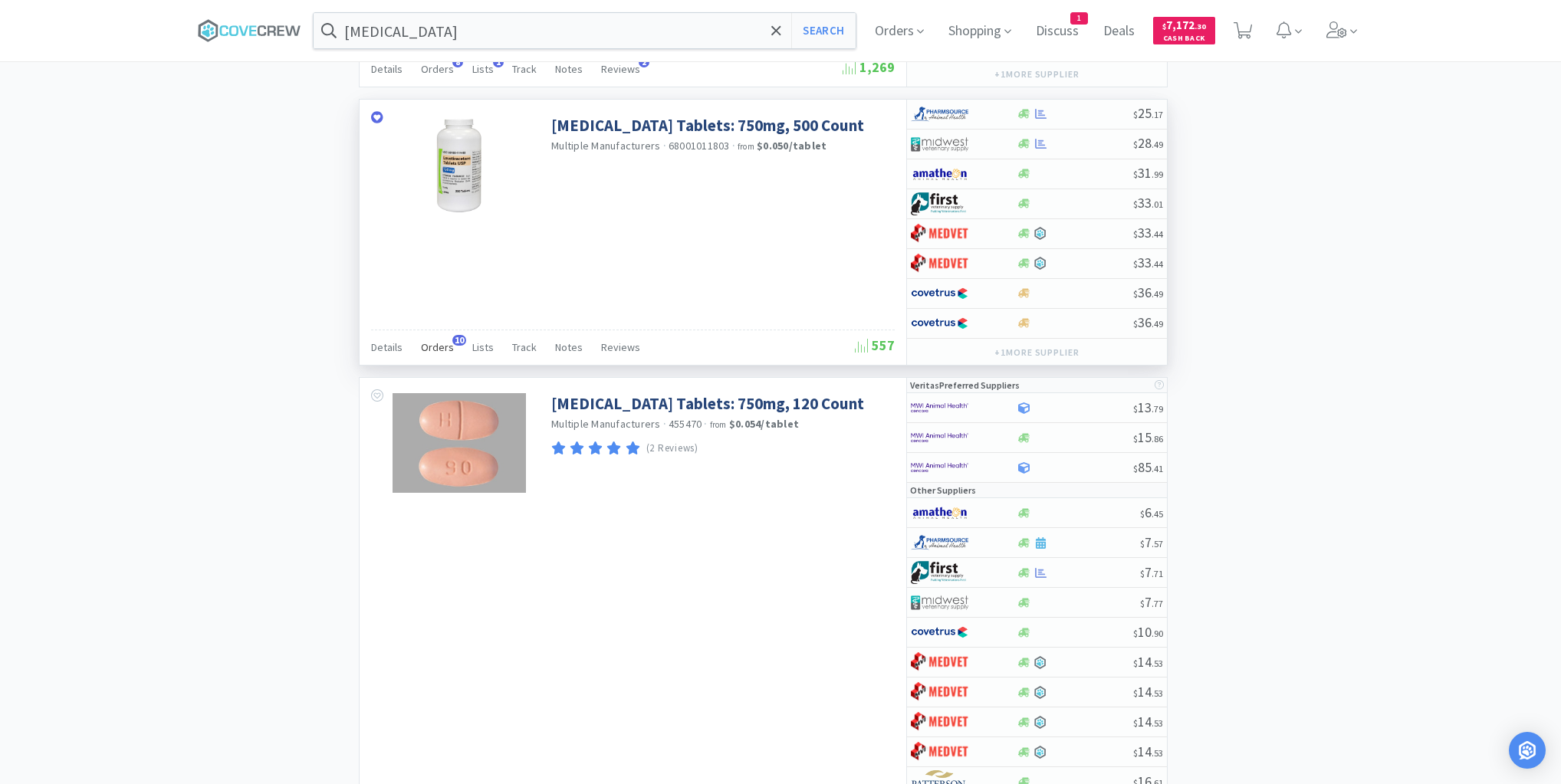
click at [436, 340] on span "Orders" at bounding box center [437, 347] width 33 height 14
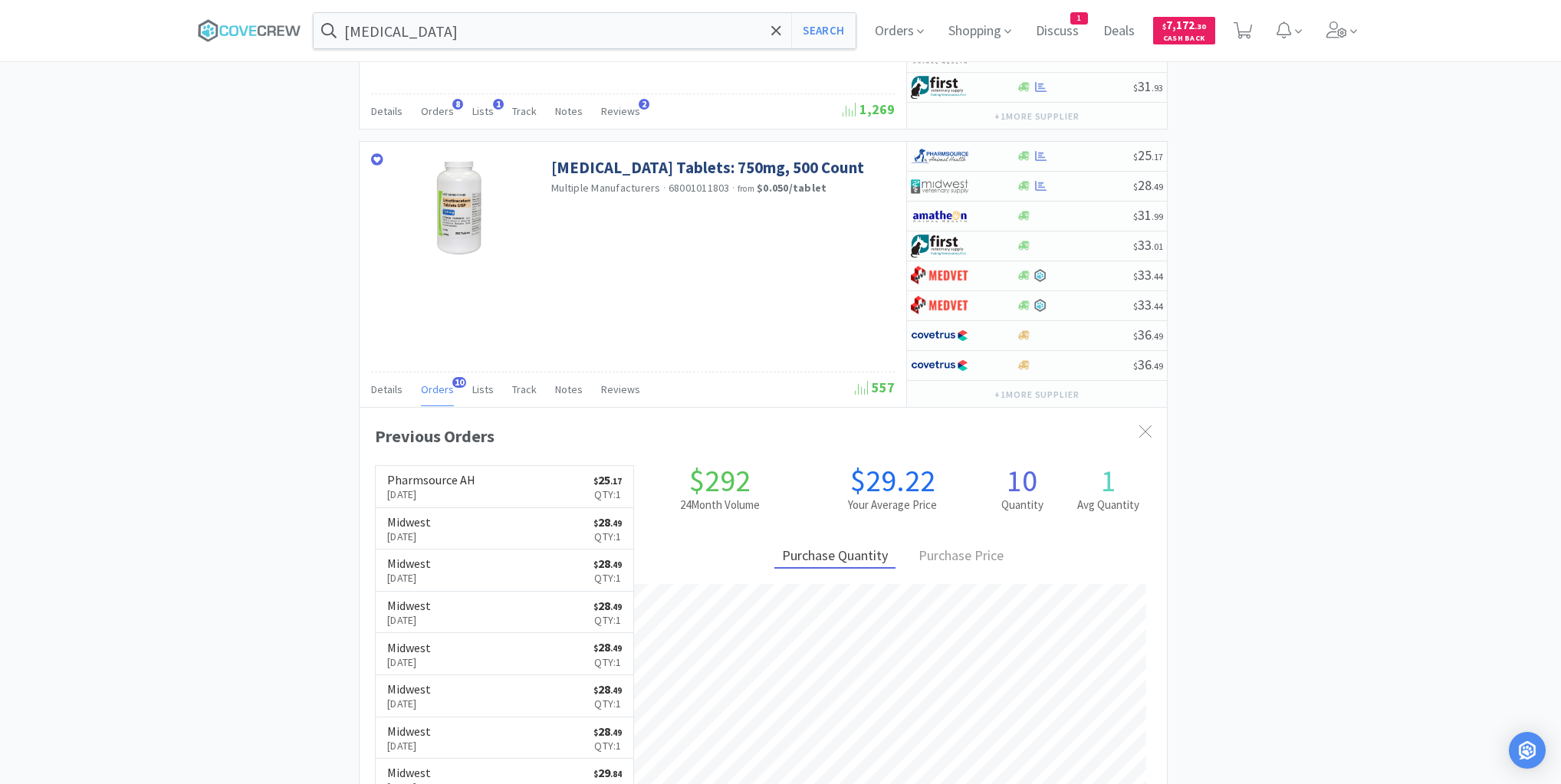
scroll to position [2453, 0]
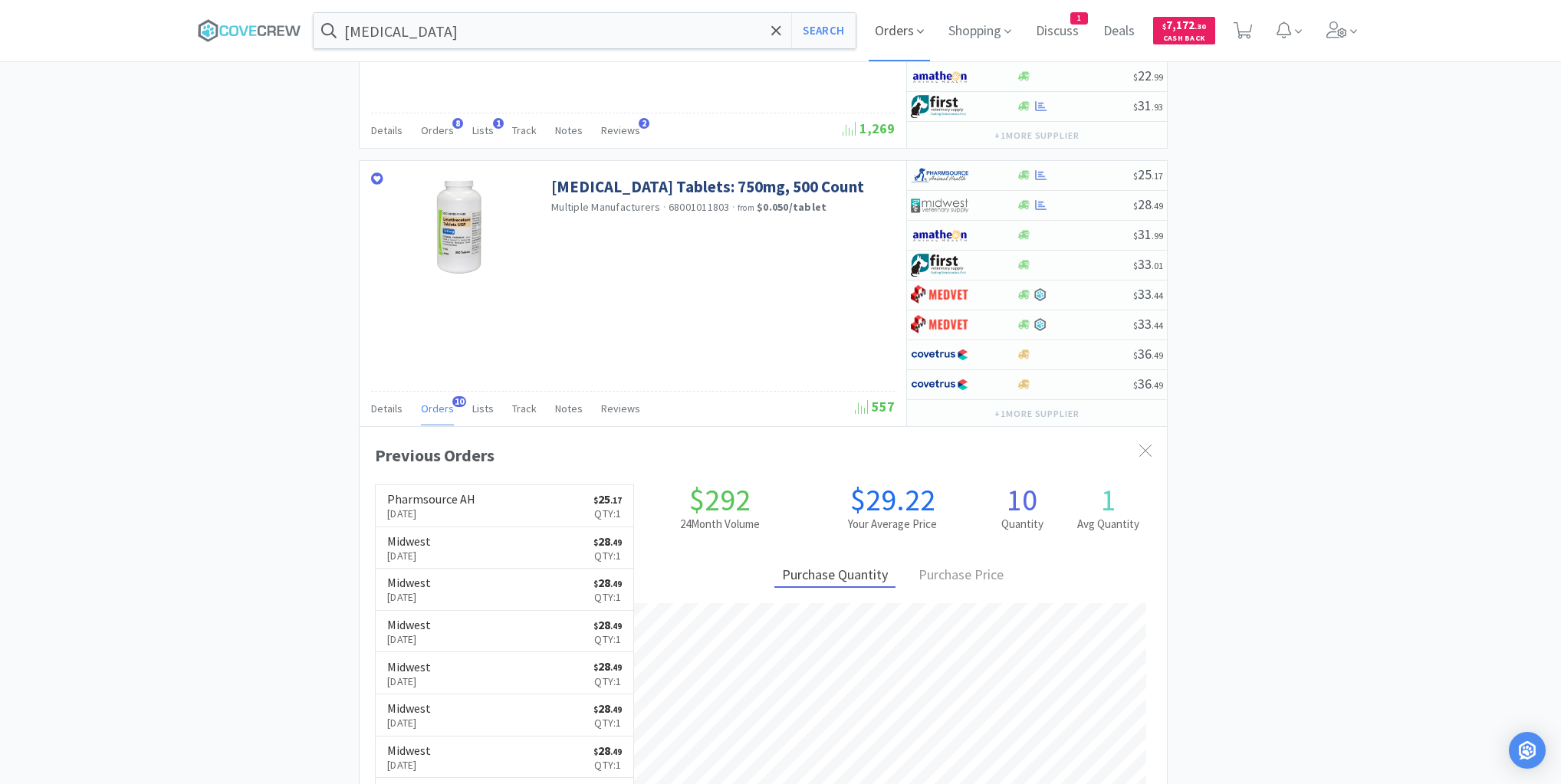
click at [908, 28] on span "Orders" at bounding box center [899, 30] width 61 height 61
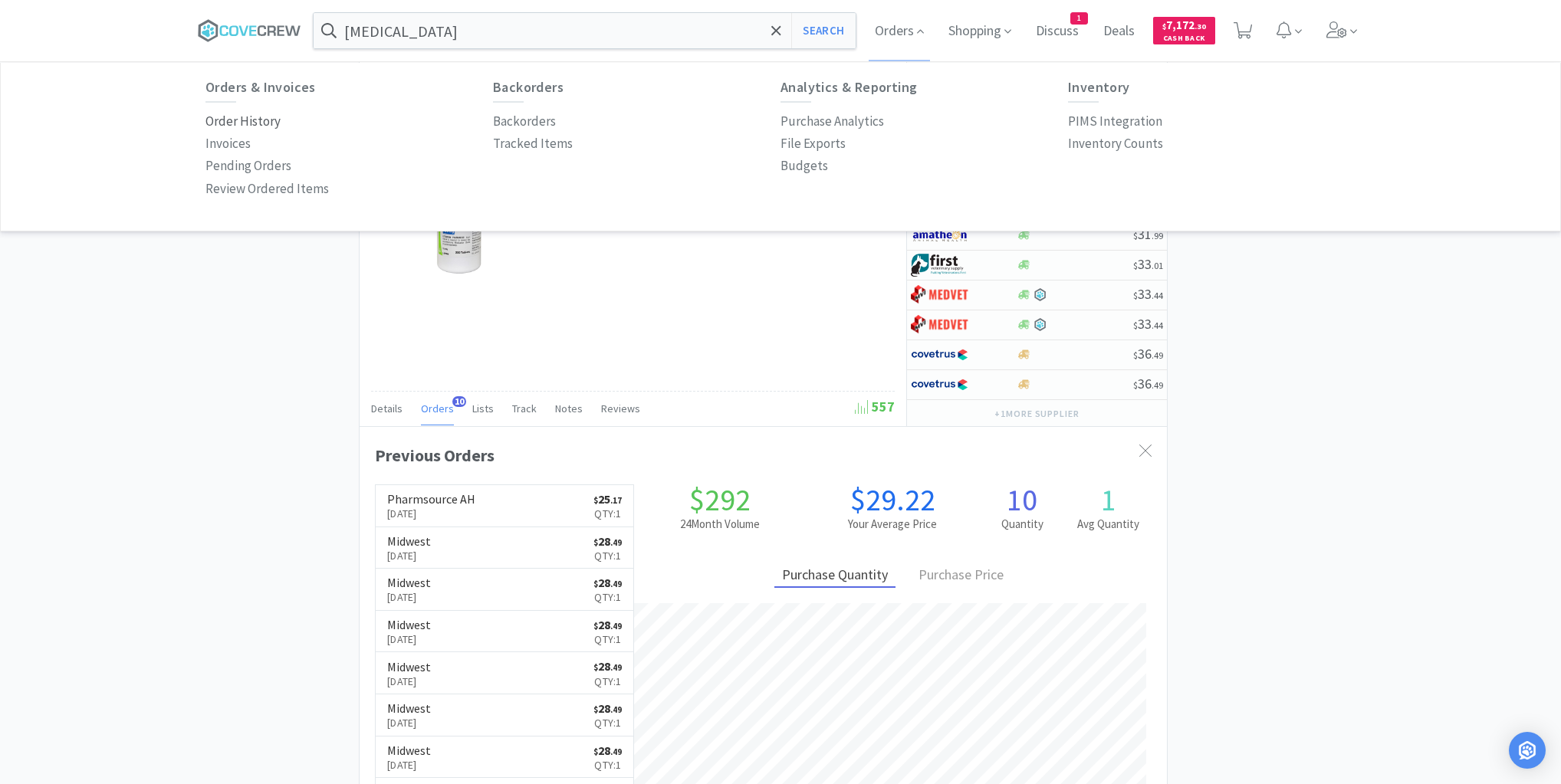
click at [224, 126] on p "Order History" at bounding box center [243, 121] width 75 height 20
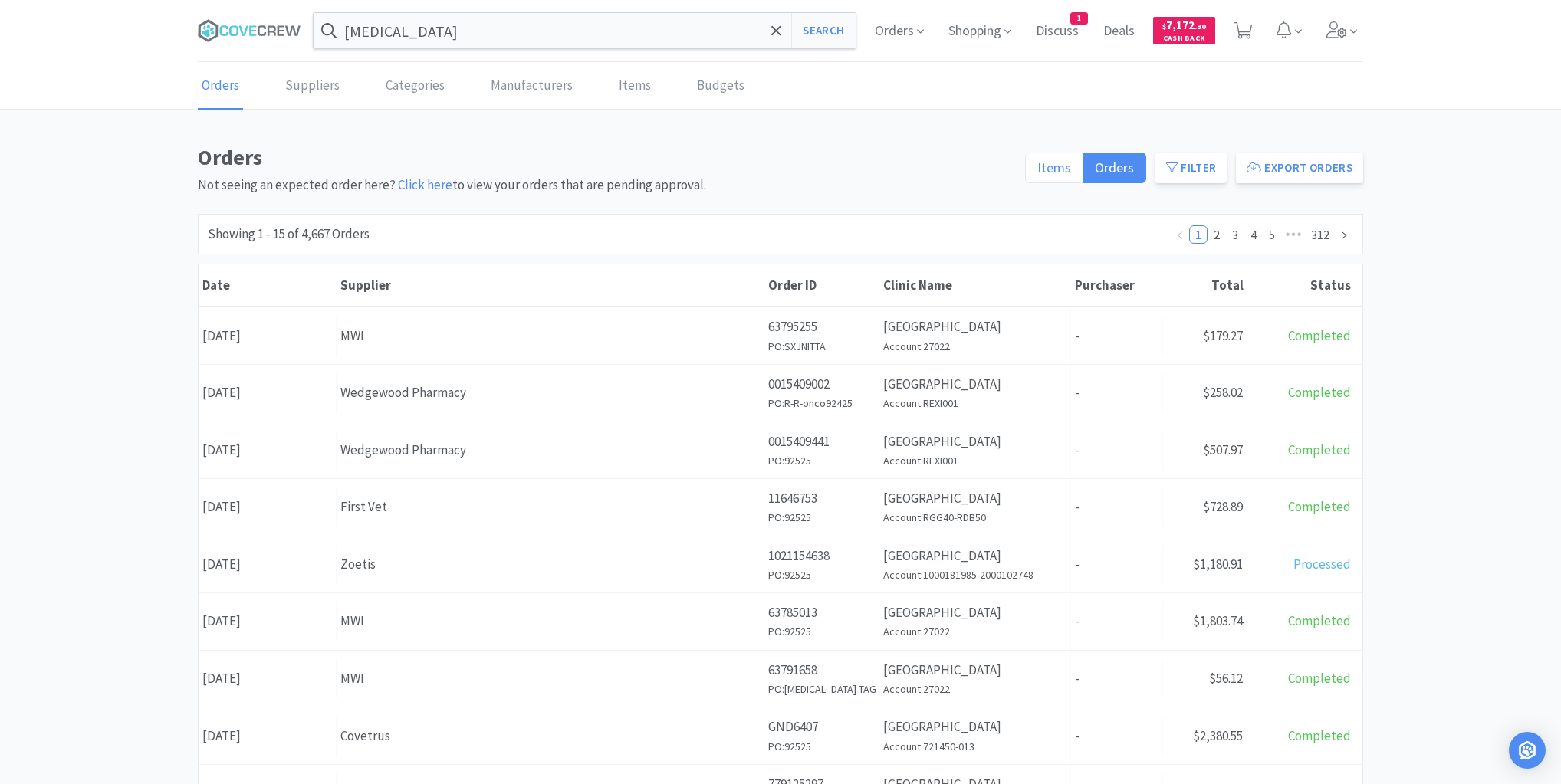
click at [1062, 168] on span "Items" at bounding box center [1053, 168] width 33 height 18
click at [1037, 172] on input "Items" at bounding box center [1037, 172] width 0 height 0
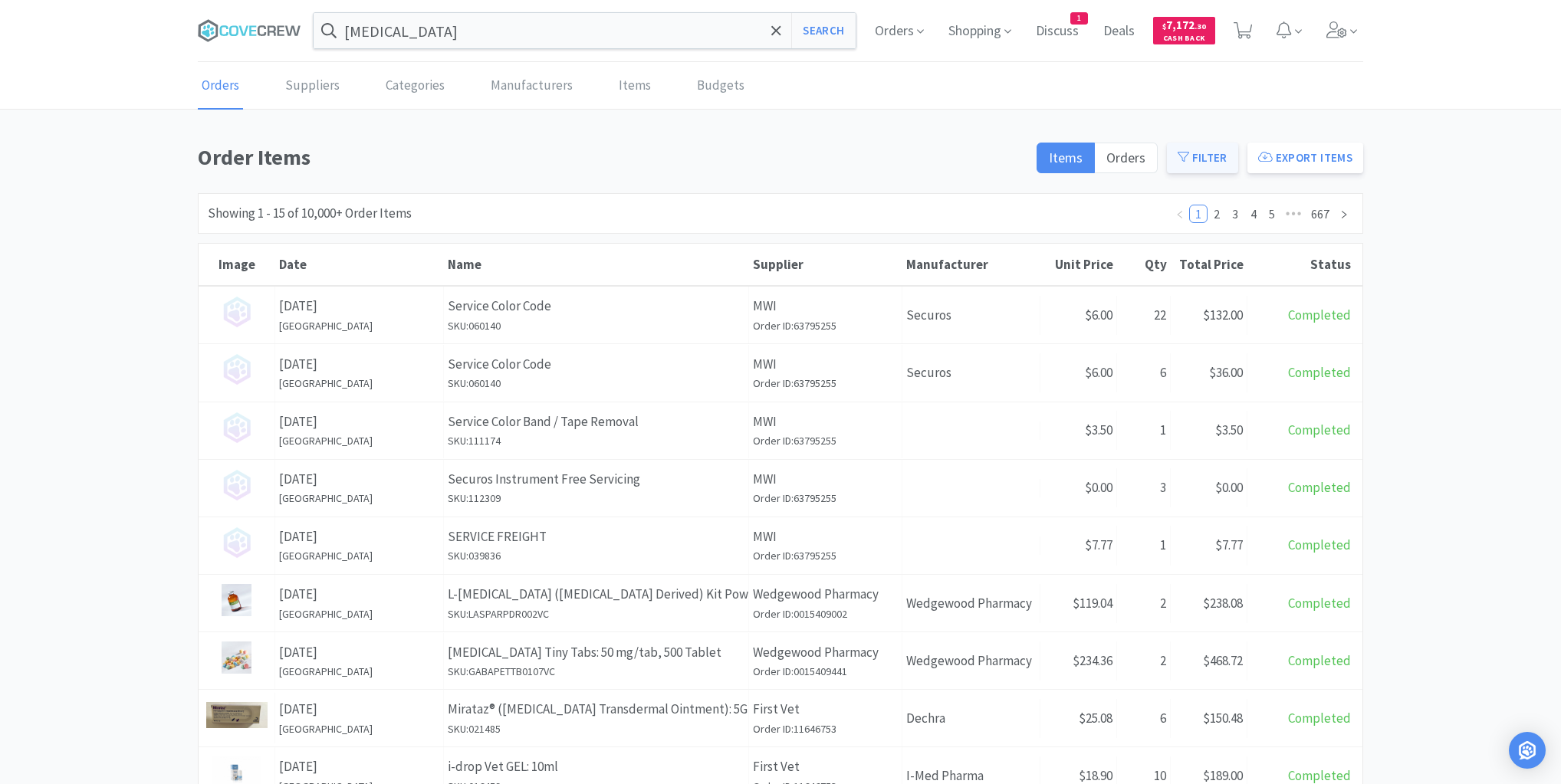
click at [1199, 159] on button "Filter" at bounding box center [1202, 158] width 71 height 31
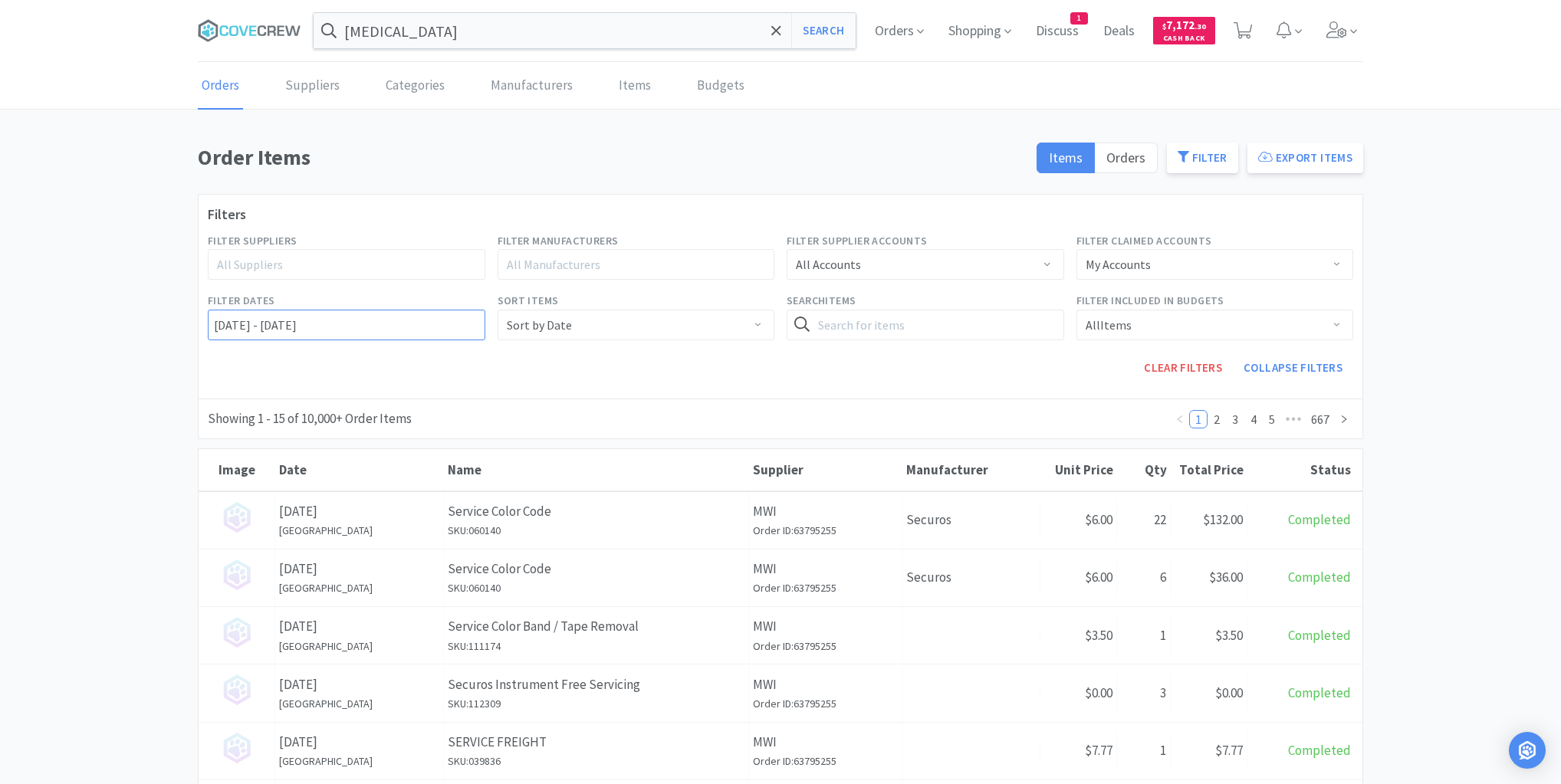
click at [210, 319] on input "[DATE] - [DATE]" at bounding box center [347, 326] width 277 height 31
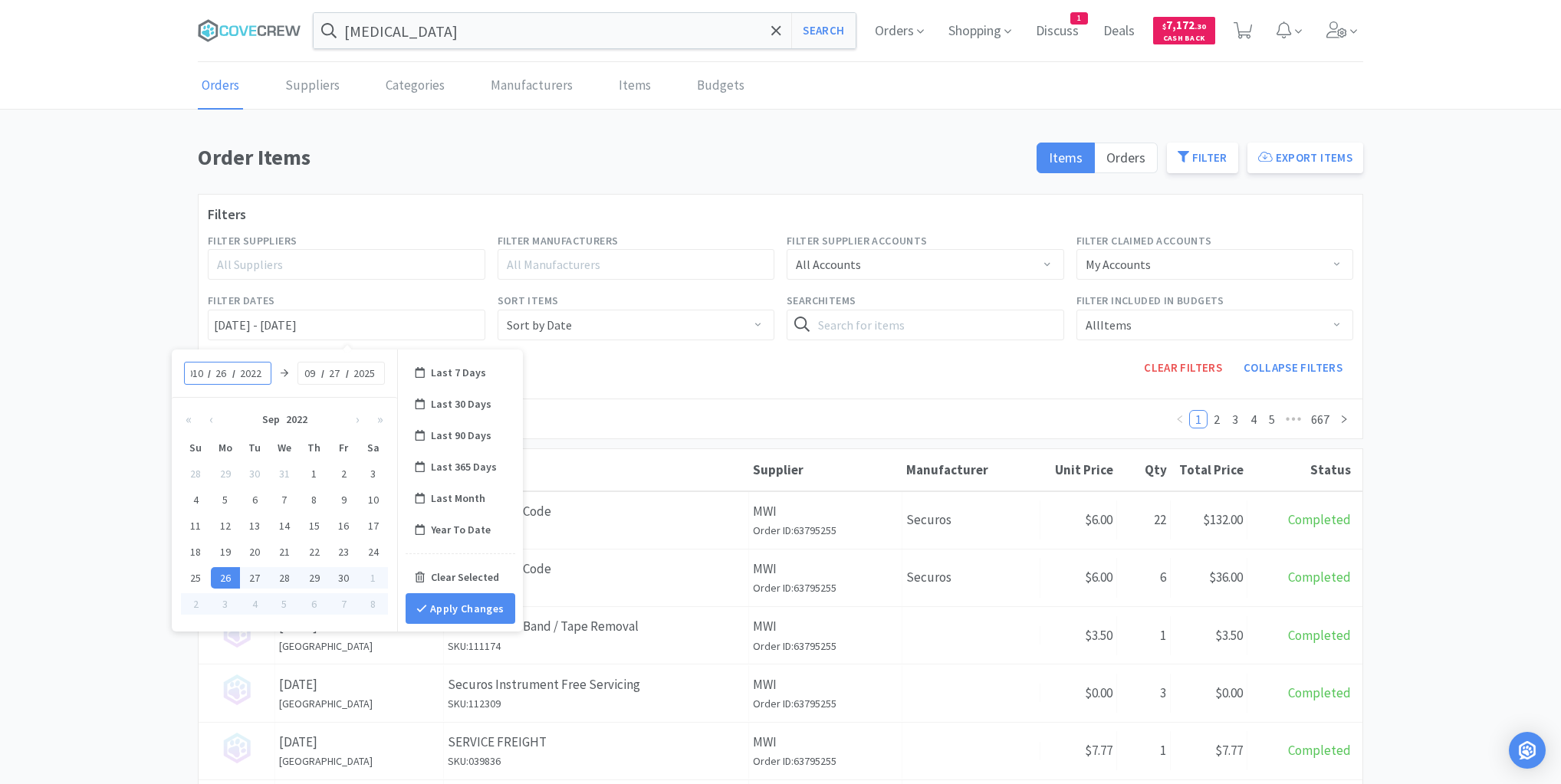
scroll to position [0, 3]
type input "01"
type input "[DATE] - [DATE]"
type input "01"
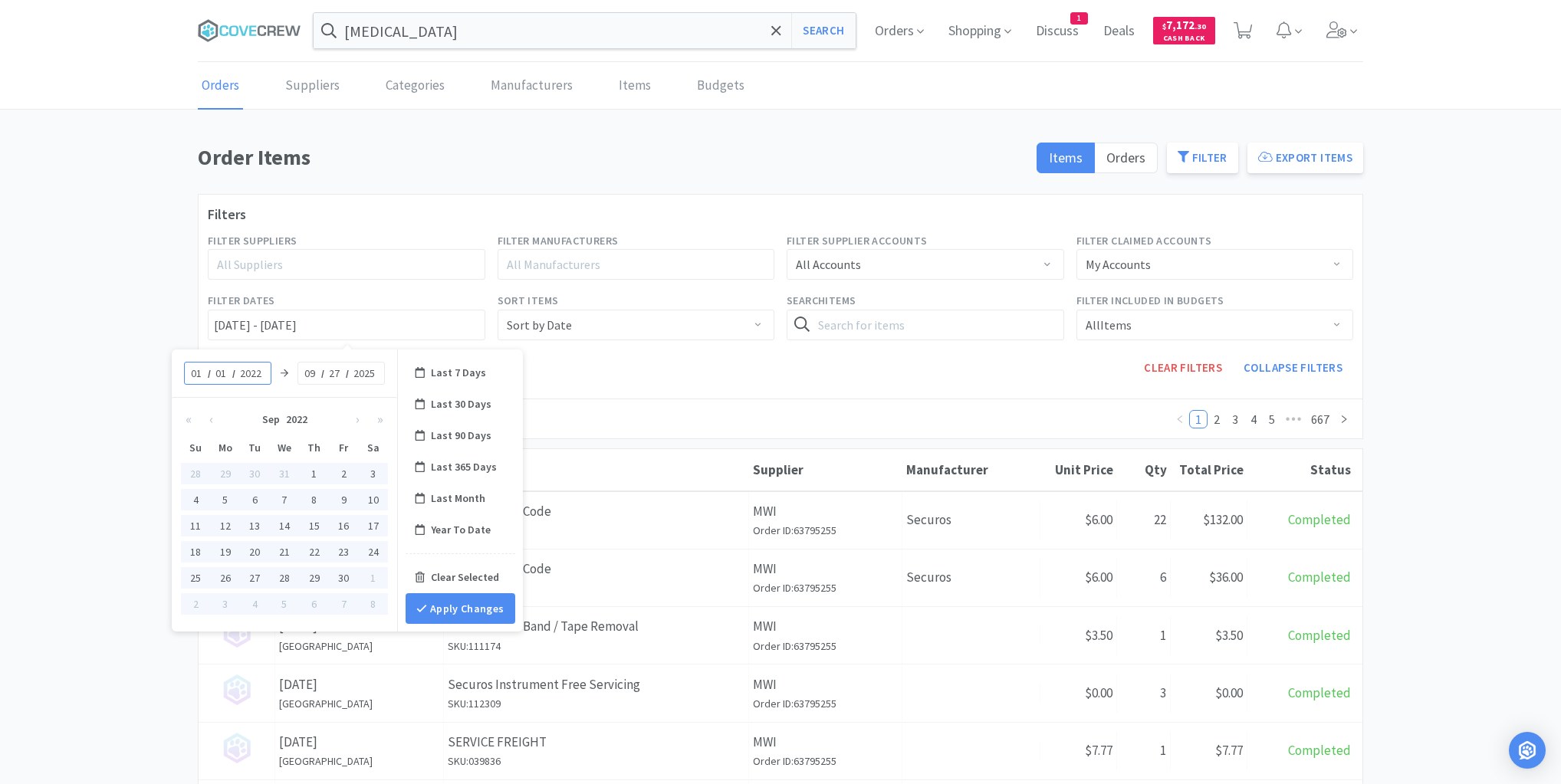
type input "[DATE] - [DATE]"
type input "2025"
type input "[DATE] - [DATE]"
click at [861, 321] on input "text" at bounding box center [925, 326] width 277 height 31
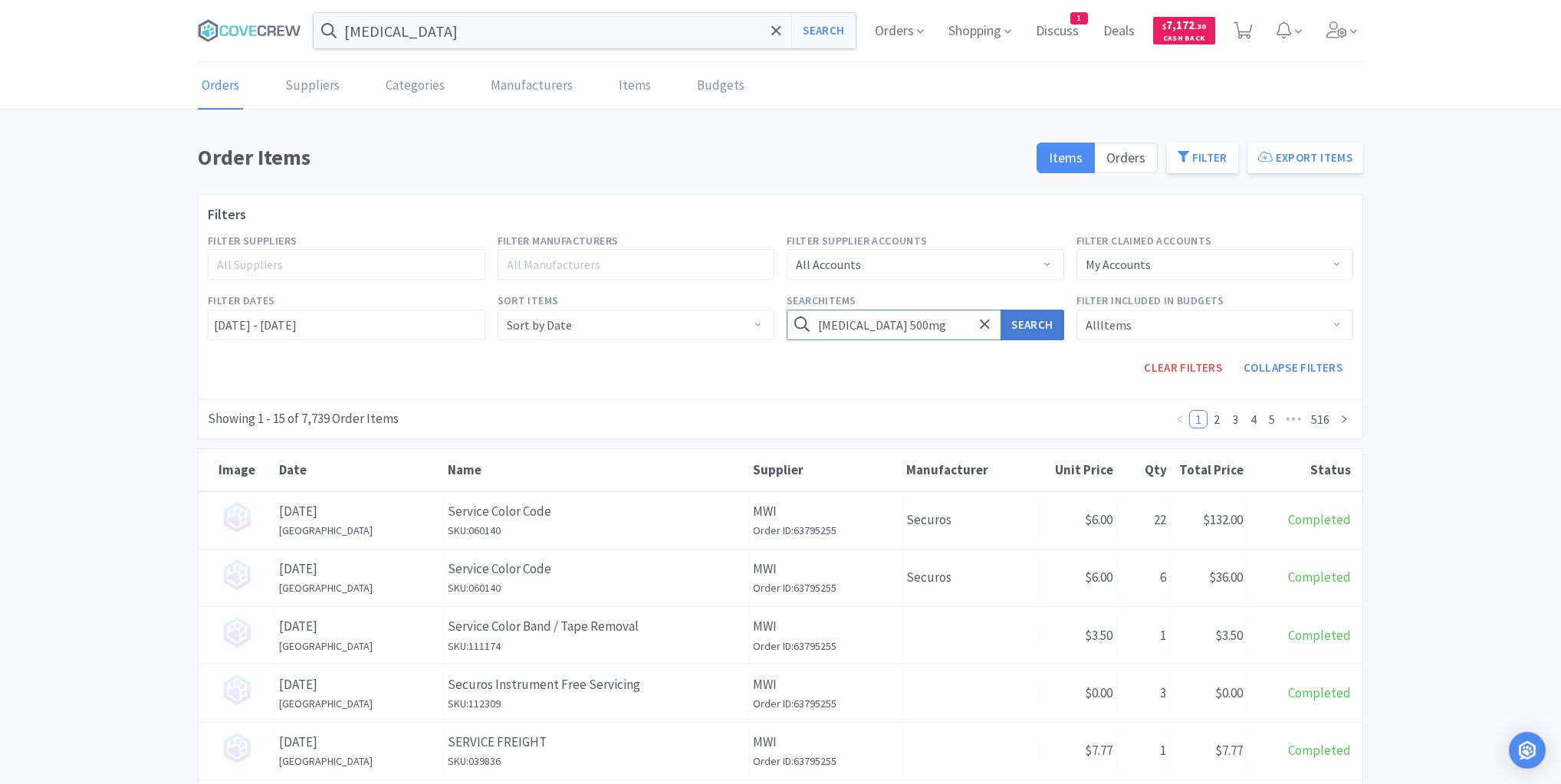
type input "[MEDICAL_DATA] 500mg"
click at [1042, 325] on button "Search" at bounding box center [1031, 326] width 63 height 31
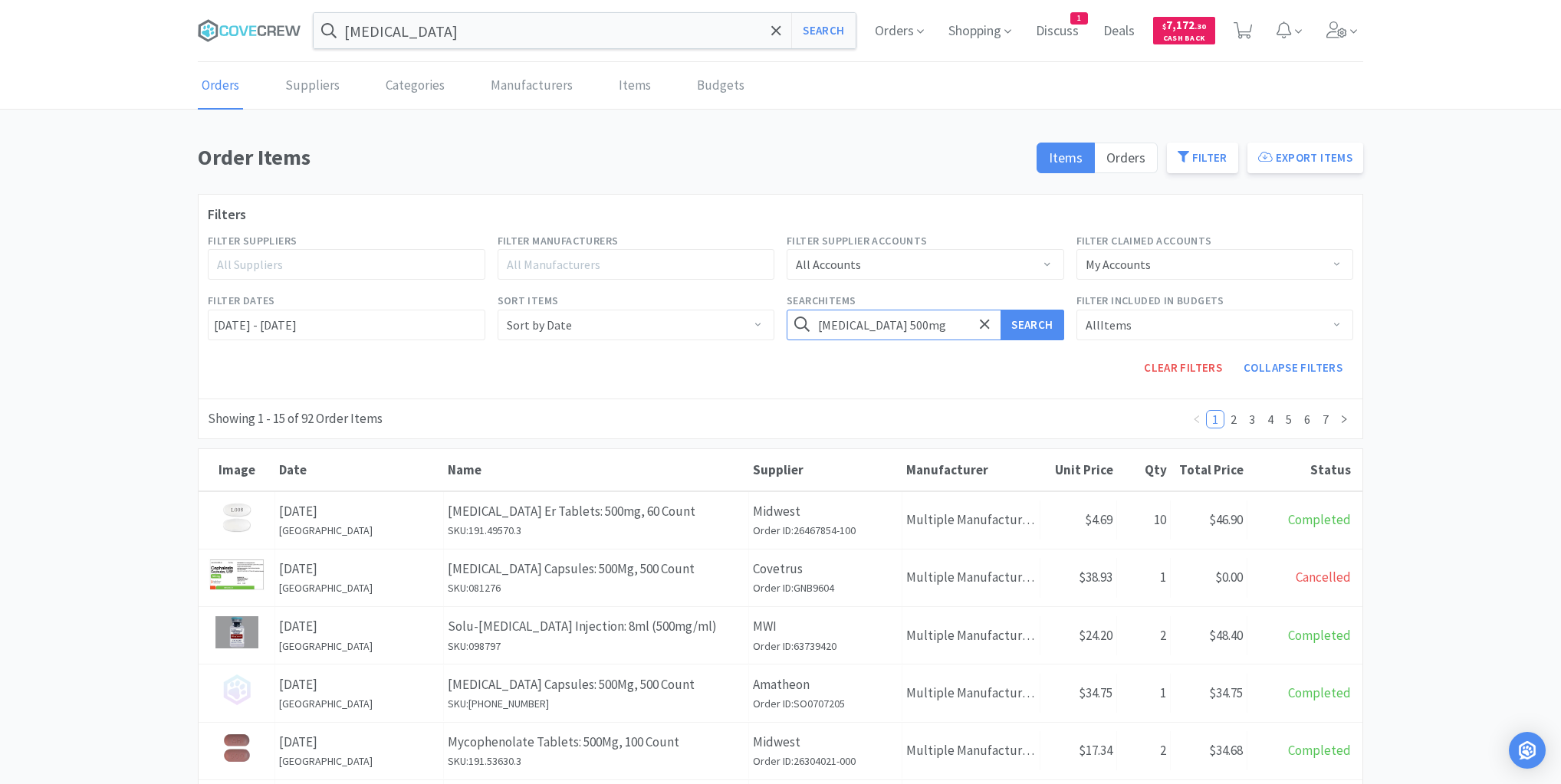
click at [934, 325] on input "[MEDICAL_DATA] 500mg" at bounding box center [925, 326] width 277 height 31
click at [1035, 322] on button "Search" at bounding box center [1031, 326] width 63 height 31
click at [798, 319] on icon at bounding box center [802, 324] width 16 height 16
click at [986, 319] on icon at bounding box center [985, 324] width 10 height 16
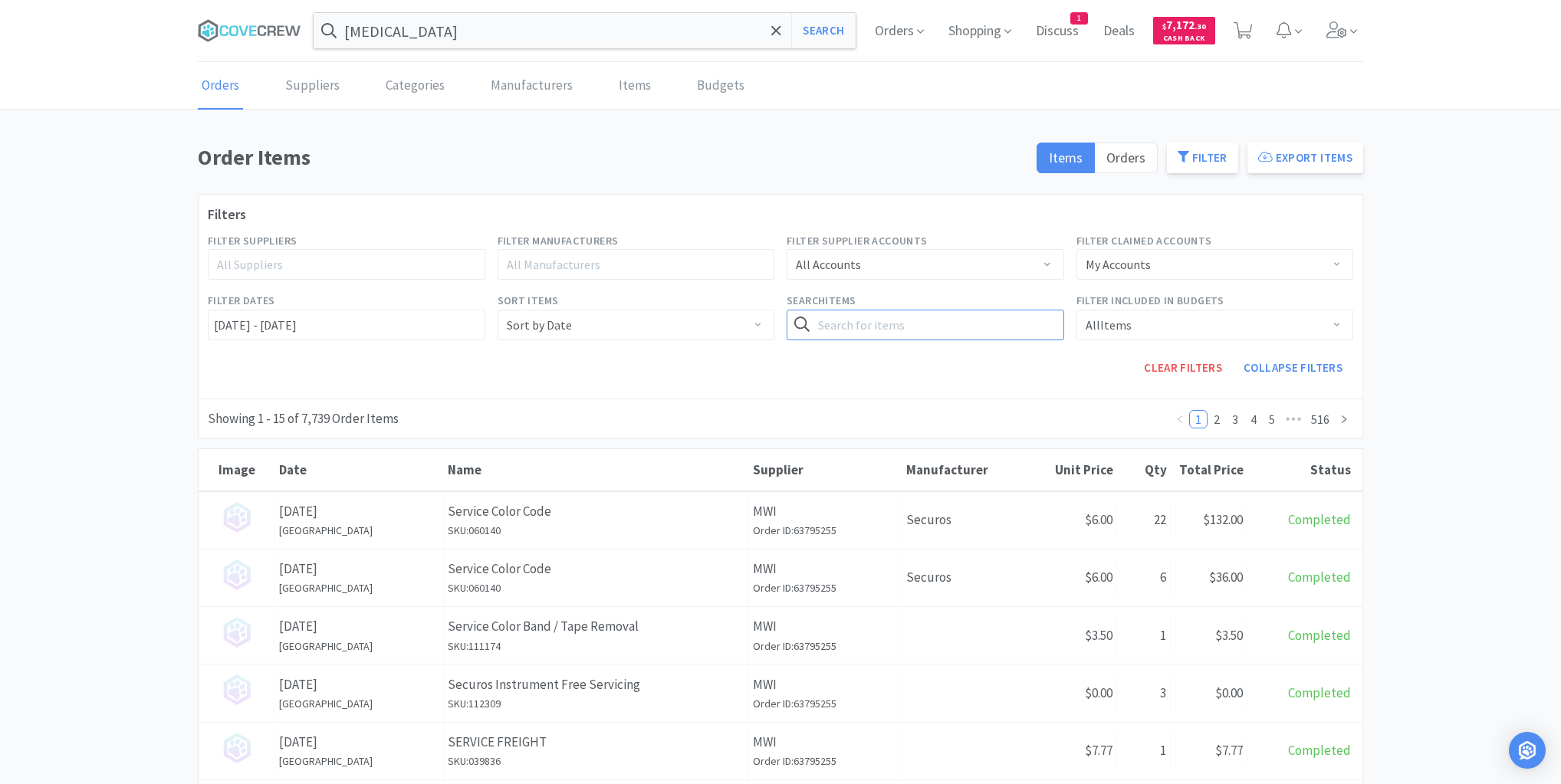
click at [941, 332] on input "text" at bounding box center [925, 326] width 277 height 31
click at [632, 24] on input "[MEDICAL_DATA]" at bounding box center [584, 30] width 542 height 35
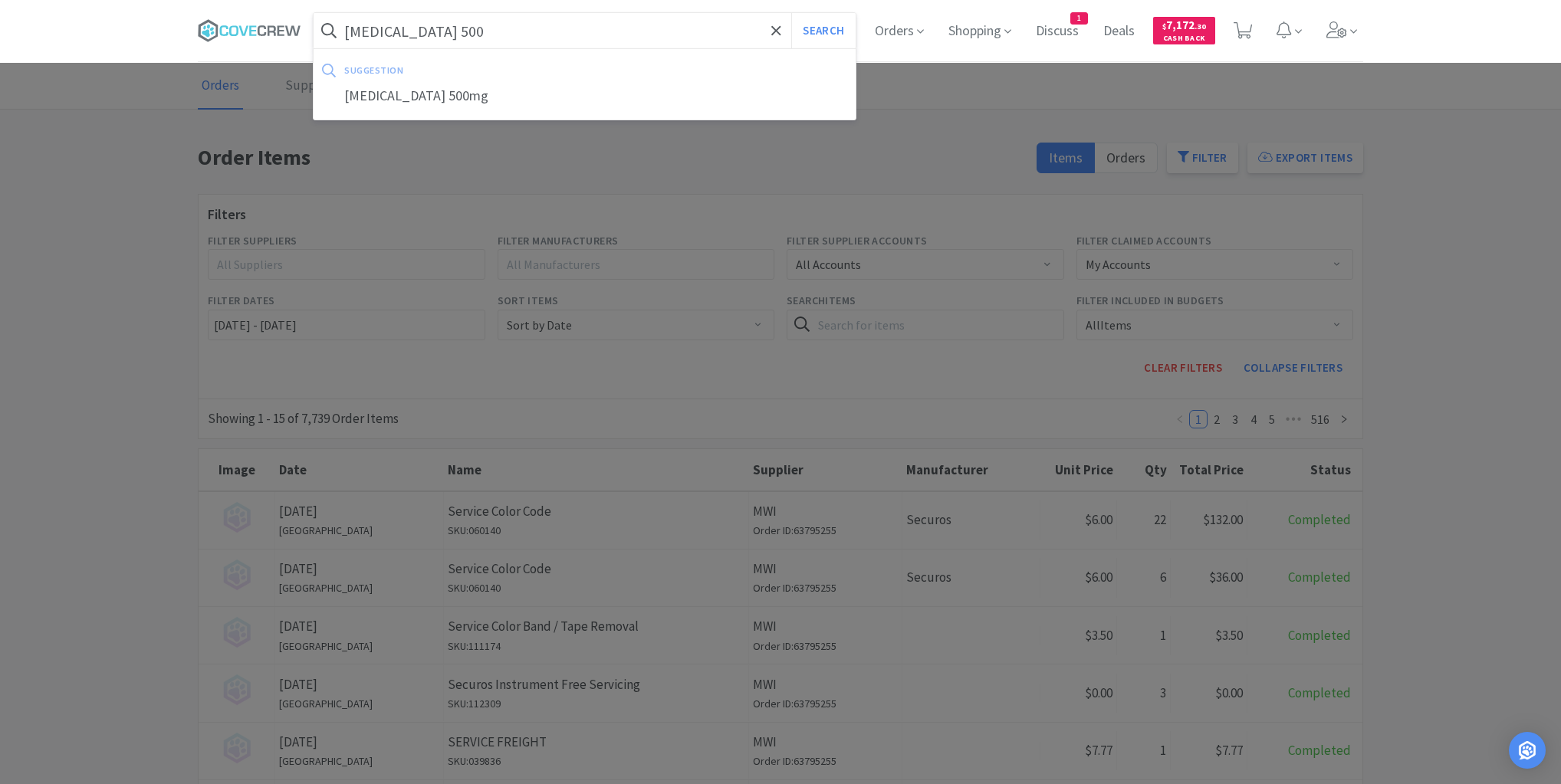
type input "[MEDICAL_DATA] 500"
click at [792, 13] on button "Search" at bounding box center [823, 30] width 64 height 35
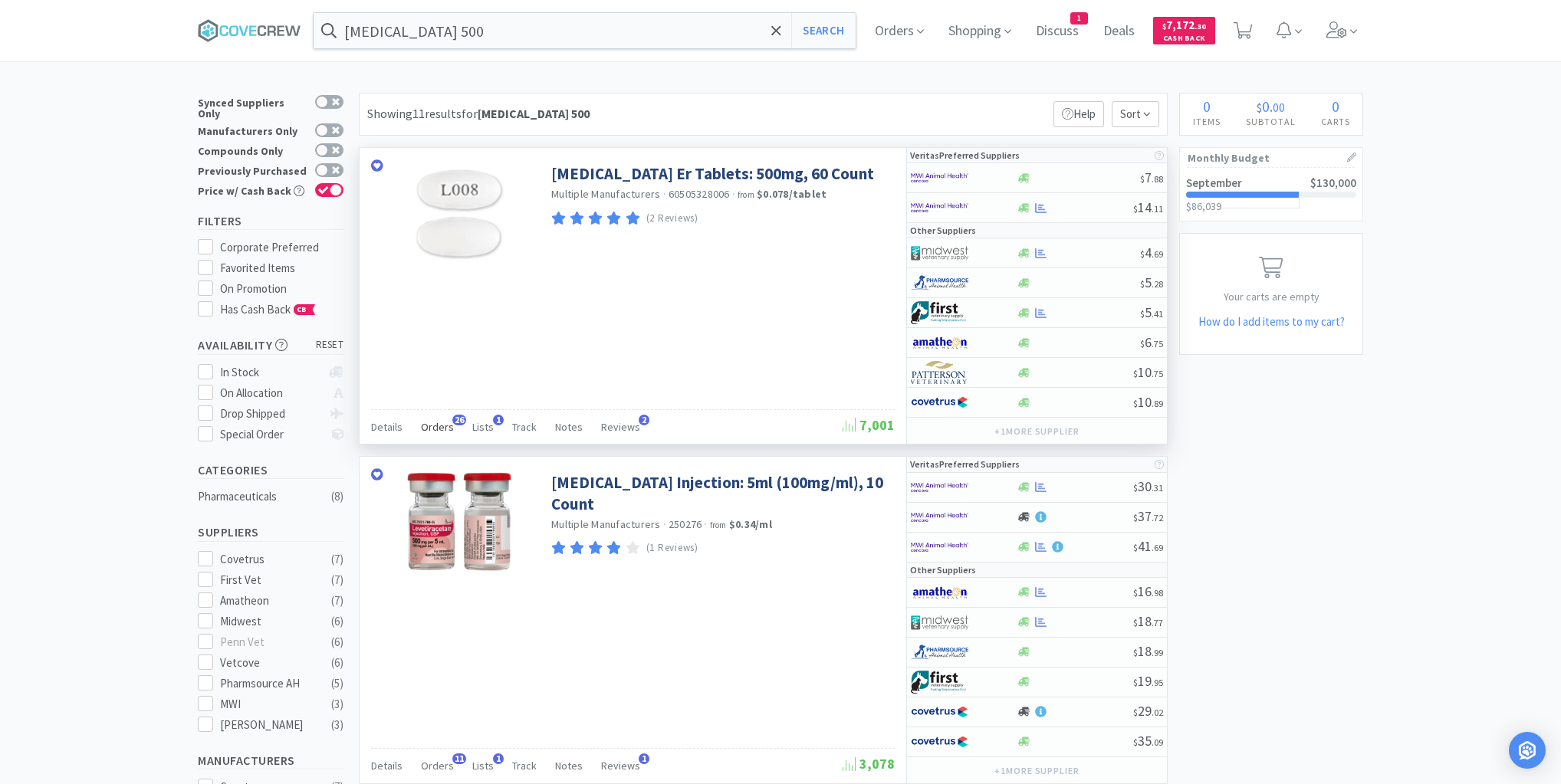
click at [439, 423] on span "Orders" at bounding box center [437, 427] width 33 height 14
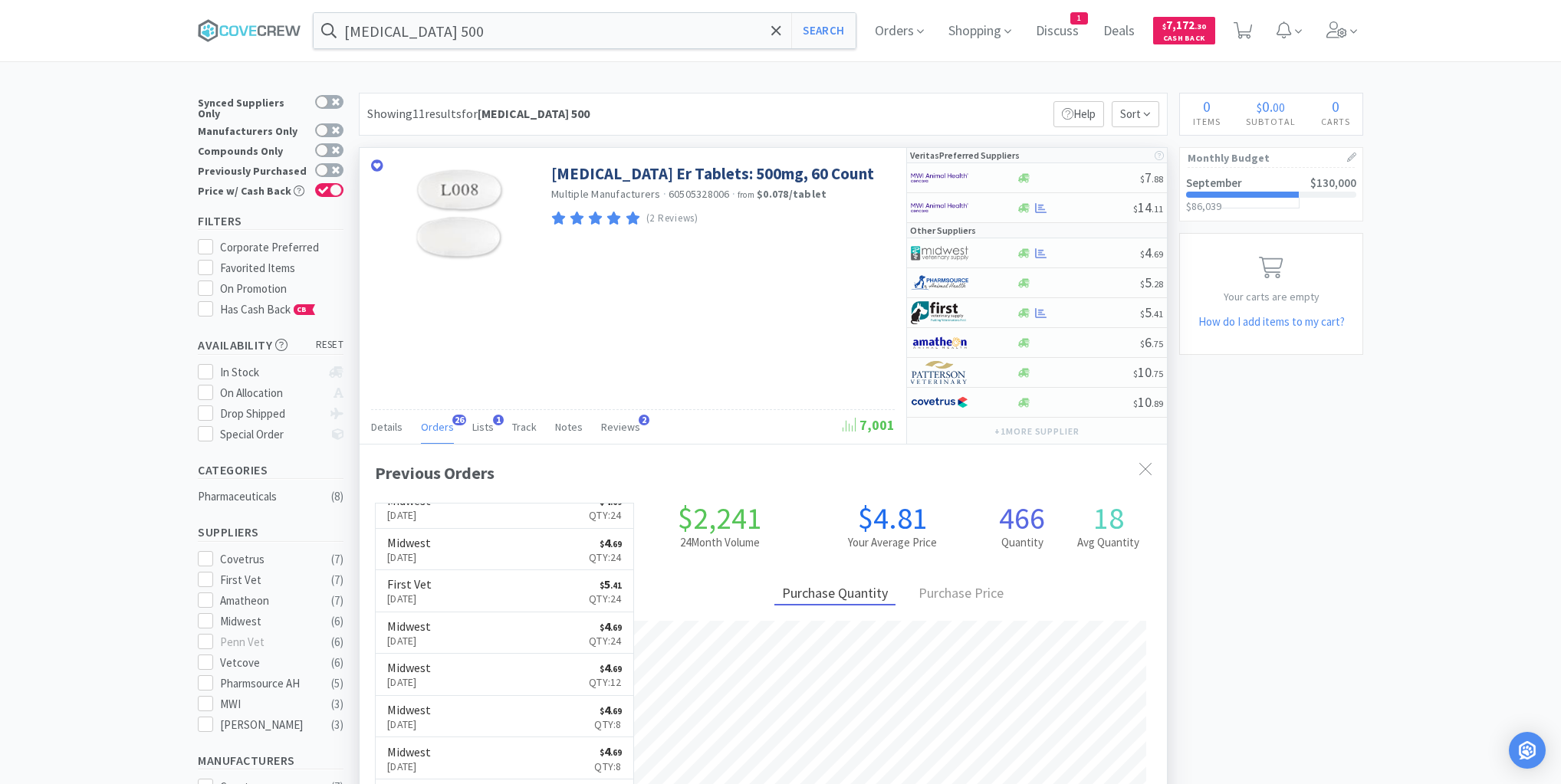
scroll to position [375, 0]
click at [1107, 250] on div at bounding box center [1078, 254] width 124 height 11
select select "1"
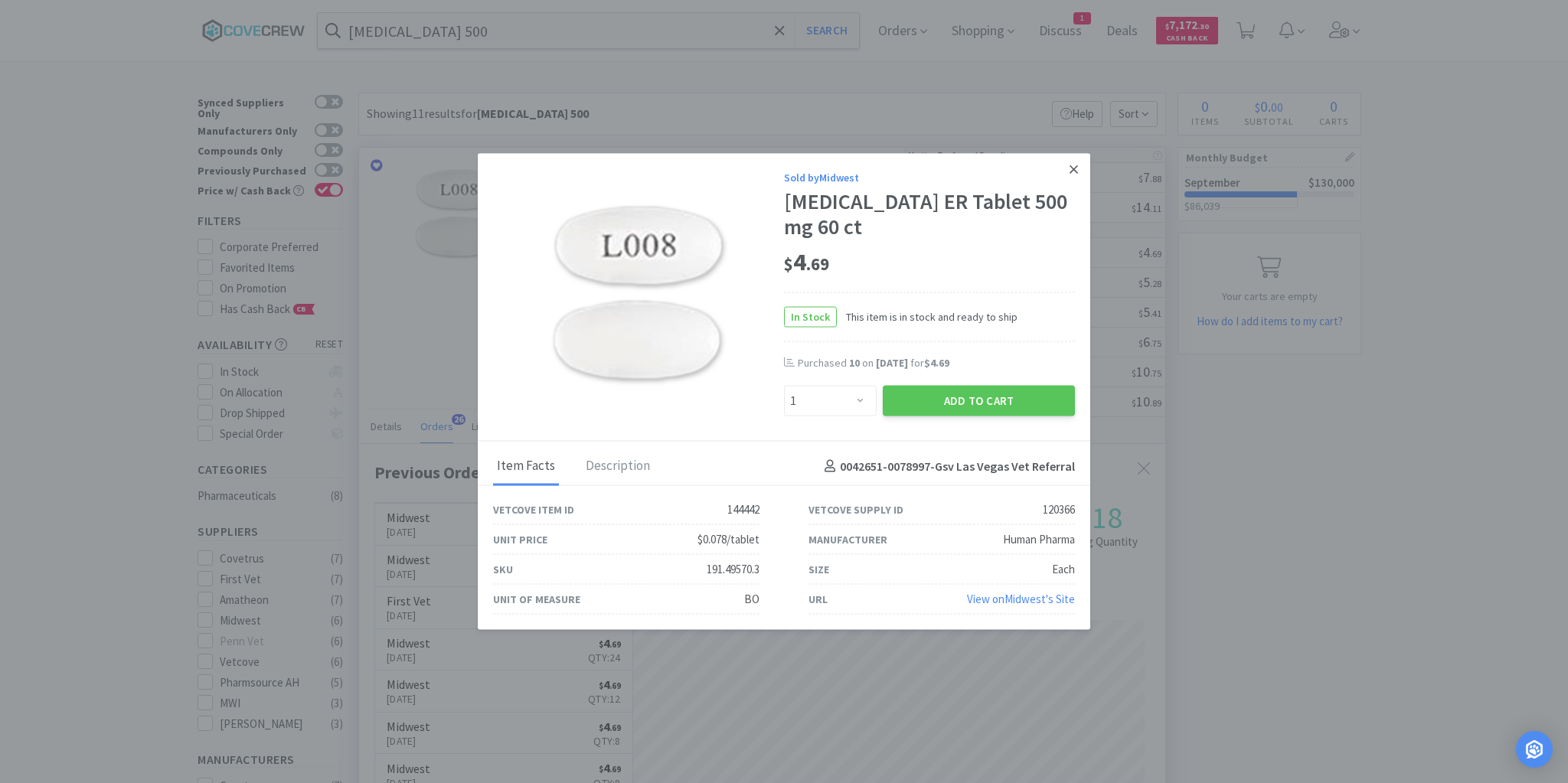
click at [1079, 165] on link at bounding box center [1073, 169] width 27 height 33
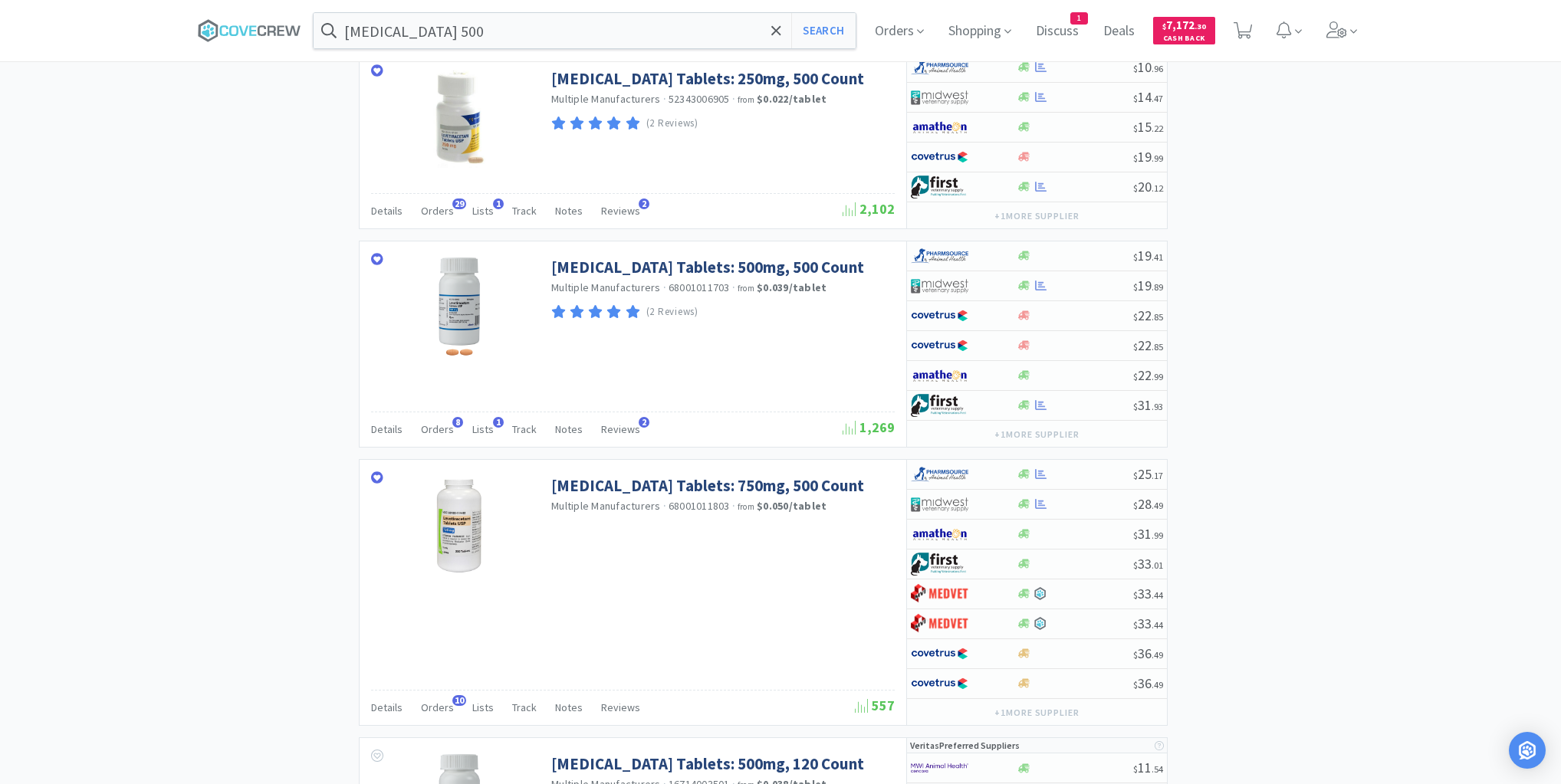
scroll to position [1165, 0]
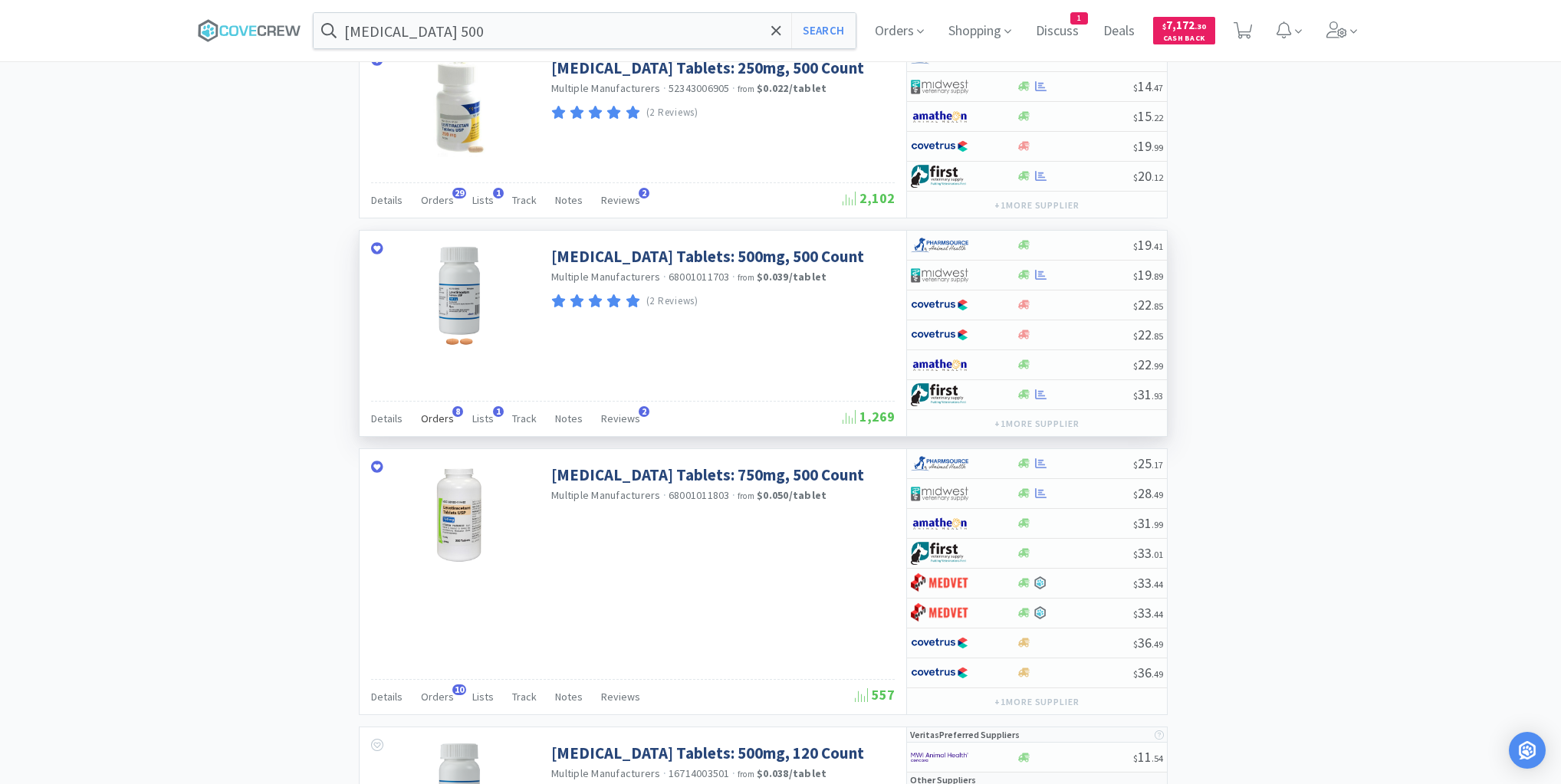
click at [431, 413] on span "Orders" at bounding box center [437, 419] width 33 height 14
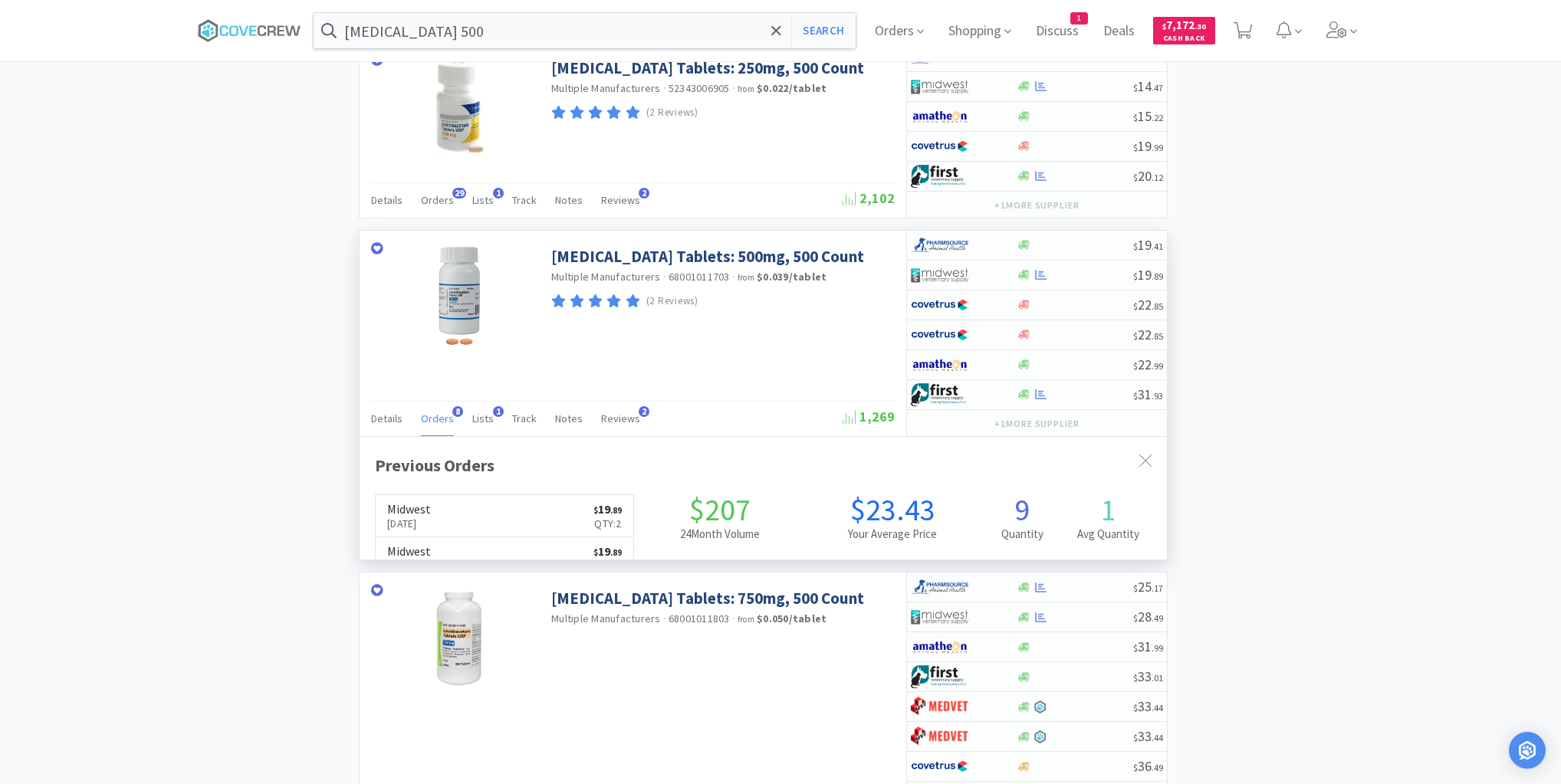
scroll to position [407, 807]
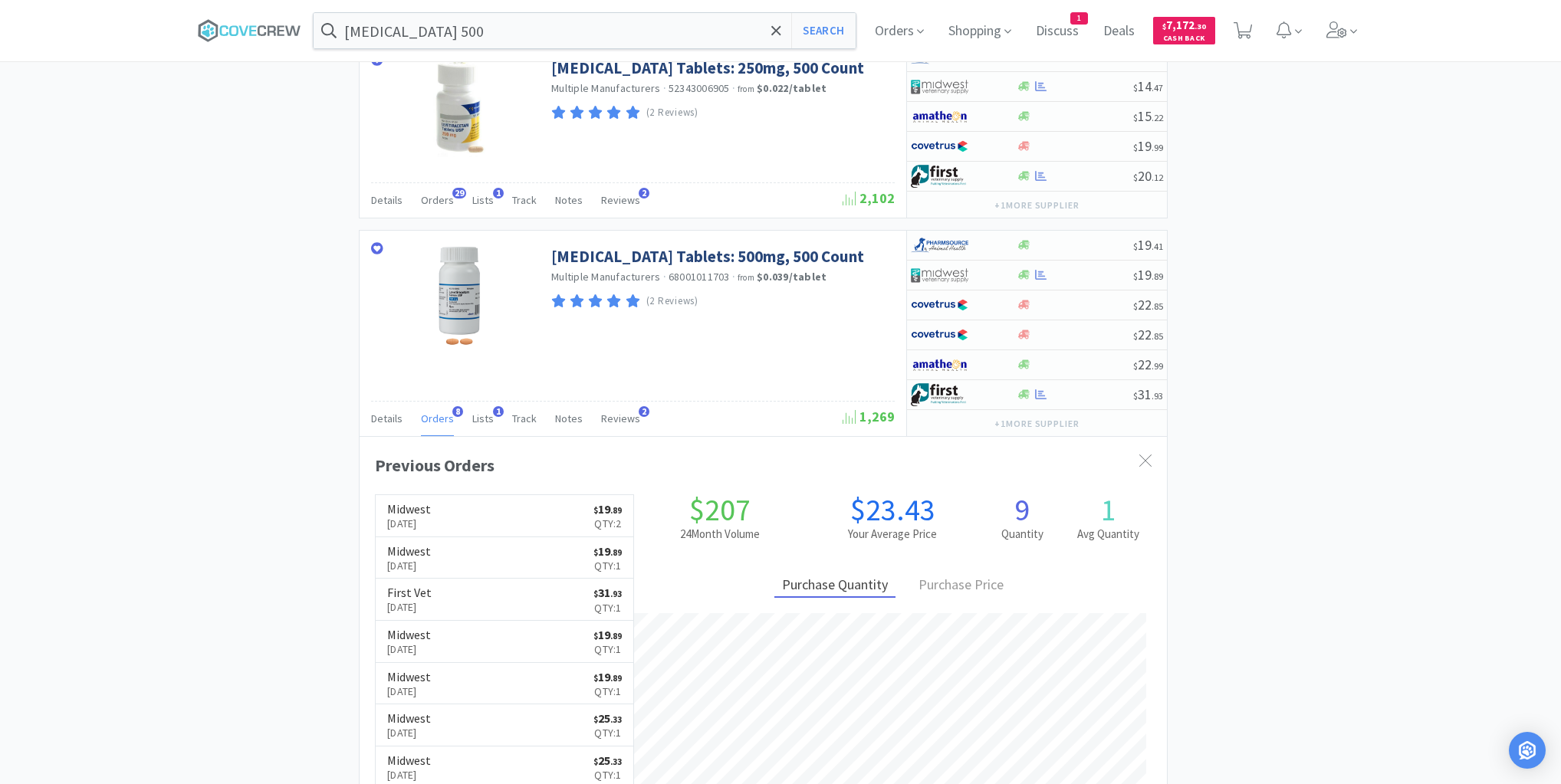
drag, startPoint x: 514, startPoint y: 509, endPoint x: 503, endPoint y: 512, distance: 11.4
click at [515, 508] on link "Midwest [DATE] $ 19 . 89 Qty: 2" at bounding box center [504, 516] width 258 height 42
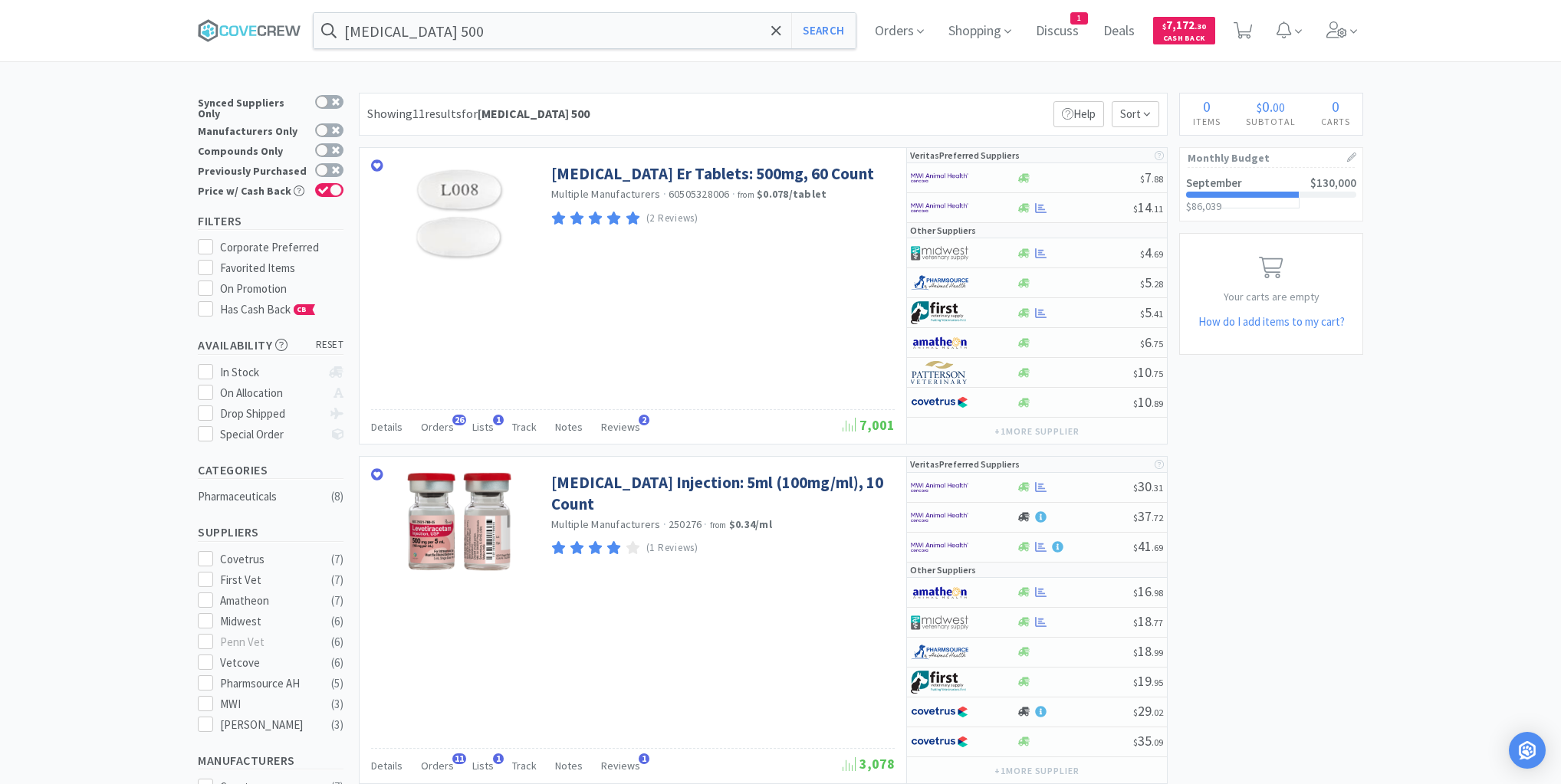
scroll to position [1165, 0]
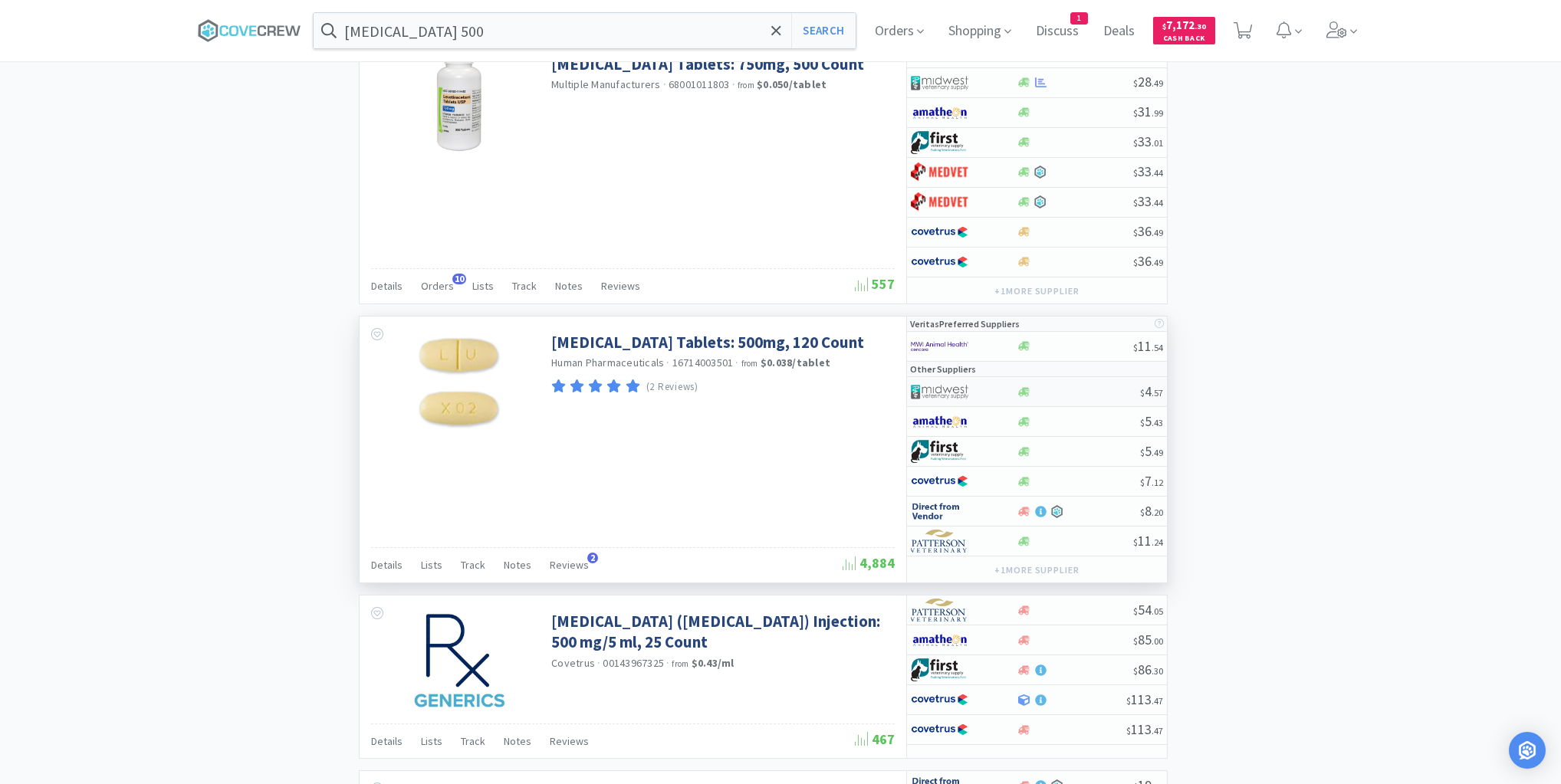
click at [1071, 387] on div at bounding box center [1078, 392] width 124 height 11
select select "1"
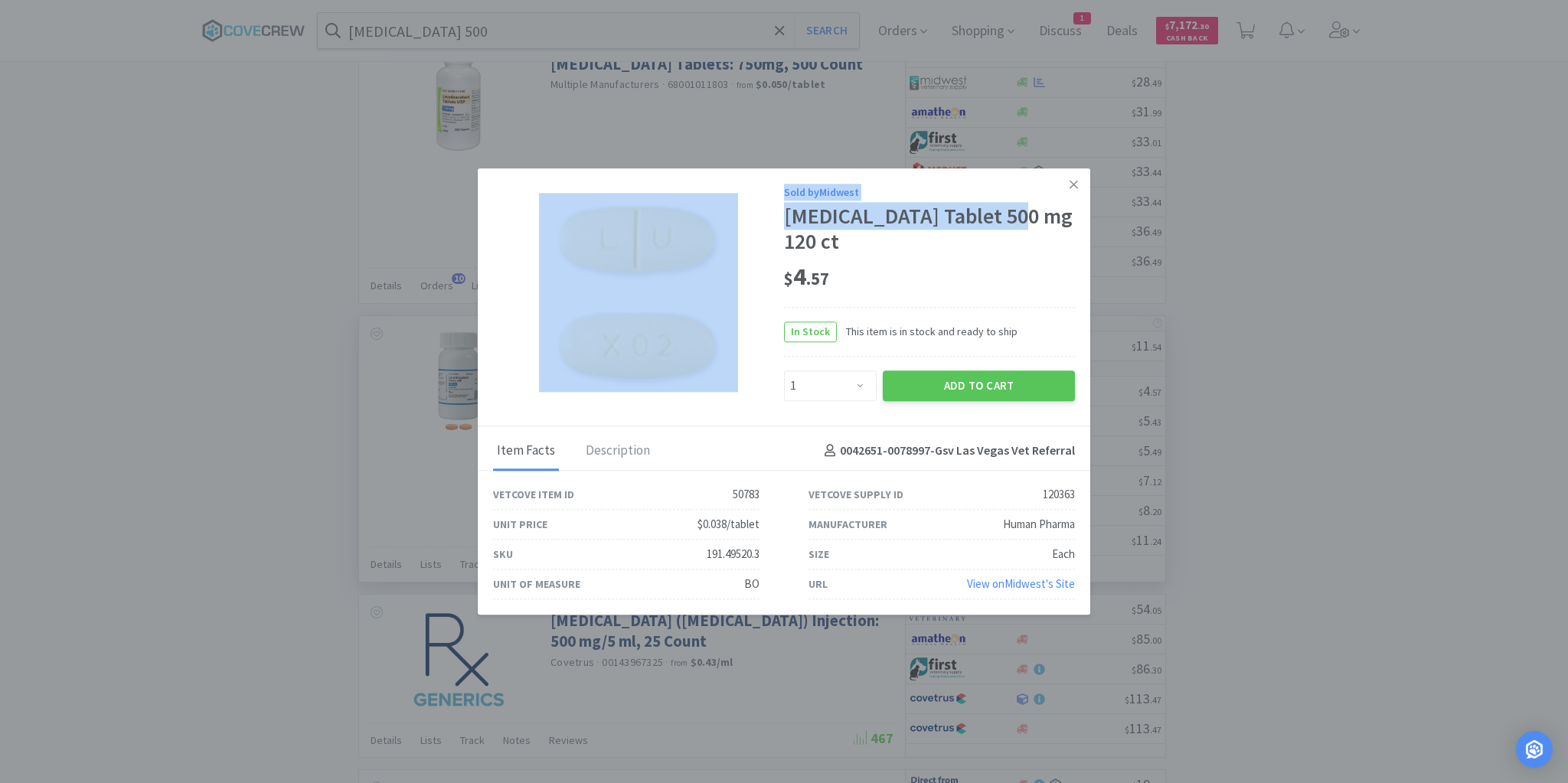
drag, startPoint x: 781, startPoint y: 217, endPoint x: 1015, endPoint y: 227, distance: 234.2
click at [1015, 227] on div "Sold by Midwest [MEDICAL_DATA] Tablet 500 mg 120 ct $ 4 . 57 In Stock This item…" at bounding box center [784, 297] width 613 height 258
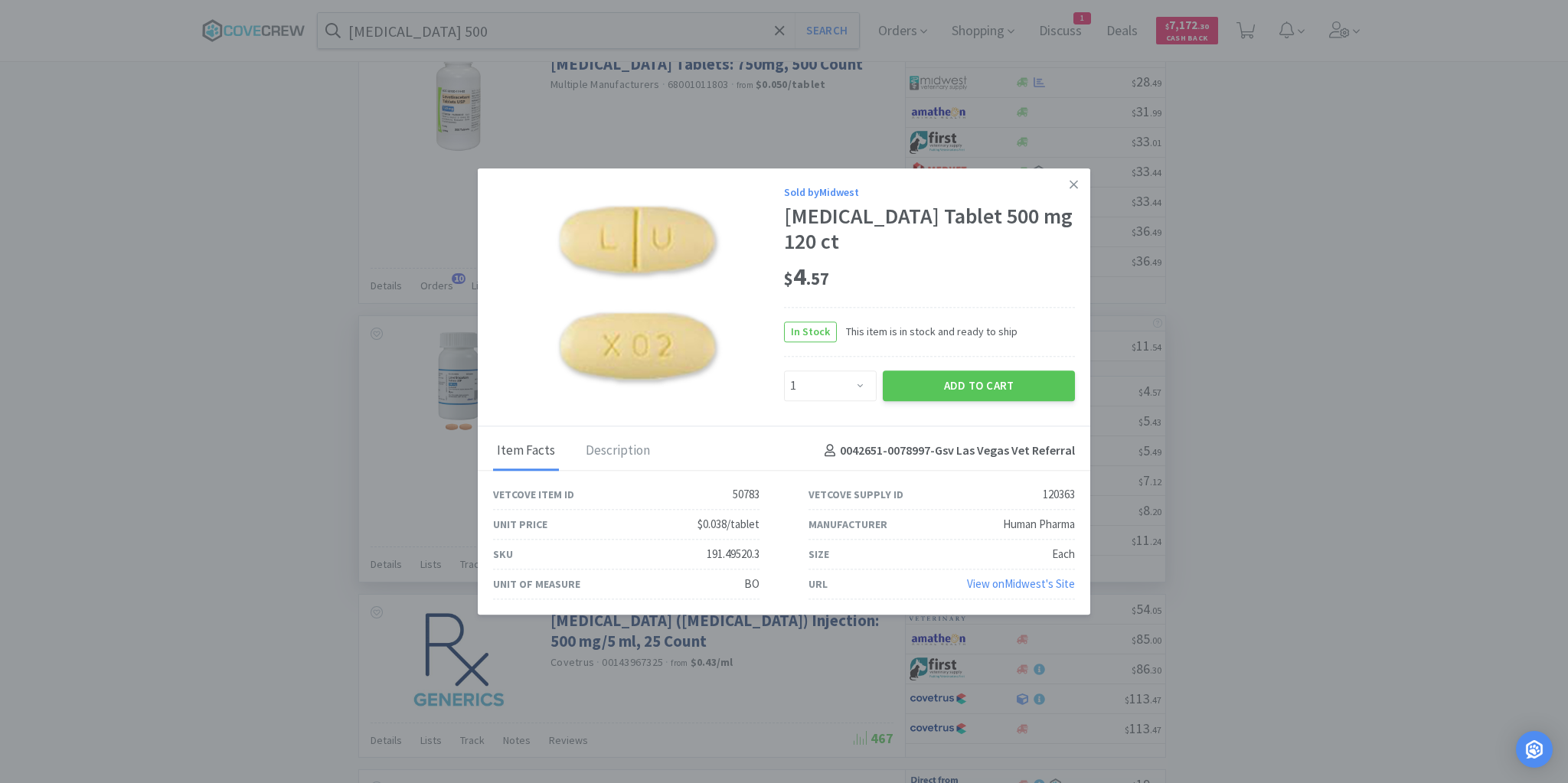
click at [1015, 253] on div "[MEDICAL_DATA] Tablet 500 mg 120 ct" at bounding box center [929, 229] width 291 height 51
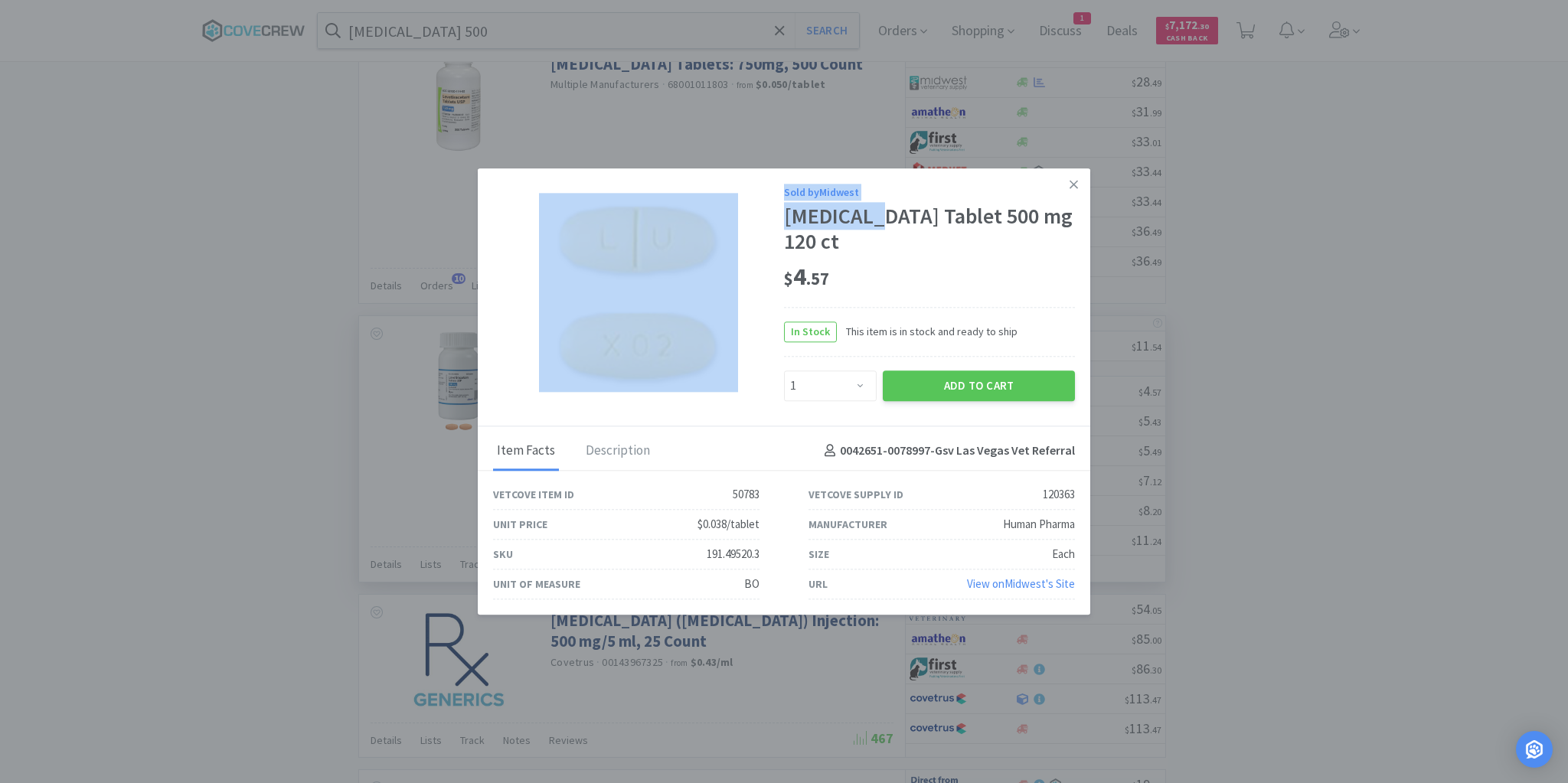
drag, startPoint x: 779, startPoint y: 222, endPoint x: 871, endPoint y: 224, distance: 92.0
click at [871, 224] on div "Sold by Midwest [MEDICAL_DATA] Tablet 500 mg 120 ct $ 4 . 57 In Stock This item…" at bounding box center [784, 297] width 613 height 258
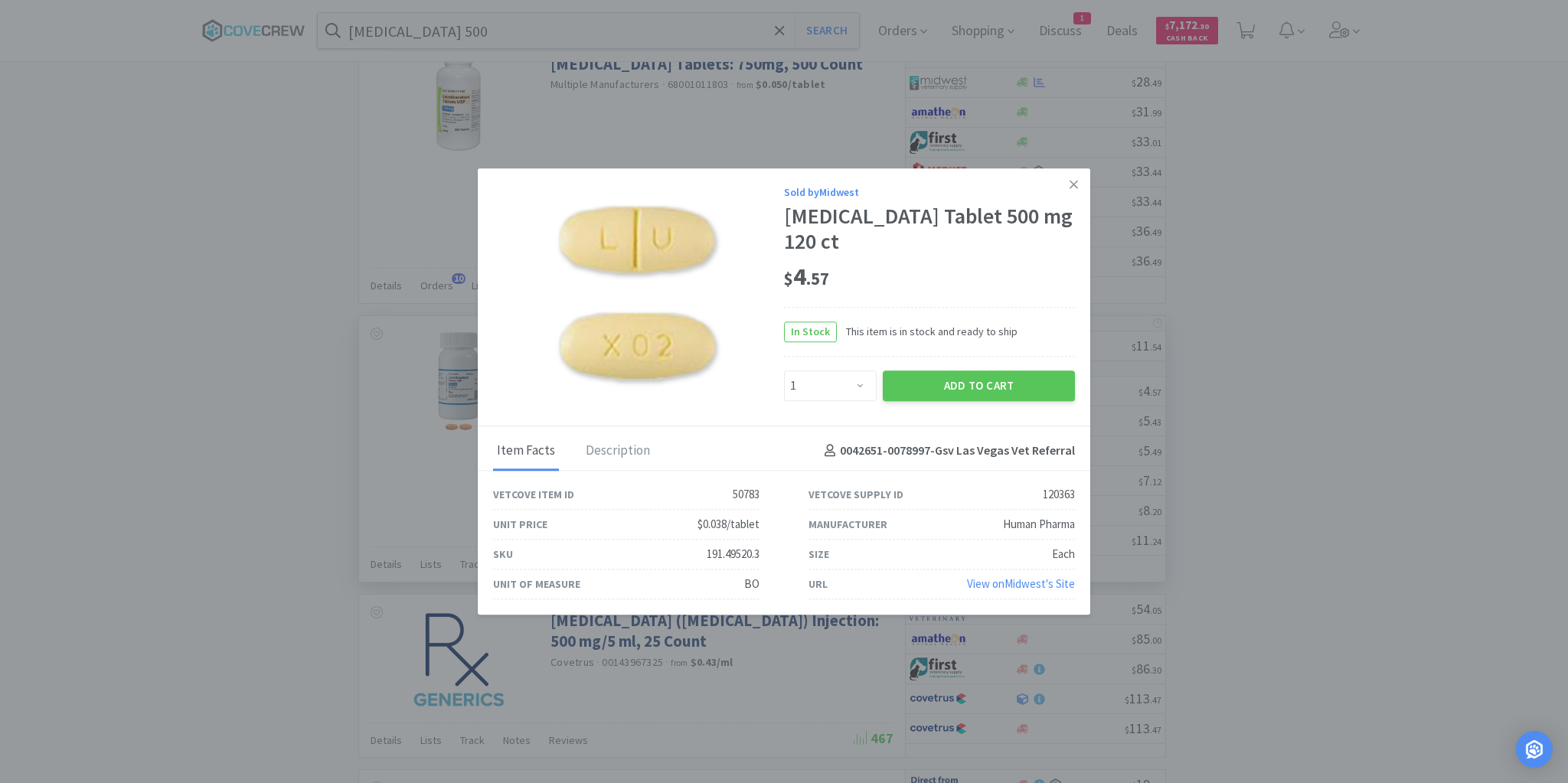
click at [892, 262] on div "$ 4 . 57" at bounding box center [929, 276] width 291 height 32
click at [1072, 187] on icon at bounding box center [1074, 184] width 8 height 8
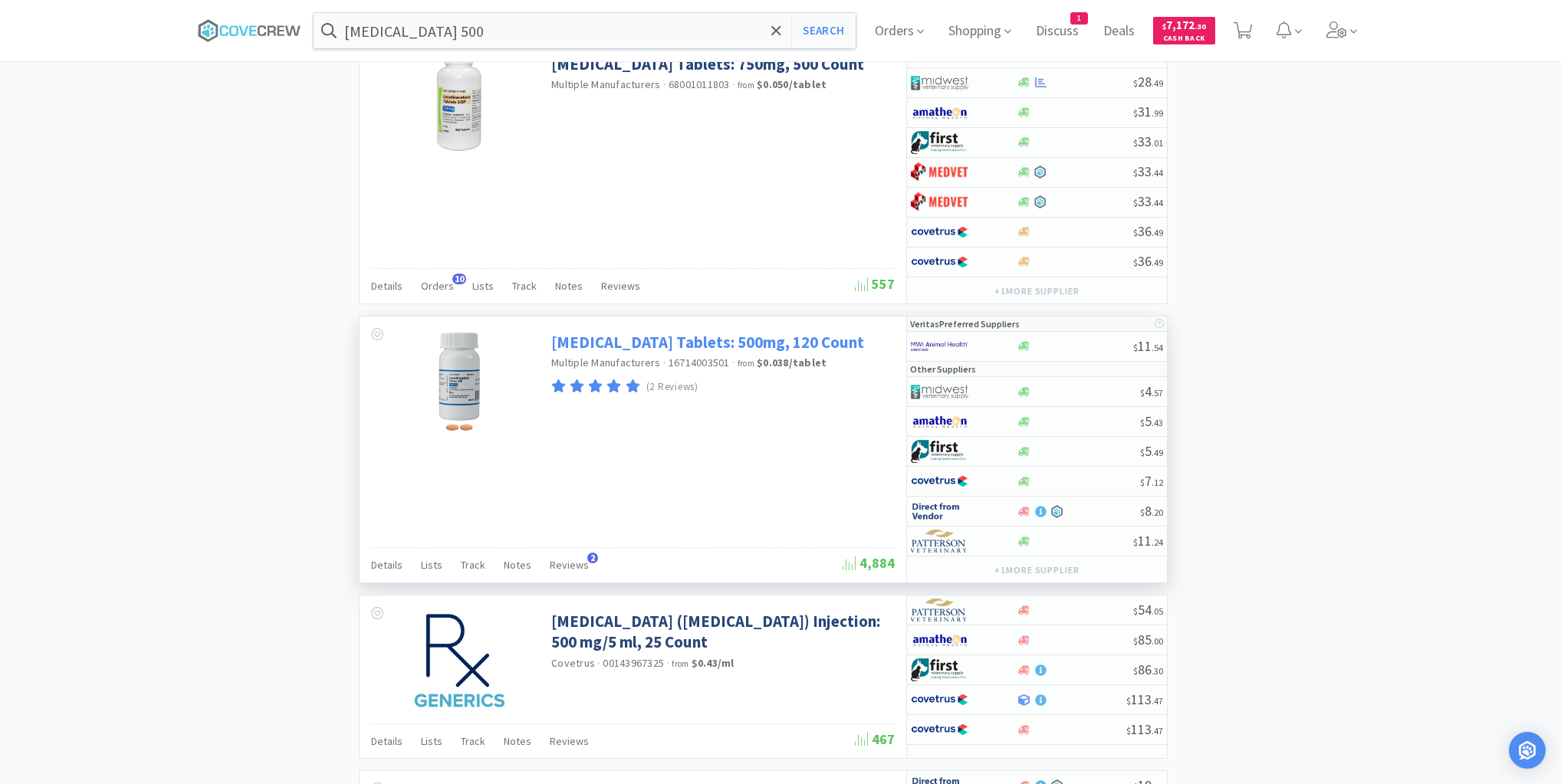
click at [712, 337] on link "[MEDICAL_DATA] Tablets: 500mg, 120 Count" at bounding box center [707, 342] width 313 height 20
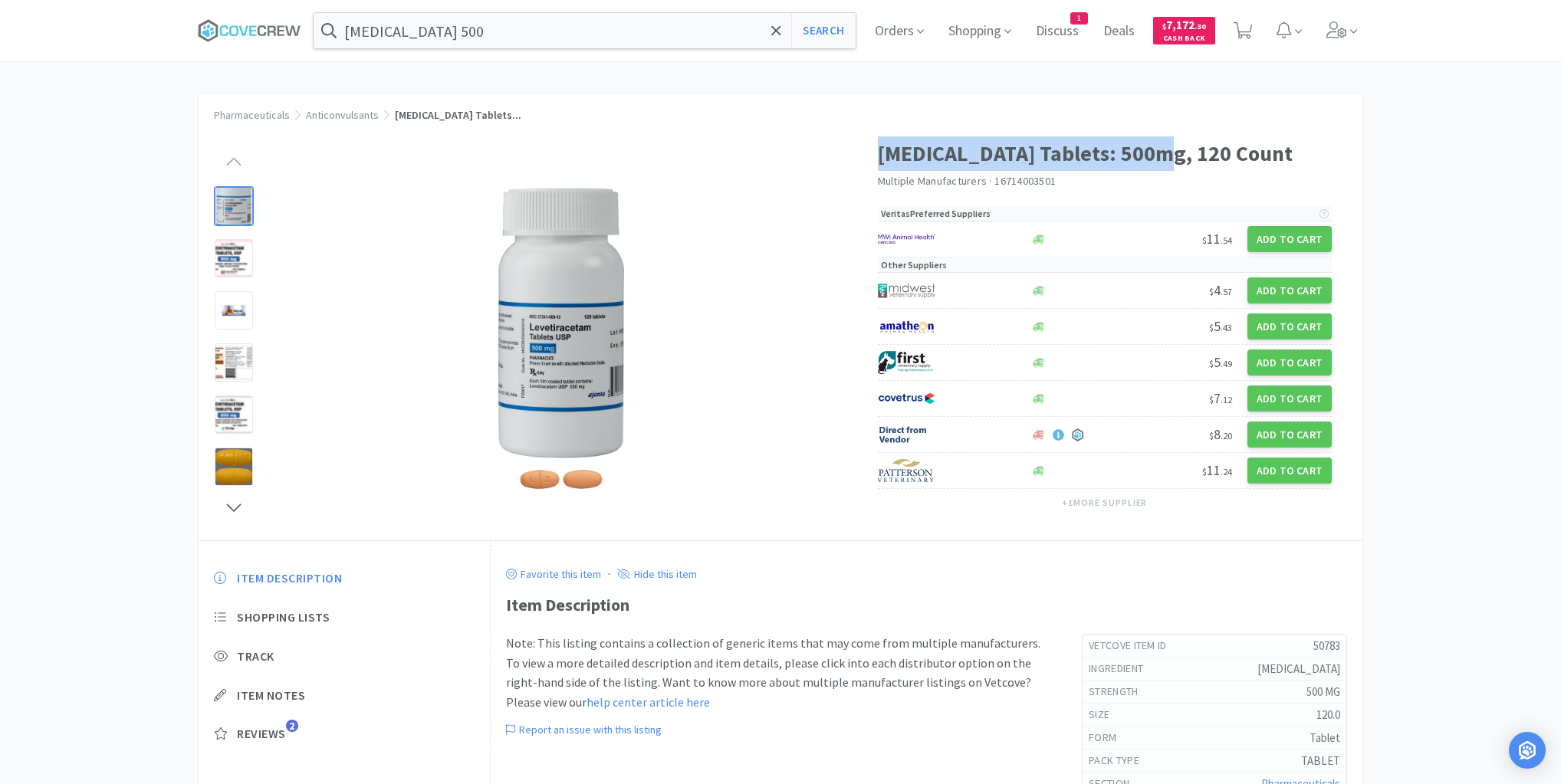
drag, startPoint x: 877, startPoint y: 150, endPoint x: 1145, endPoint y: 159, distance: 268.2
click at [1161, 154] on h1 "[MEDICAL_DATA] Tablets: 500mg, 120 Count" at bounding box center [1105, 153] width 455 height 34
copy h1 "[MEDICAL_DATA] Tablets: 500mg"
drag, startPoint x: 909, startPoint y: 32, endPoint x: 789, endPoint y: 55, distance: 122.2
click at [910, 33] on span "Orders" at bounding box center [899, 30] width 61 height 61
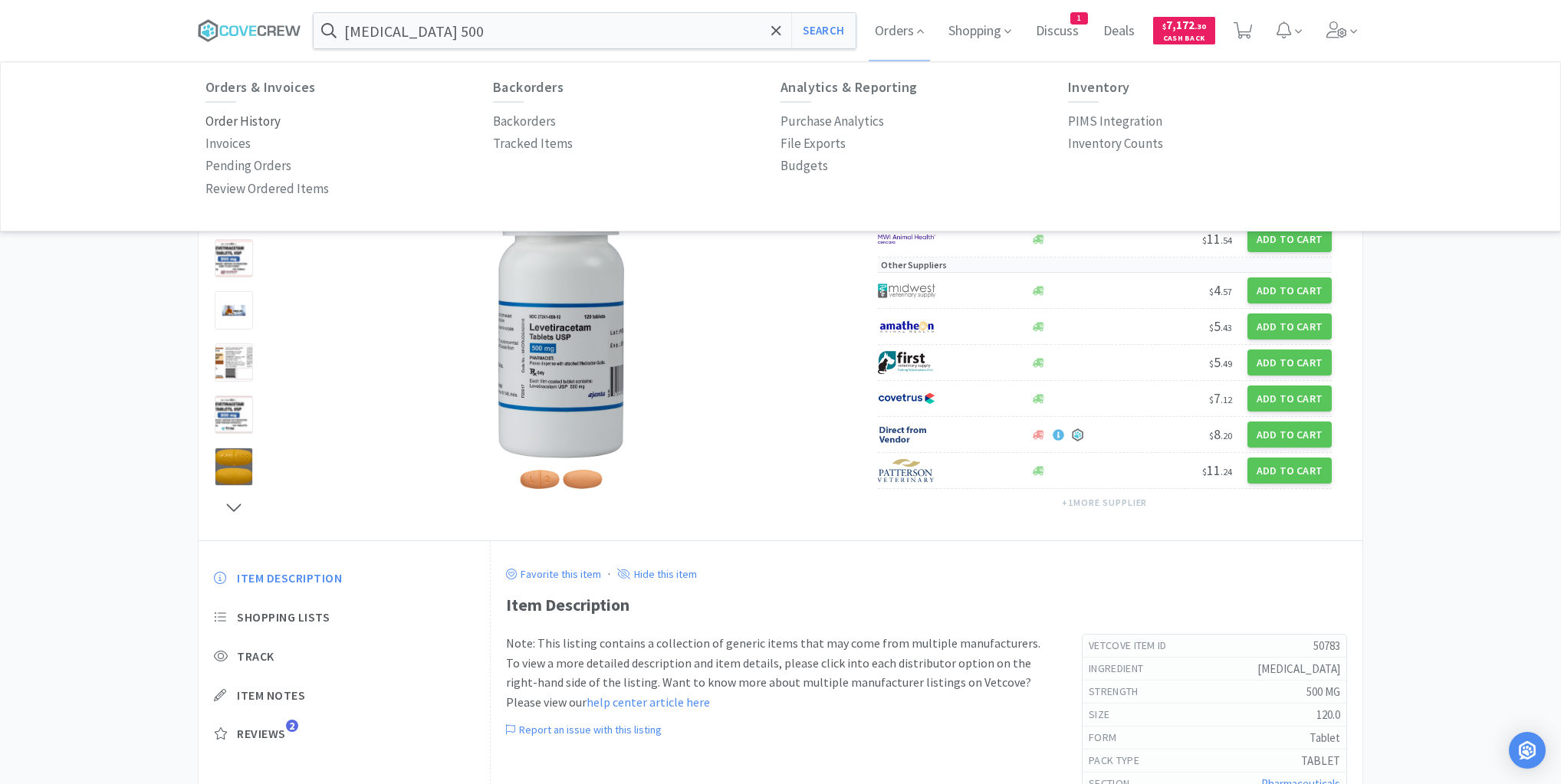
click at [252, 119] on p "Order History" at bounding box center [243, 121] width 75 height 20
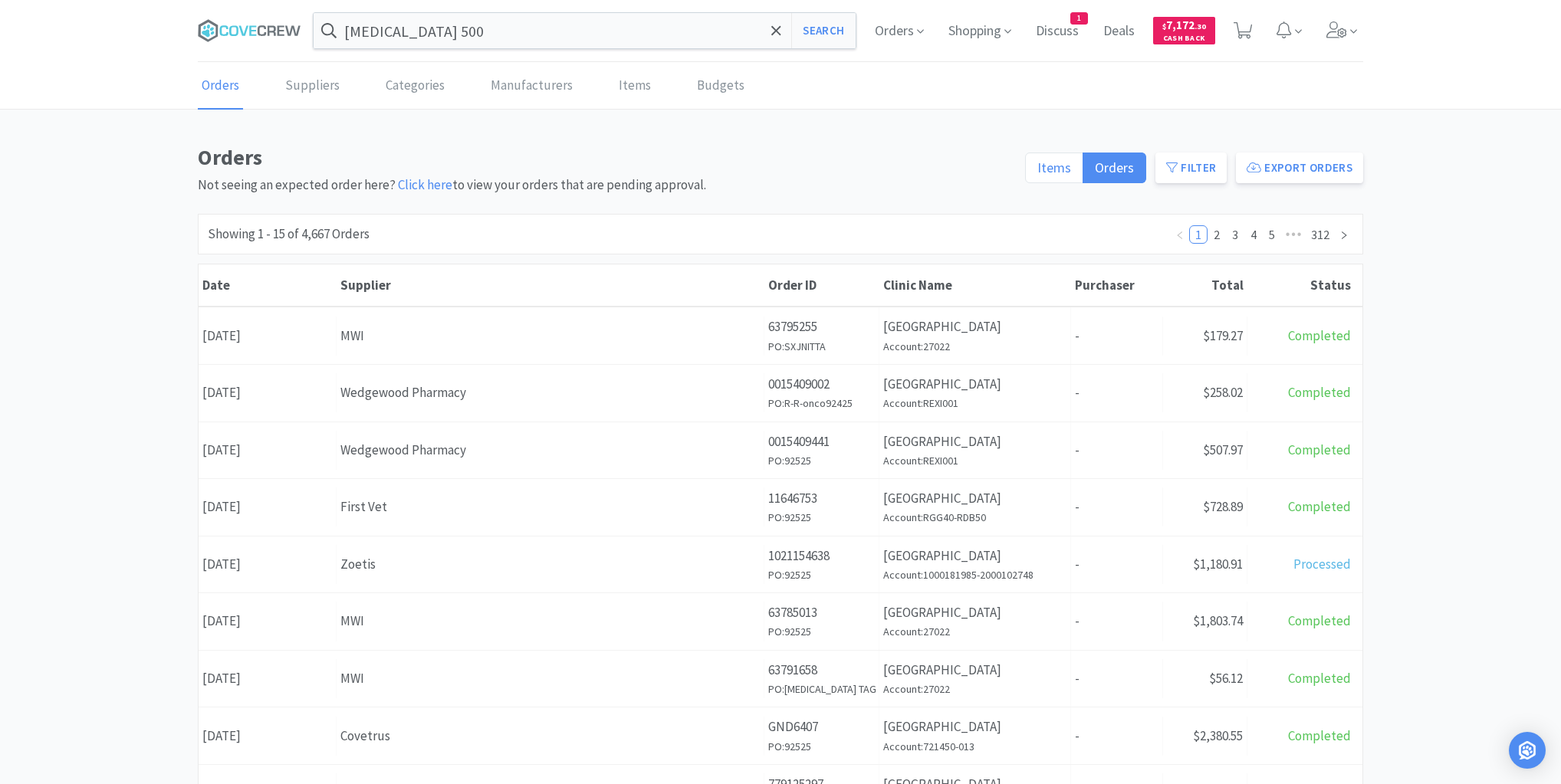
click at [1063, 165] on span "Items" at bounding box center [1053, 168] width 33 height 18
click at [1037, 172] on input "Items" at bounding box center [1037, 172] width 0 height 0
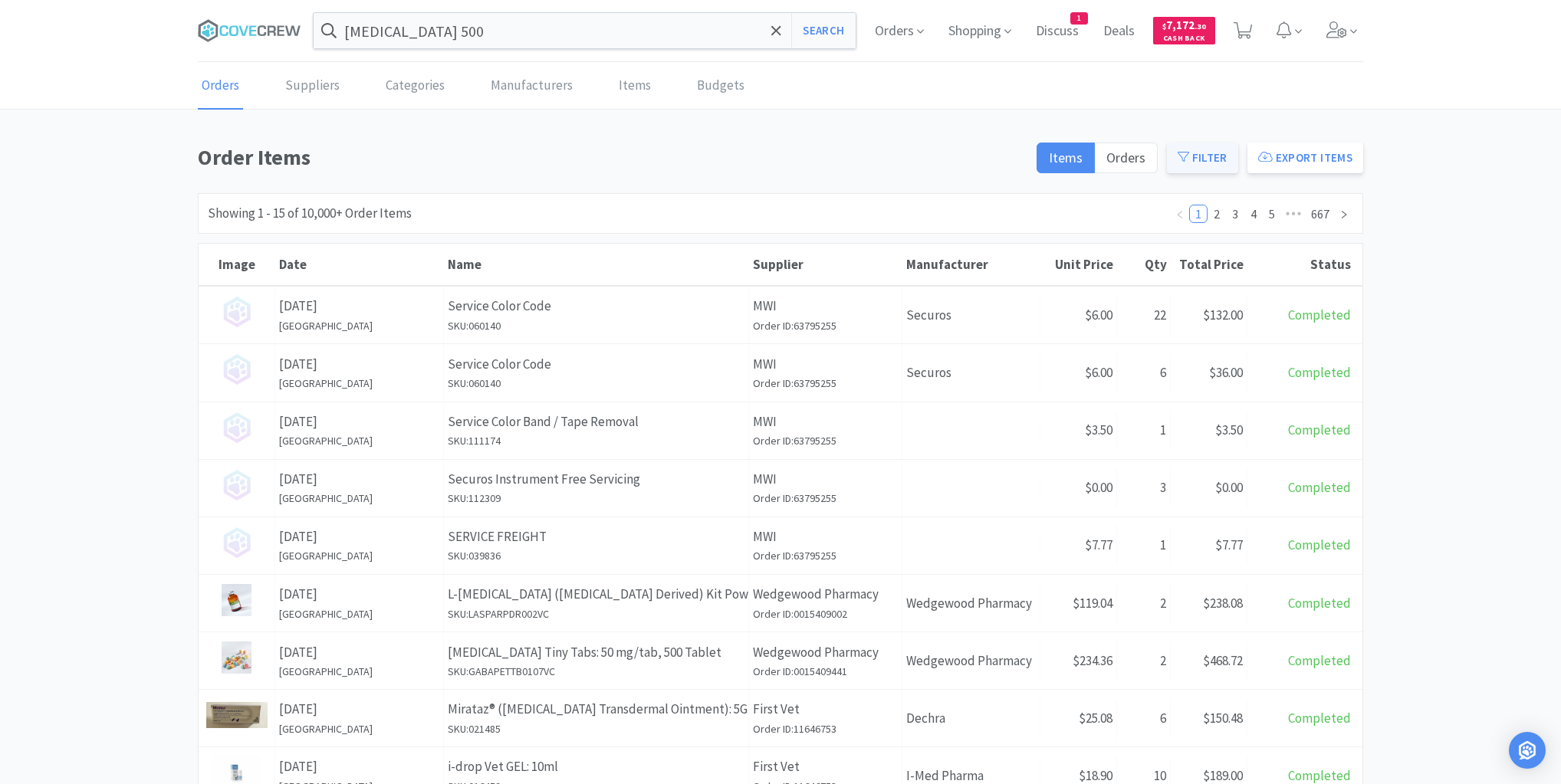
click at [1200, 155] on button "Filter" at bounding box center [1202, 158] width 71 height 31
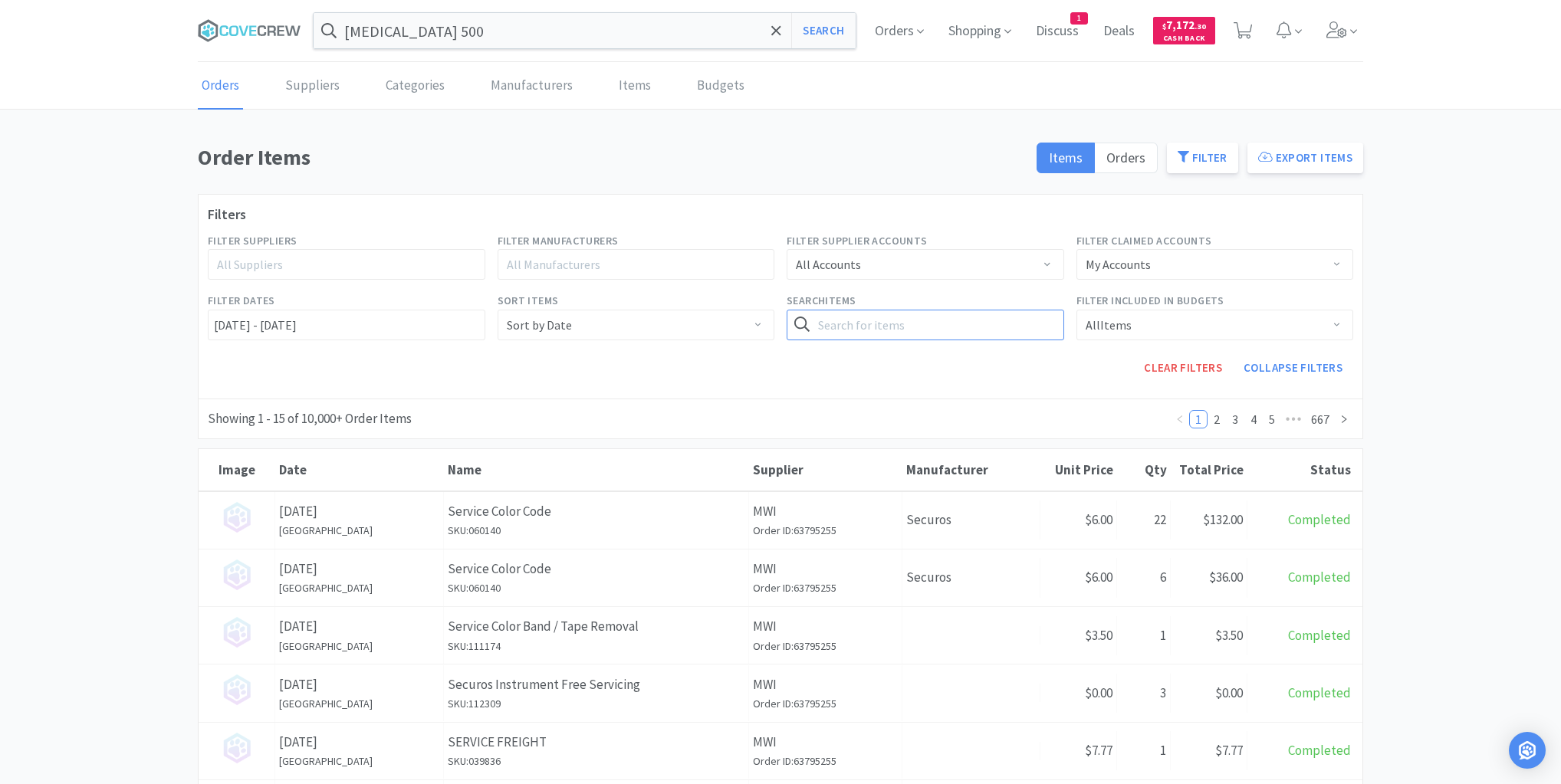
paste input "[MEDICAL_DATA] Tablets: 500mg"
type input "[MEDICAL_DATA] Tablets: 500mg"
click at [1022, 325] on button "Search" at bounding box center [1031, 326] width 63 height 31
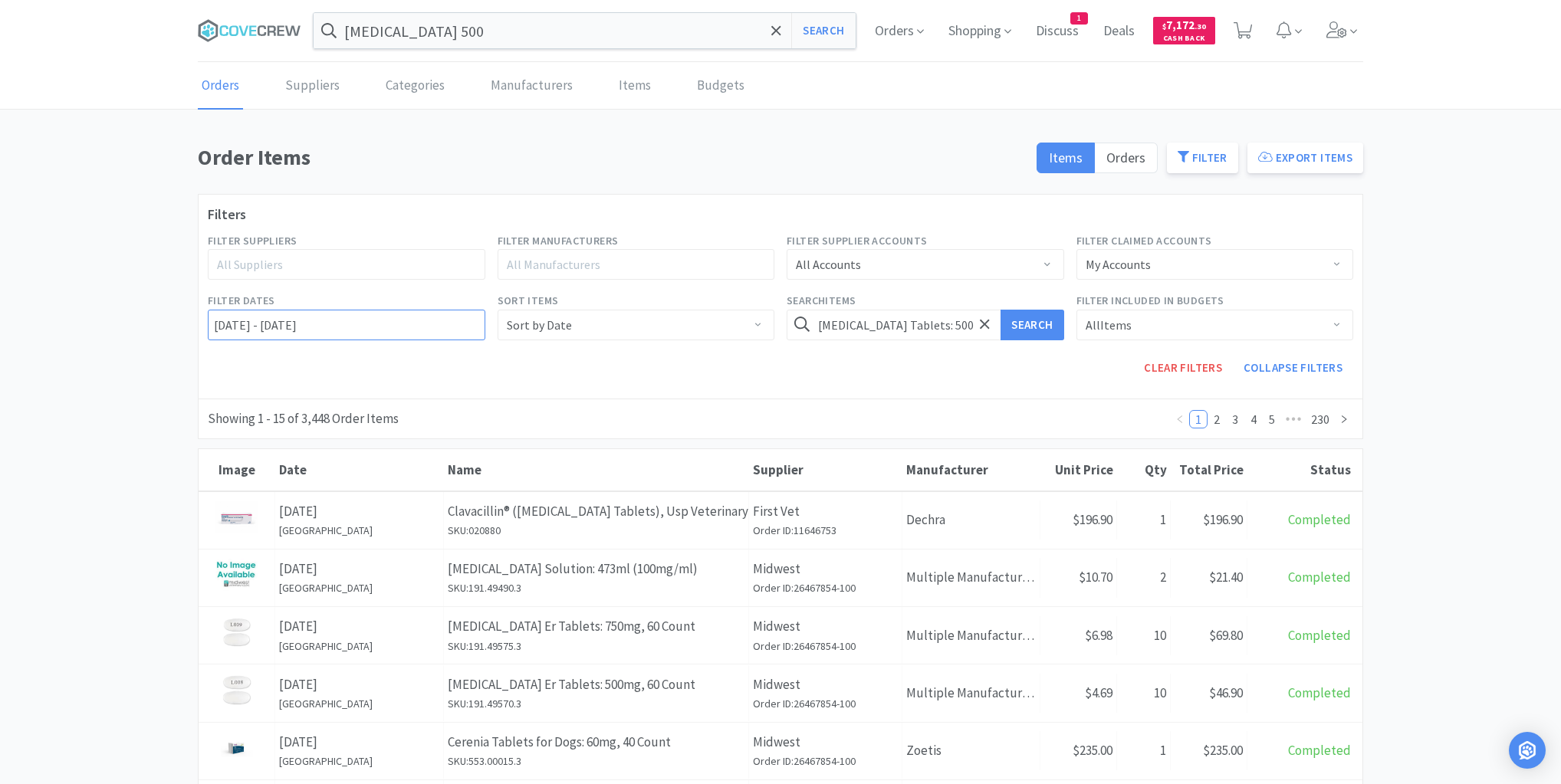
click at [210, 322] on input "[DATE] - [DATE]" at bounding box center [347, 326] width 277 height 31
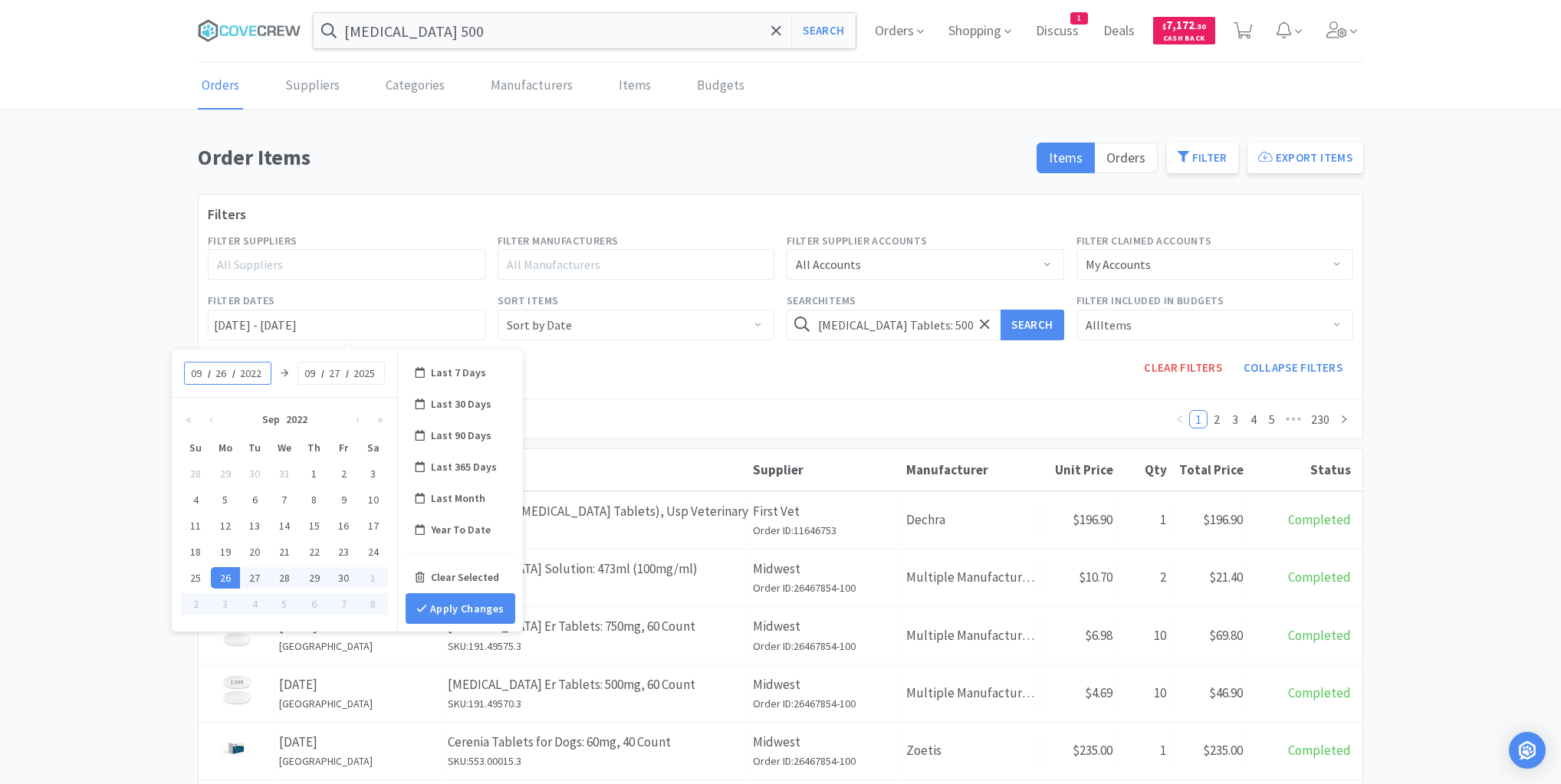
drag, startPoint x: 202, startPoint y: 372, endPoint x: 187, endPoint y: 374, distance: 15.1
click at [187, 374] on div "[DATE]" at bounding box center [228, 374] width 87 height 23
type input "01"
type input "[DATE] - [DATE]"
type input "01"
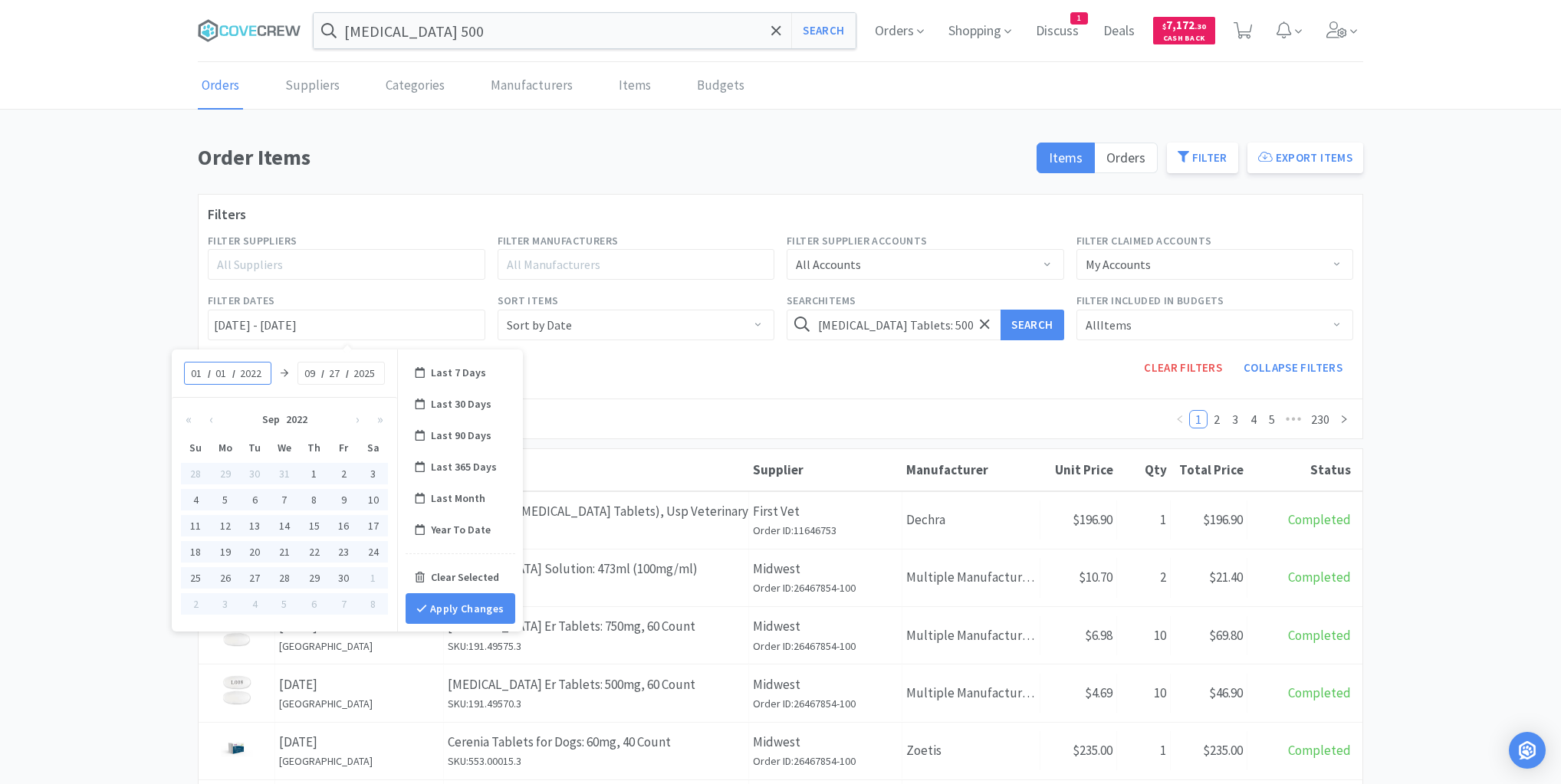
type input "[DATE] - [DATE]"
type input "2025"
type input "[DATE] - [DATE]"
click at [468, 608] on button "Apply Changes" at bounding box center [460, 609] width 109 height 31
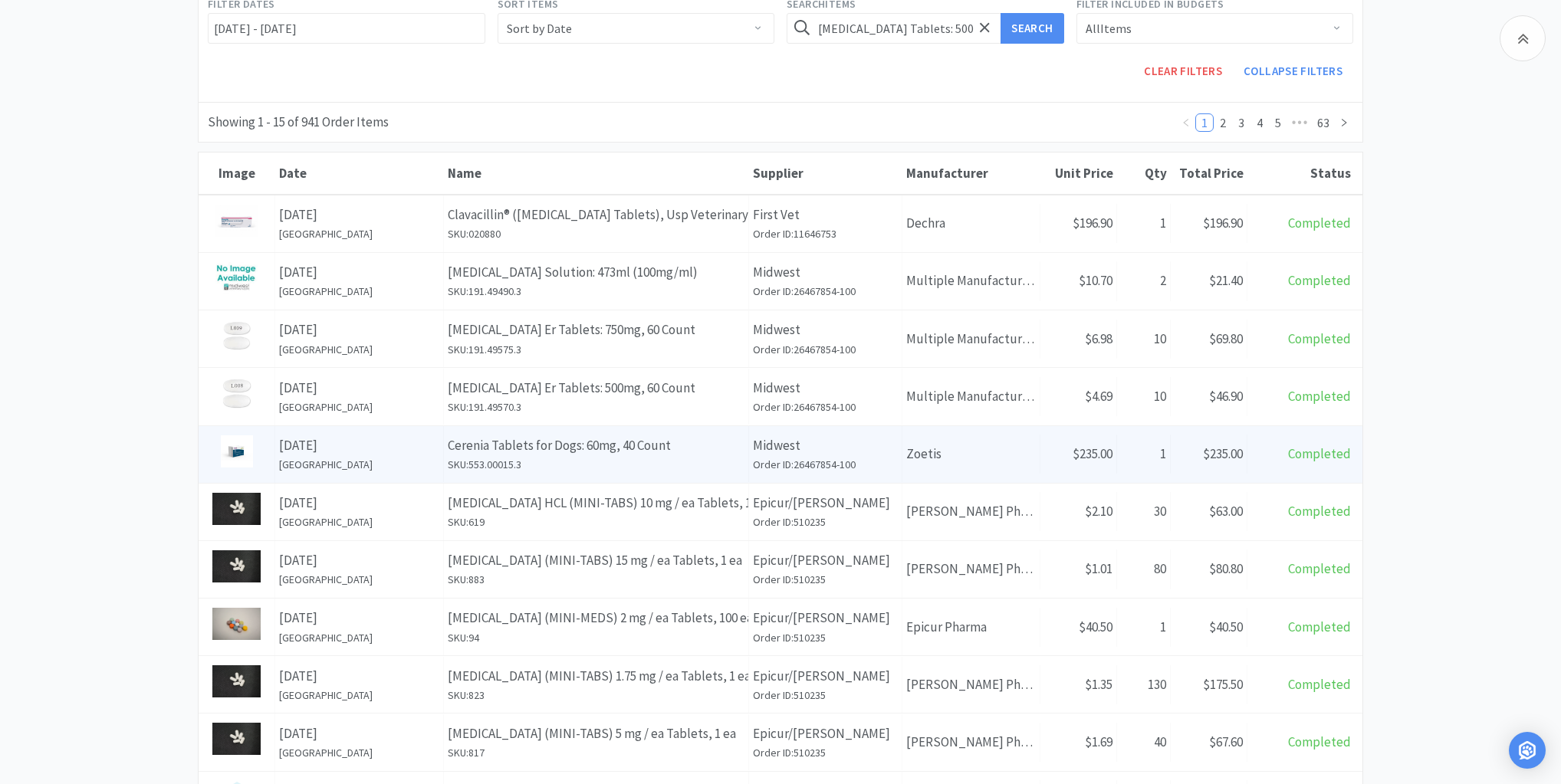
scroll to position [51, 0]
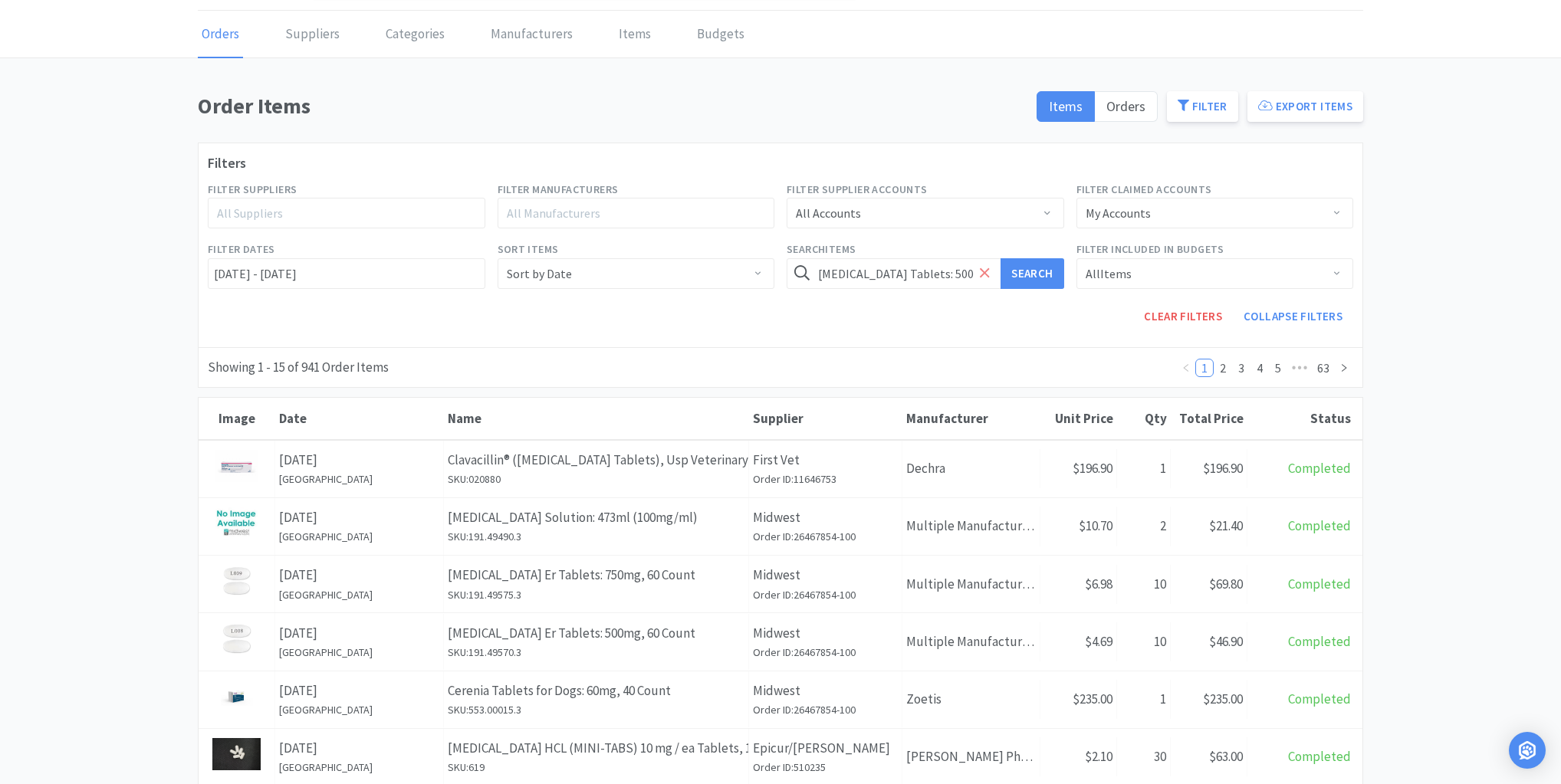
click at [982, 273] on icon at bounding box center [985, 272] width 10 height 16
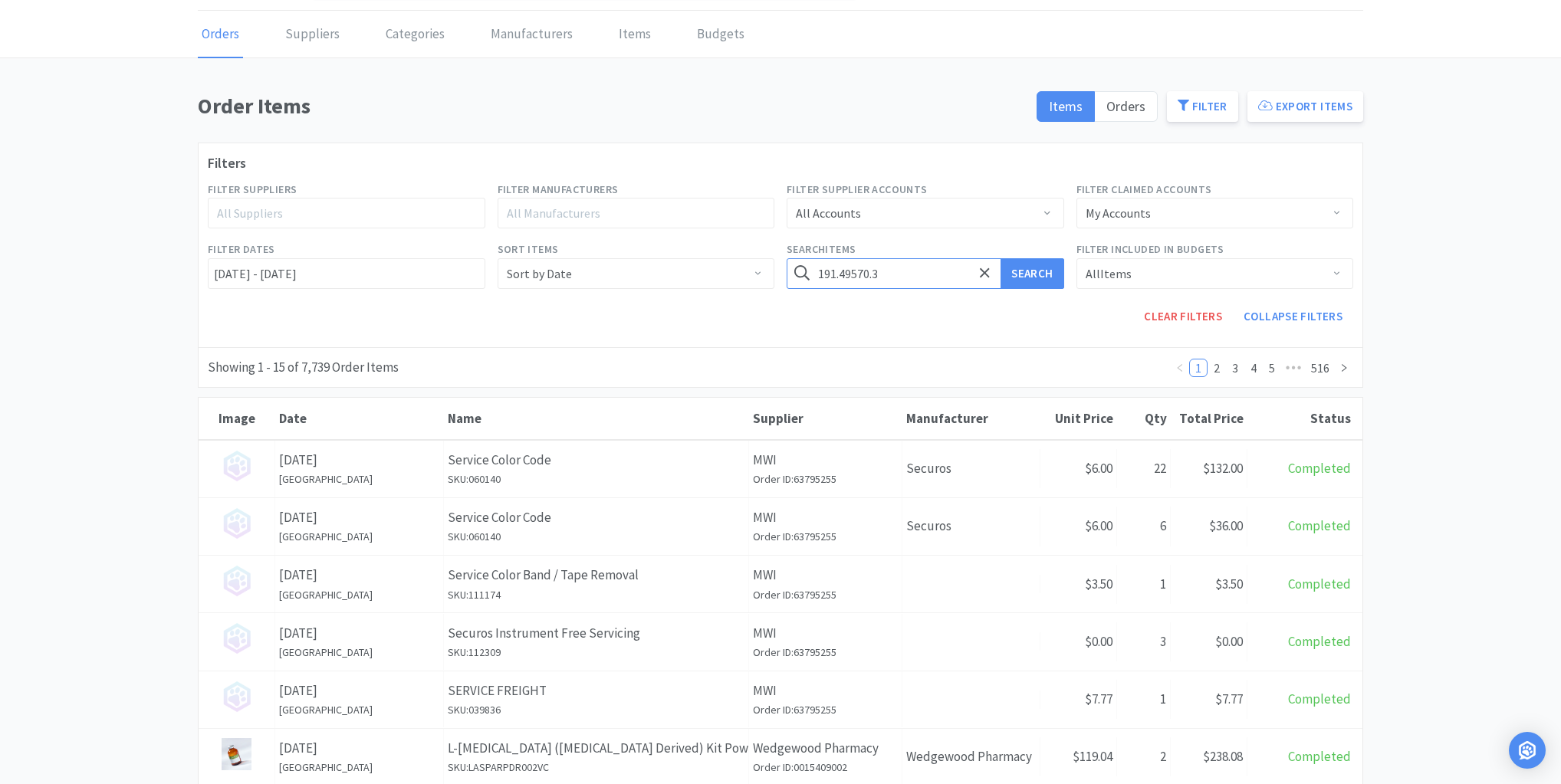
type input "191.49570.3"
click at [1000, 259] on button "Search" at bounding box center [1031, 274] width 63 height 31
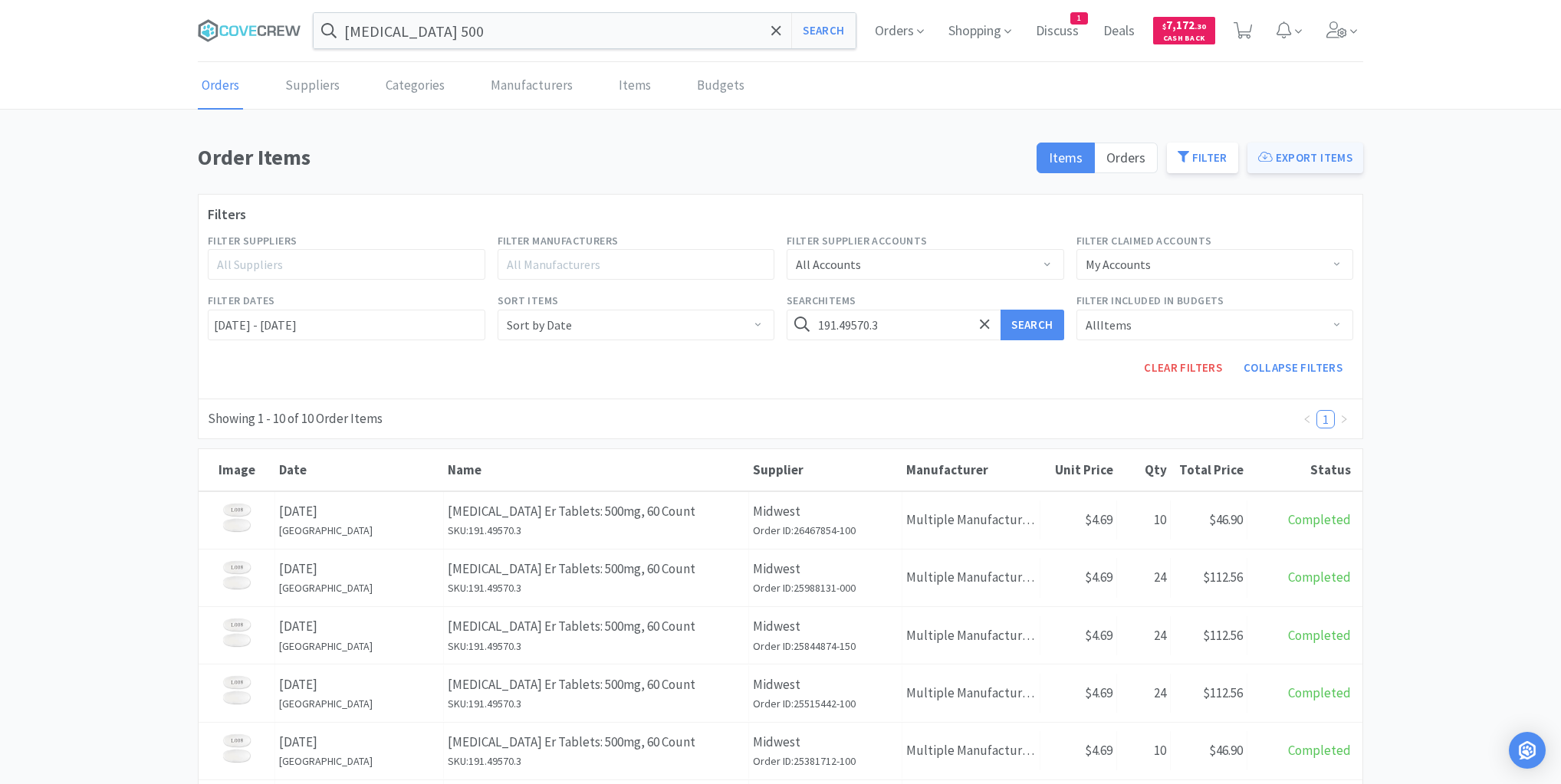
click at [1291, 158] on button "Export Items" at bounding box center [1306, 158] width 116 height 31
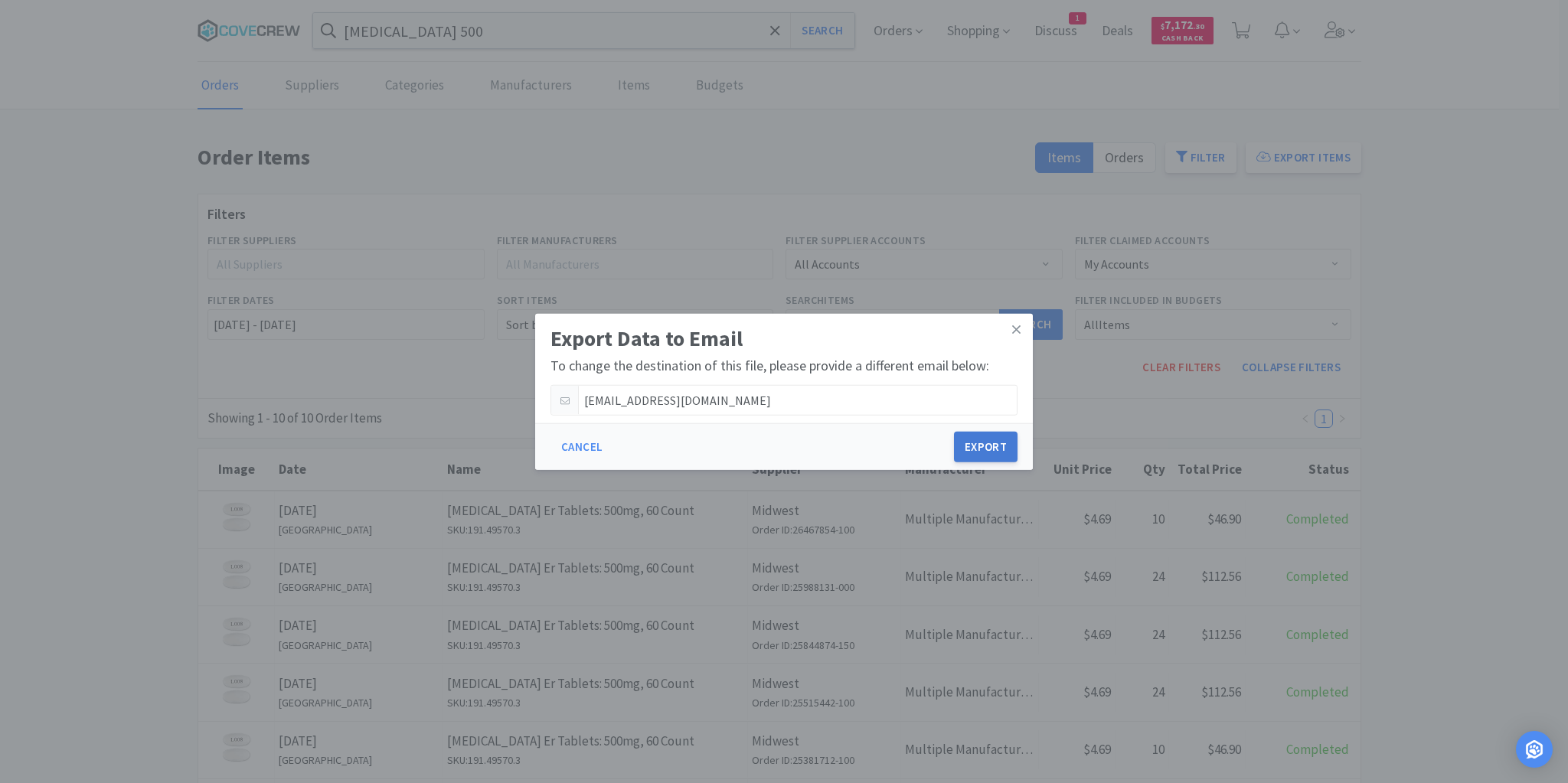
click at [996, 446] on button "Export" at bounding box center [986, 447] width 64 height 31
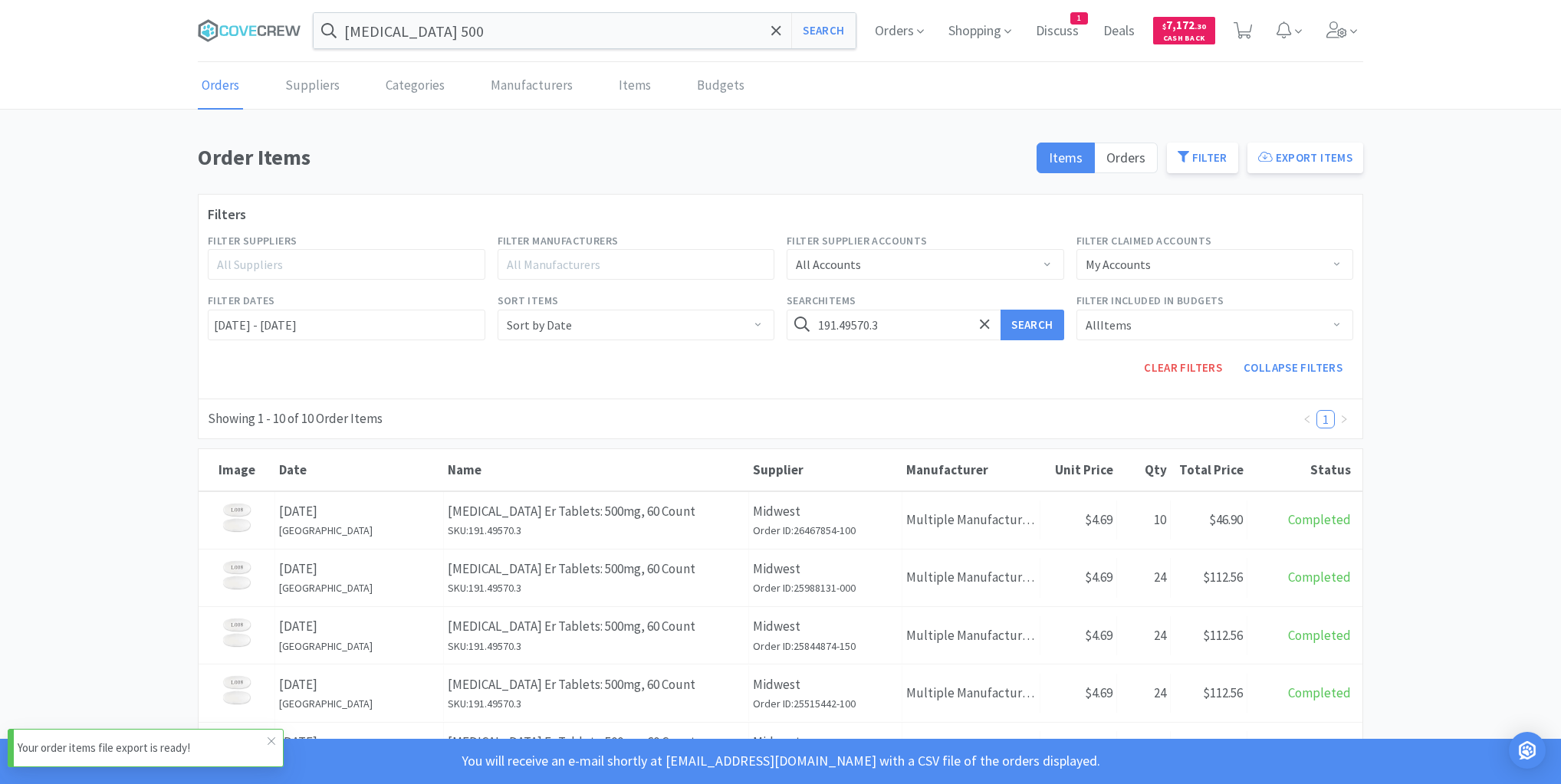
click at [166, 744] on p "Your order items file export is ready!" at bounding box center [143, 748] width 250 height 19
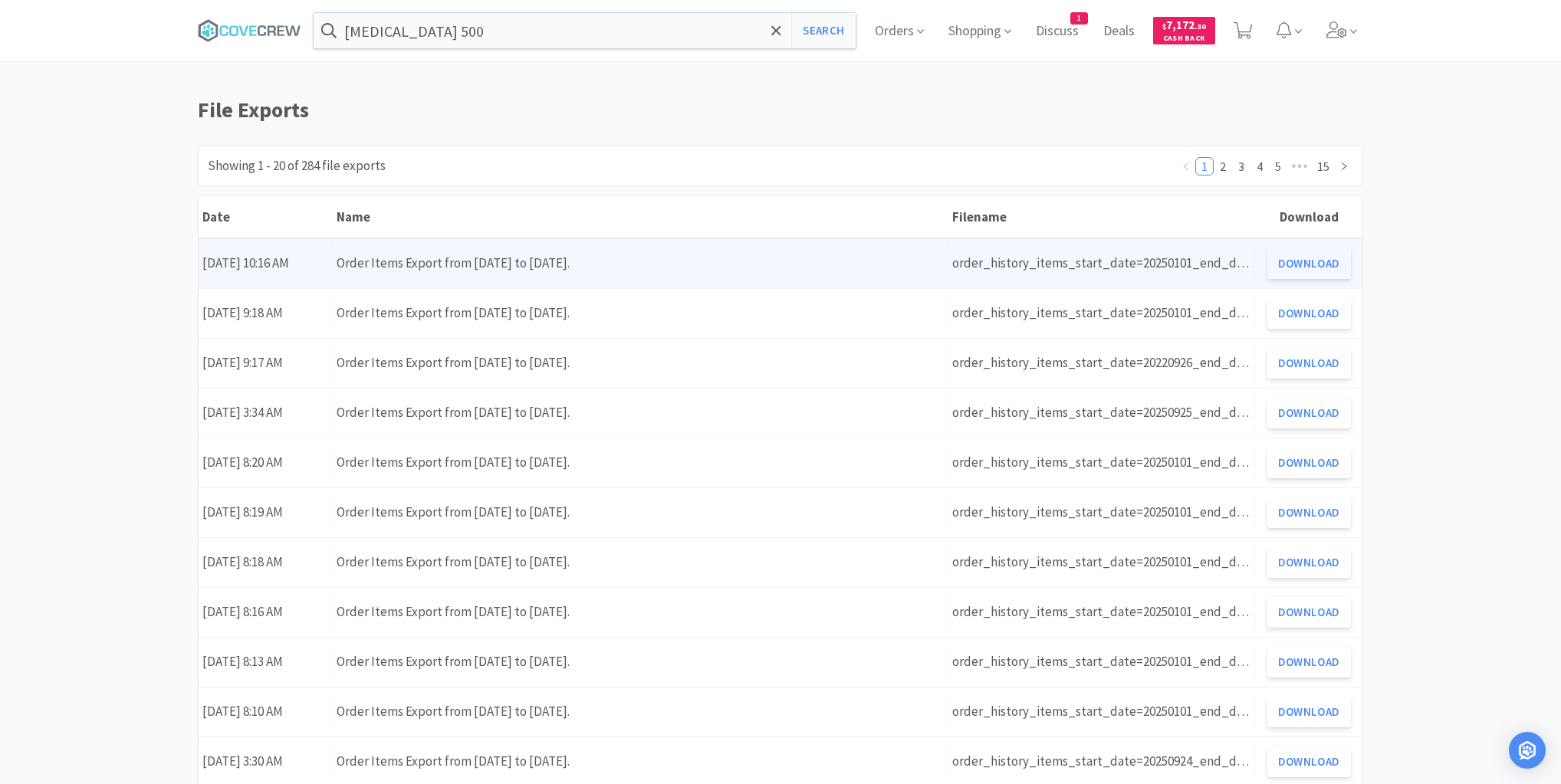
click at [1305, 263] on button "Download" at bounding box center [1309, 264] width 83 height 31
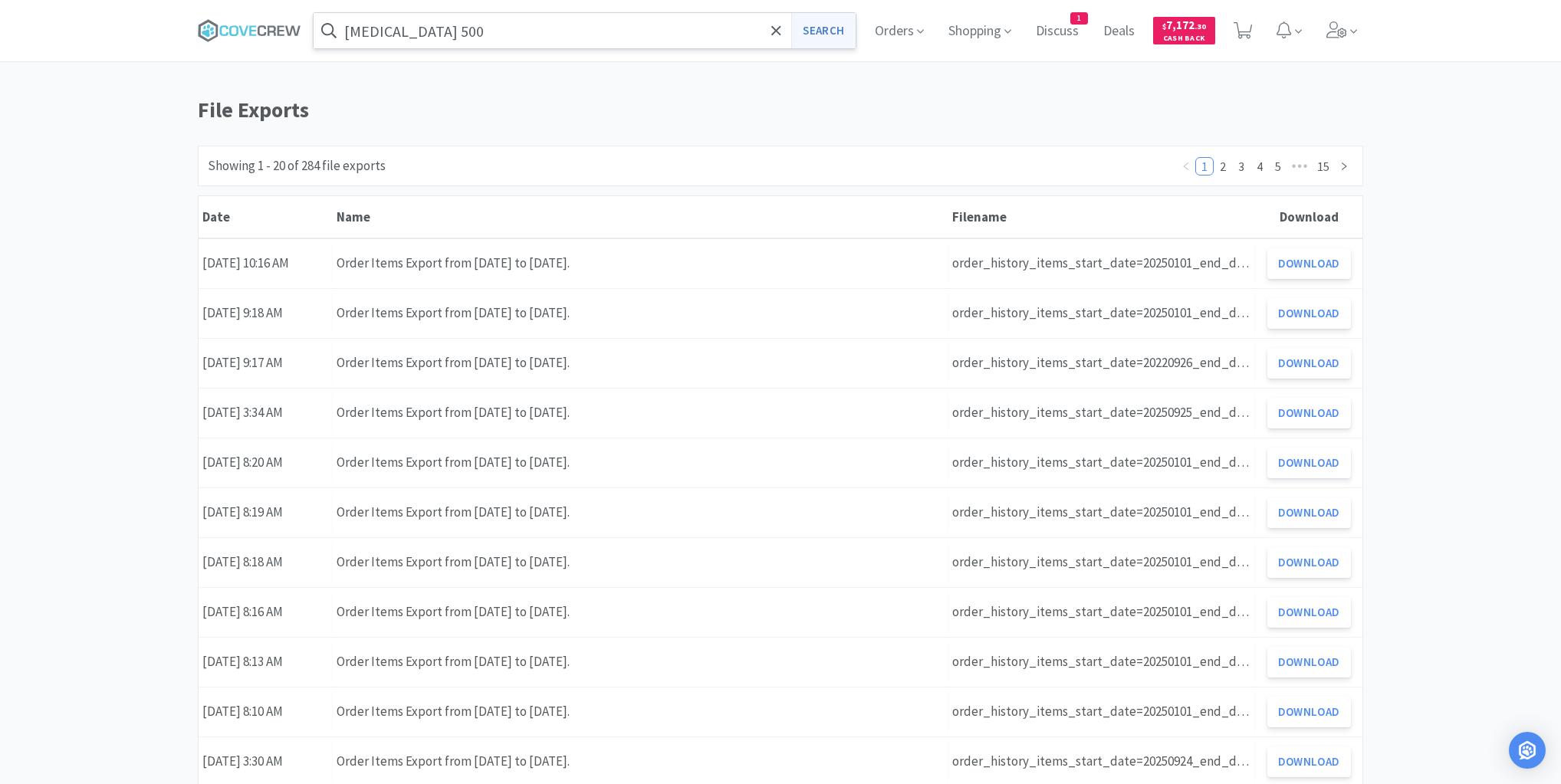
click at [821, 32] on button "Search" at bounding box center [823, 30] width 64 height 35
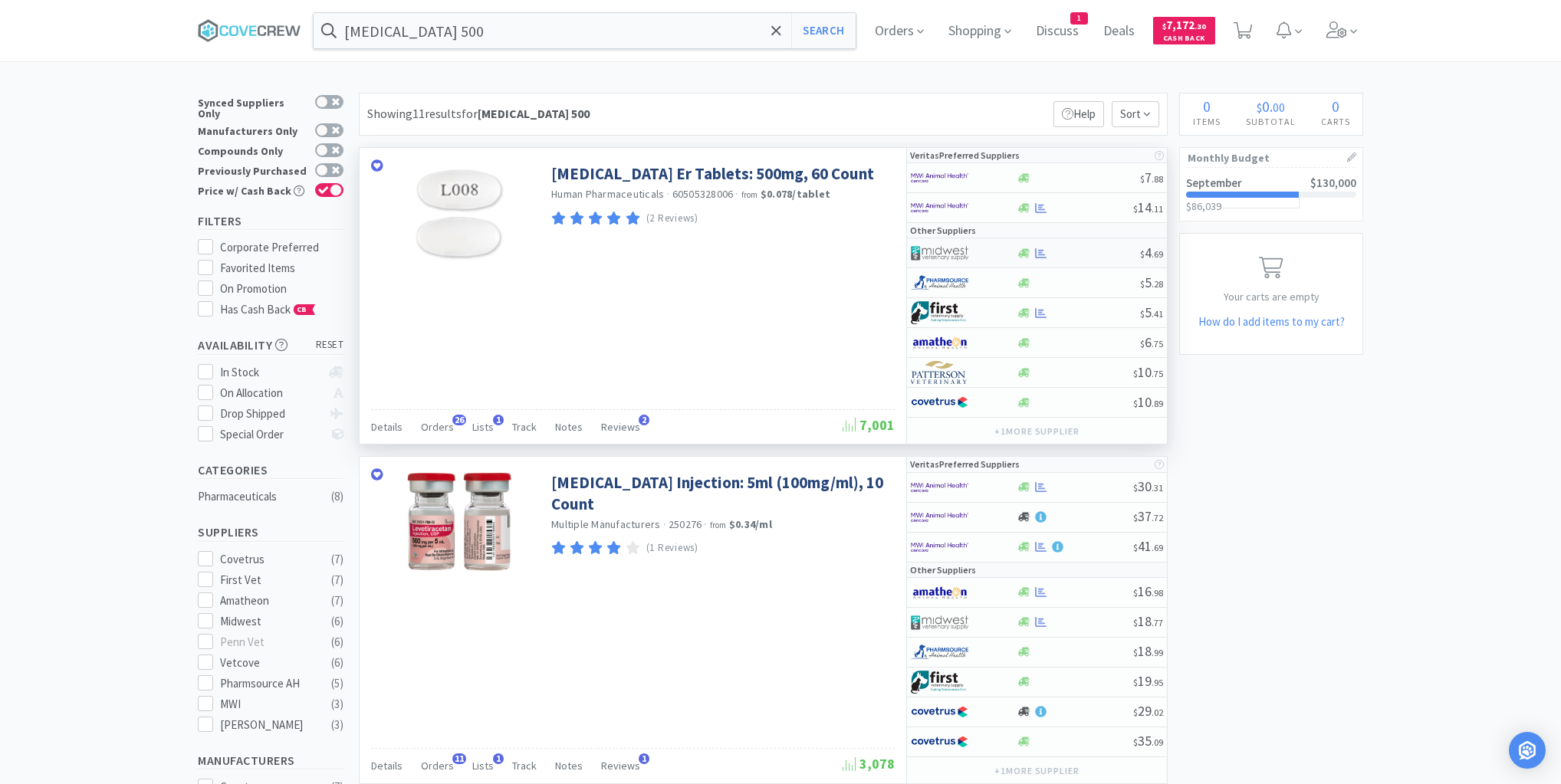
click at [1074, 255] on div at bounding box center [1078, 254] width 124 height 11
select select "1"
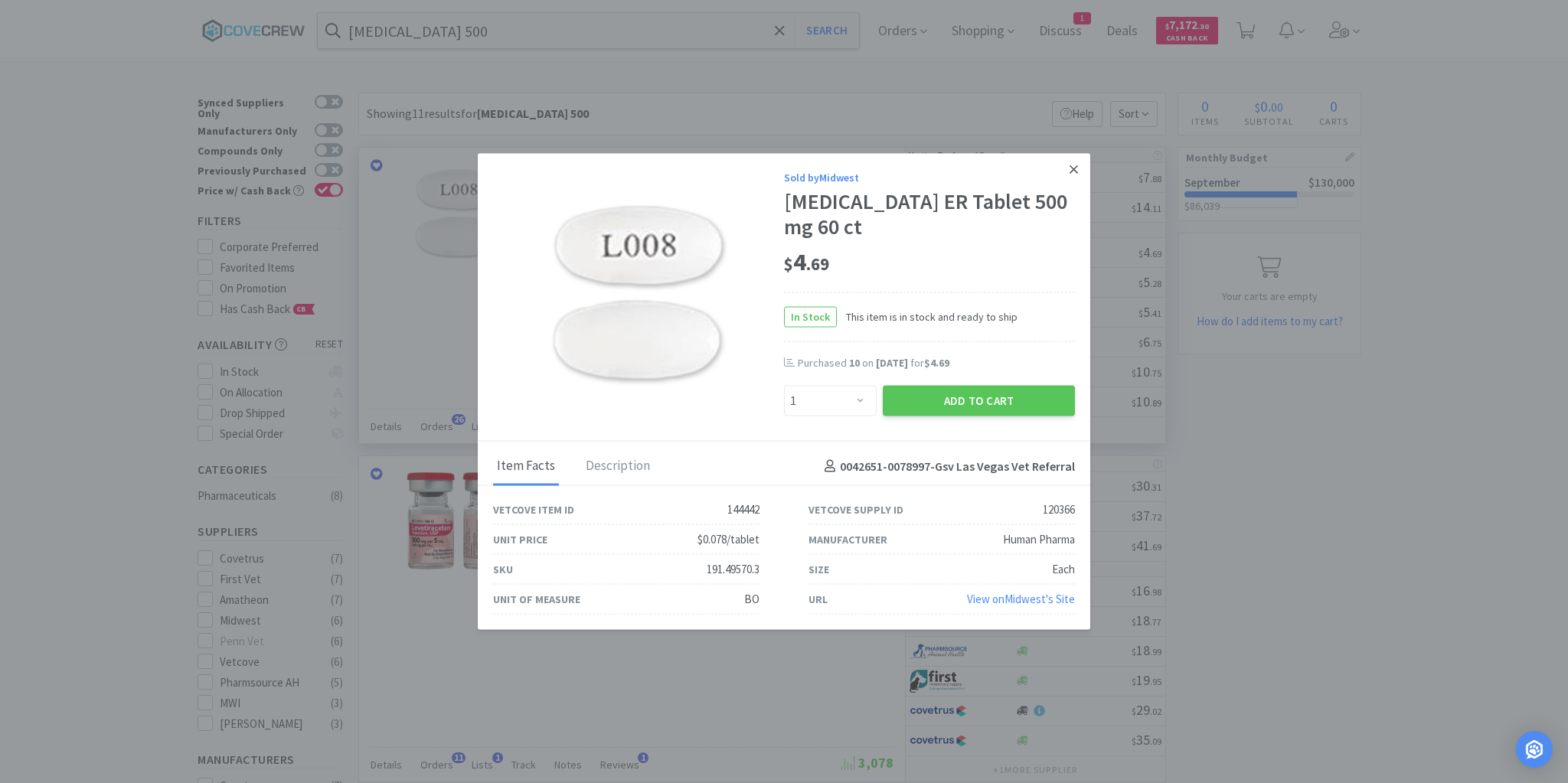
click at [1077, 171] on icon at bounding box center [1074, 169] width 8 height 14
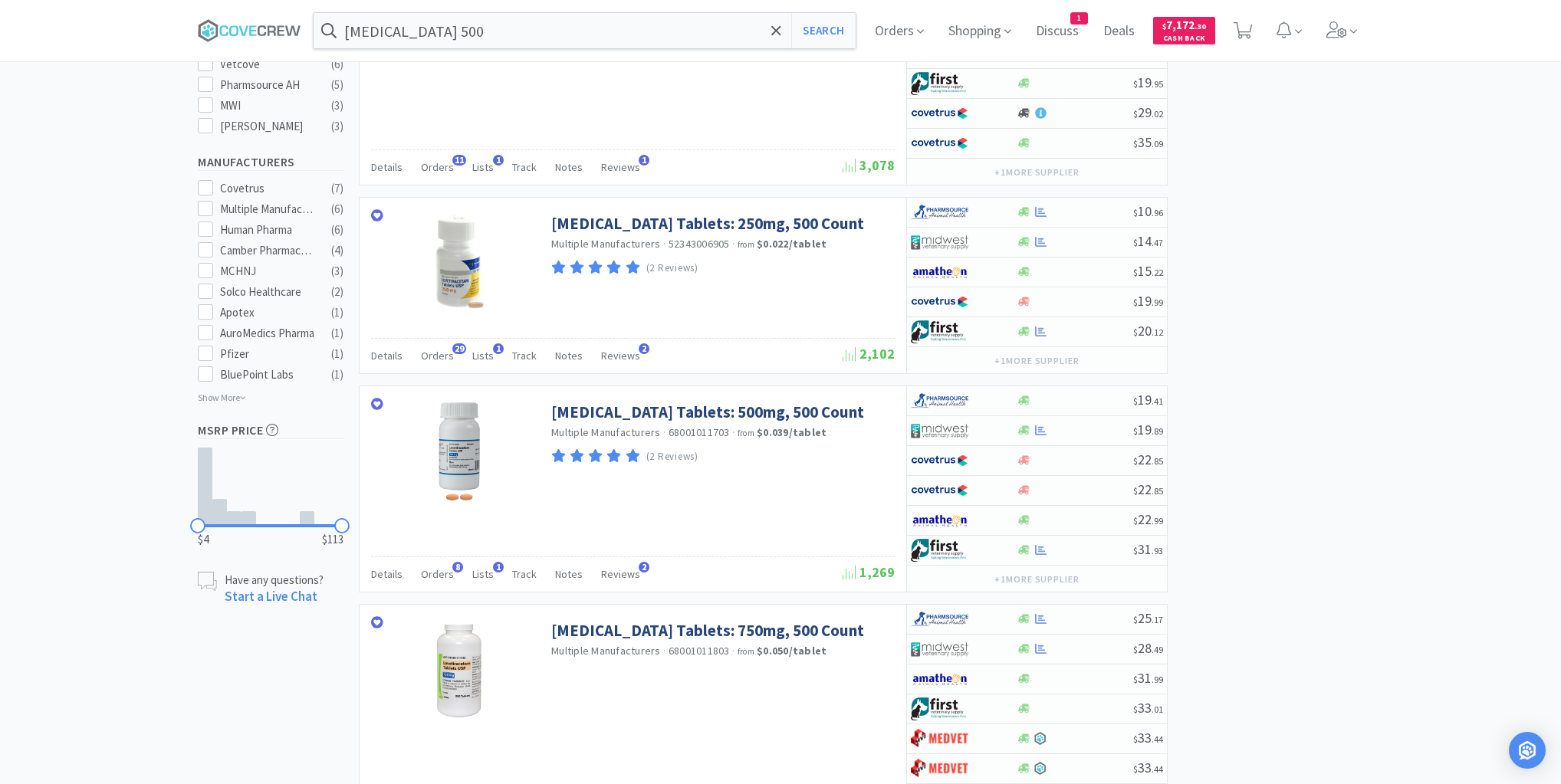
scroll to position [797, 0]
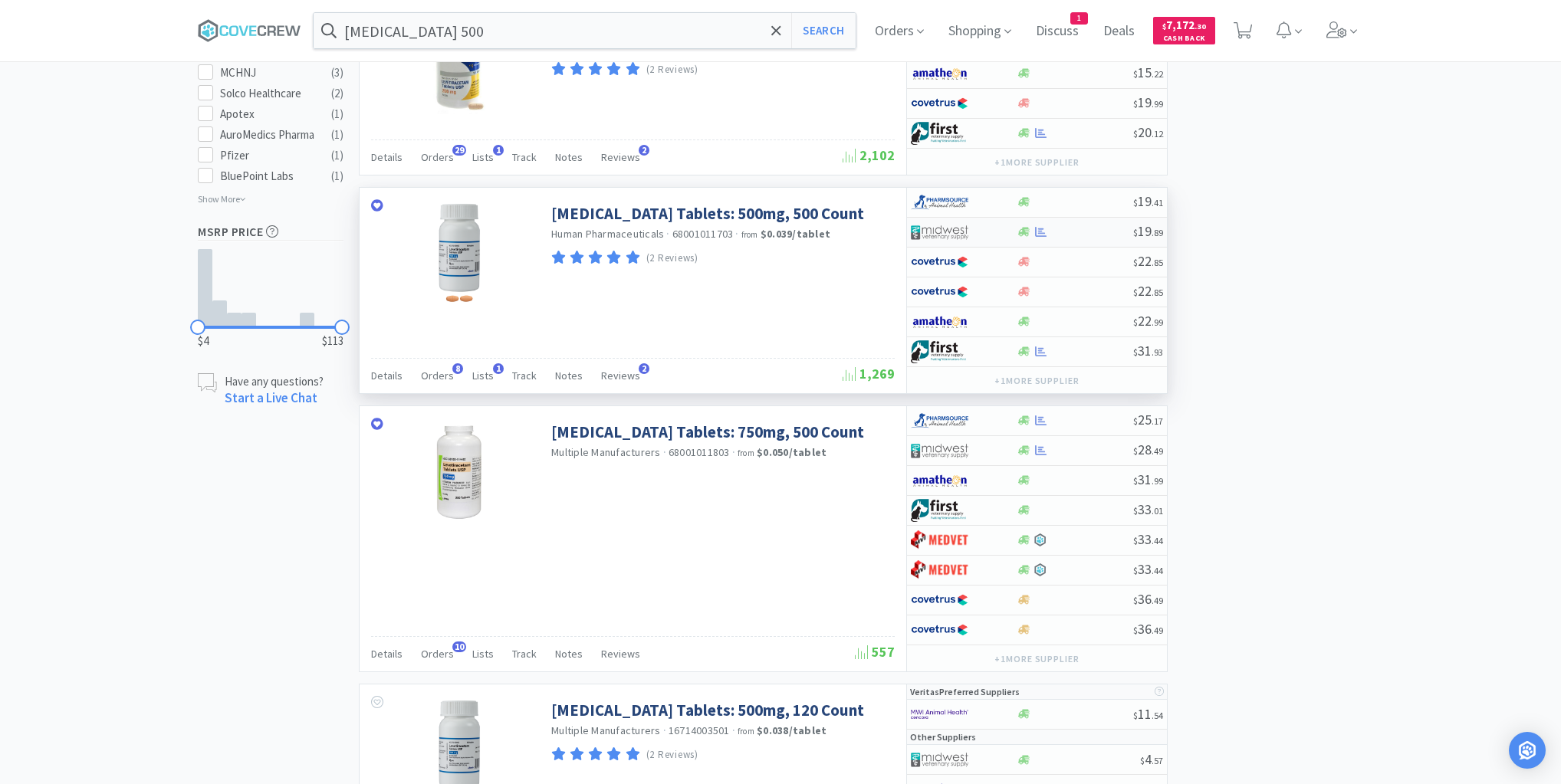
click at [1086, 230] on div at bounding box center [1075, 232] width 118 height 11
select select "1"
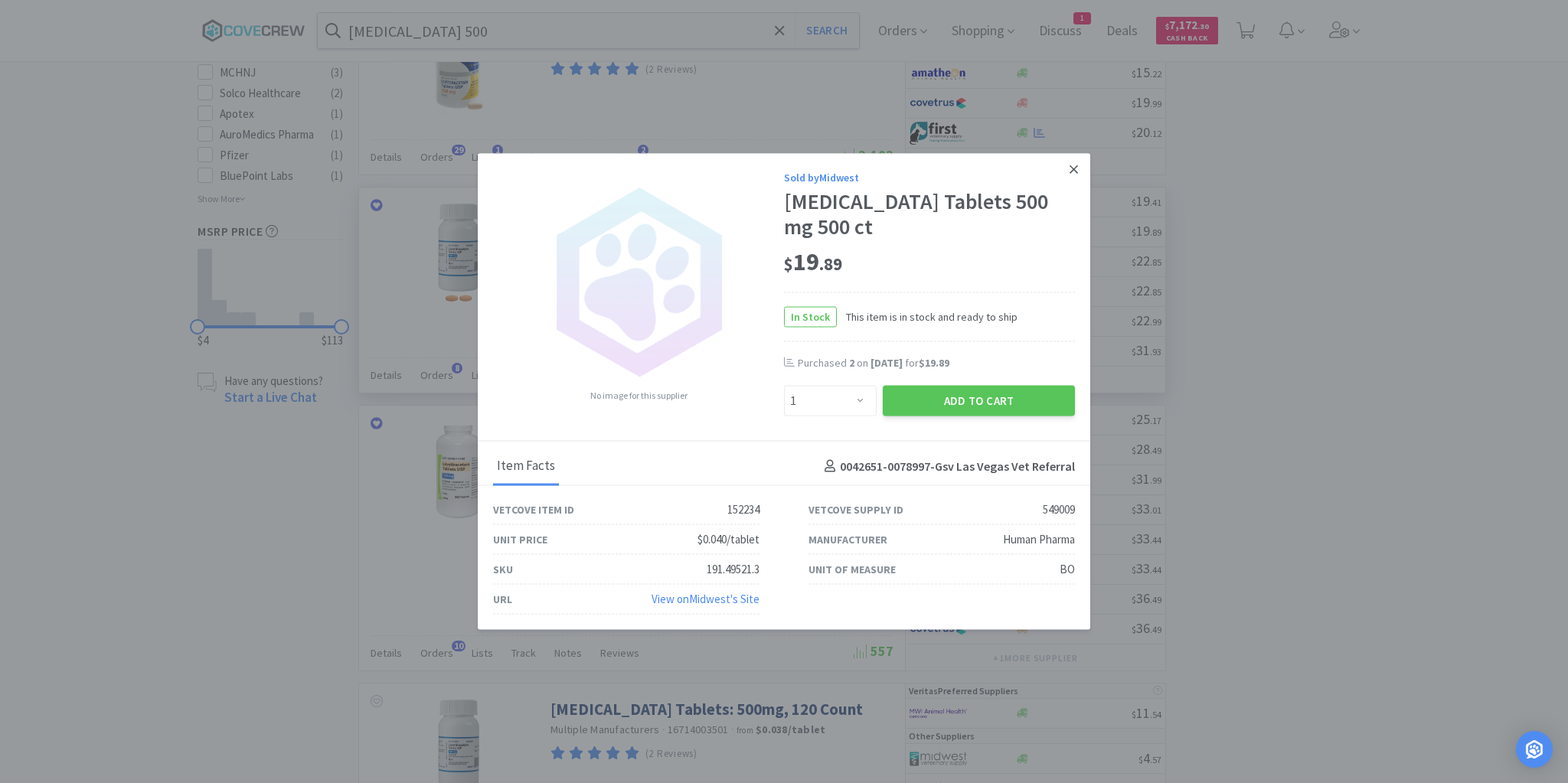
click at [1078, 169] on link at bounding box center [1073, 169] width 27 height 33
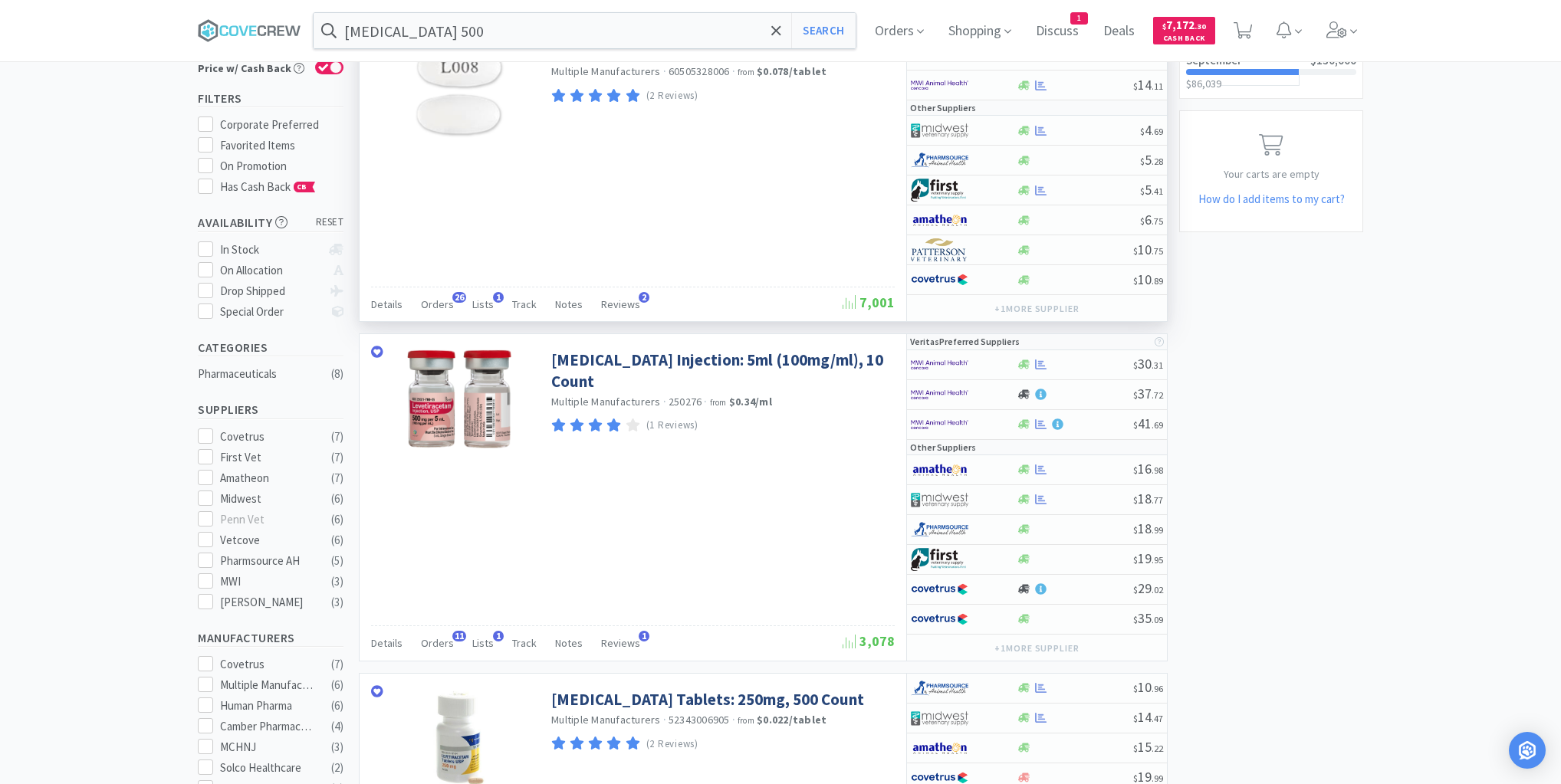
scroll to position [0, 0]
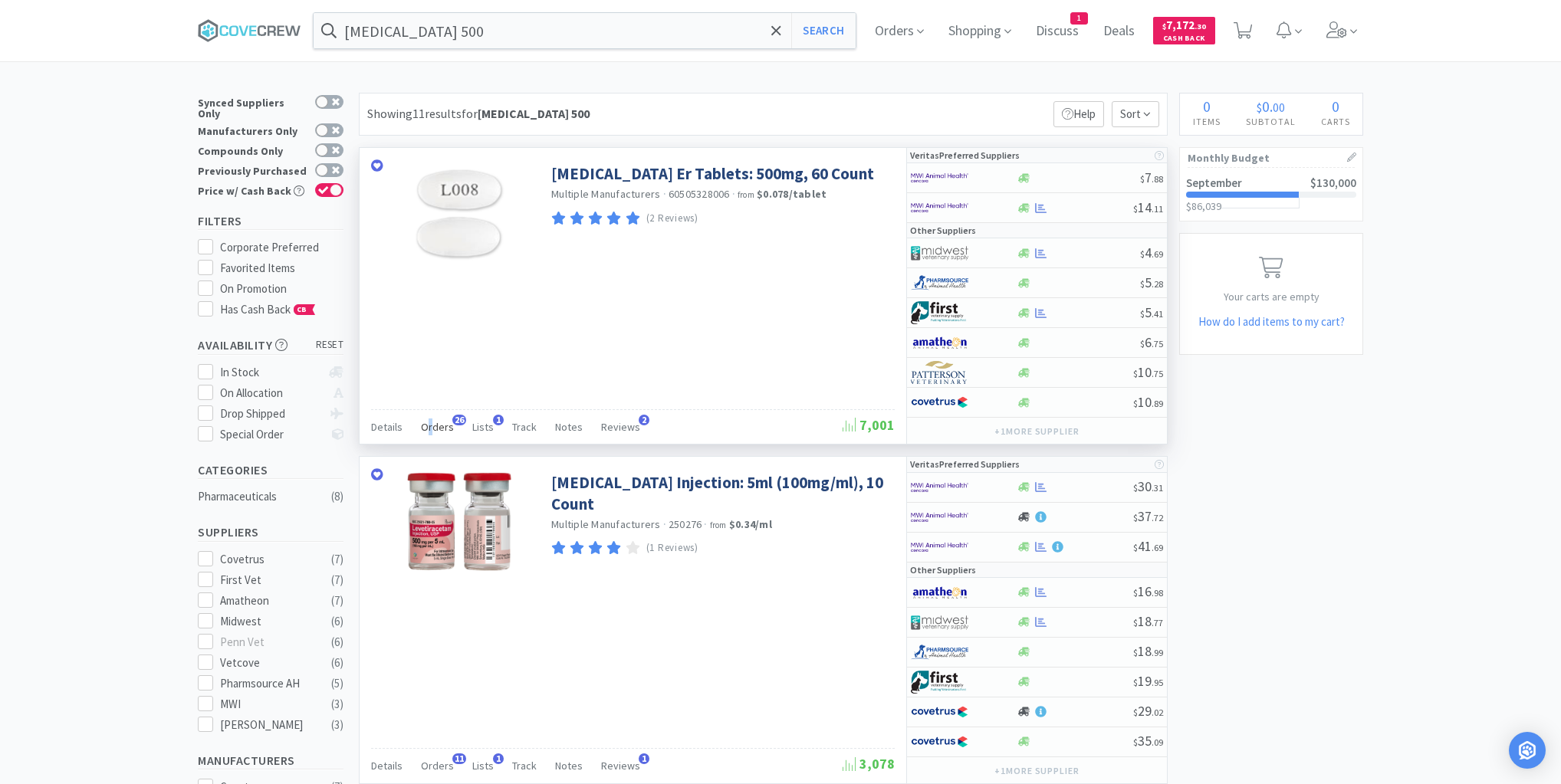
click at [429, 421] on span "Orders" at bounding box center [437, 427] width 33 height 14
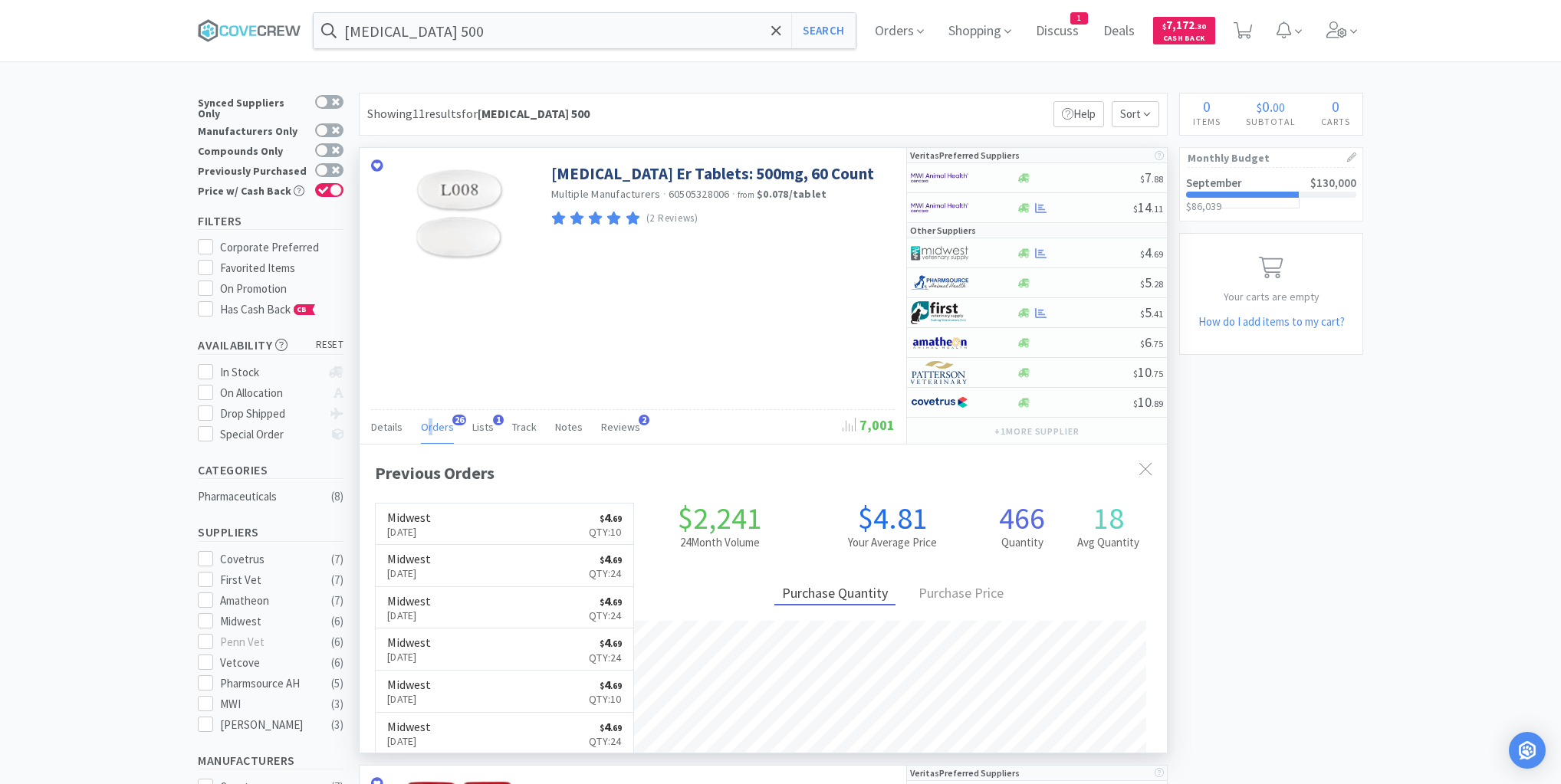
scroll to position [411, 807]
drag, startPoint x: 246, startPoint y: 38, endPoint x: 298, endPoint y: 43, distance: 52.2
click at [246, 38] on icon at bounding box center [249, 30] width 104 height 23
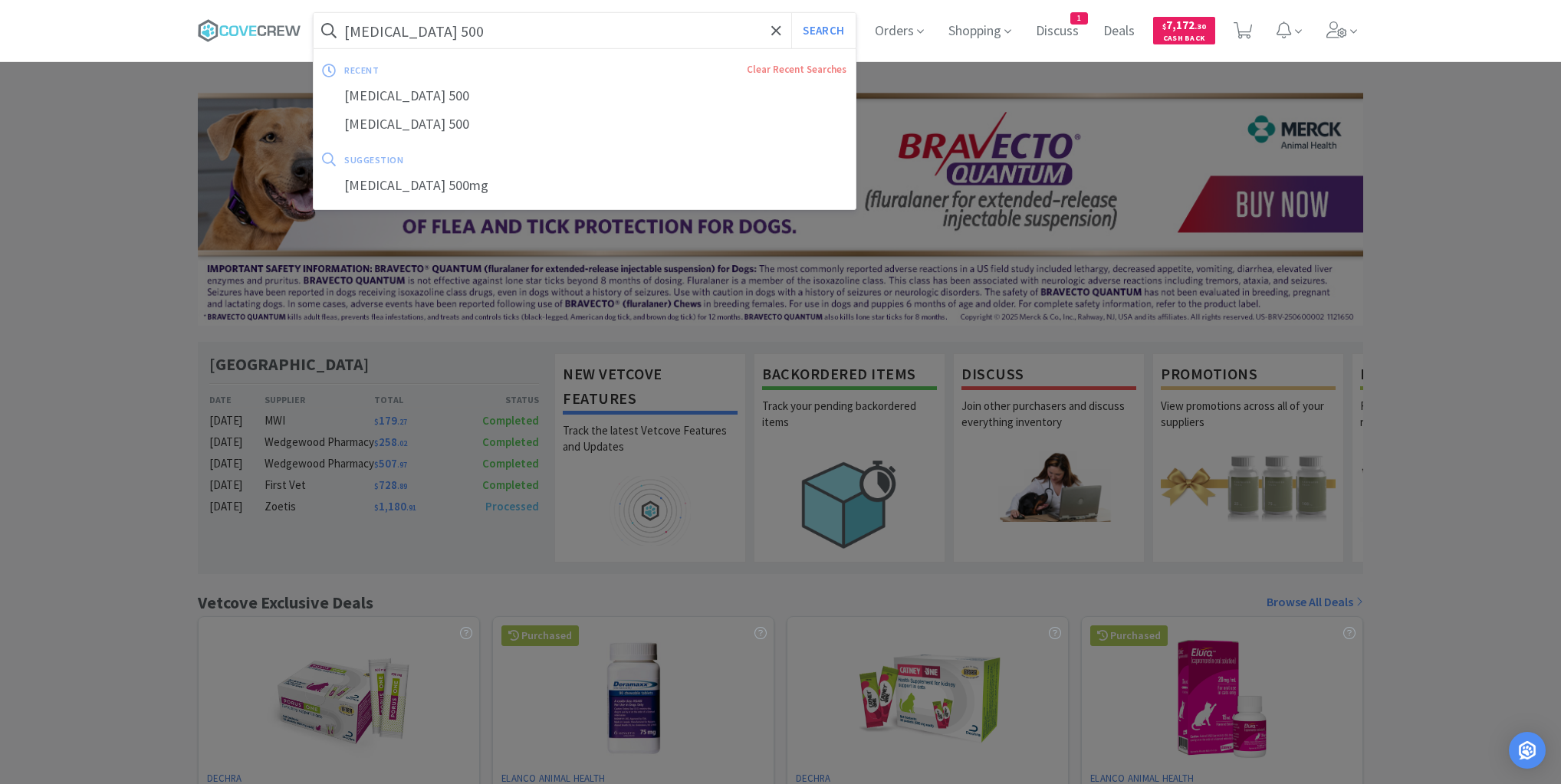
click at [512, 33] on input "[MEDICAL_DATA] 500" at bounding box center [584, 30] width 542 height 35
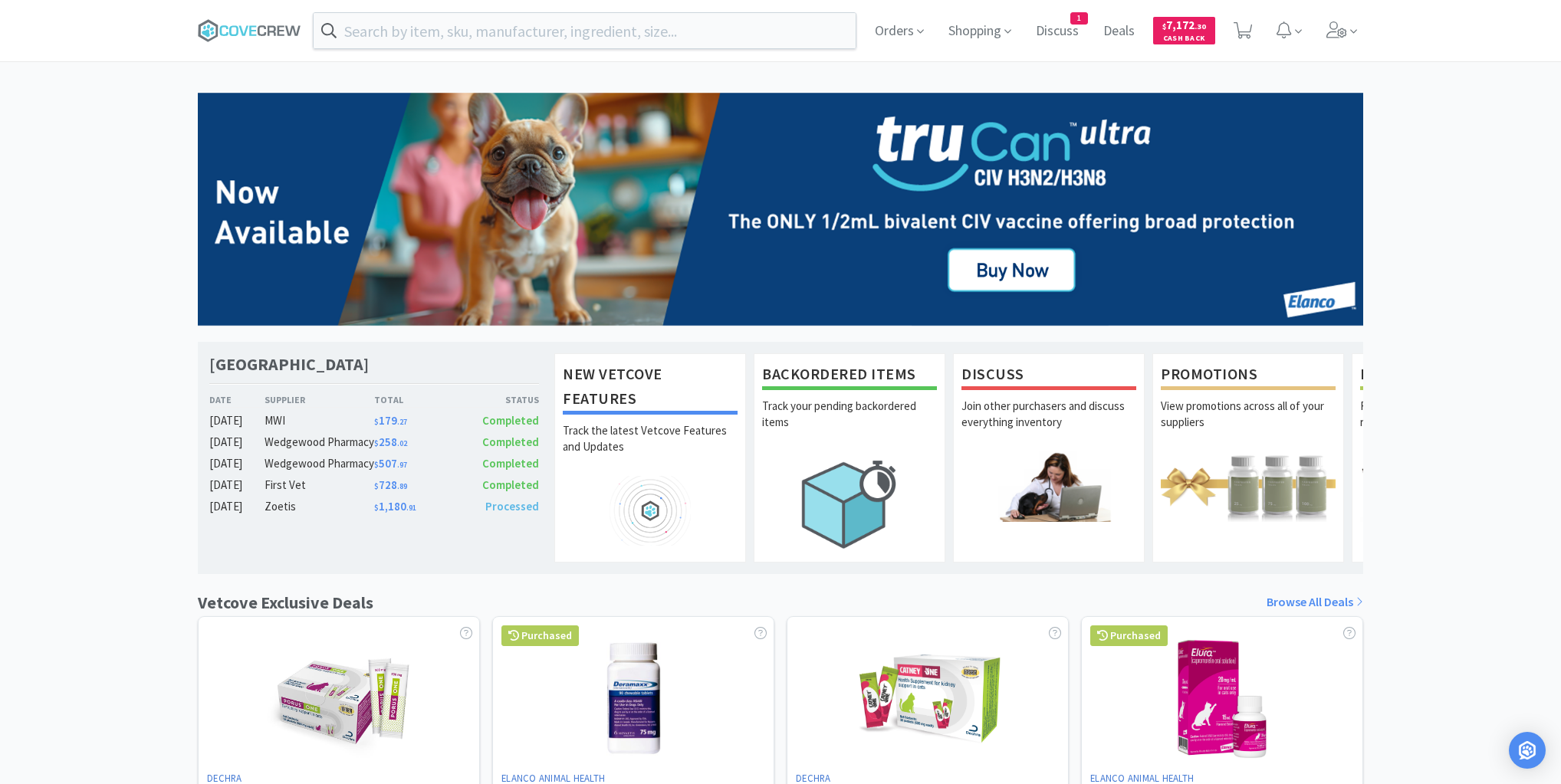
click at [43, 499] on div at bounding box center [780, 392] width 1561 height 784
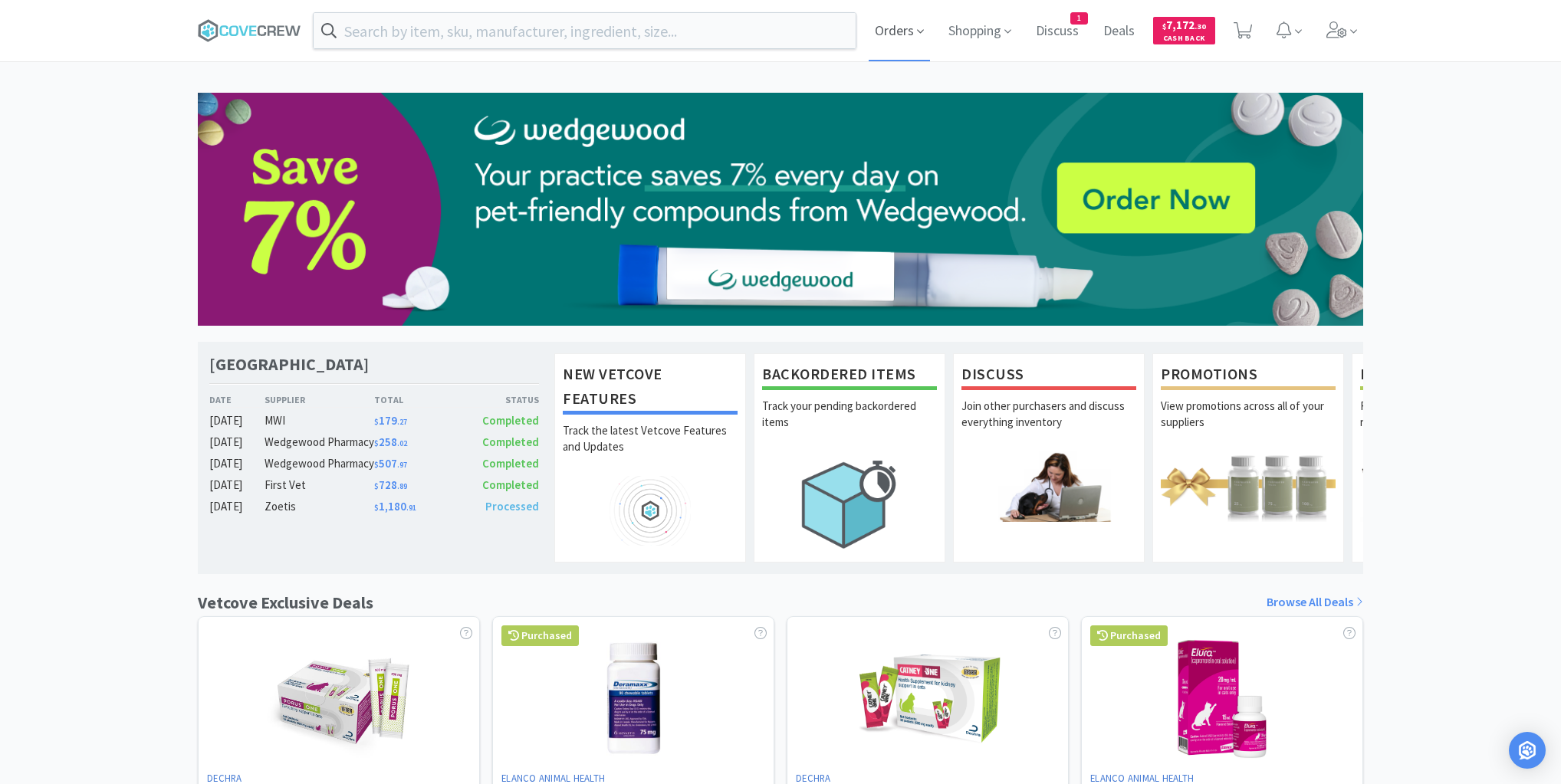
click at [900, 30] on span "Orders" at bounding box center [899, 30] width 61 height 61
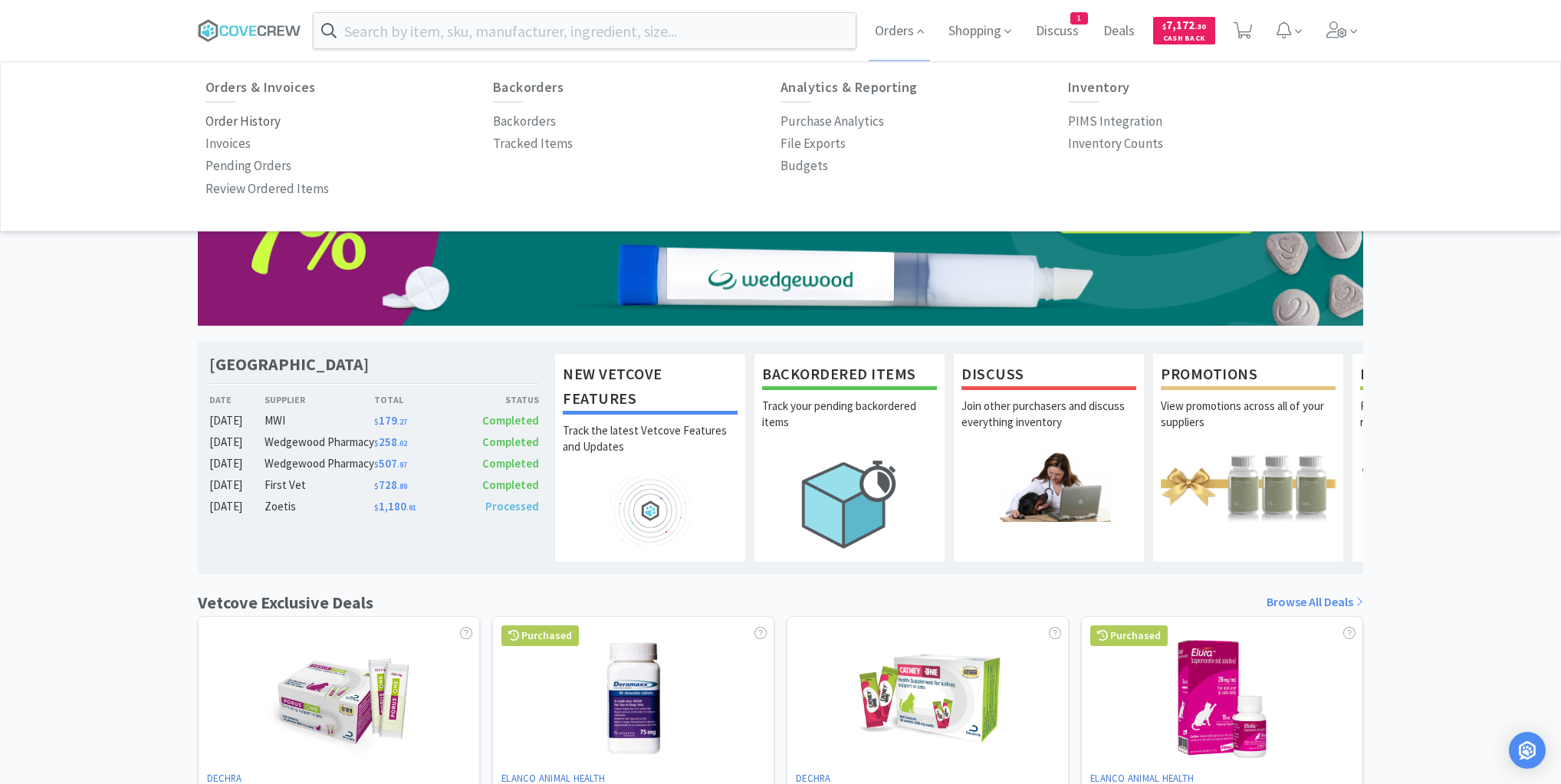
click at [251, 111] on p "Order History" at bounding box center [243, 121] width 75 height 20
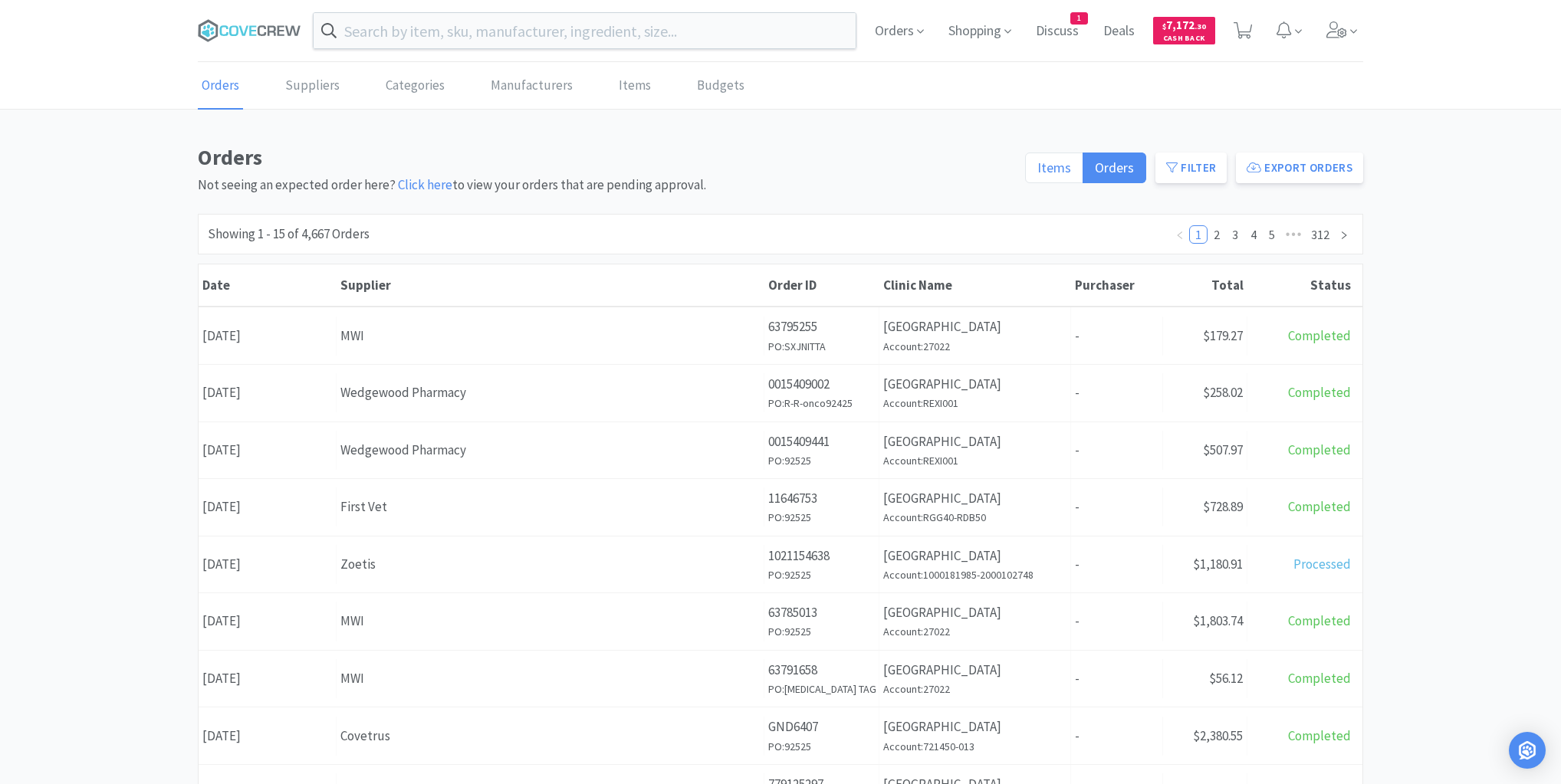
click at [1061, 162] on span "Items" at bounding box center [1053, 168] width 33 height 18
click at [1037, 172] on input "Items" at bounding box center [1037, 172] width 0 height 0
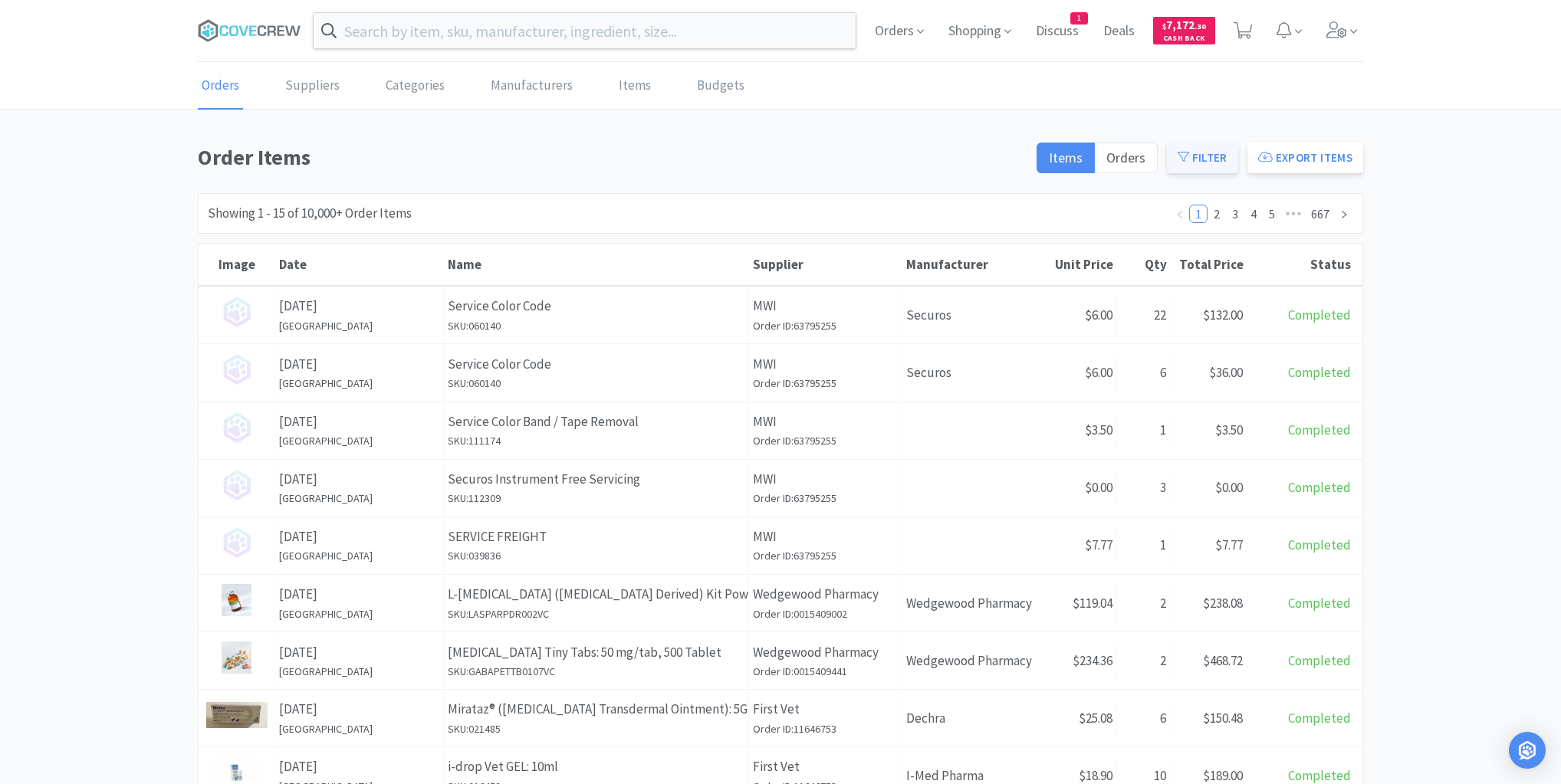
click at [1224, 162] on button "Filter" at bounding box center [1202, 158] width 71 height 31
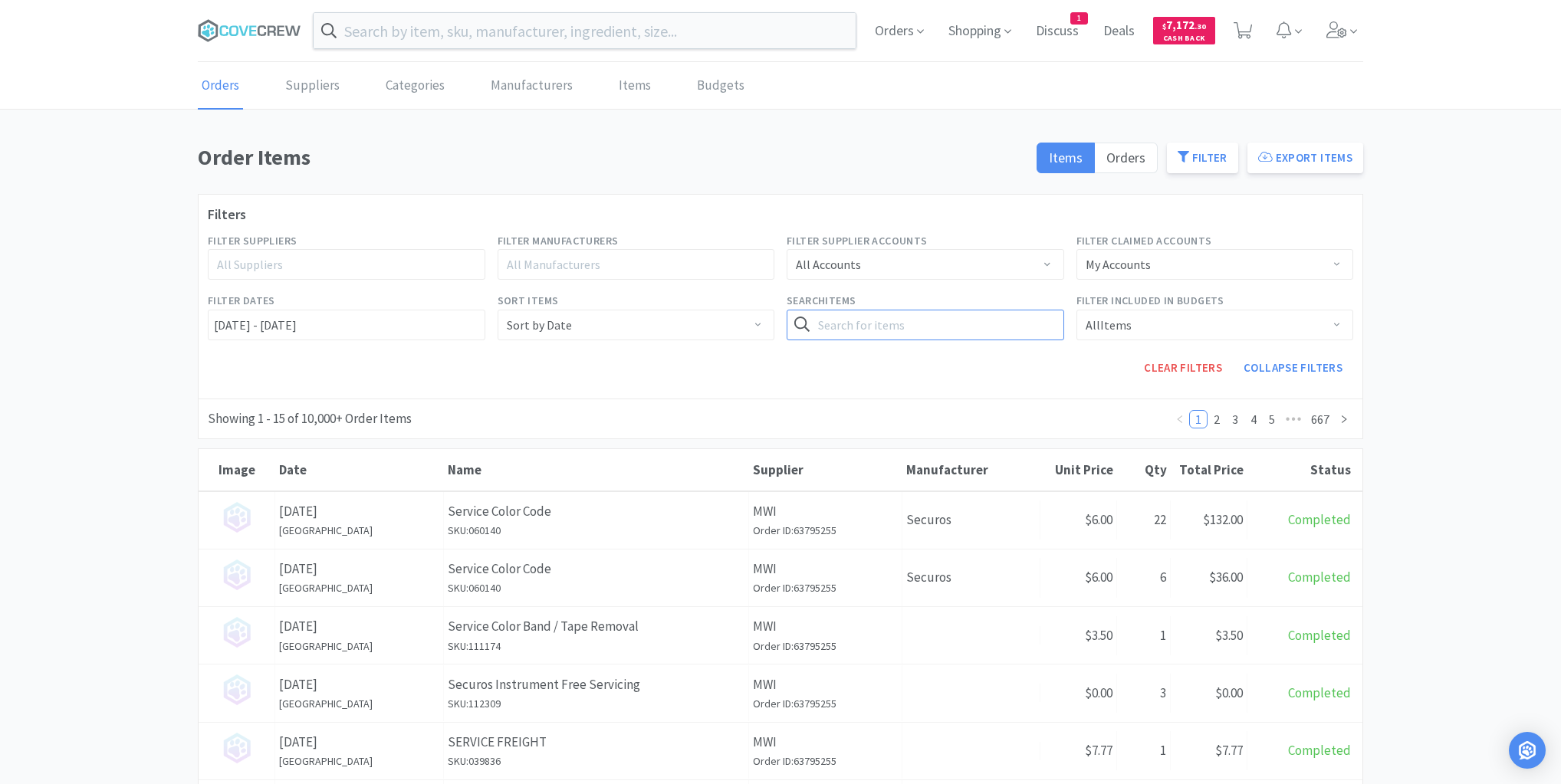
click at [1003, 331] on input "text" at bounding box center [925, 326] width 277 height 31
type input "191.49521.3"
click at [213, 322] on input "[DATE] - [DATE]" at bounding box center [347, 326] width 277 height 31
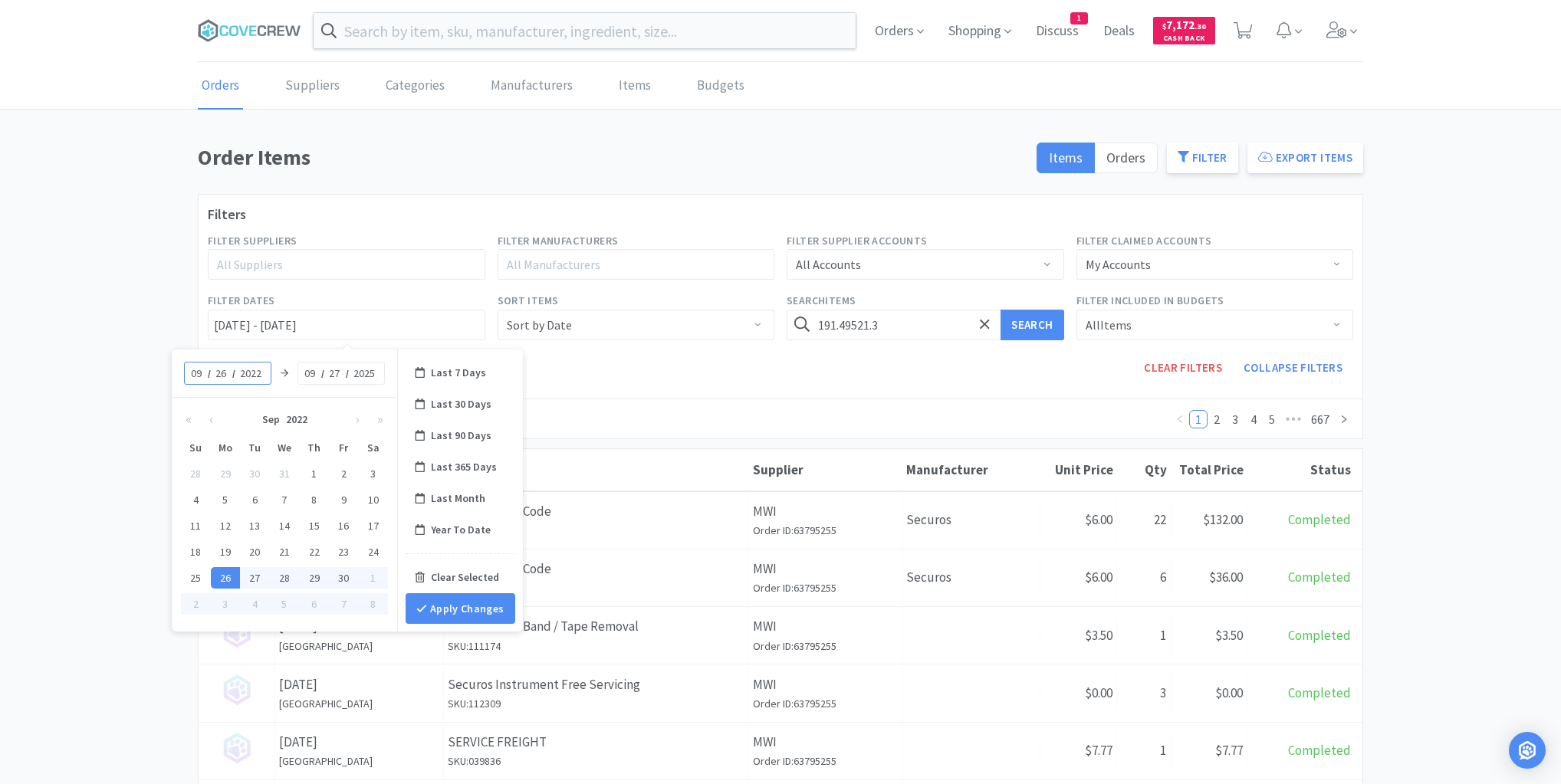
drag, startPoint x: 199, startPoint y: 368, endPoint x: 162, endPoint y: 369, distance: 37.0
click at [162, 369] on body "Orders Shopping Discuss Discuss 1 Deals Deals $ 7,172 . 30 Cash Back Orders Sup…" at bounding box center [780, 392] width 1561 height 784
type input "01"
type input "[DATE] - [DATE]"
type input "01"
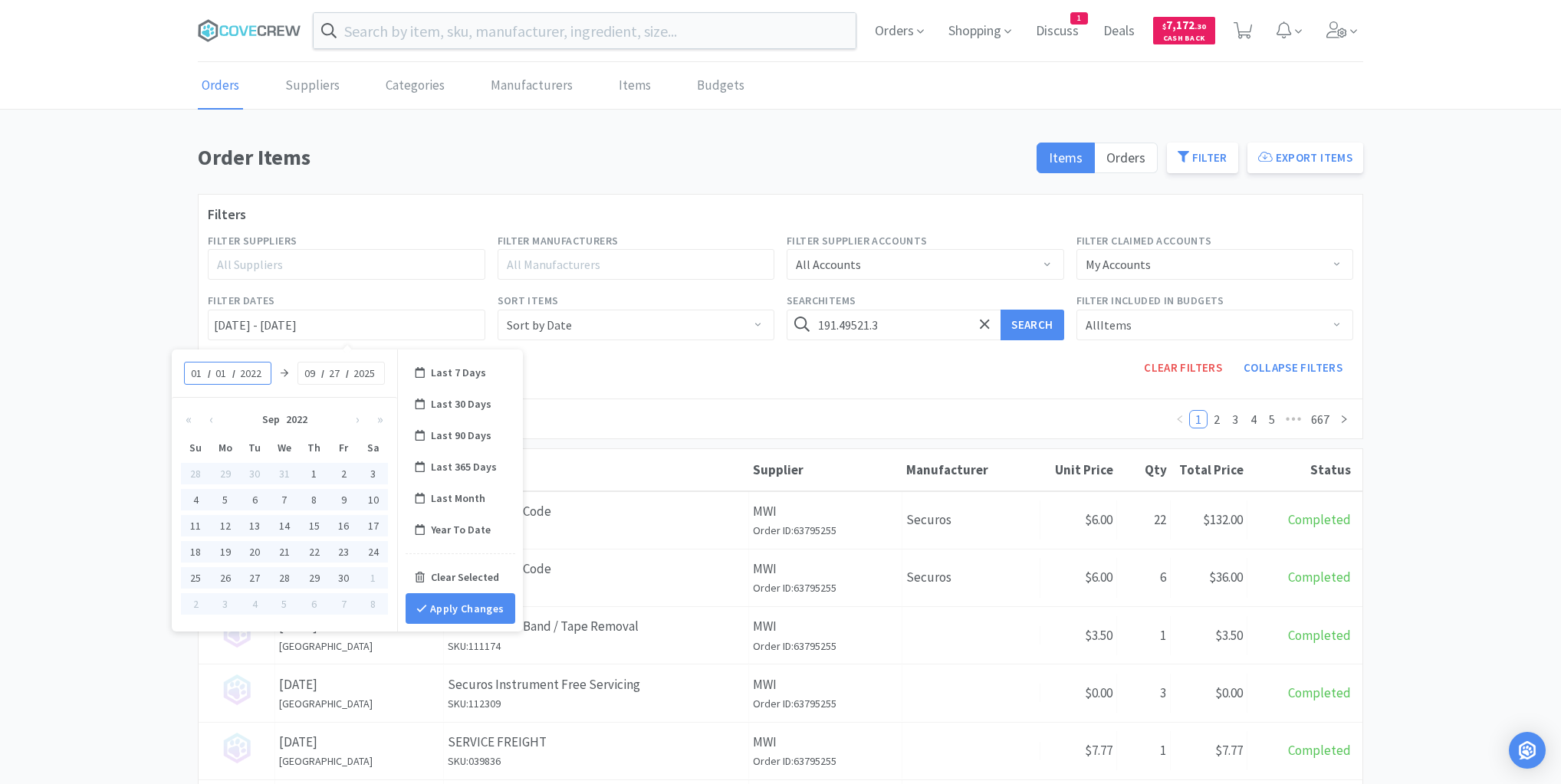
type input "[DATE] - [DATE]"
type input "2025"
type input "[DATE] - [DATE]"
click at [447, 604] on button "Apply Changes" at bounding box center [460, 609] width 109 height 31
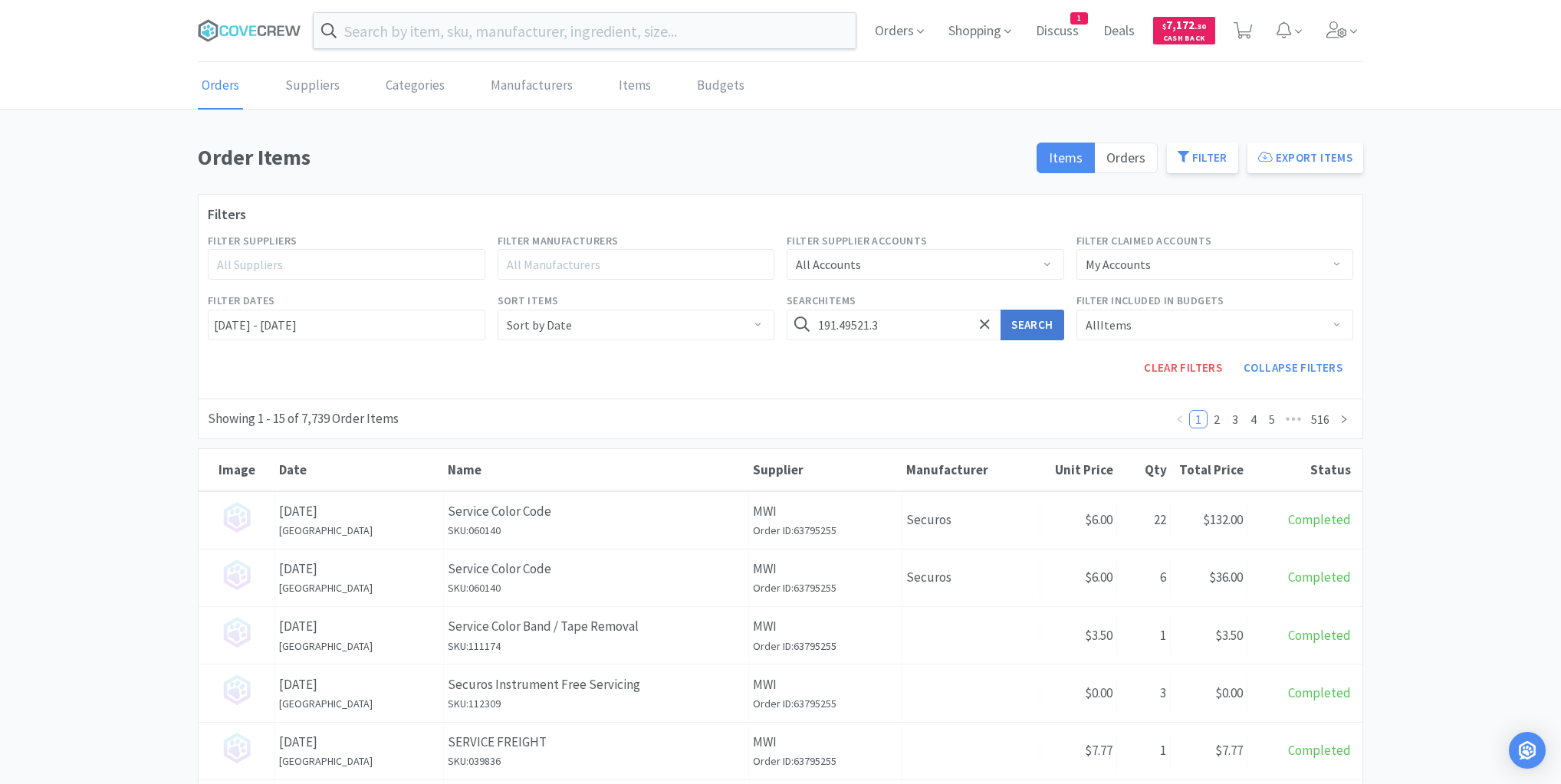
click at [1036, 325] on button "Search" at bounding box center [1031, 326] width 63 height 31
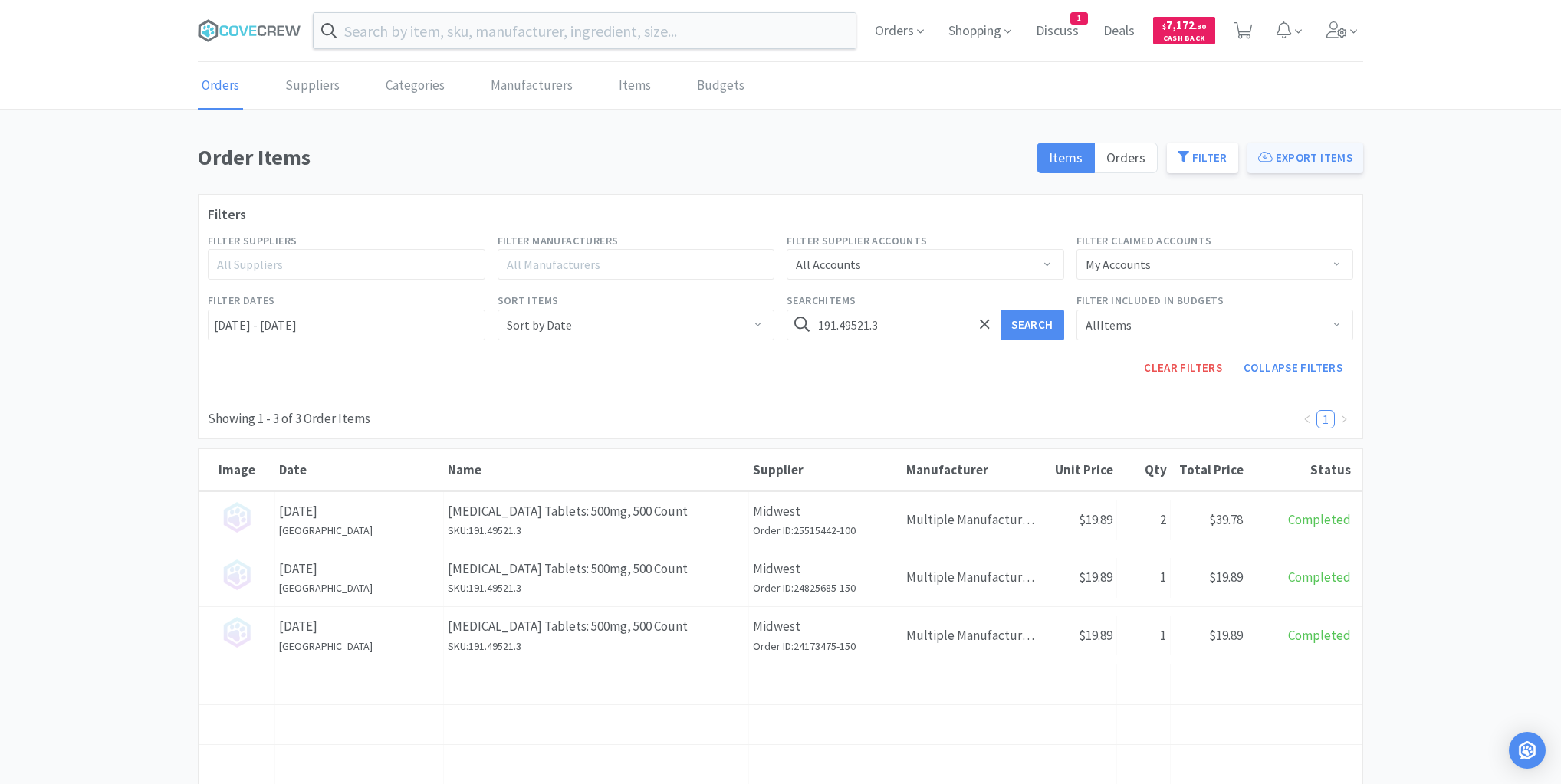
click at [1288, 163] on button "Export Items" at bounding box center [1306, 158] width 116 height 31
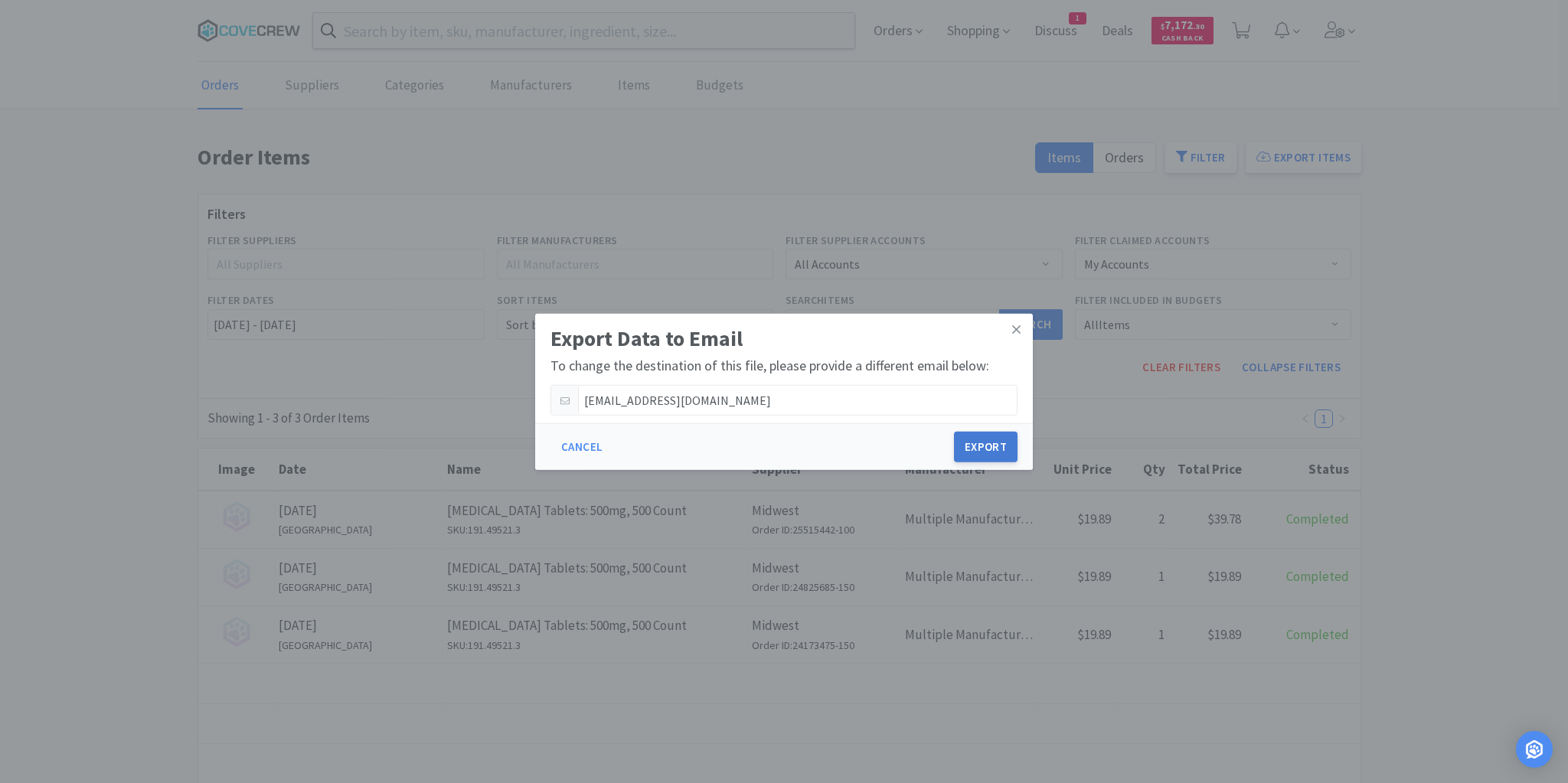
click at [973, 444] on button "Export" at bounding box center [986, 447] width 64 height 31
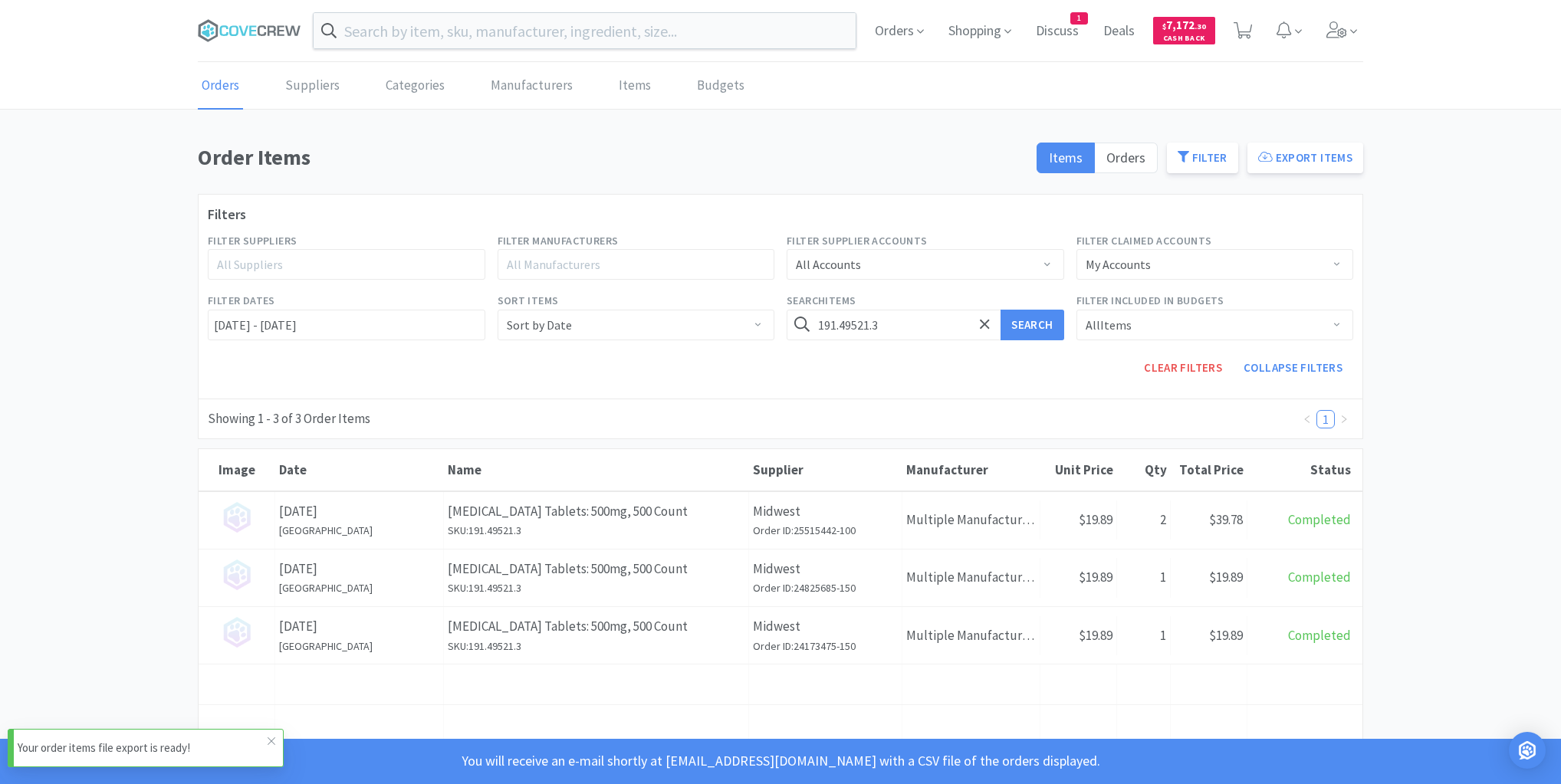
click at [80, 742] on p "Your order items file export is ready!" at bounding box center [143, 748] width 250 height 19
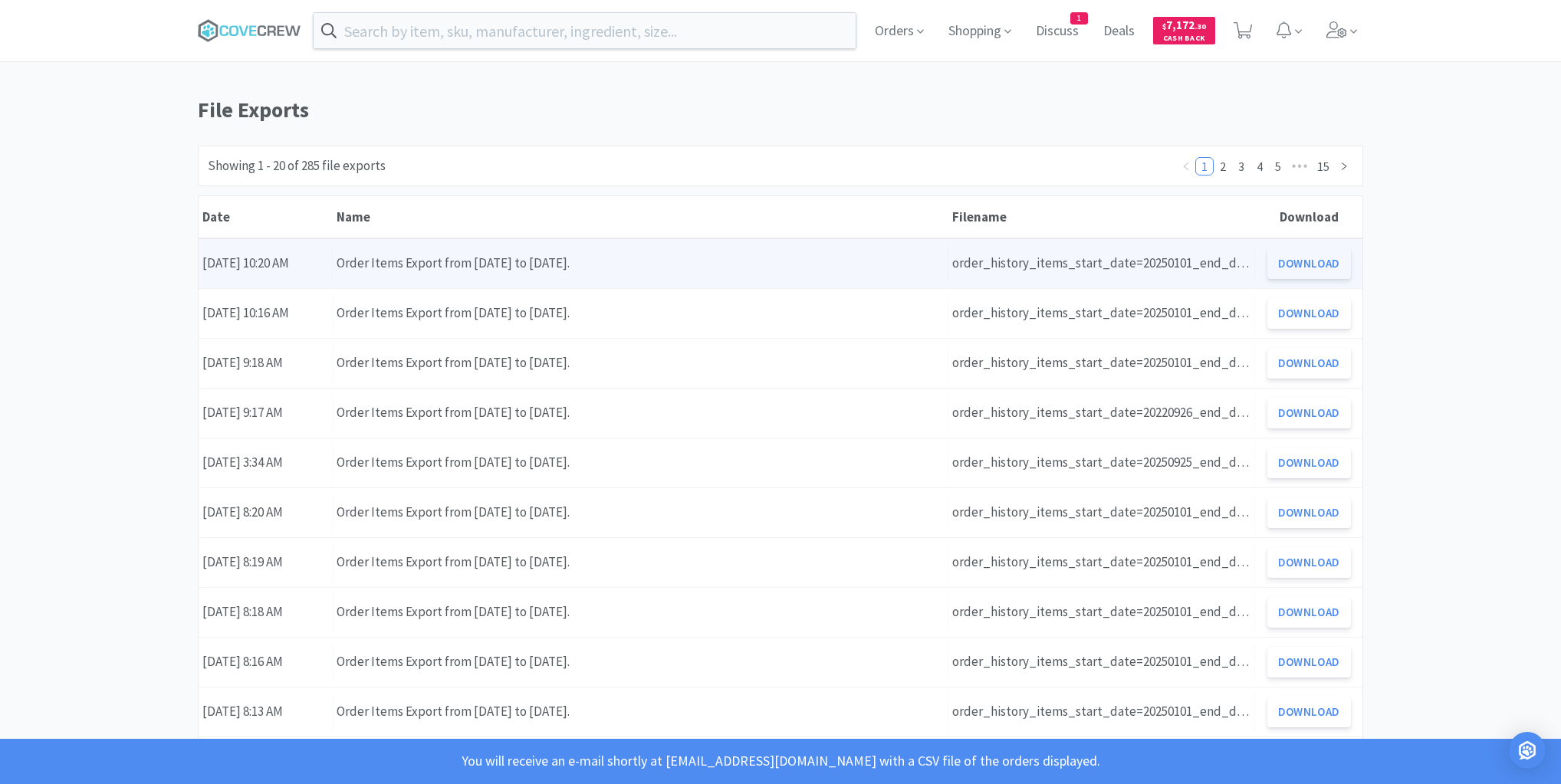
click at [1291, 264] on button "Download" at bounding box center [1309, 264] width 83 height 31
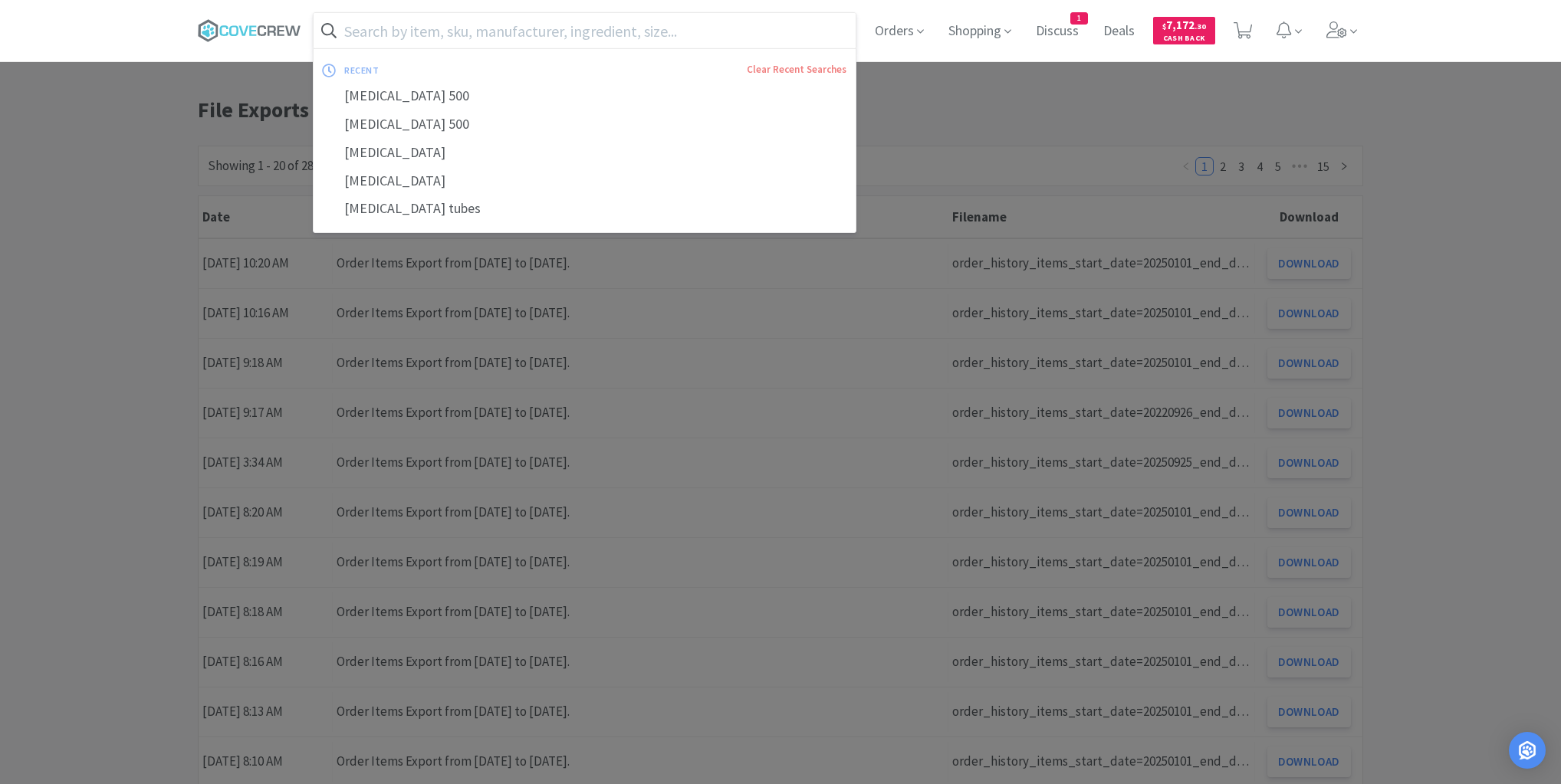
click at [675, 29] on input "text" at bounding box center [584, 30] width 542 height 35
drag, startPoint x: 402, startPoint y: 86, endPoint x: 399, endPoint y: 95, distance: 9.5
click at [401, 87] on div "[MEDICAL_DATA] 500" at bounding box center [584, 96] width 542 height 29
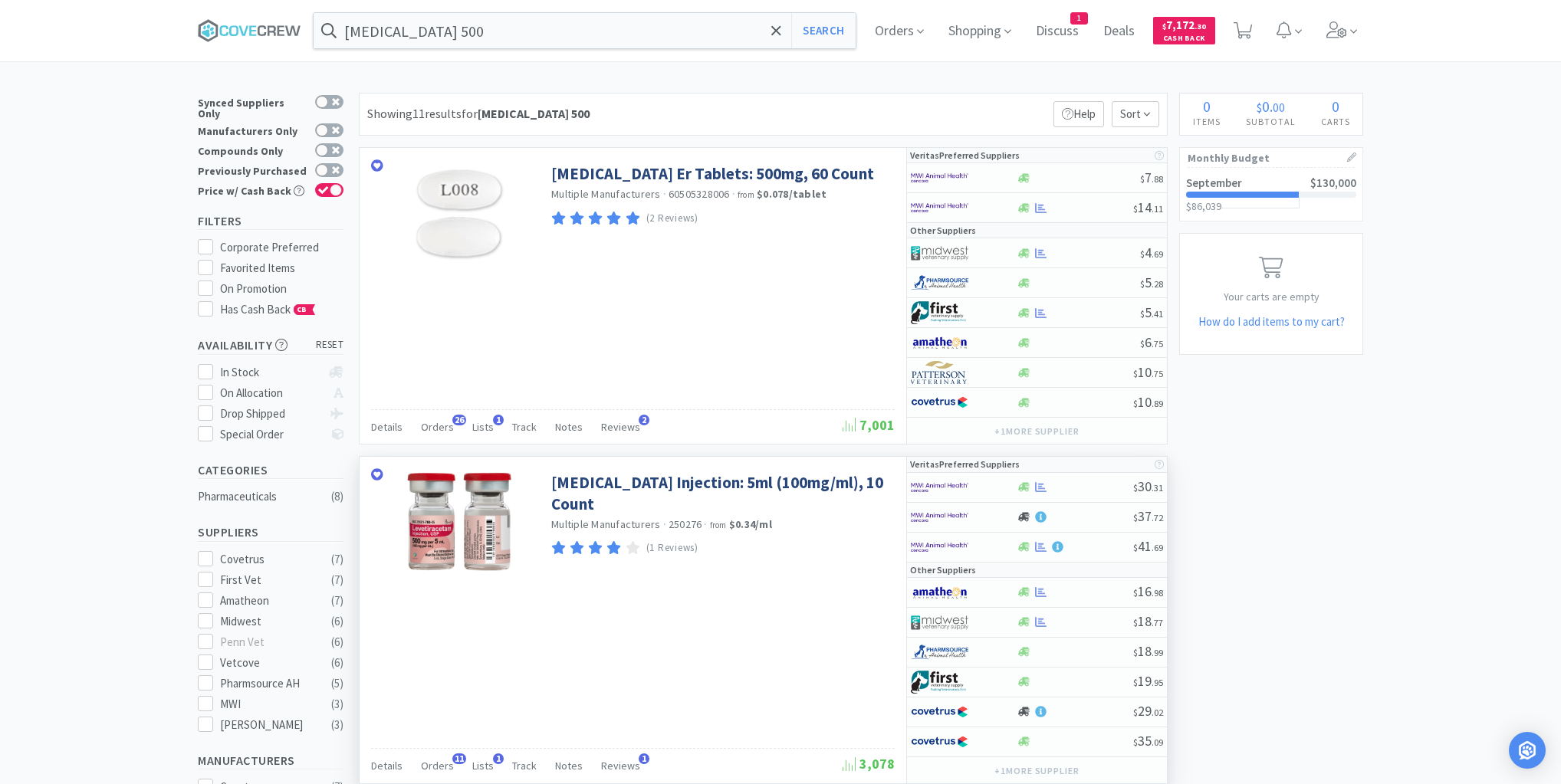
click at [490, 674] on div "[MEDICAL_DATA] Injection: 5ml (100mg/ml), 10 Count Multiple Manufacturers · 250…" at bounding box center [633, 619] width 547 height 326
click at [437, 421] on span "Orders" at bounding box center [437, 427] width 33 height 14
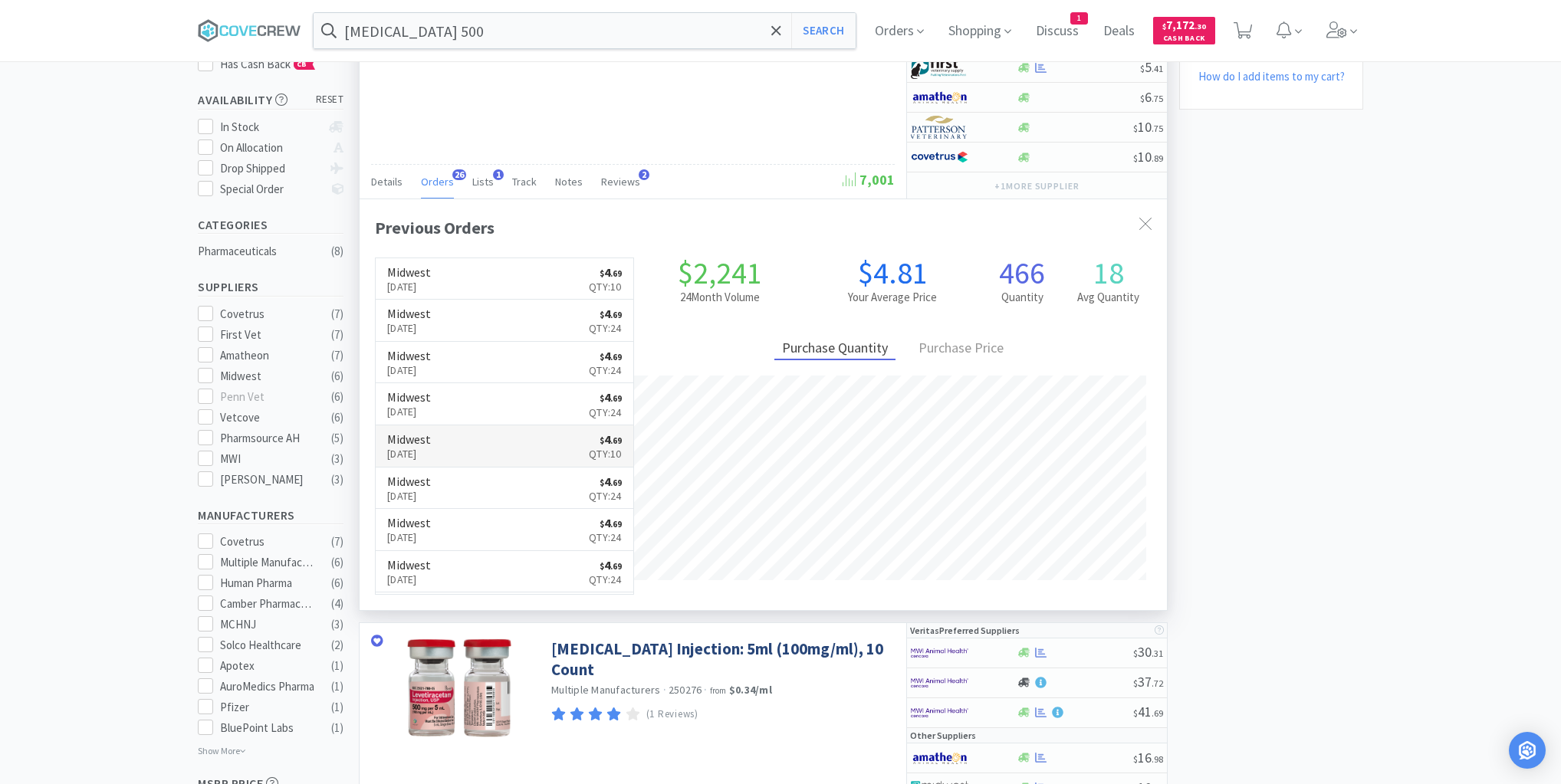
click at [528, 447] on link "Midwest [DATE] $ 4 . 69 Qty: 10" at bounding box center [504, 447] width 258 height 42
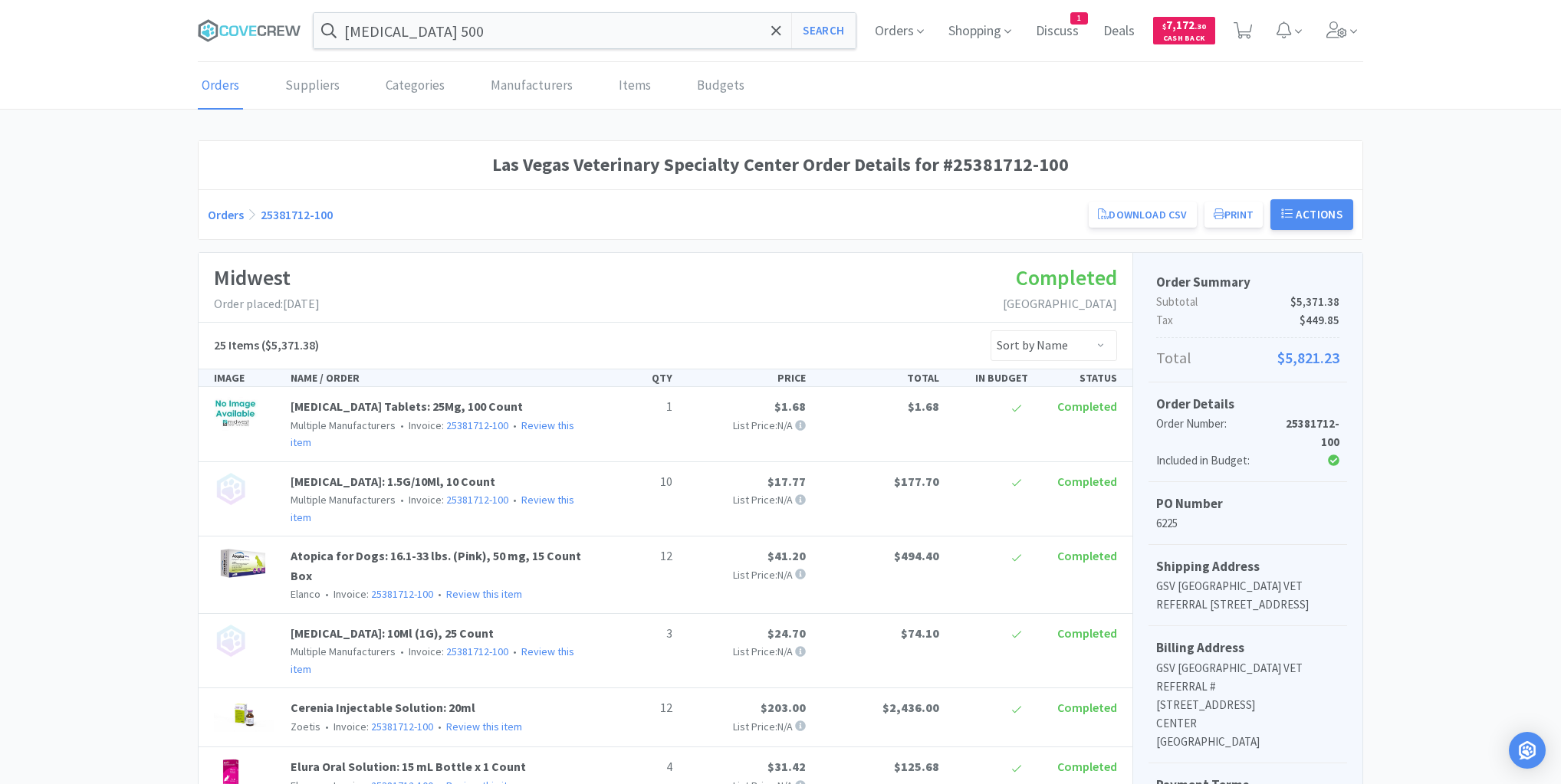
click at [815, 26] on button "Search" at bounding box center [823, 30] width 64 height 35
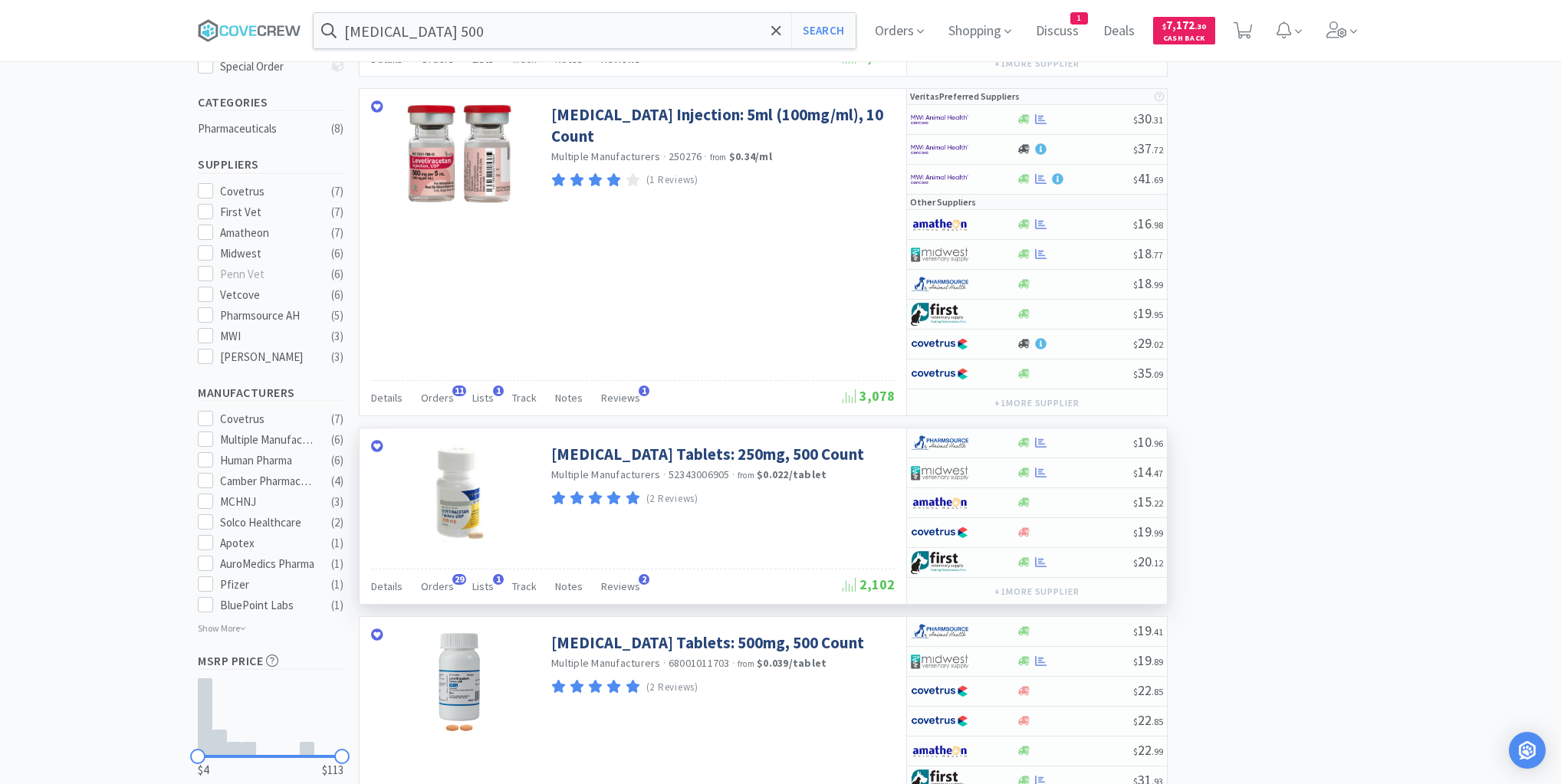
scroll to position [613, 0]
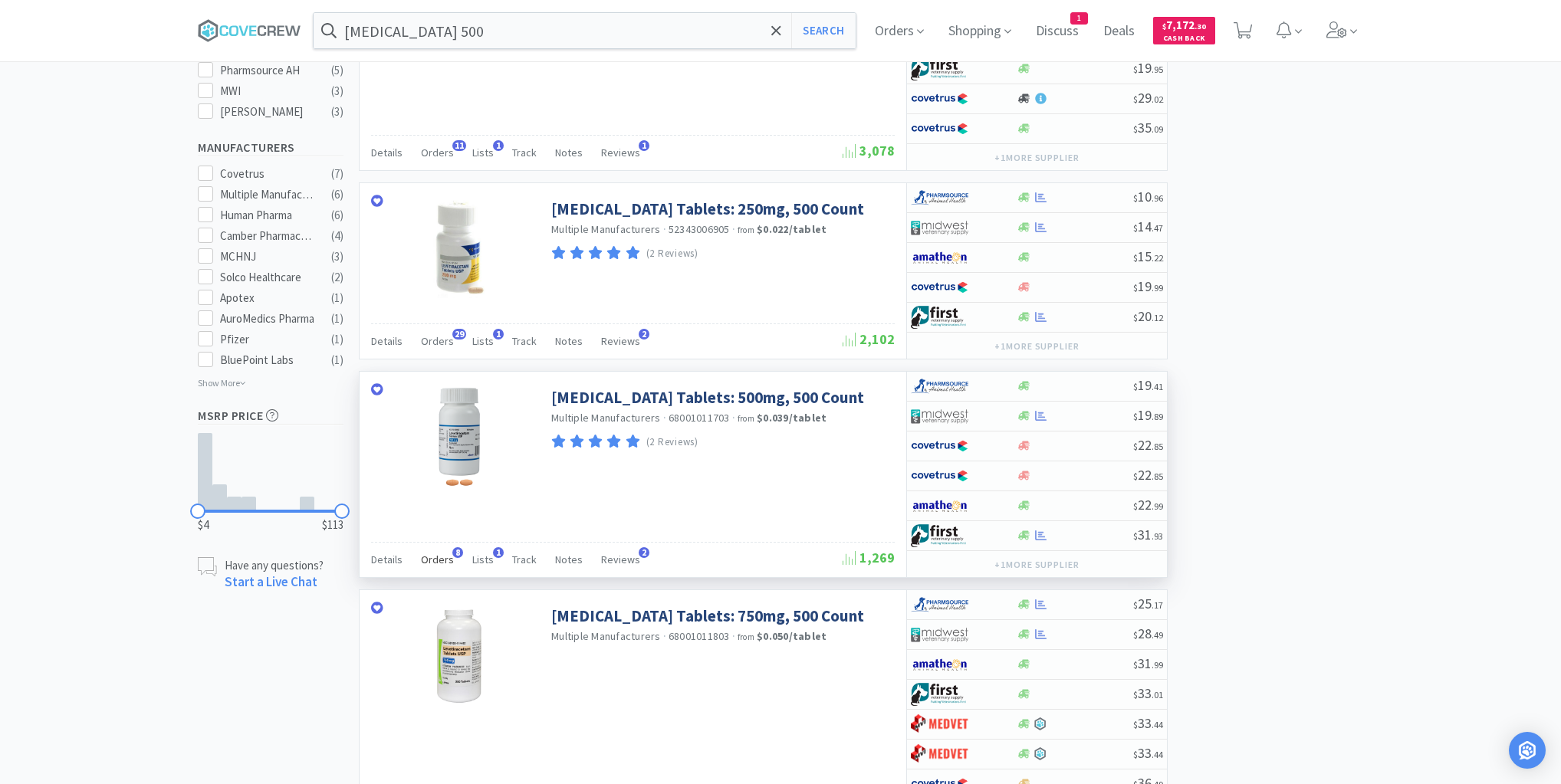
click at [448, 553] on span "Orders" at bounding box center [437, 560] width 33 height 14
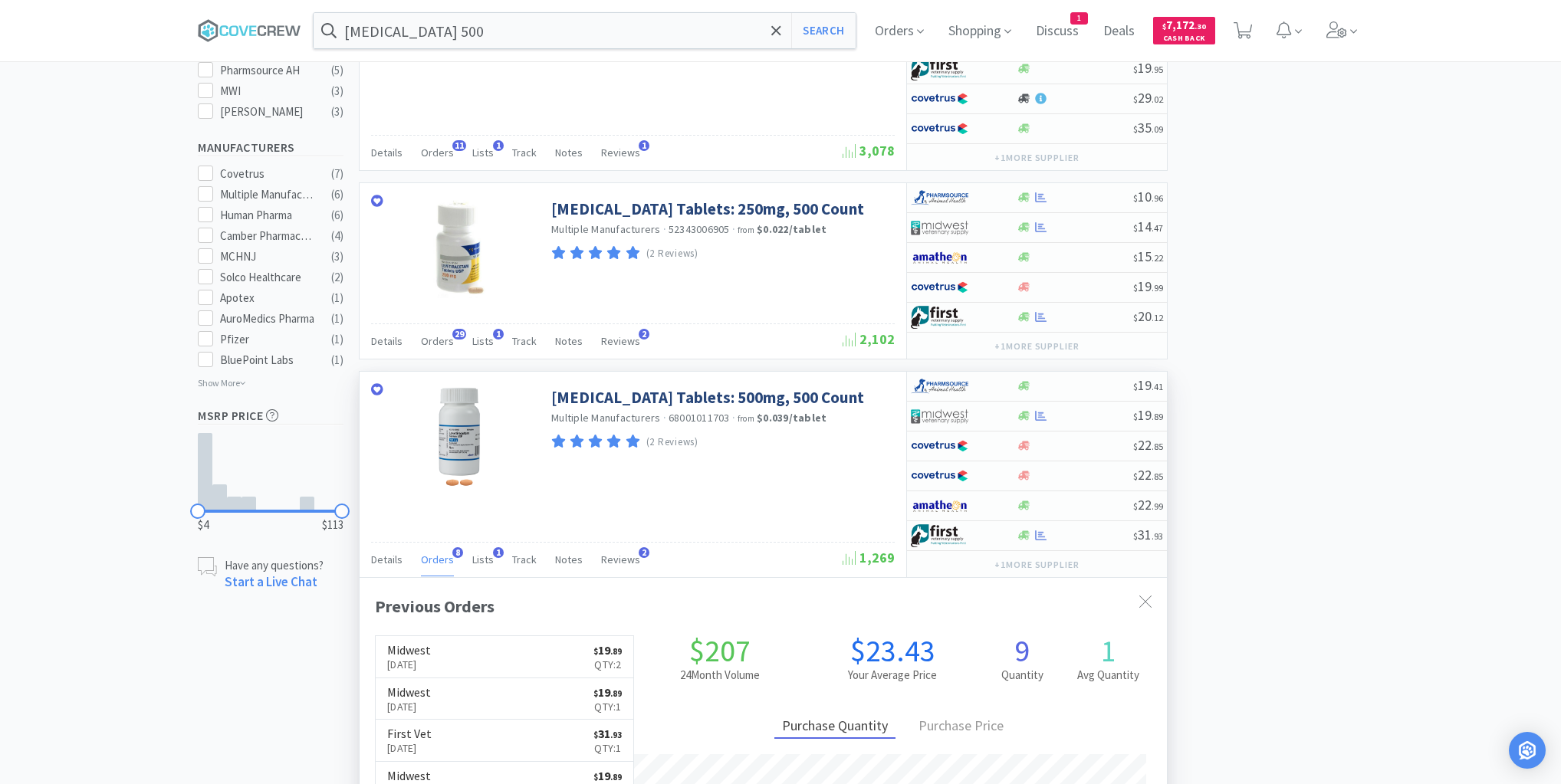
scroll to position [407, 807]
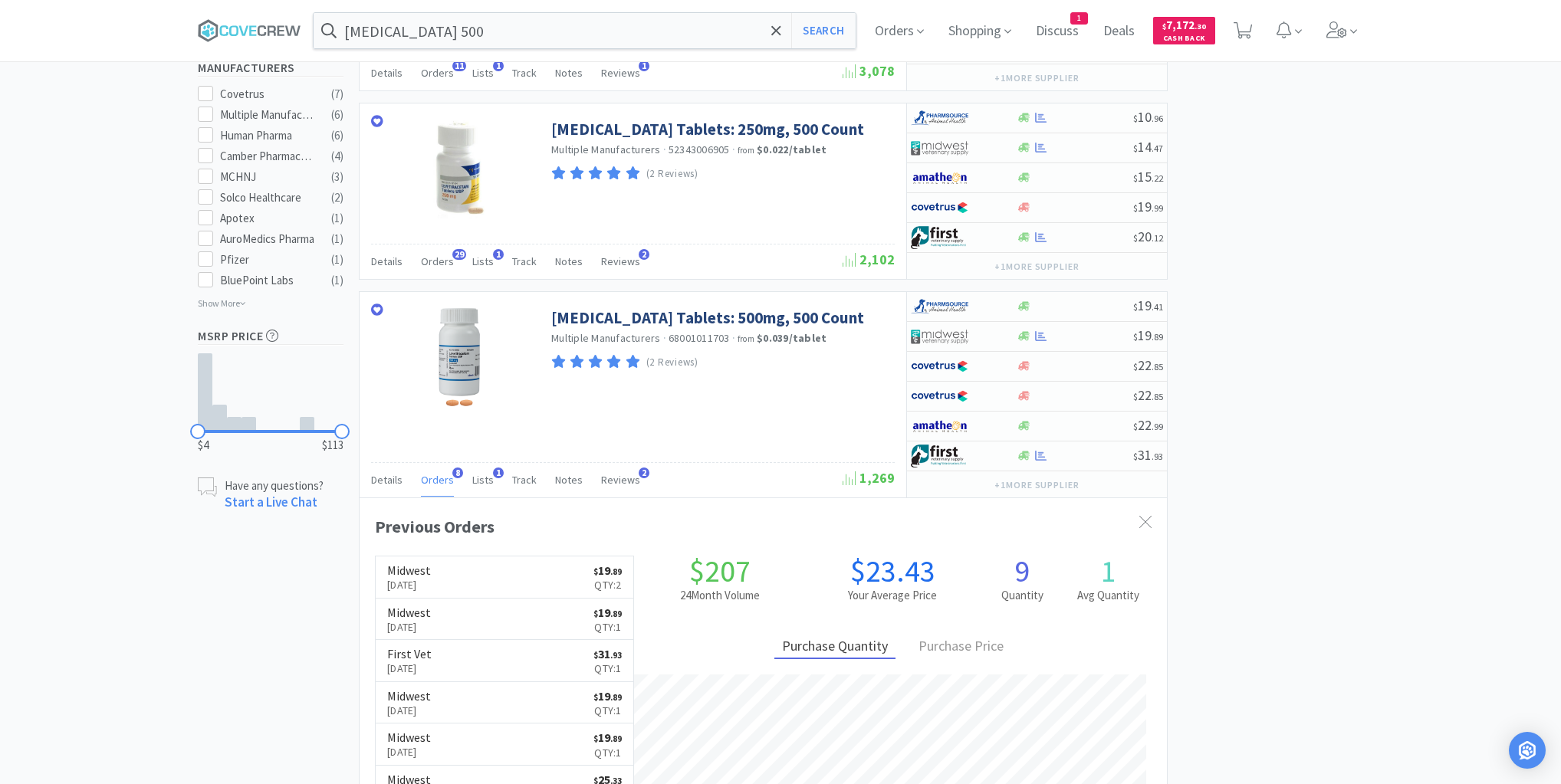
scroll to position [797, 0]
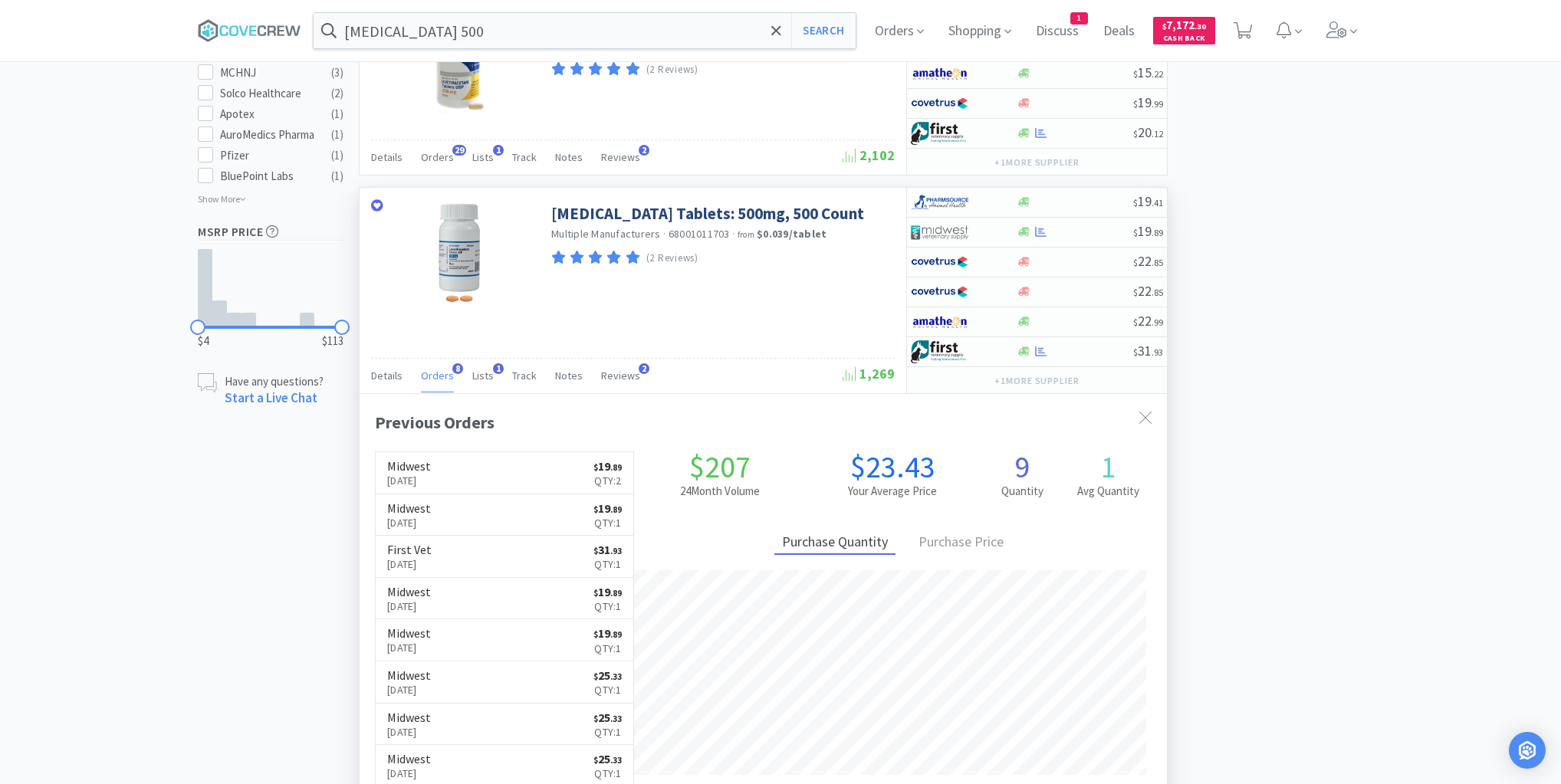
click at [604, 290] on div "[MEDICAL_DATA] Tablets: 500mg, 500 Count Multiple Manufacturers · 68001011703 ·…" at bounding box center [633, 251] width 547 height 127
click at [610, 319] on div "[MEDICAL_DATA] Tablets: 500mg, 500 Count Multiple Manufacturers · 68001011703 ·…" at bounding box center [633, 290] width 547 height 206
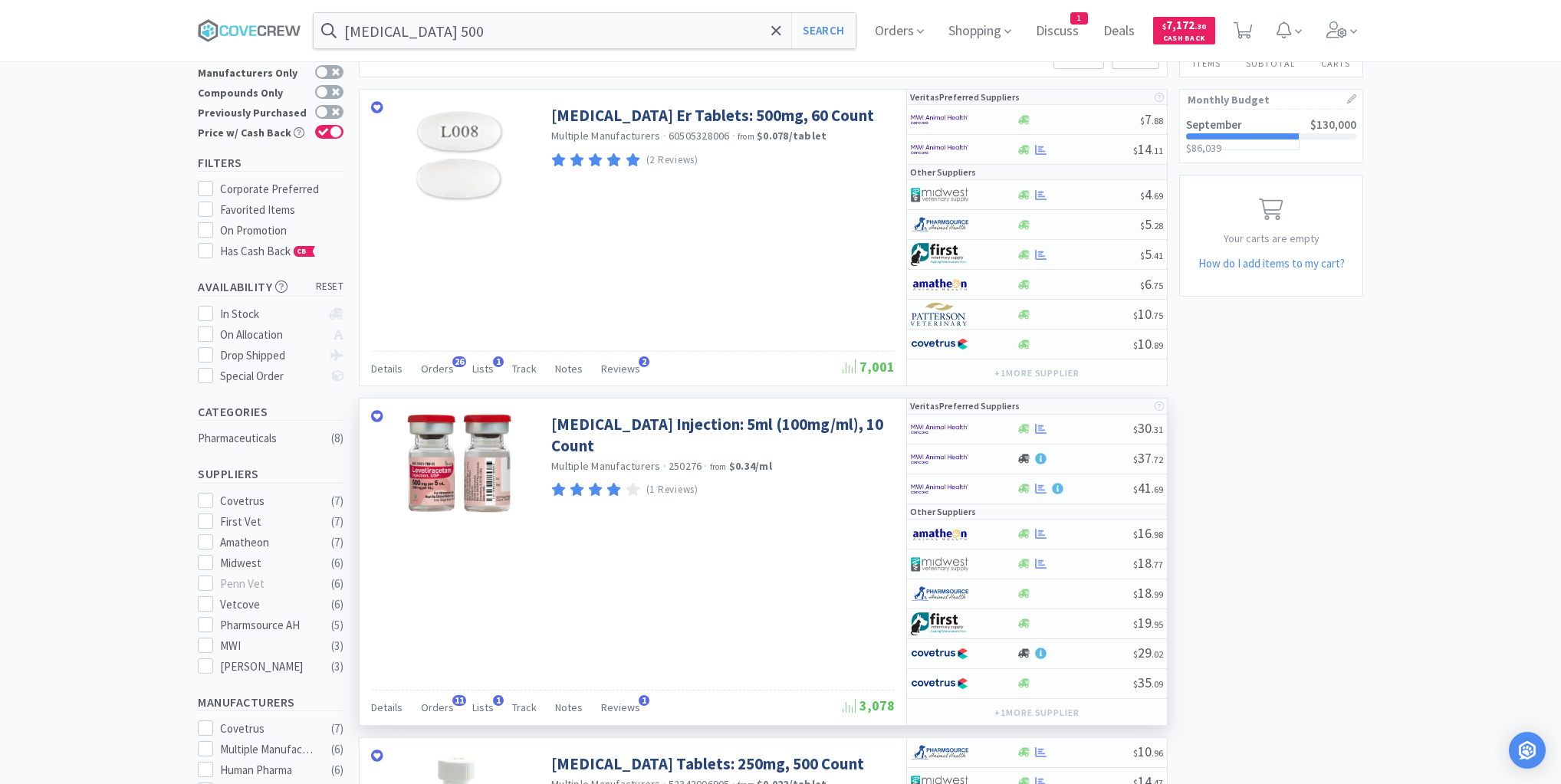
scroll to position [0, 0]
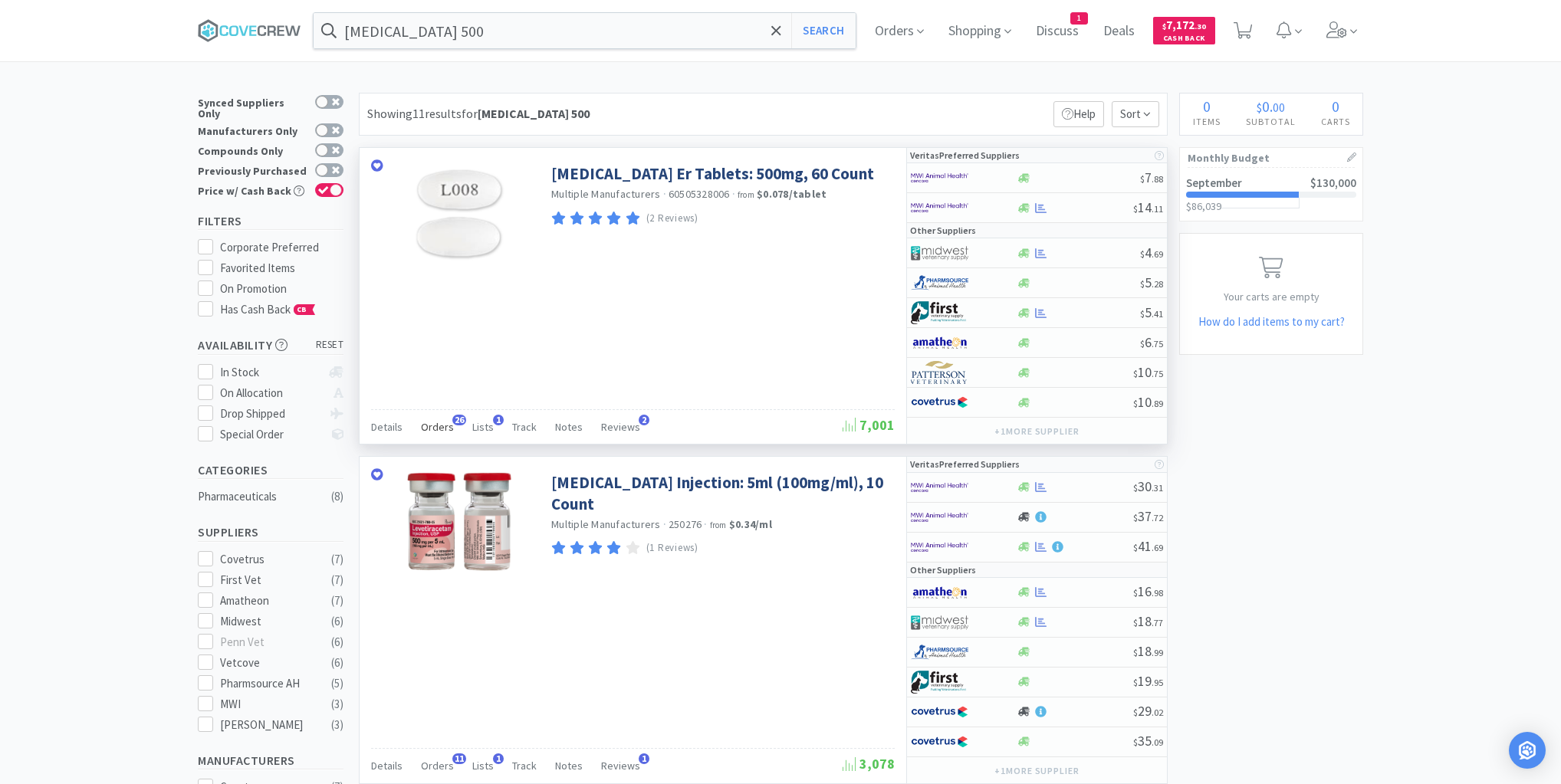
click at [439, 426] on span "Orders" at bounding box center [437, 427] width 33 height 14
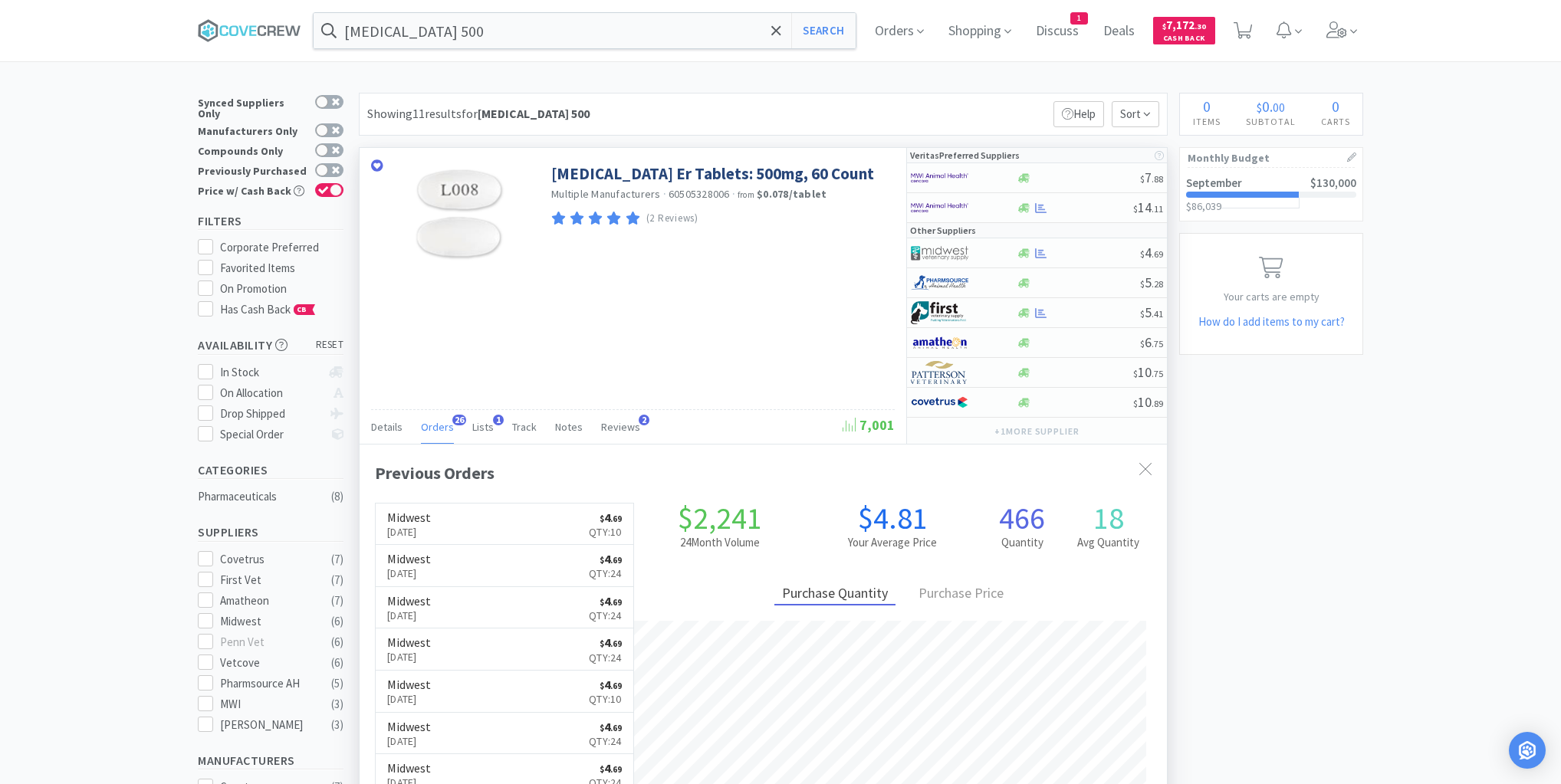
click at [475, 348] on div "[MEDICAL_DATA] Er Tablets: 500mg, 60 Count Multiple Manufacturers · 60505328006…" at bounding box center [633, 295] width 547 height 296
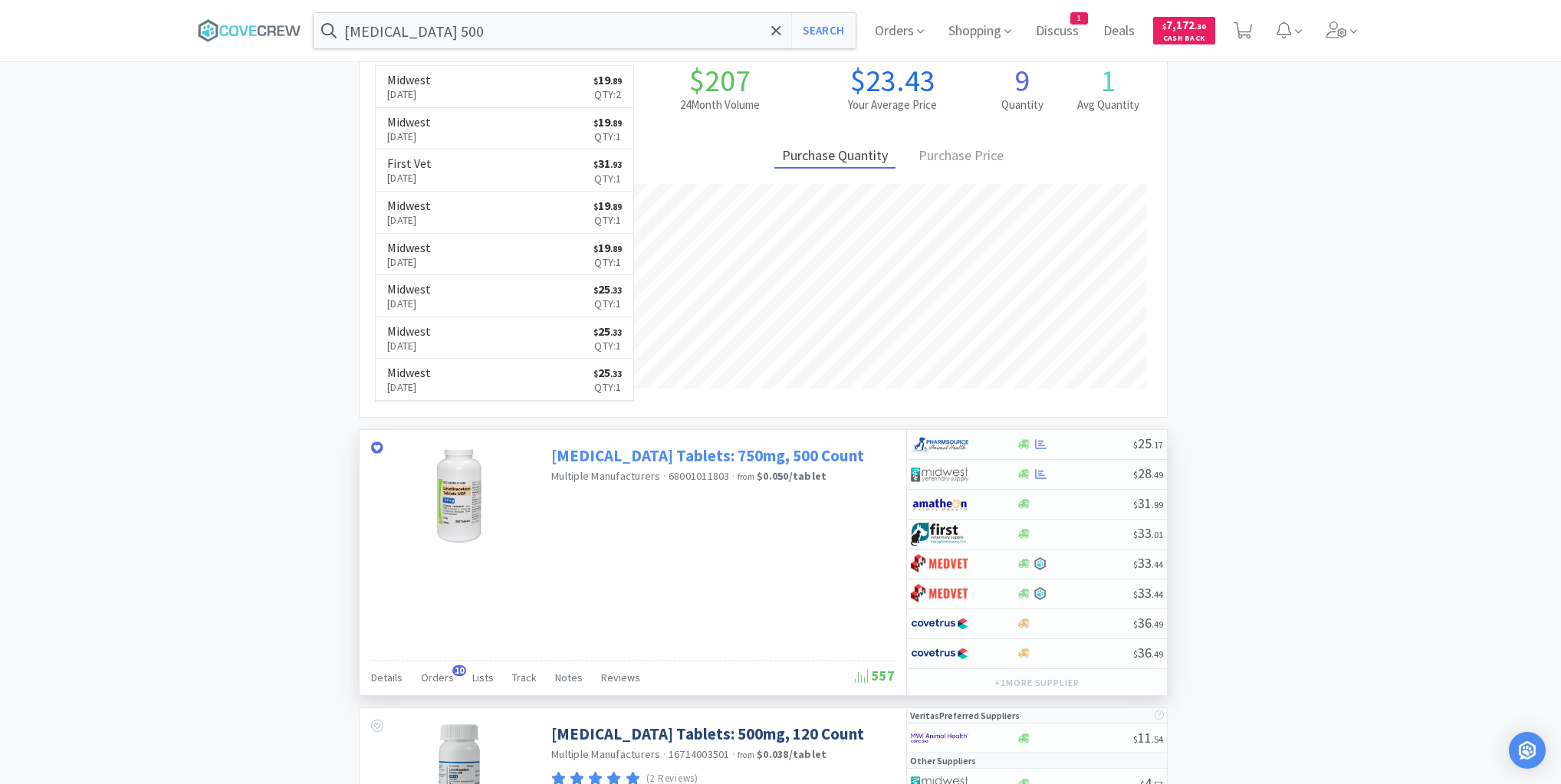
scroll to position [1411, 0]
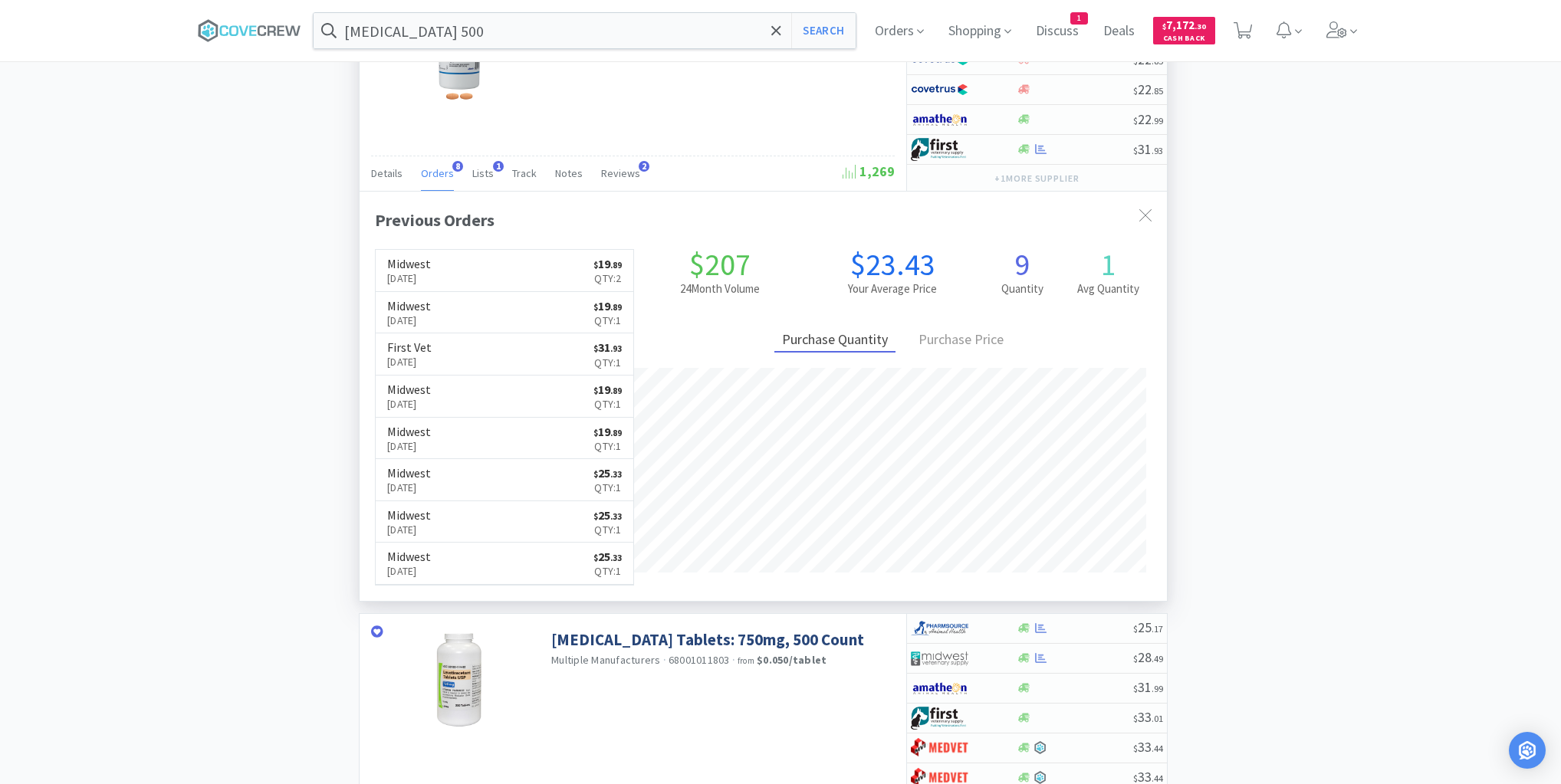
click at [435, 166] on span "Orders" at bounding box center [437, 173] width 33 height 14
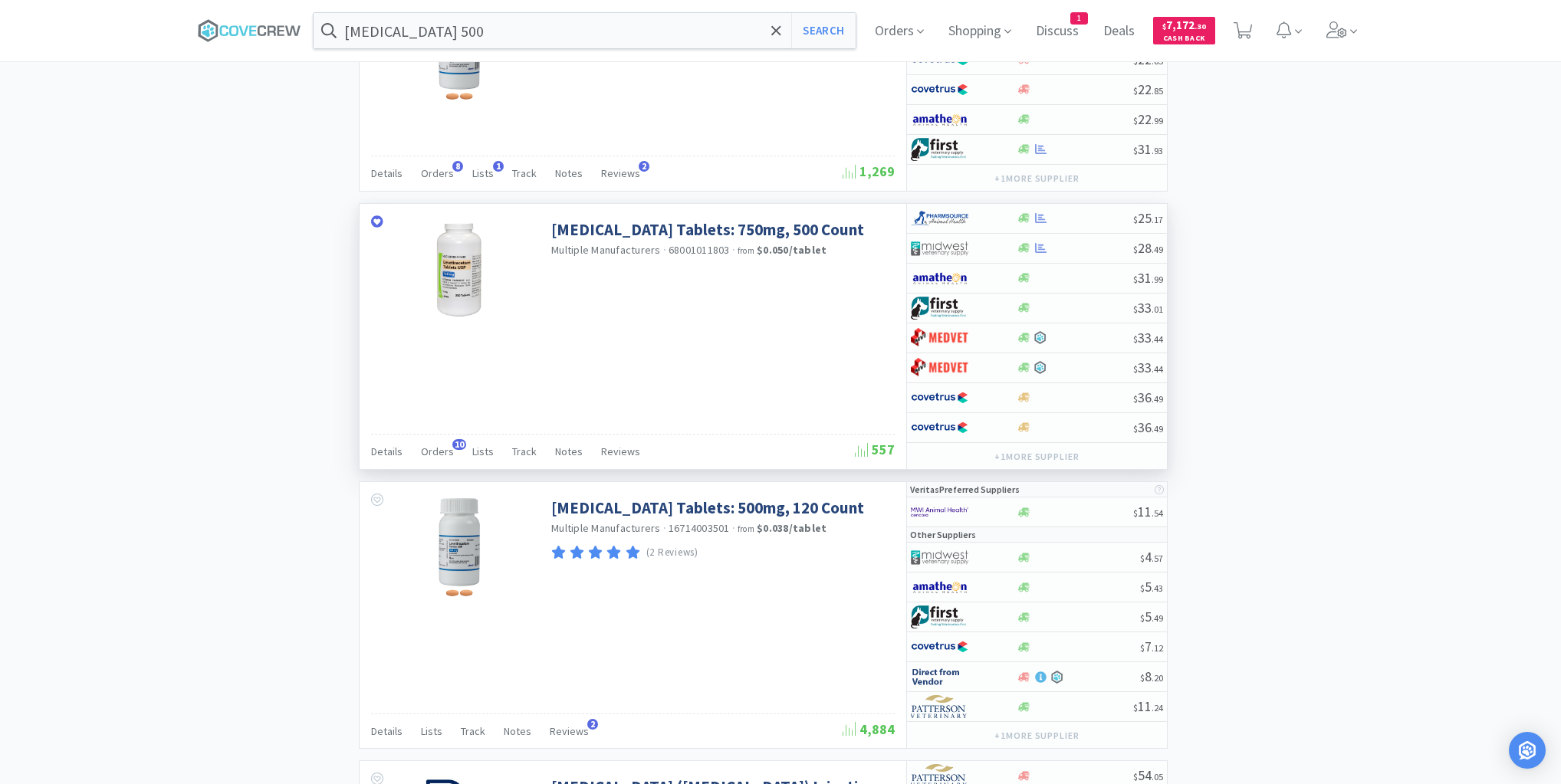
scroll to position [1104, 0]
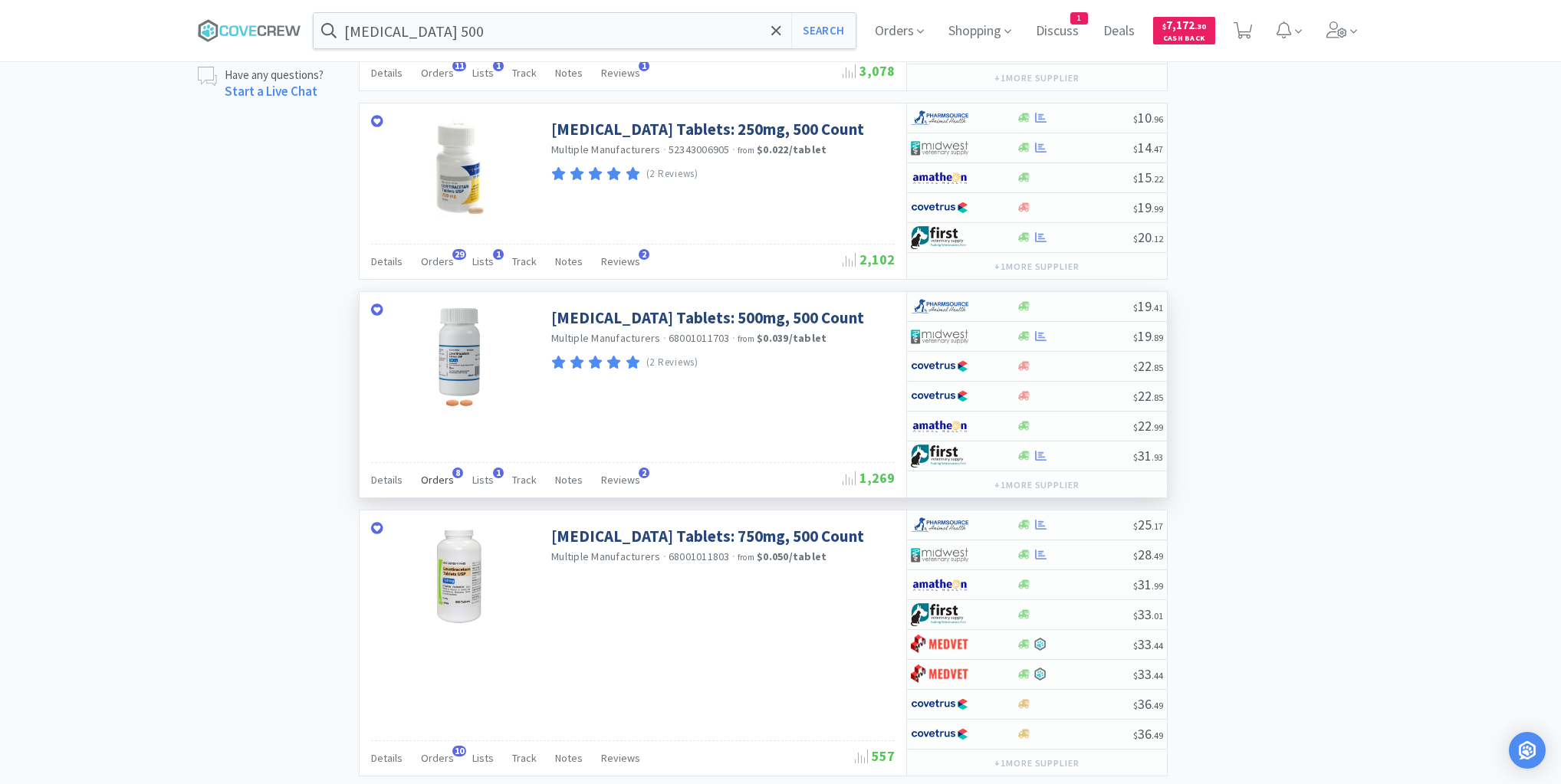
click at [440, 476] on span "Orders" at bounding box center [437, 480] width 33 height 14
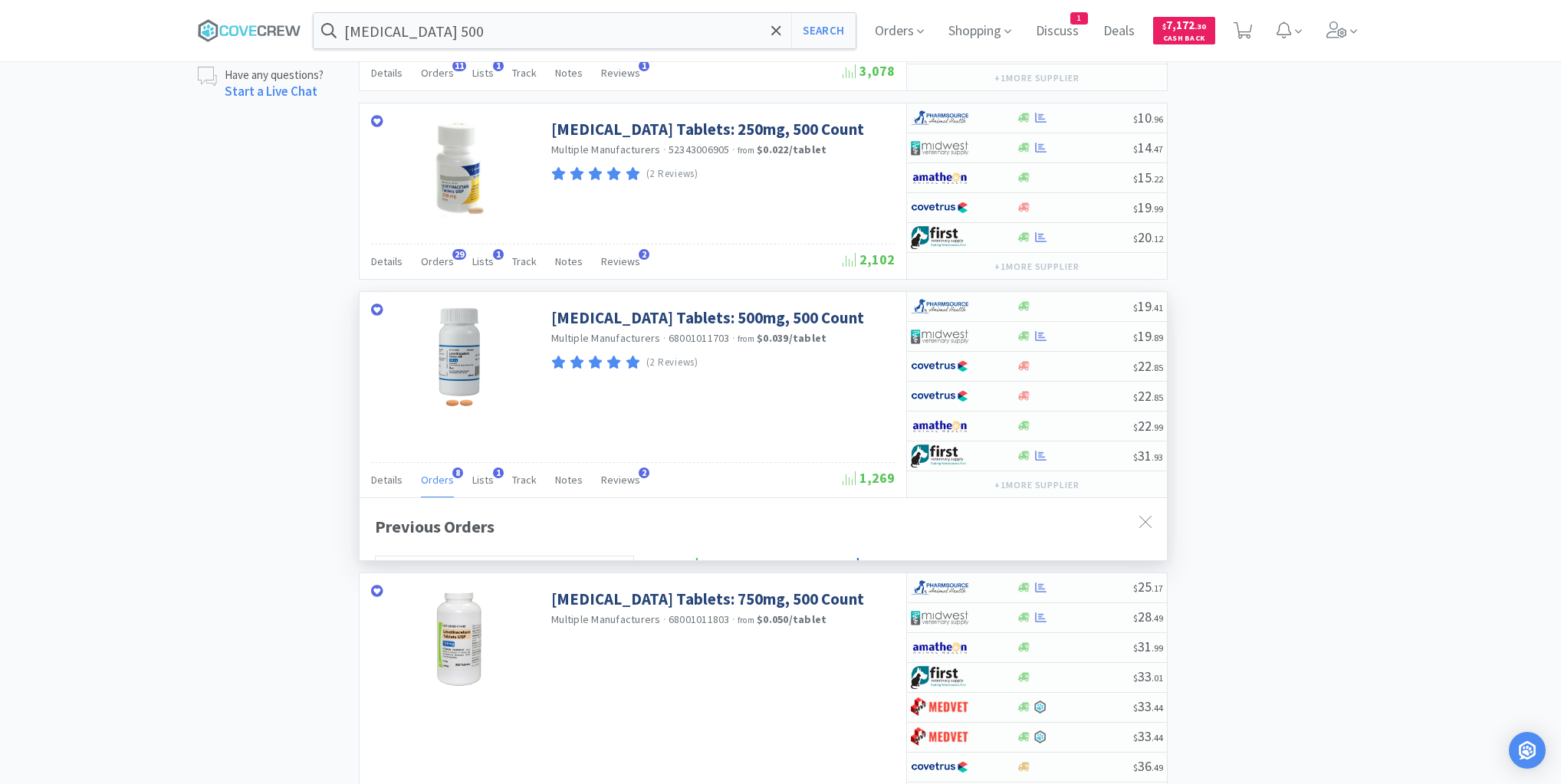
scroll to position [407, 807]
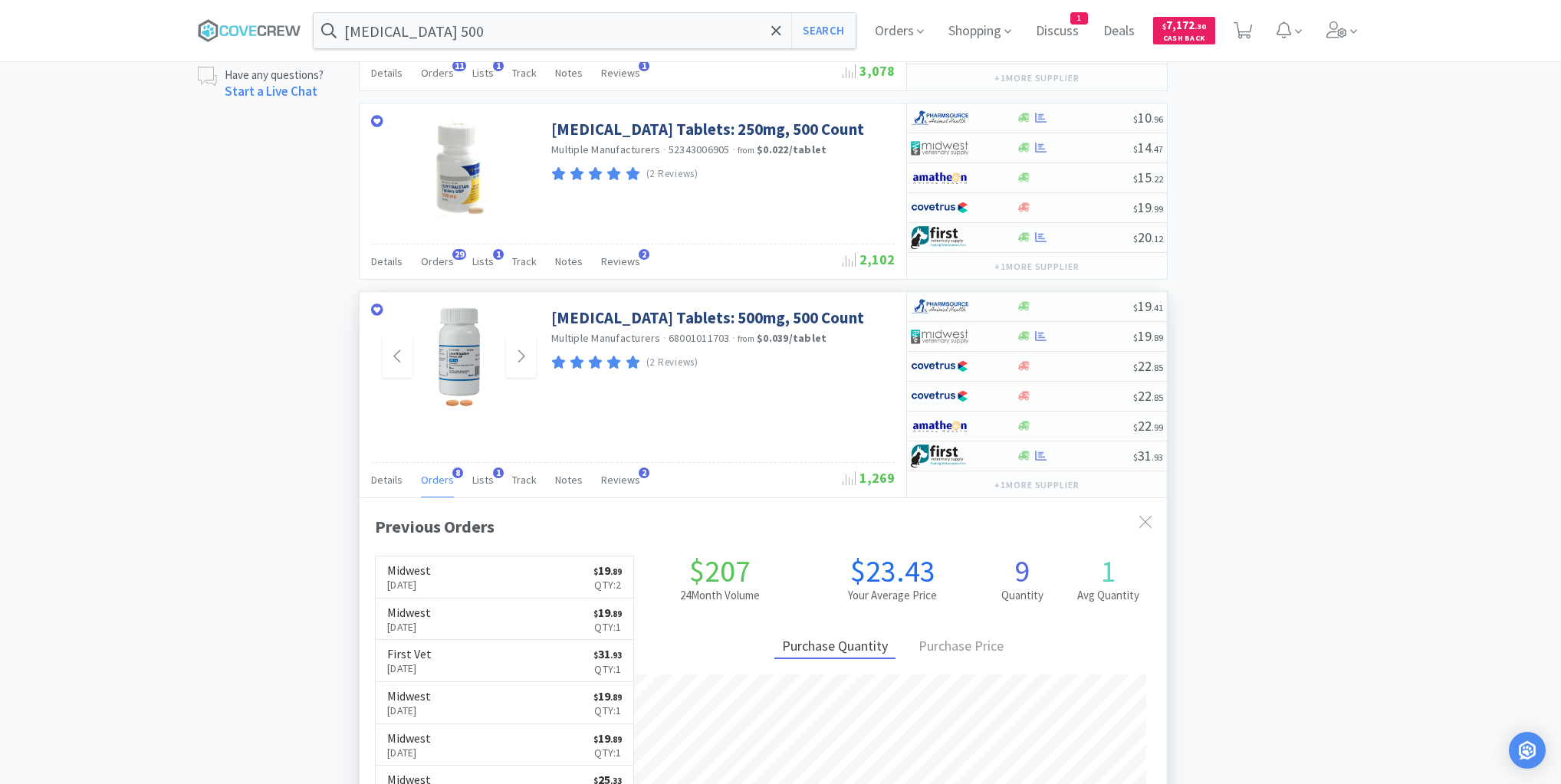
click at [517, 389] on div at bounding box center [459, 357] width 153 height 100
click at [251, 401] on div "× Filter Results Synced Suppliers Only Manufacturers Only Compounds Only Previo…" at bounding box center [780, 692] width 1165 height 3405
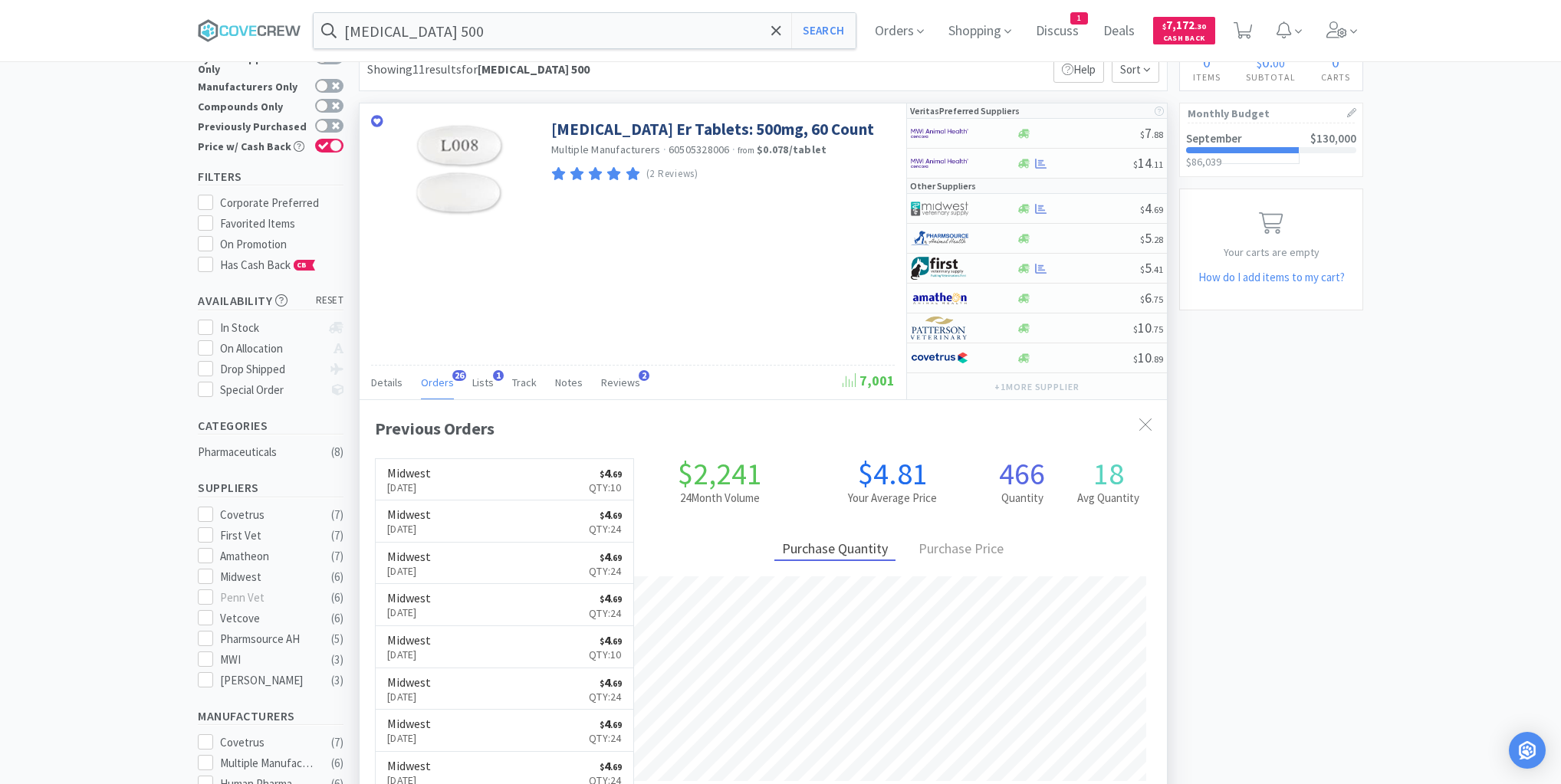
scroll to position [122, 0]
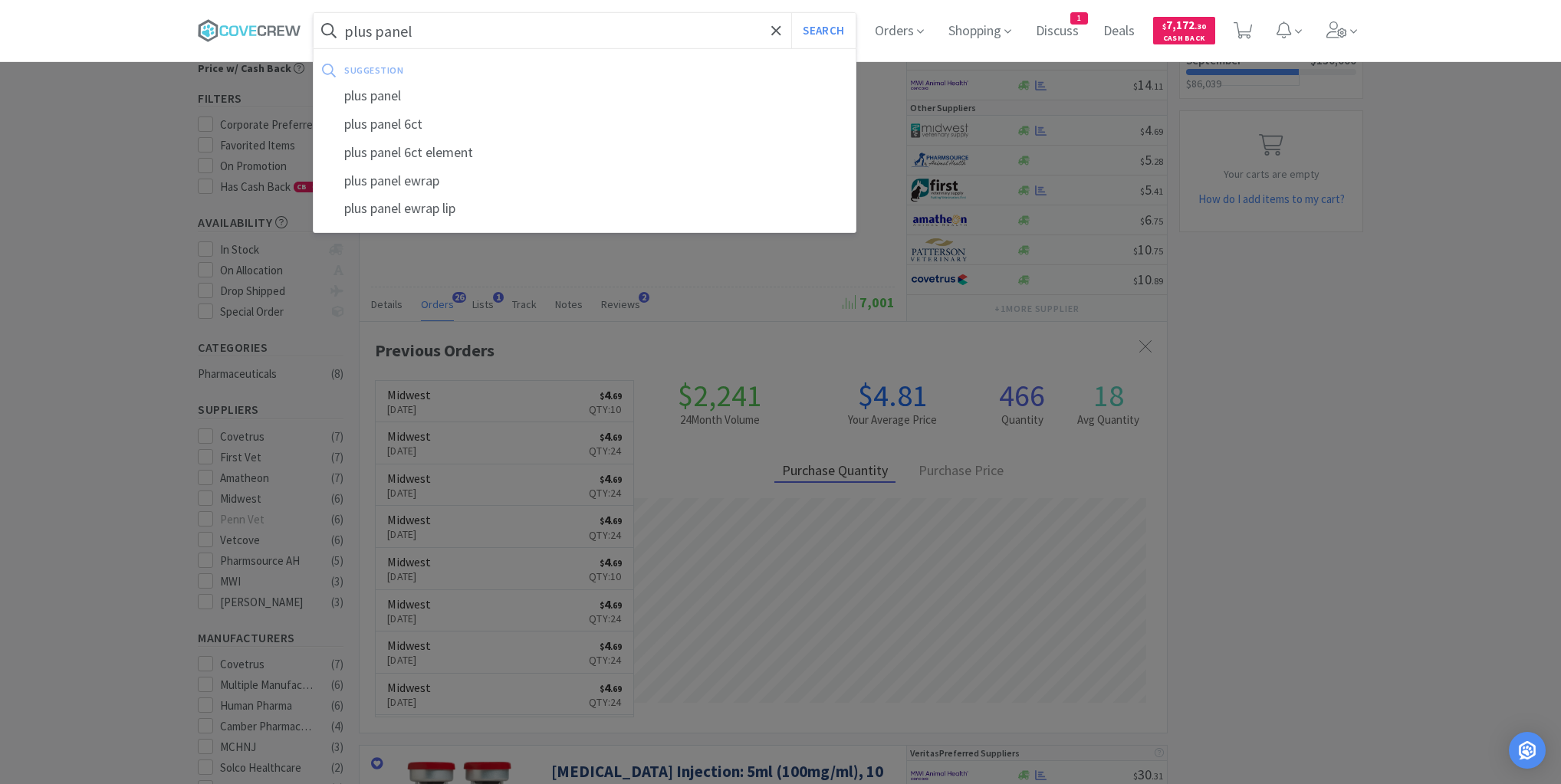
type input "plus panel"
click at [792, 13] on button "Search" at bounding box center [823, 30] width 64 height 35
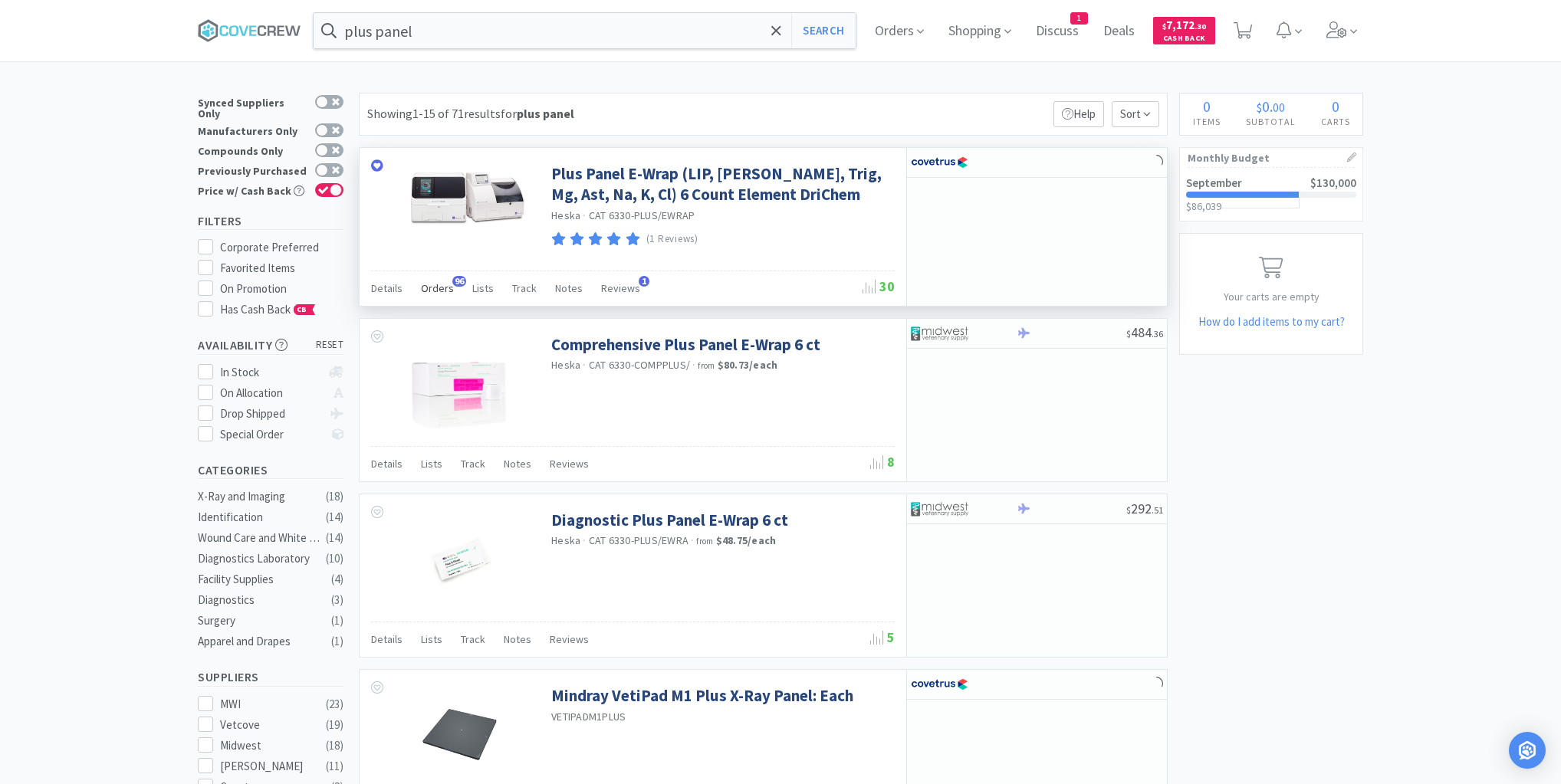
click at [433, 284] on span "Orders" at bounding box center [437, 288] width 33 height 14
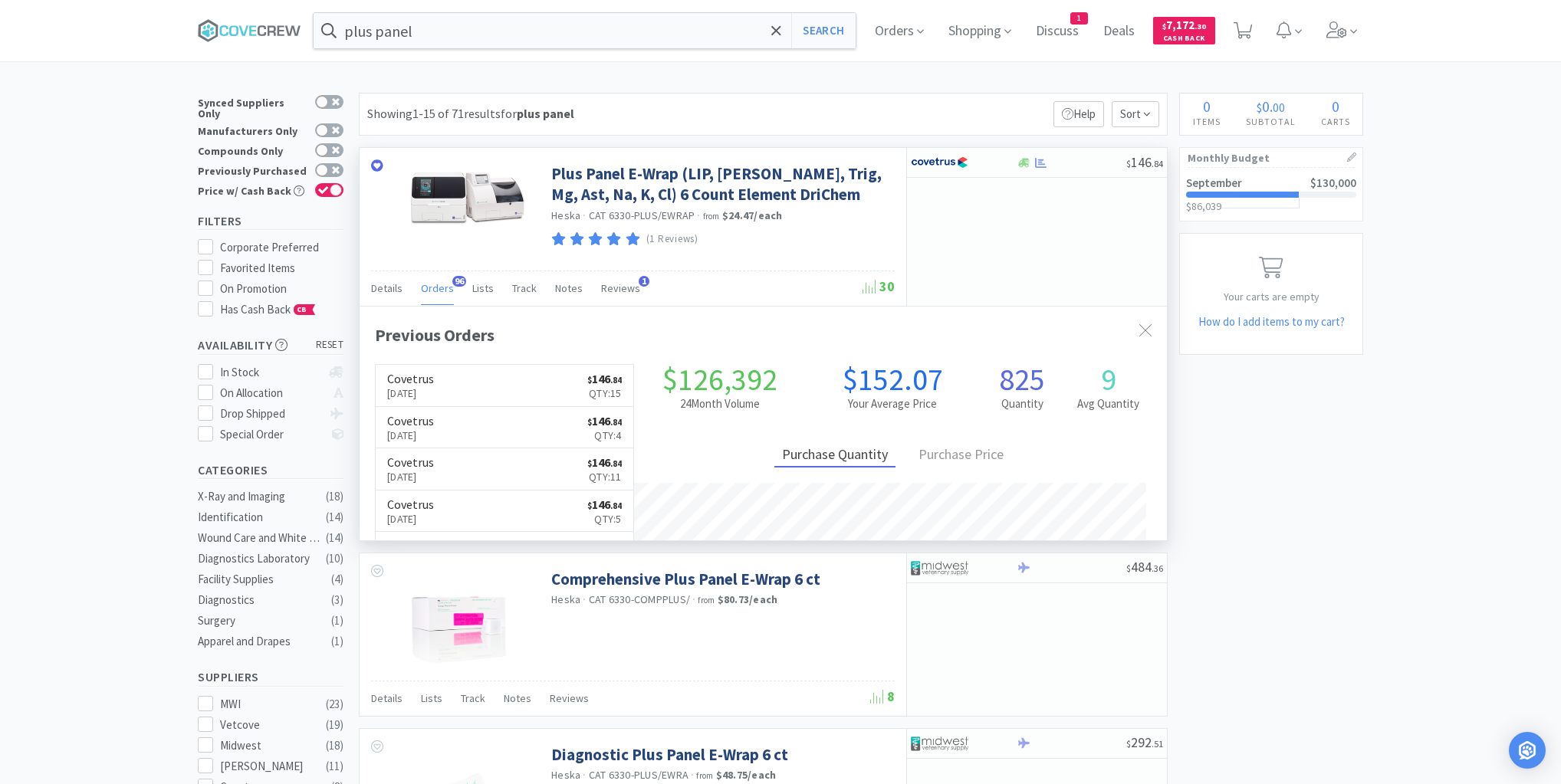
scroll to position [411, 807]
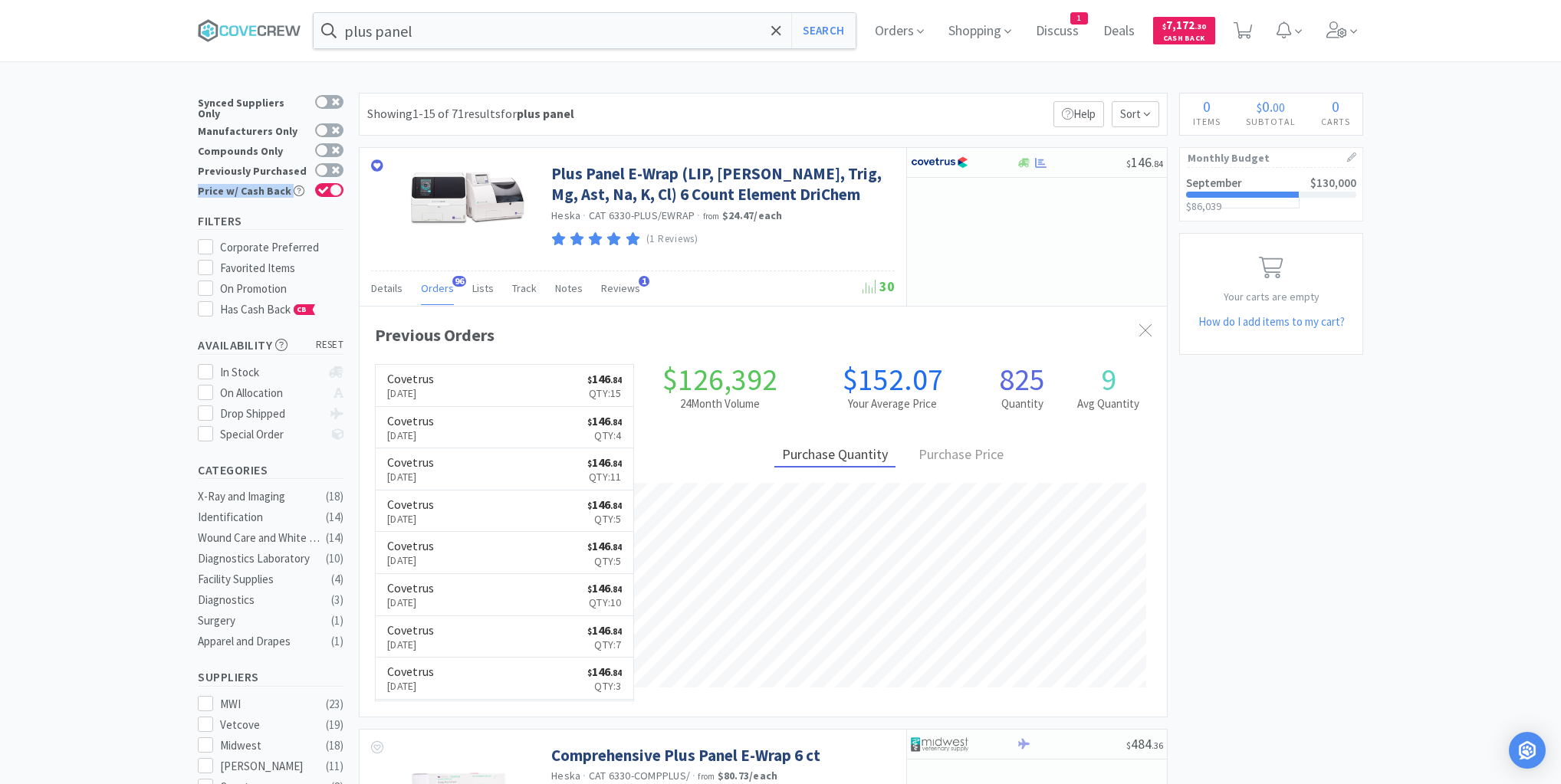
click at [463, 37] on input "plus panel" at bounding box center [584, 30] width 542 height 35
click at [282, 33] on icon at bounding box center [281, 30] width 7 height 10
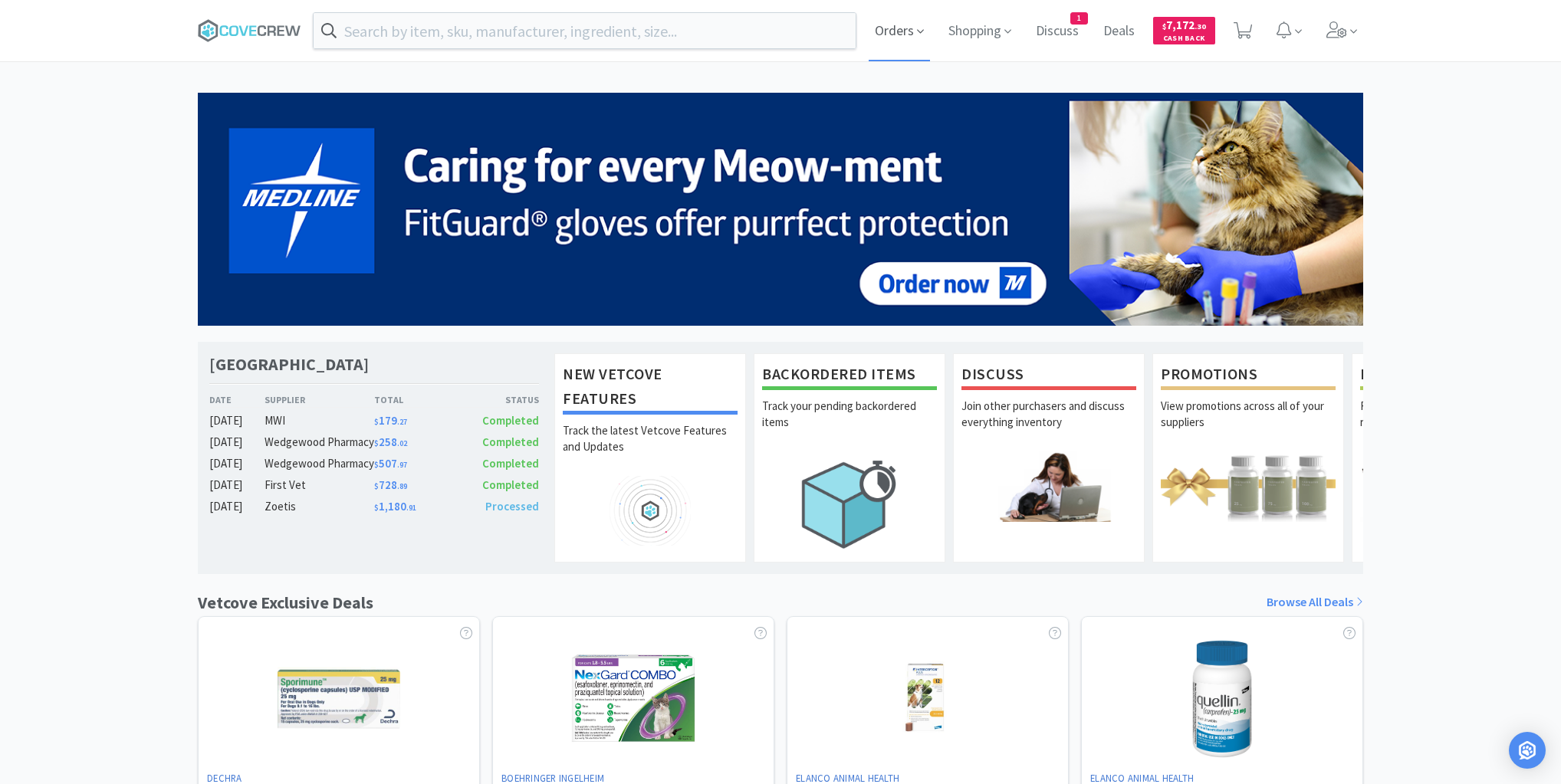
click at [897, 33] on span "Orders" at bounding box center [899, 30] width 61 height 61
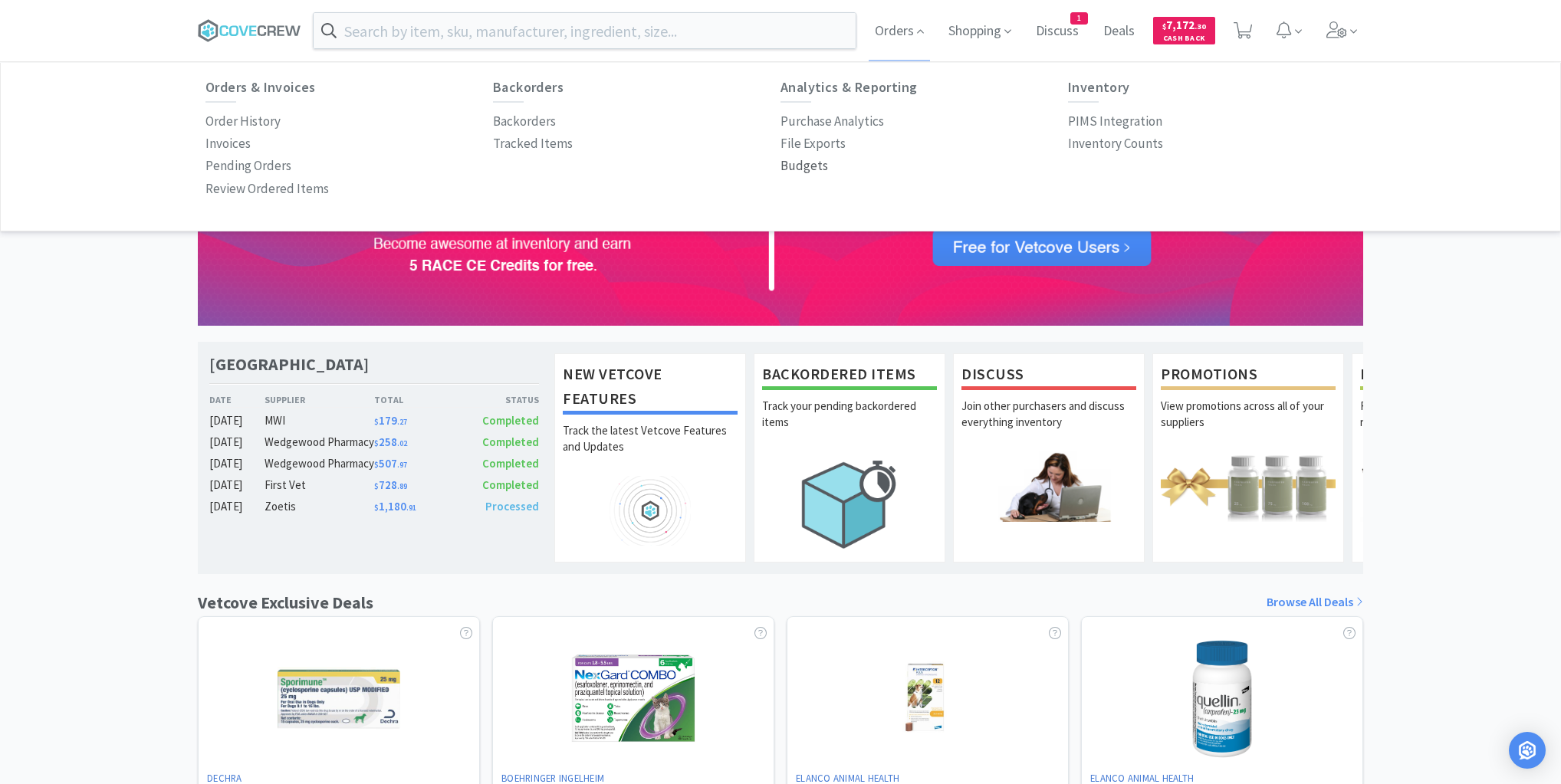
click at [815, 171] on p "Budgets" at bounding box center [805, 166] width 47 height 20
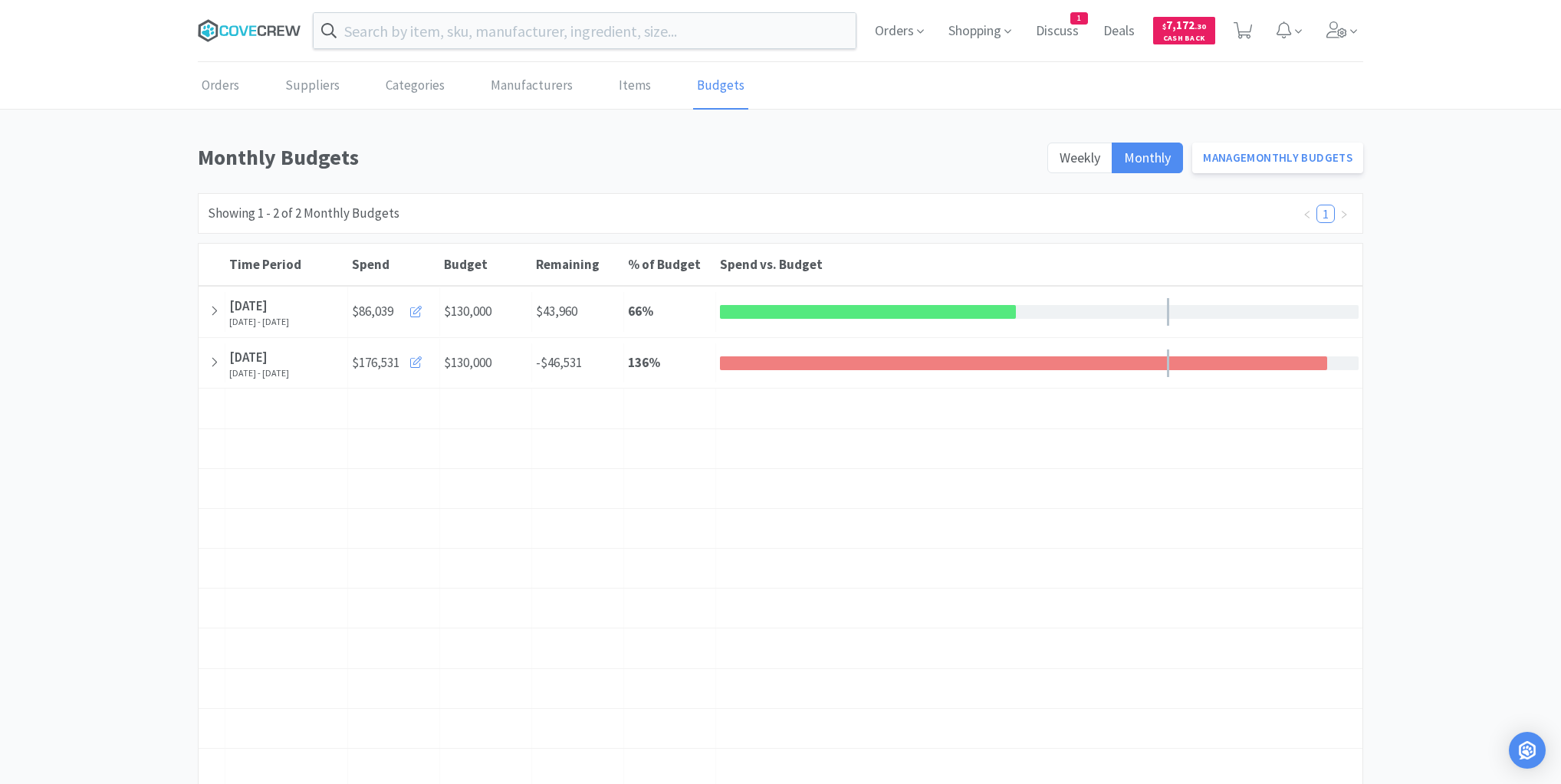
click at [241, 29] on icon at bounding box center [242, 30] width 9 height 10
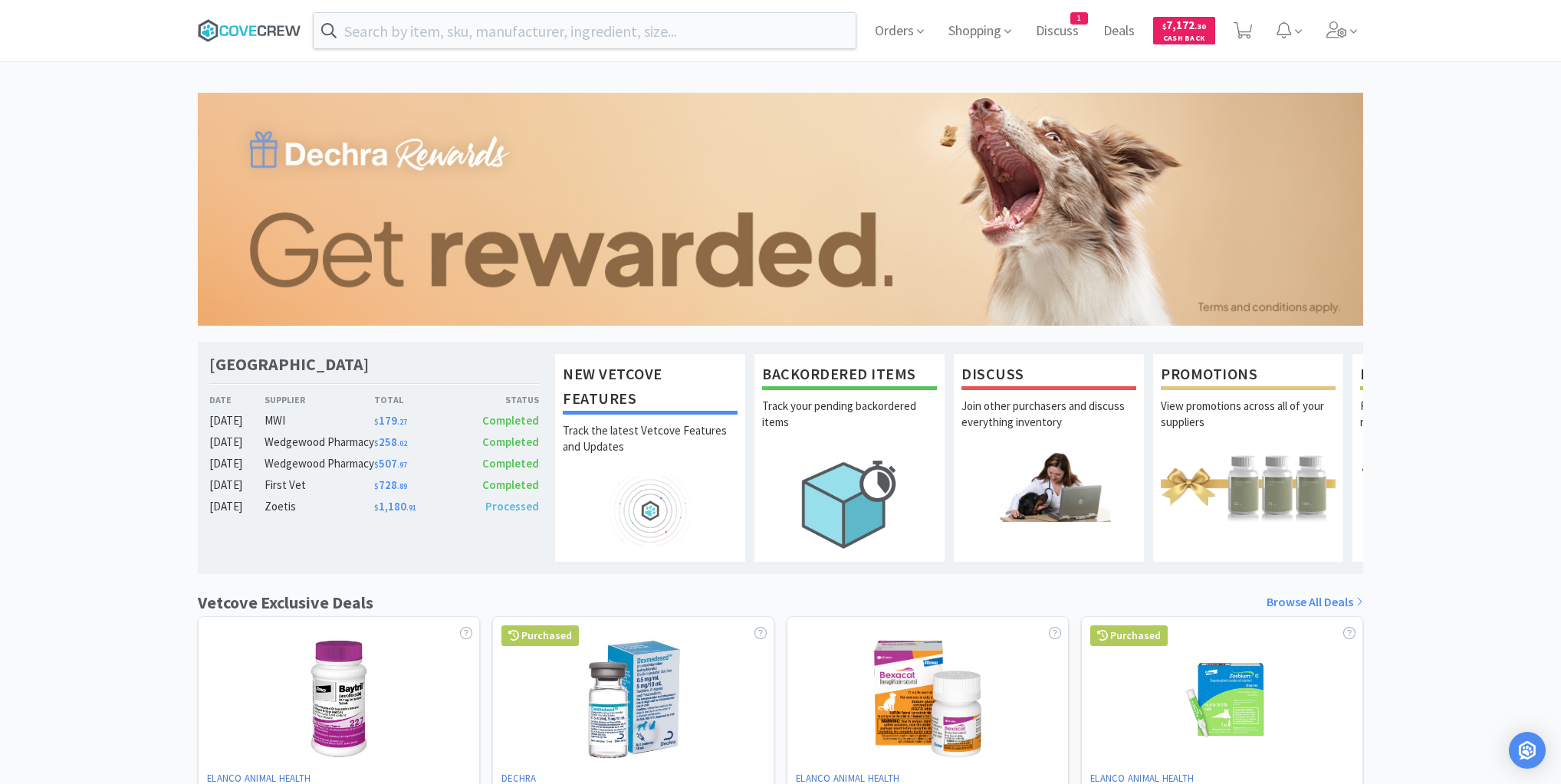
click at [242, 30] on icon at bounding box center [242, 30] width 9 height 10
